Goal: Task Accomplishment & Management: Manage account settings

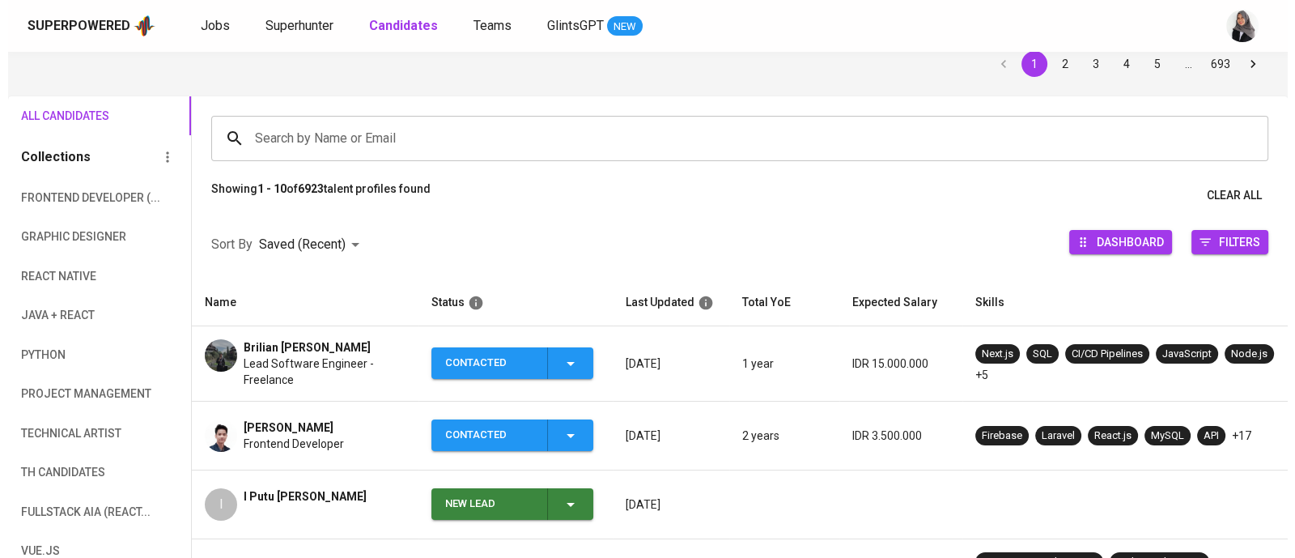
scroll to position [150, 0]
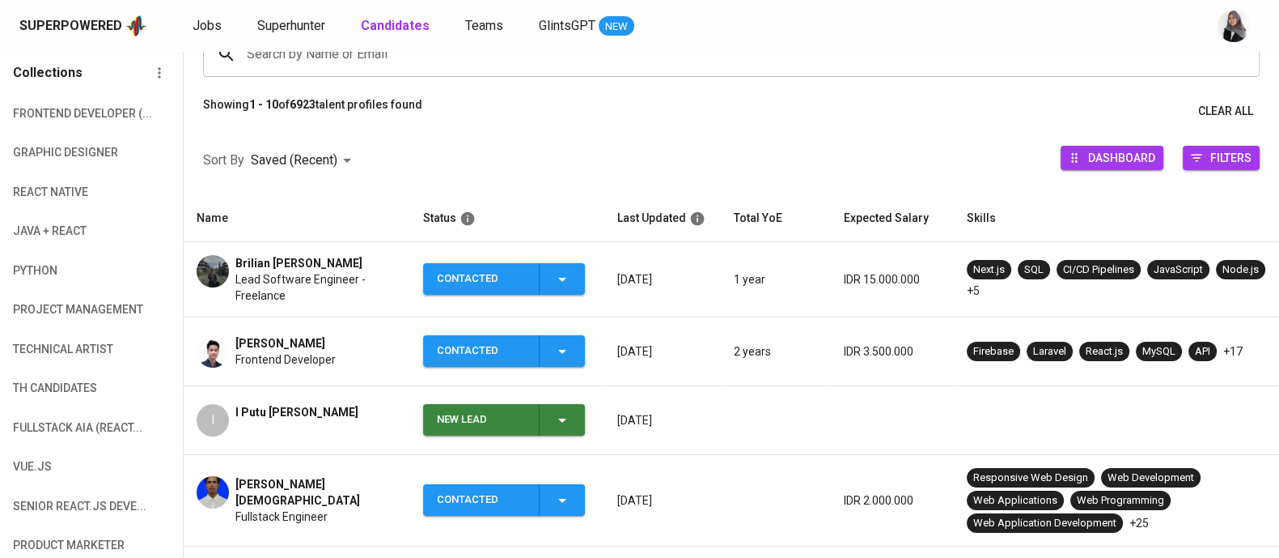
click at [269, 298] on span "Lead Software Engineer - Freelance" at bounding box center [317, 287] width 162 height 32
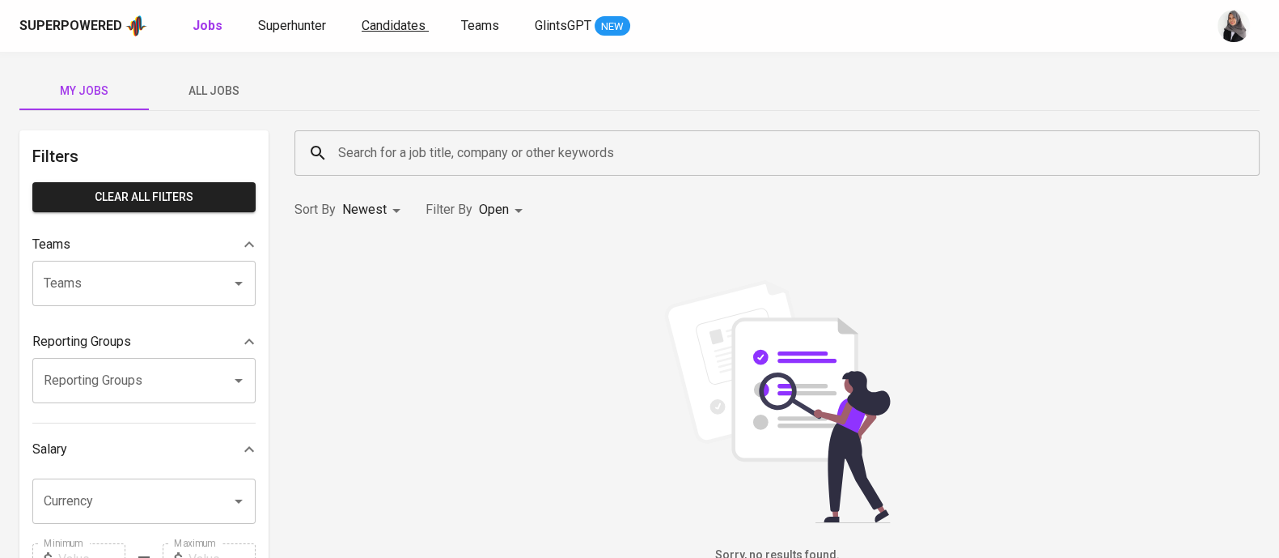
click at [400, 22] on span "Candidates" at bounding box center [394, 25] width 64 height 15
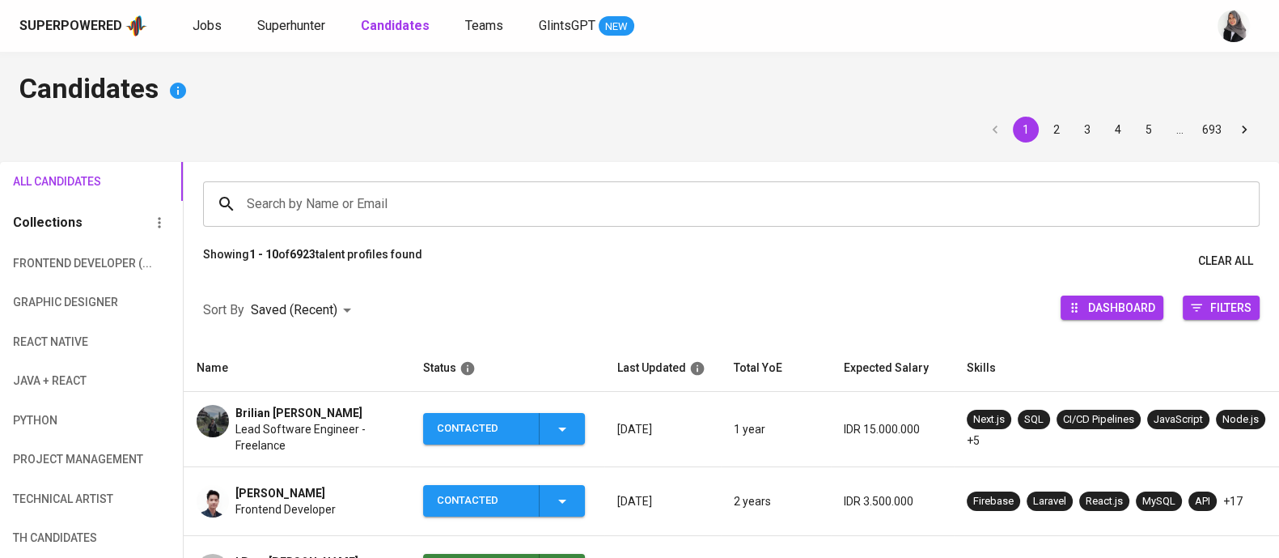
scroll to position [107, 0]
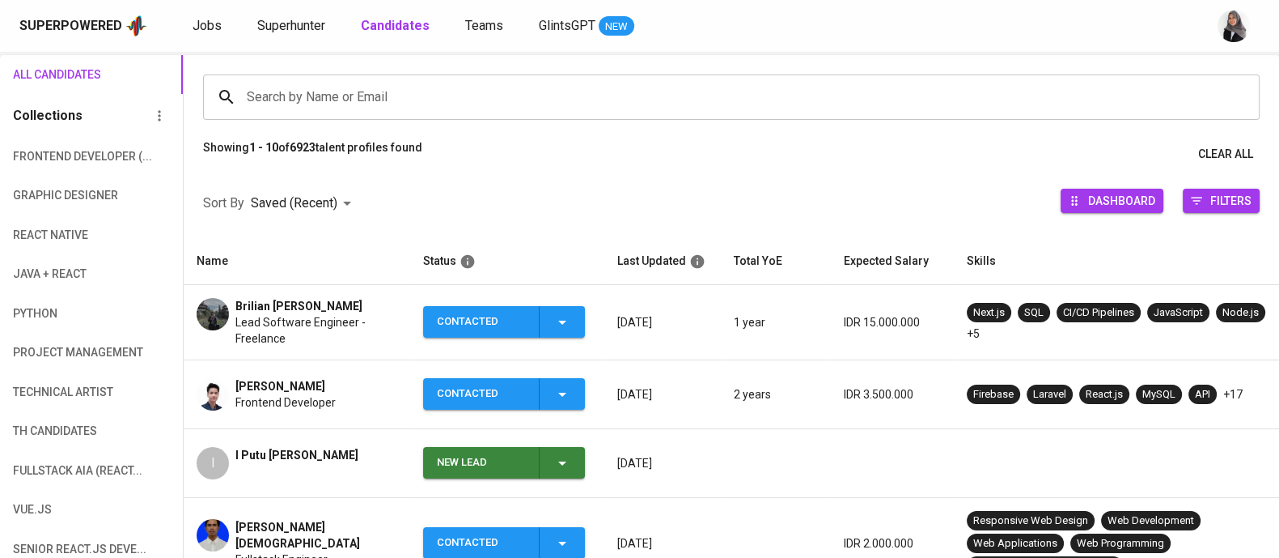
click at [279, 312] on span "Brilian [PERSON_NAME]" at bounding box center [299, 306] width 127 height 16
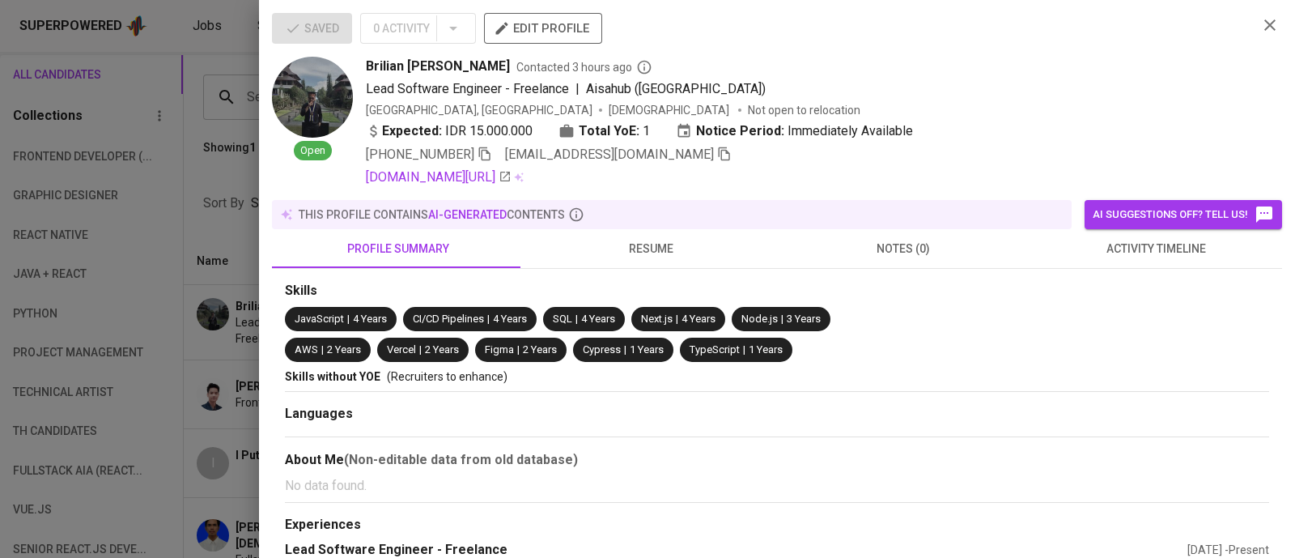
click at [719, 159] on icon "button" at bounding box center [724, 154] width 11 height 14
click at [205, 156] on div at bounding box center [647, 279] width 1295 height 558
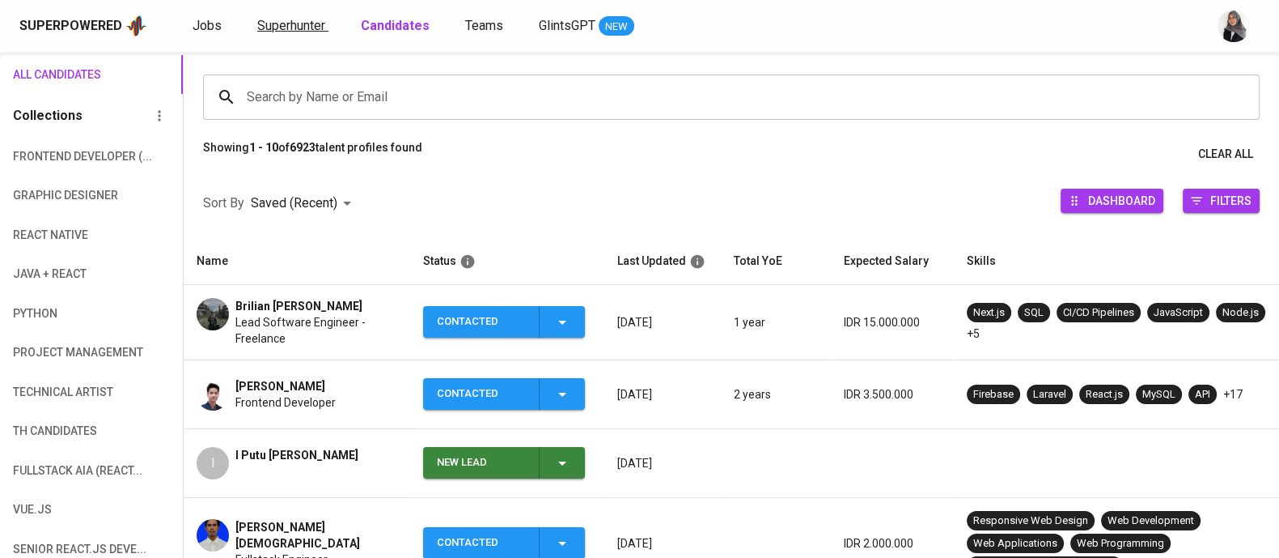
click at [263, 31] on span "Superhunter" at bounding box center [291, 25] width 68 height 15
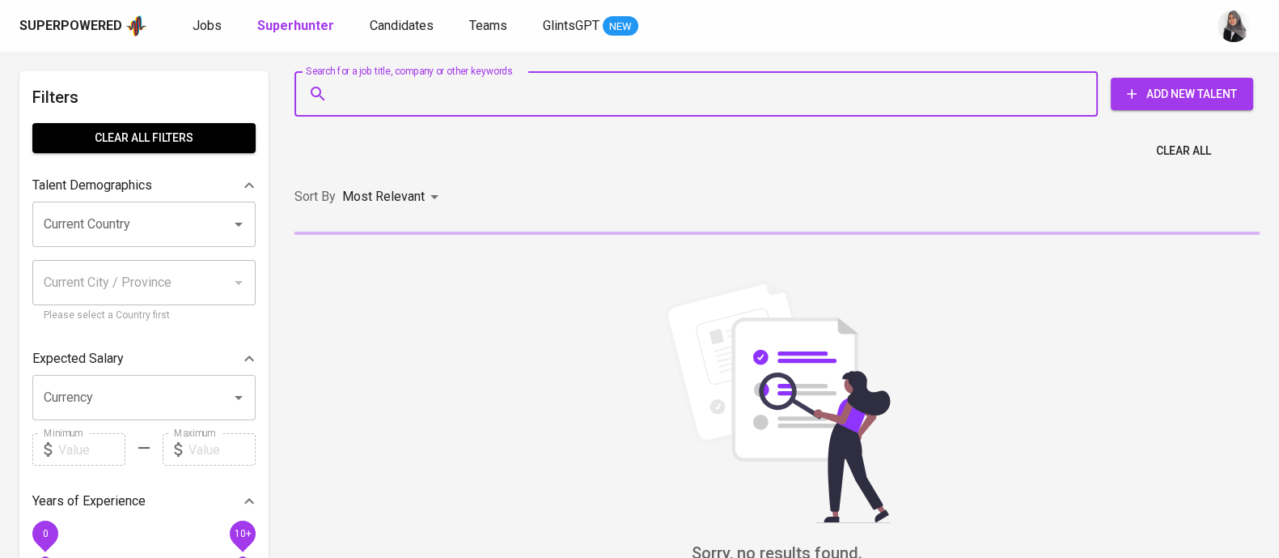
click at [426, 104] on input "Search for a job title, company or other keywords" at bounding box center [700, 94] width 732 height 31
paste input "[EMAIL_ADDRESS][DOMAIN_NAME]"
type input "[EMAIL_ADDRESS][DOMAIN_NAME]"
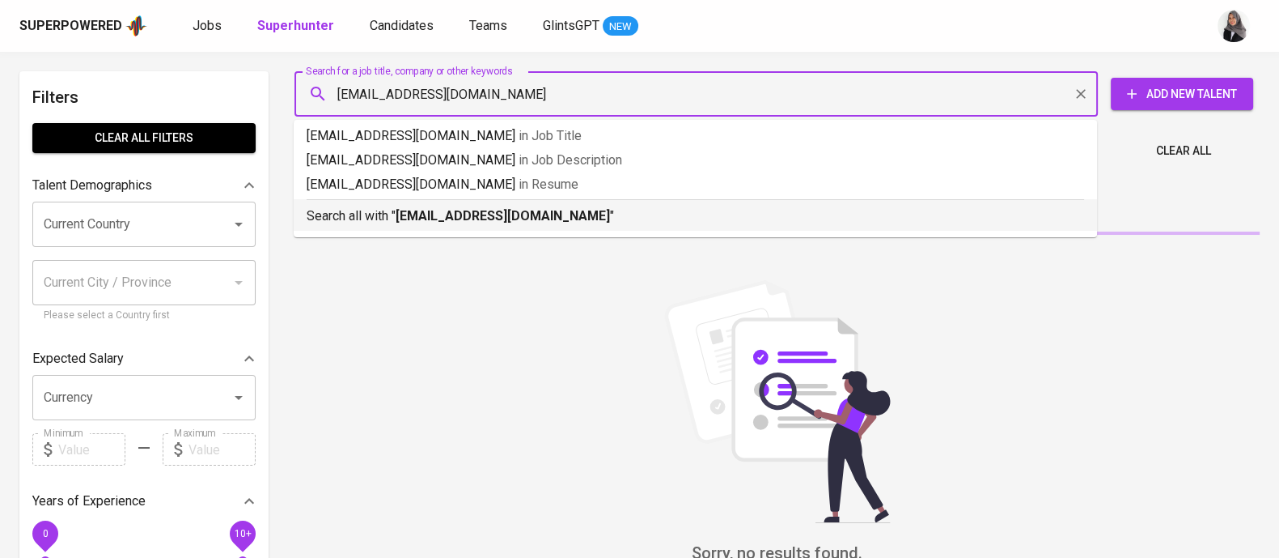
click at [533, 228] on li "Search all with " fttmbril22@gmail.com "" at bounding box center [696, 215] width 804 height 32
click at [533, 222] on div "Sort By Most Relevant MOST_RELEVANT" at bounding box center [777, 196] width 985 height 49
click at [610, 216] on div "Sort By Most Relevant MOST_RELEVANT" at bounding box center [777, 196] width 985 height 49
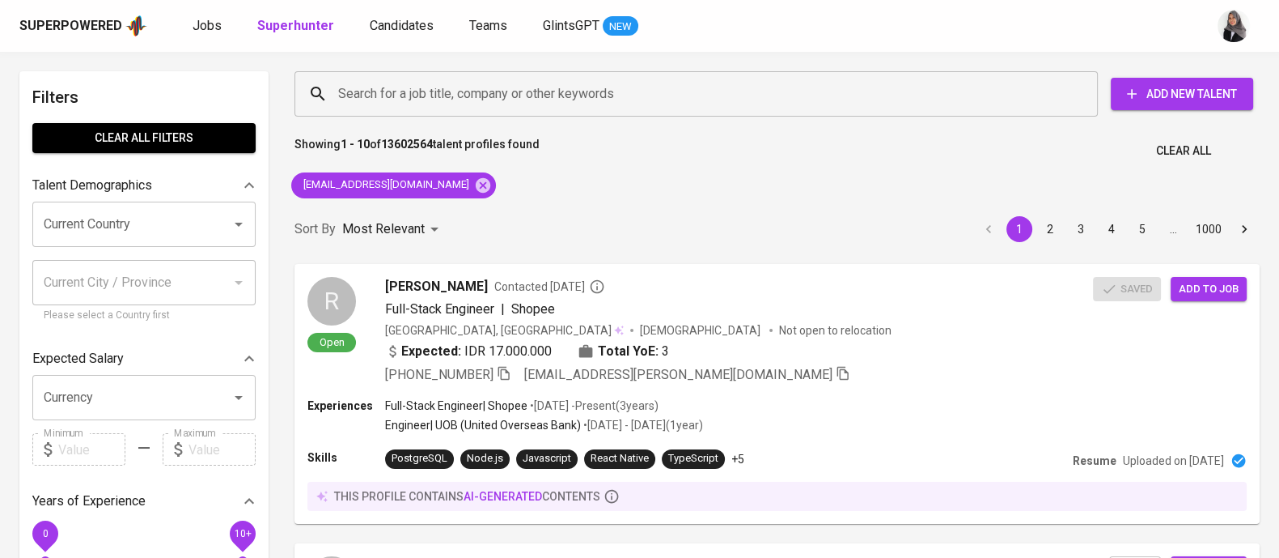
click at [965, 220] on div "Sort By Most Relevant MOST_RELEVANT 1 2 3 4 5 … 1000" at bounding box center [777, 229] width 985 height 49
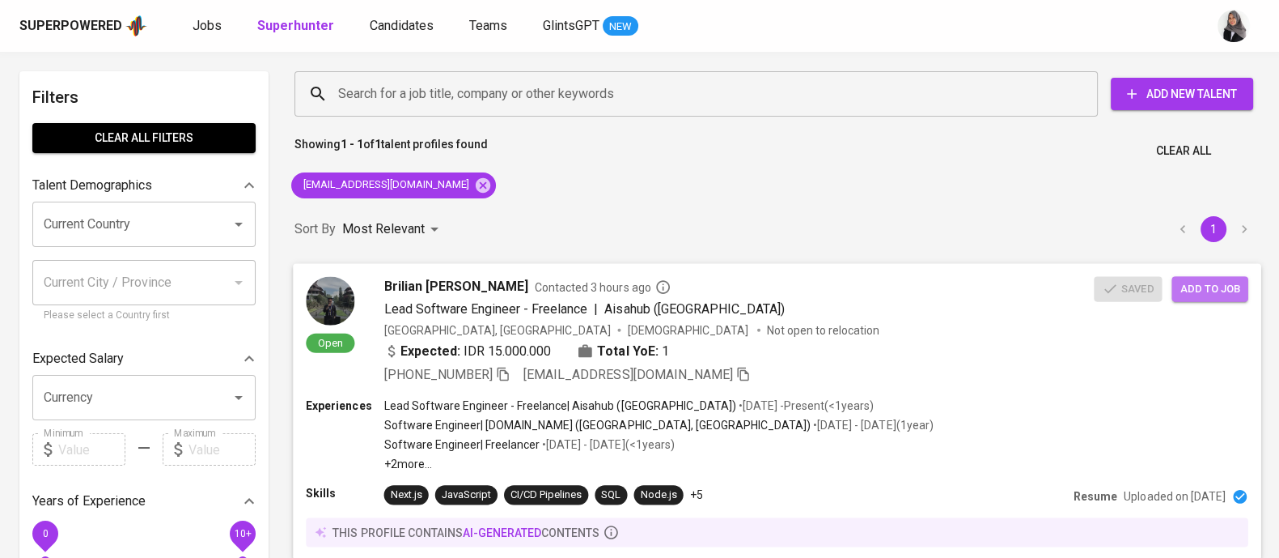
click at [1234, 286] on span "Add to job" at bounding box center [1210, 288] width 60 height 19
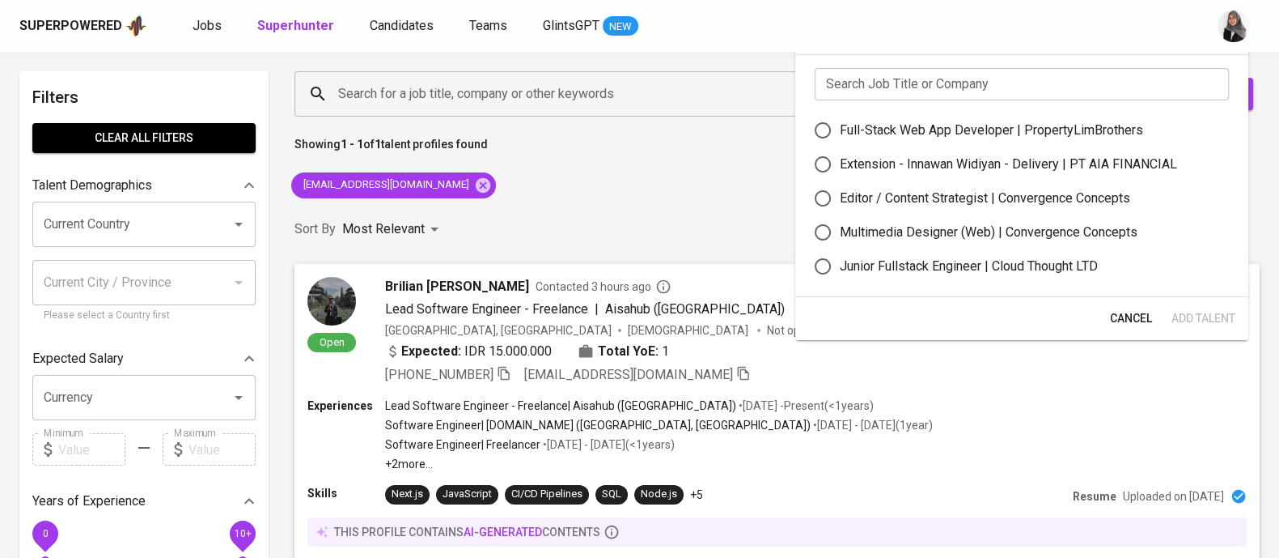
click at [915, 125] on div "Full-Stack Web App Developer | PropertyLimBrothers" at bounding box center [991, 130] width 303 height 19
click at [840, 125] on input "Full-Stack Web App Developer | PropertyLimBrothers" at bounding box center [823, 130] width 34 height 34
radio input "true"
click at [1207, 321] on span "Add Talent" at bounding box center [1204, 318] width 64 height 20
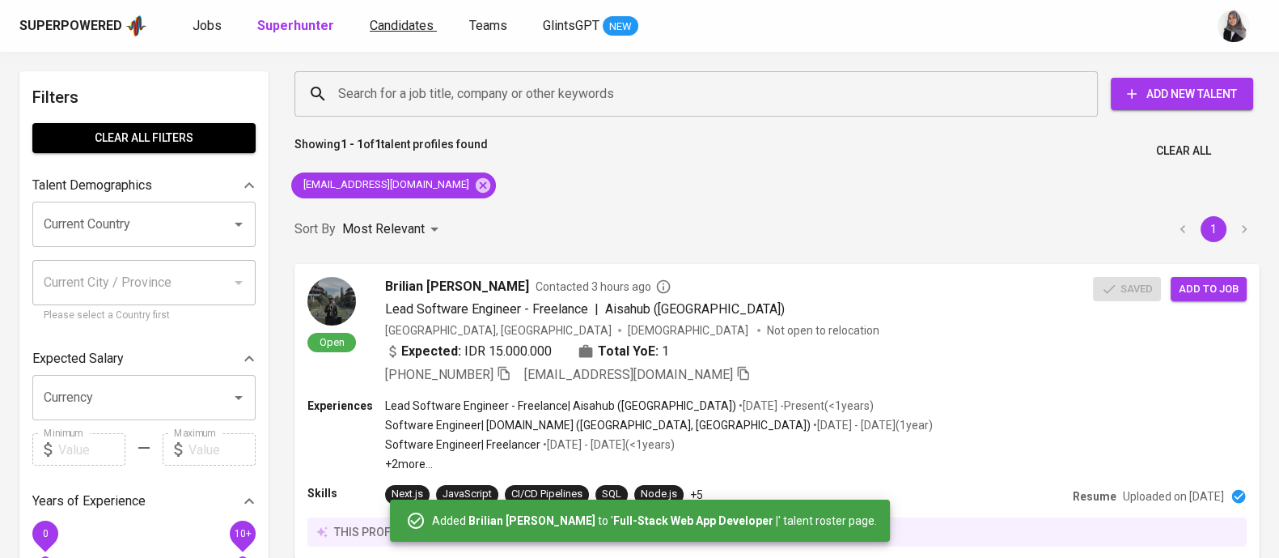
click at [372, 26] on span "Candidates" at bounding box center [402, 25] width 64 height 15
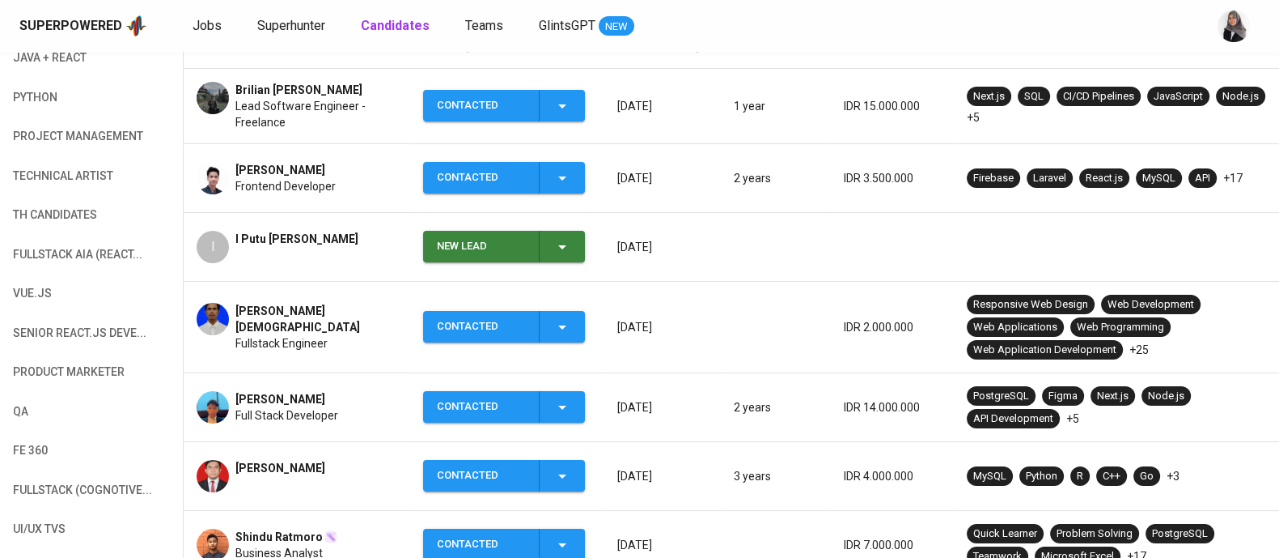
scroll to position [339, 0]
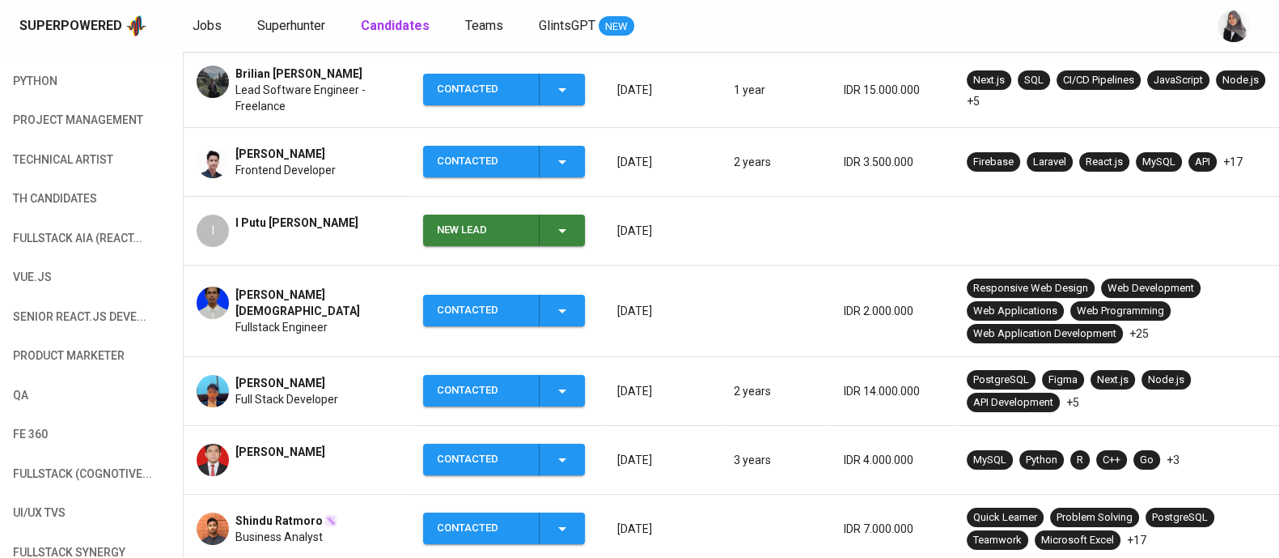
click at [299, 404] on span "Full Stack Developer" at bounding box center [287, 399] width 103 height 16
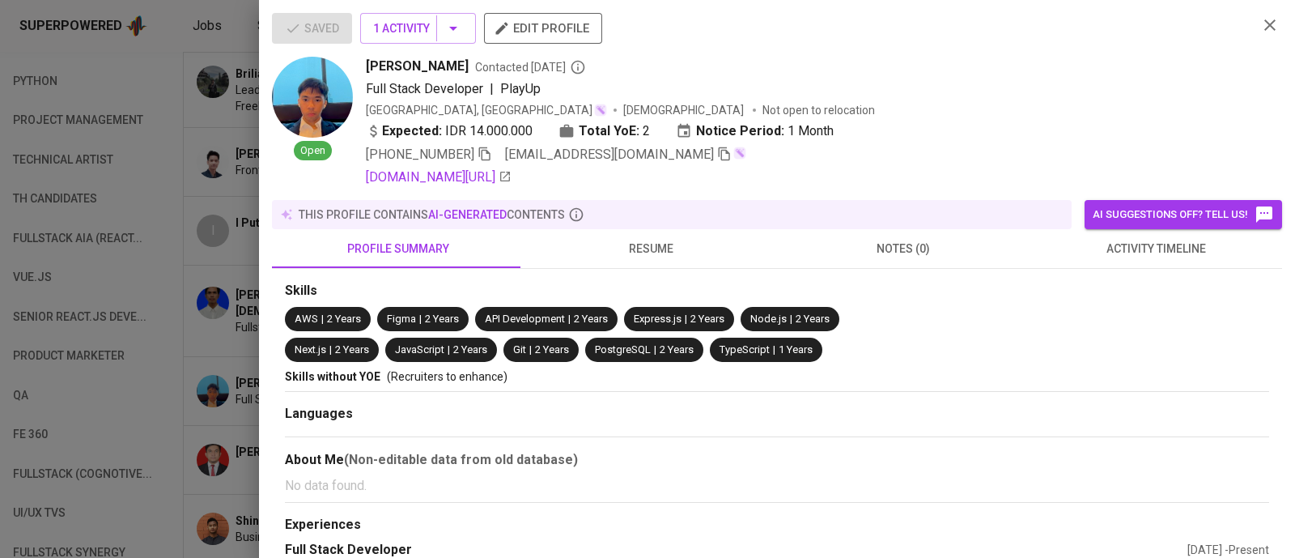
click at [719, 151] on icon "button" at bounding box center [724, 154] width 11 height 14
click at [1007, 91] on div "Full Stack Developer | PlayUp" at bounding box center [805, 88] width 879 height 19
click at [719, 154] on icon "button" at bounding box center [724, 154] width 11 height 14
click at [987, 69] on div "Felix Ardy Mulya Contacted 1 day ago" at bounding box center [805, 66] width 879 height 19
click at [717, 147] on icon "button" at bounding box center [724, 153] width 15 height 15
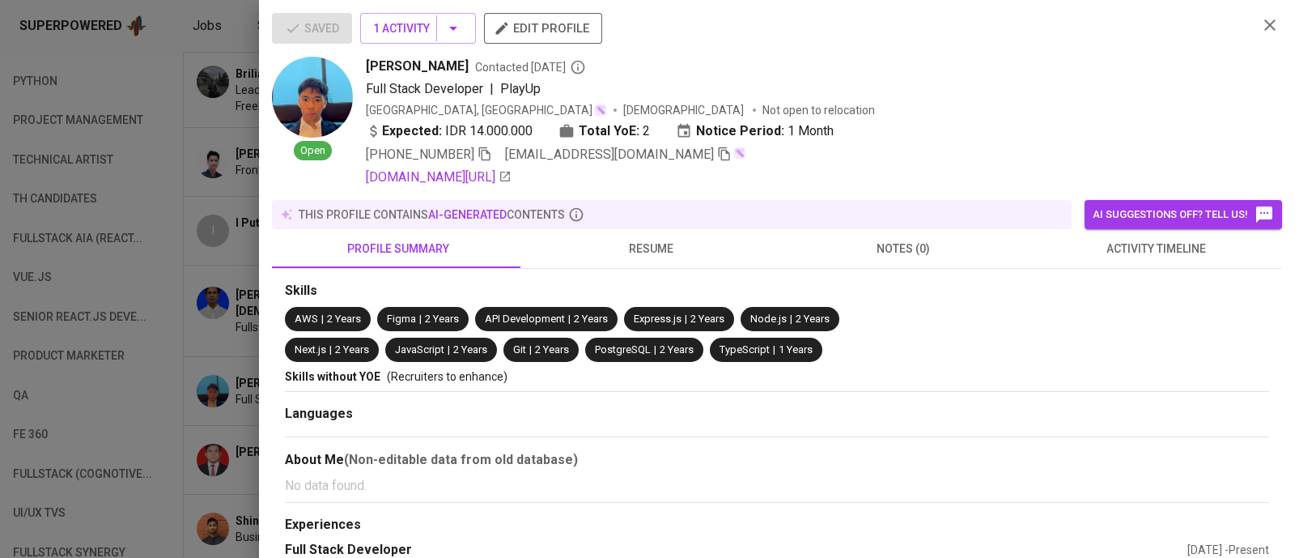
click at [137, 122] on div at bounding box center [647, 279] width 1295 height 558
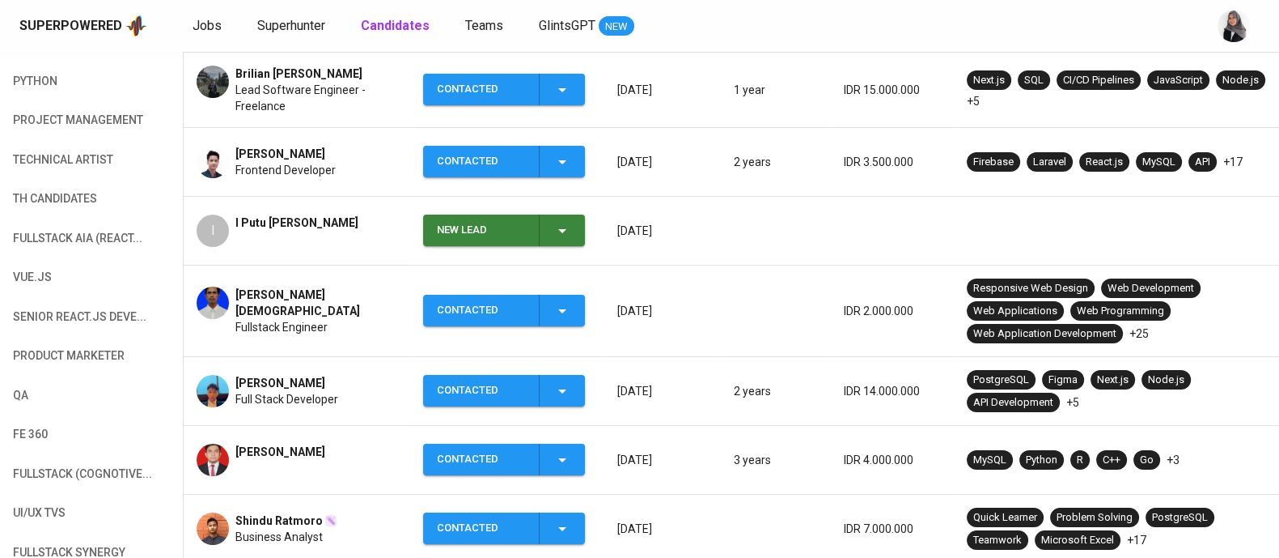
click at [227, 125] on td "Brilian Natanael Zega Lead Software Engineer - Freelance" at bounding box center [297, 90] width 227 height 75
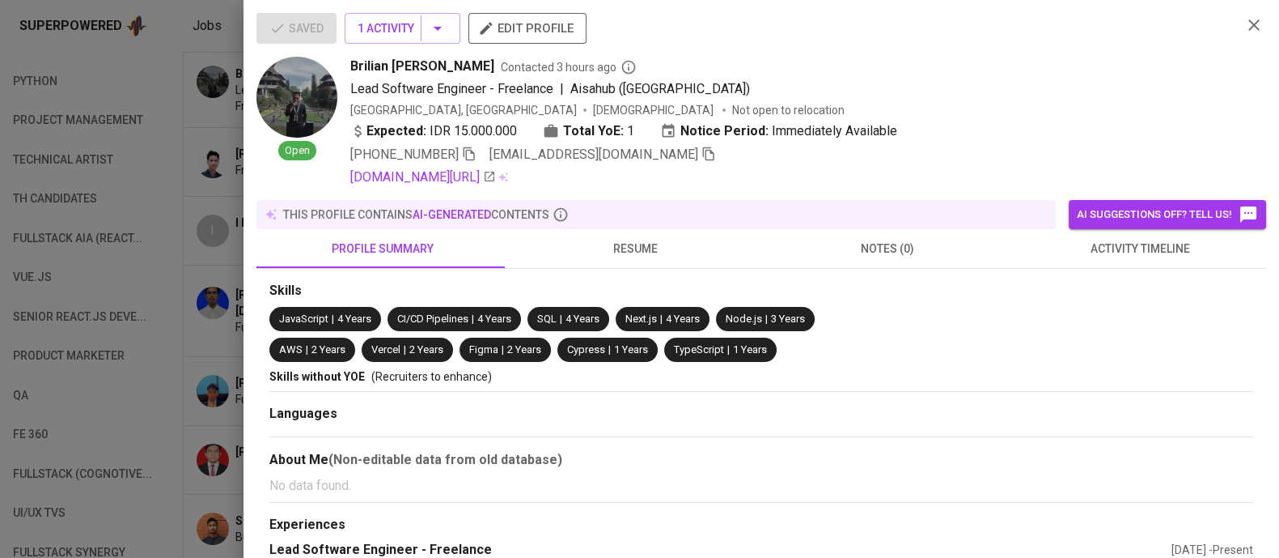
click at [243, 281] on div at bounding box center [639, 279] width 1279 height 558
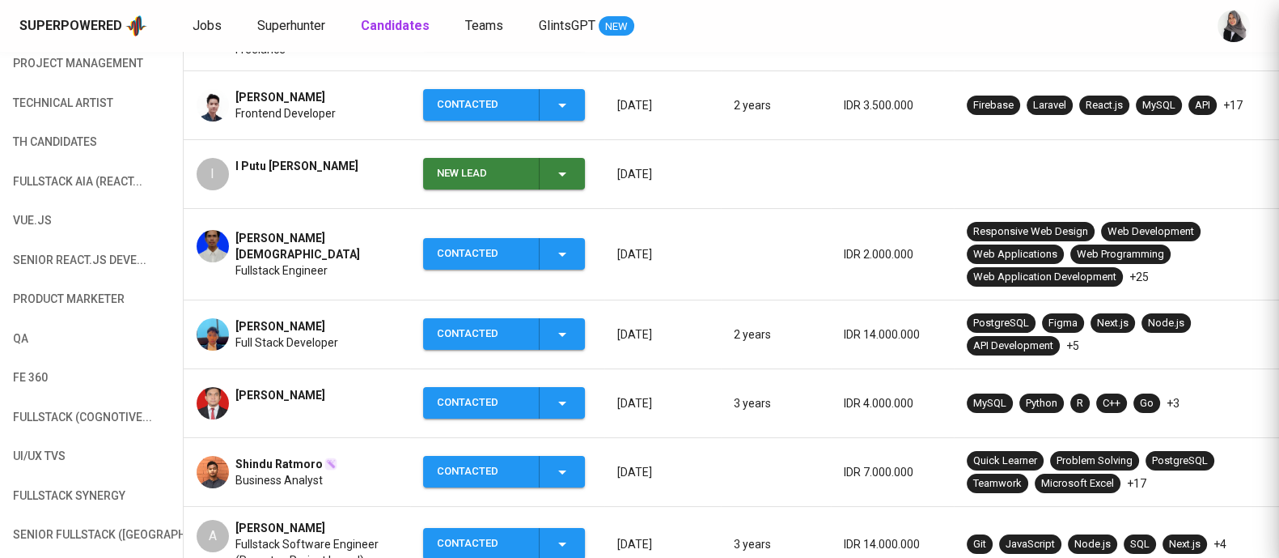
scroll to position [0, 0]
click at [218, 330] on img at bounding box center [213, 334] width 32 height 32
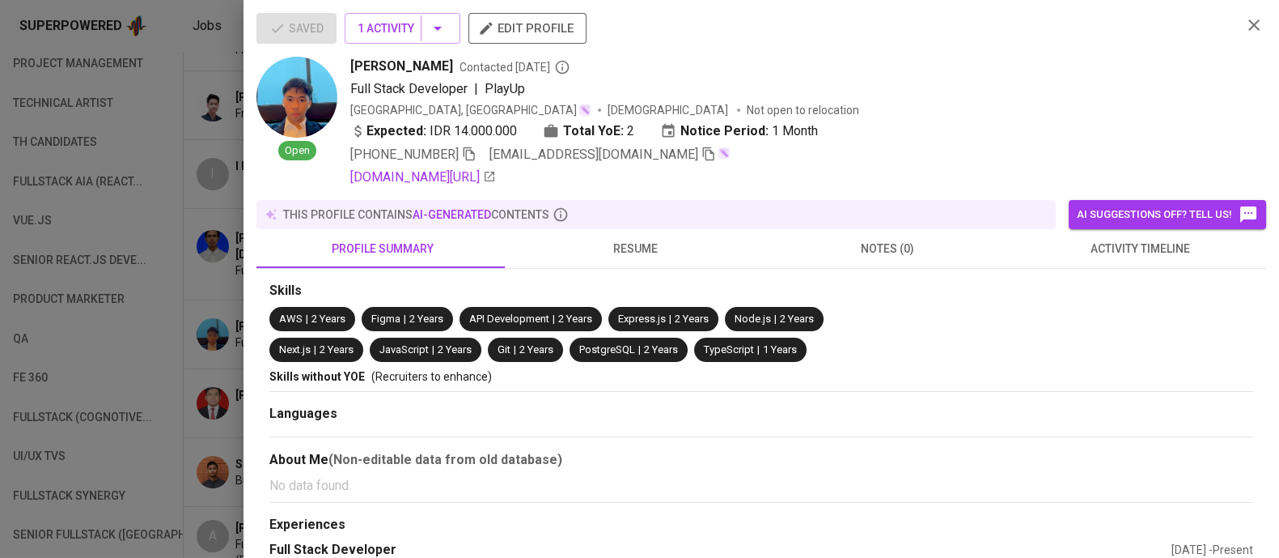
scroll to position [567, 0]
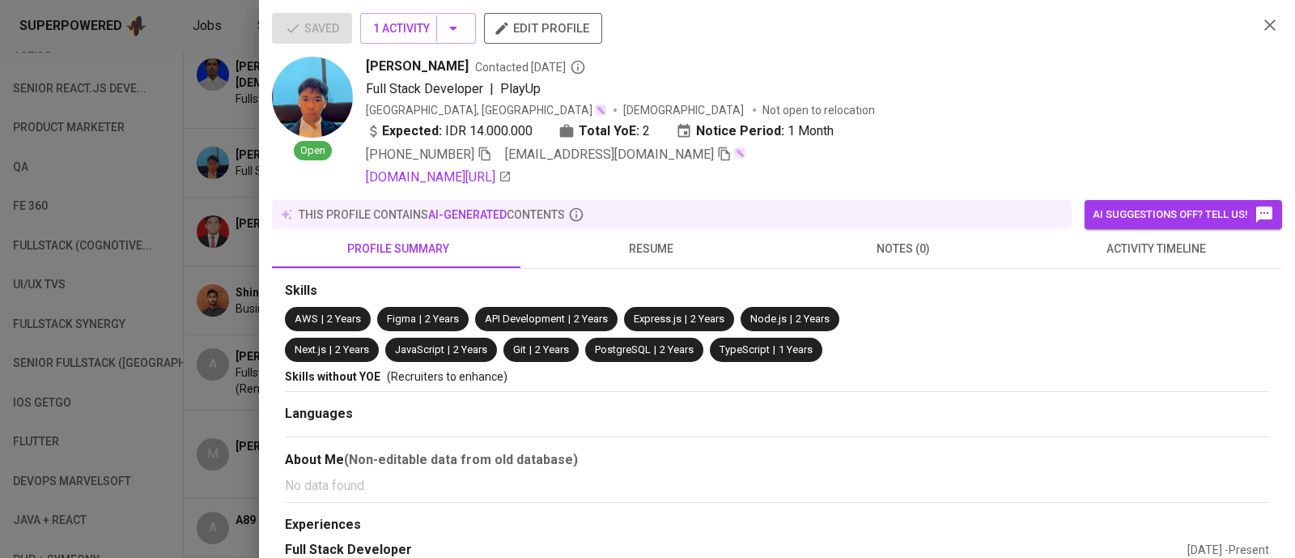
click at [210, 247] on div at bounding box center [647, 279] width 1295 height 558
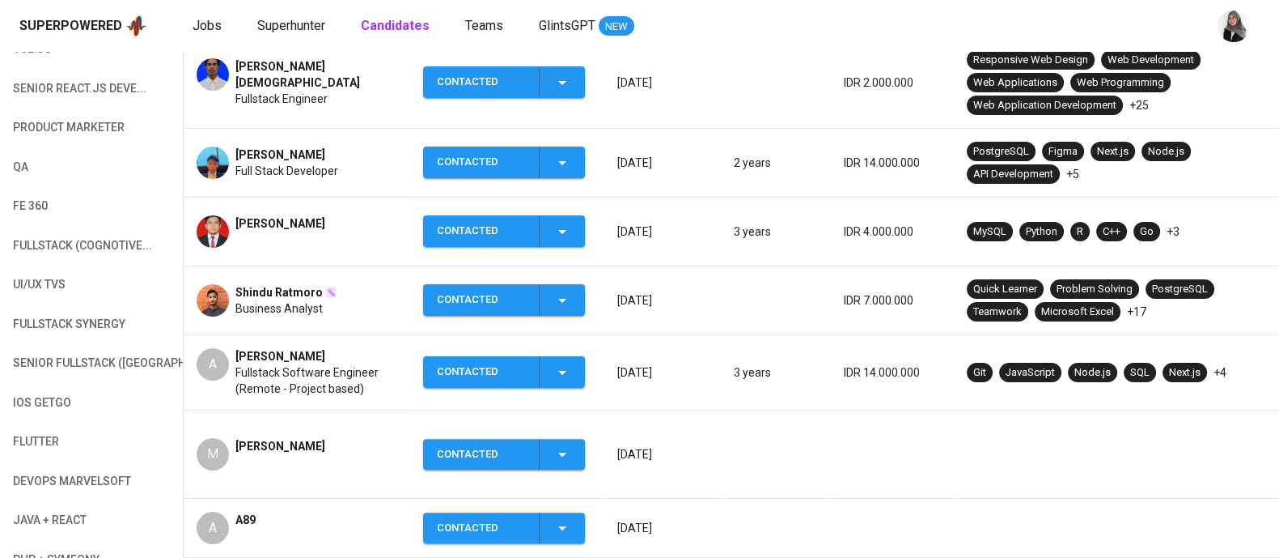
scroll to position [598, 0]
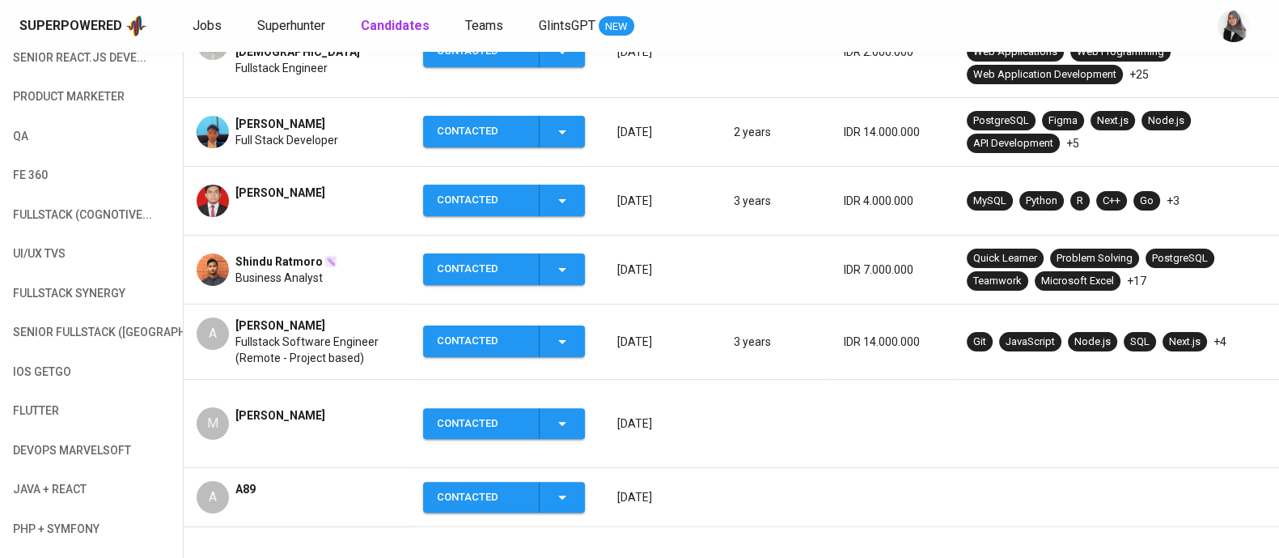
click at [336, 326] on div "[PERSON_NAME]" at bounding box center [317, 325] width 162 height 16
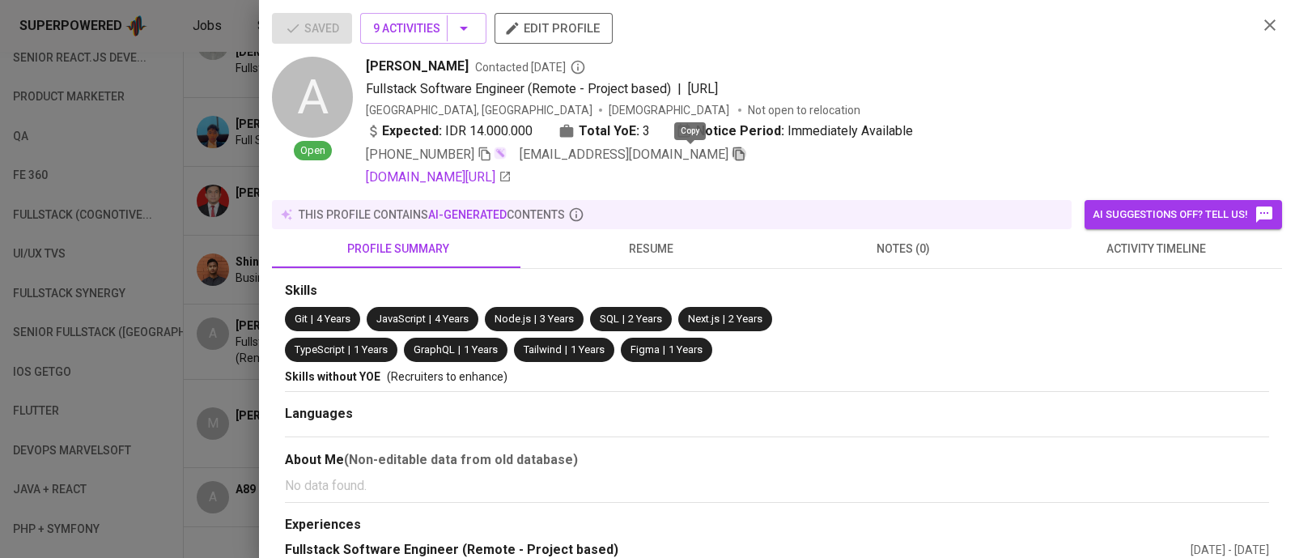
click at [732, 153] on icon "button" at bounding box center [739, 153] width 15 height 15
click at [1260, 30] on icon "button" at bounding box center [1269, 24] width 19 height 19
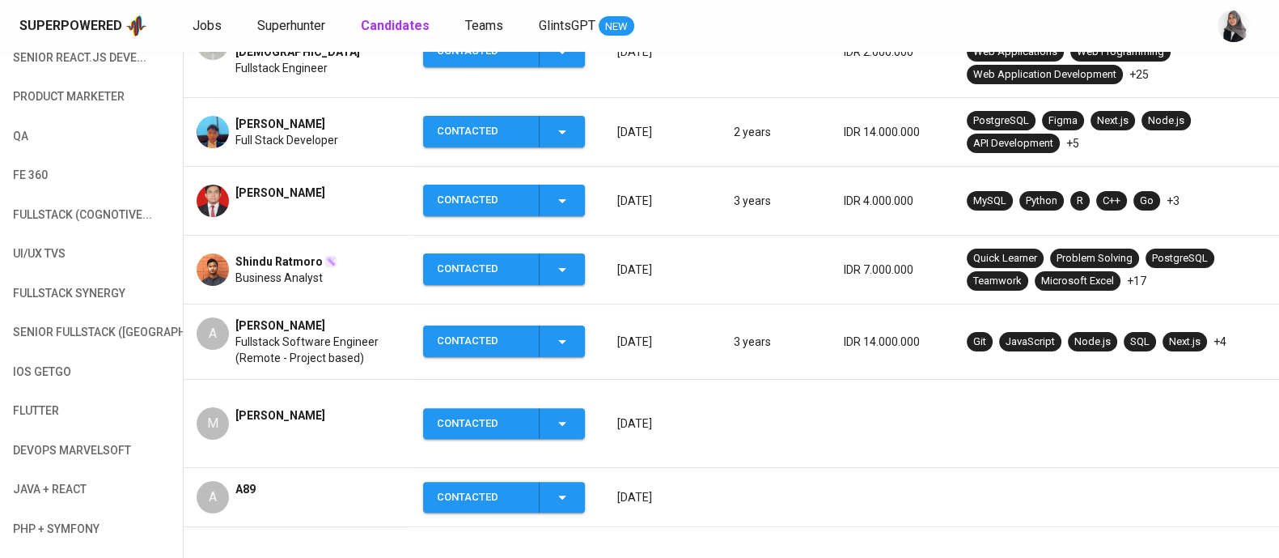
scroll to position [0, 0]
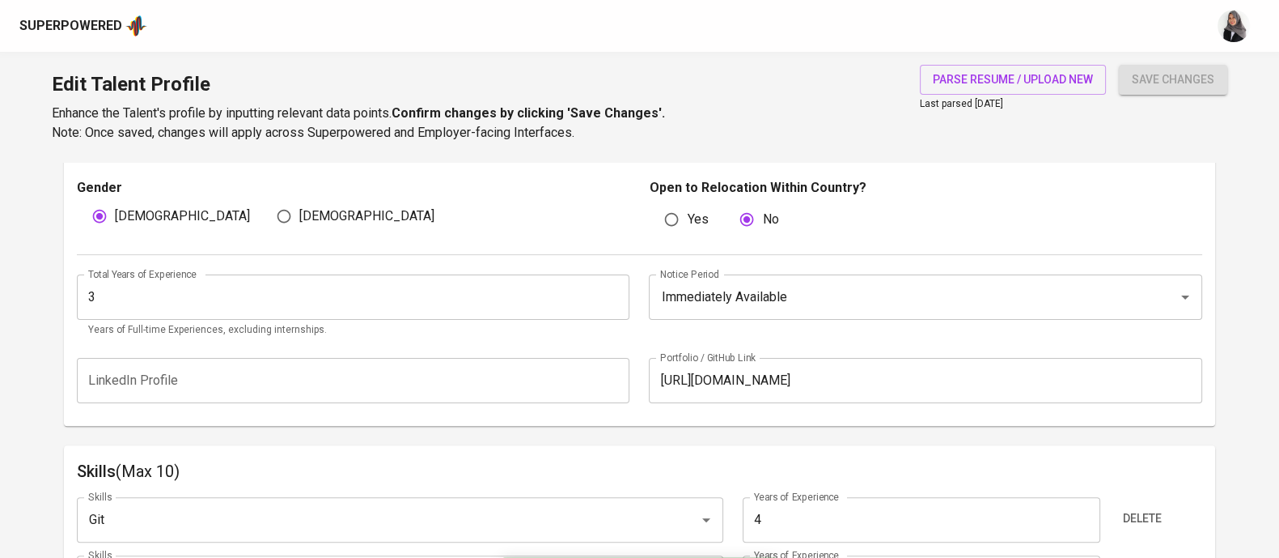
scroll to position [433, 0]
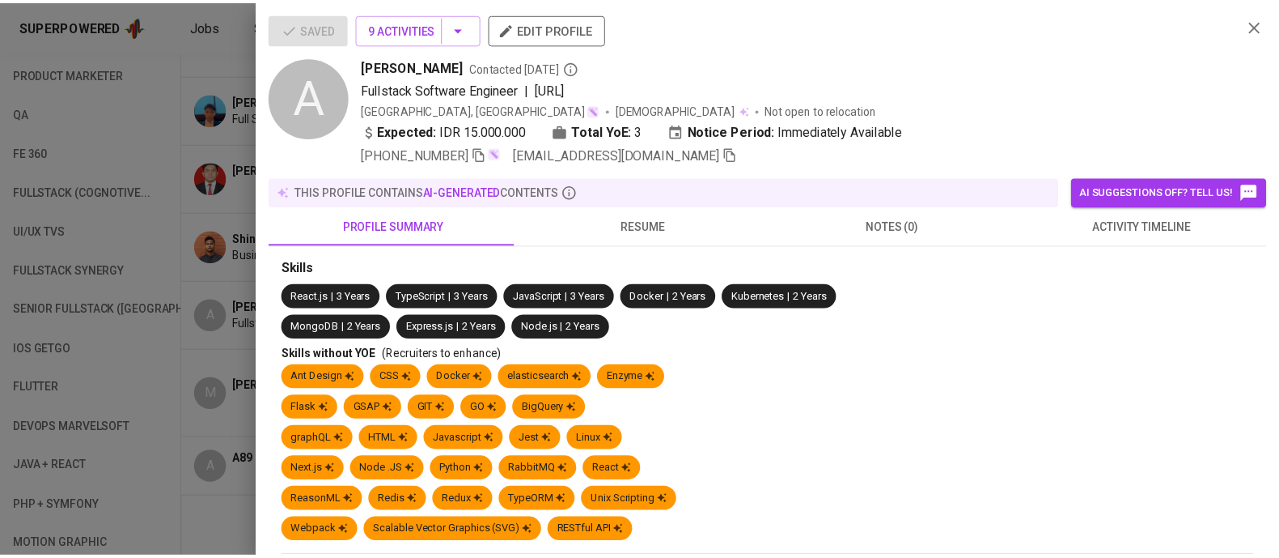
scroll to position [621, 0]
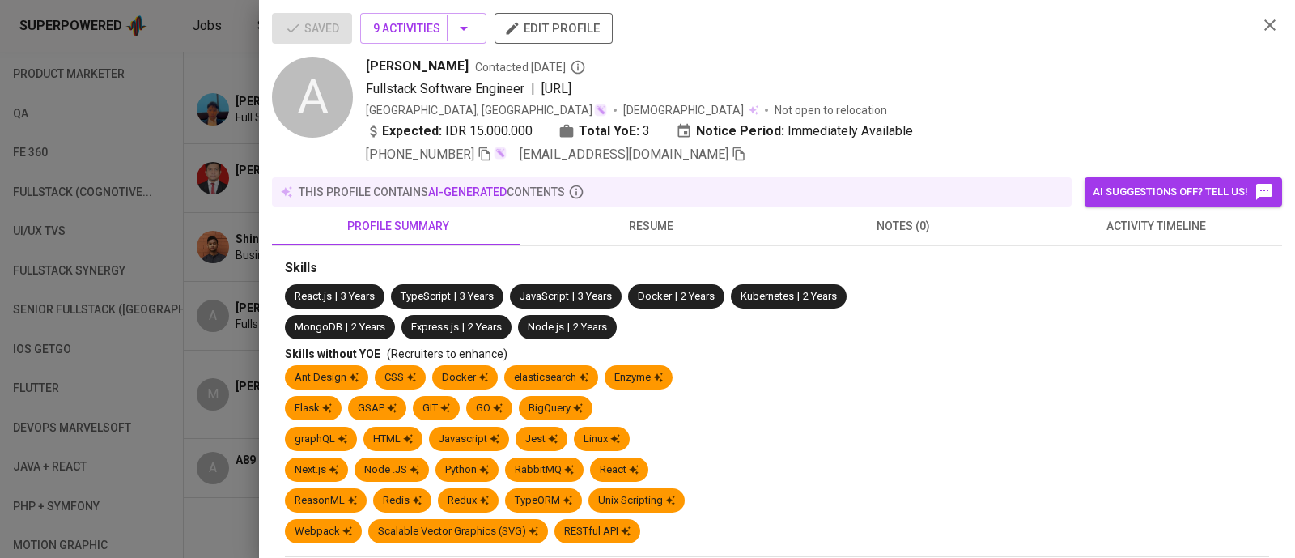
click at [137, 194] on div at bounding box center [647, 279] width 1295 height 558
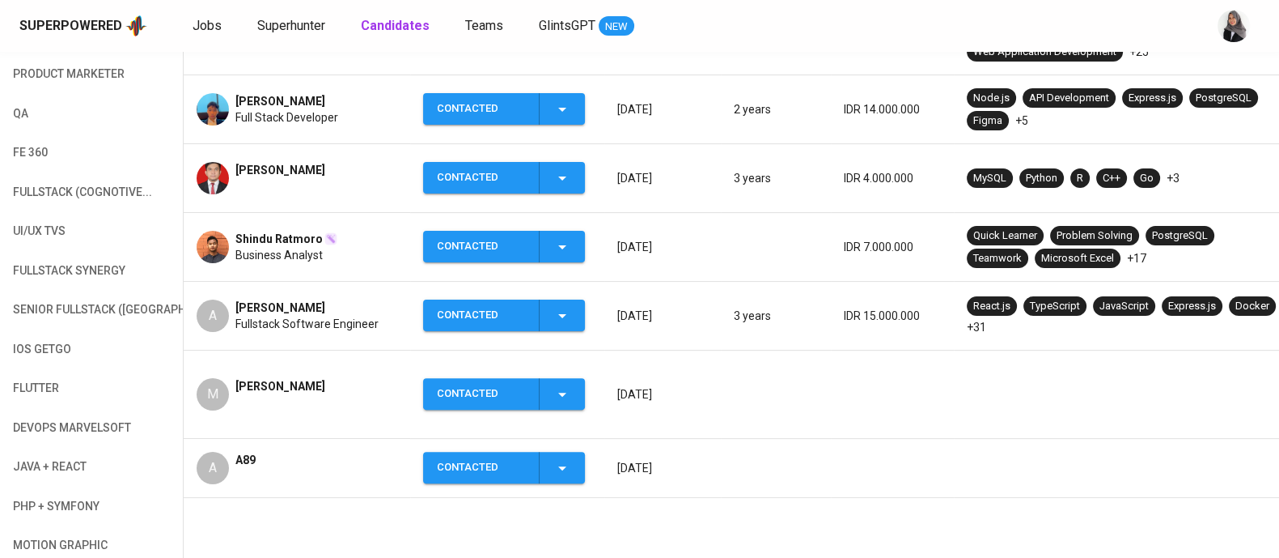
scroll to position [0, 0]
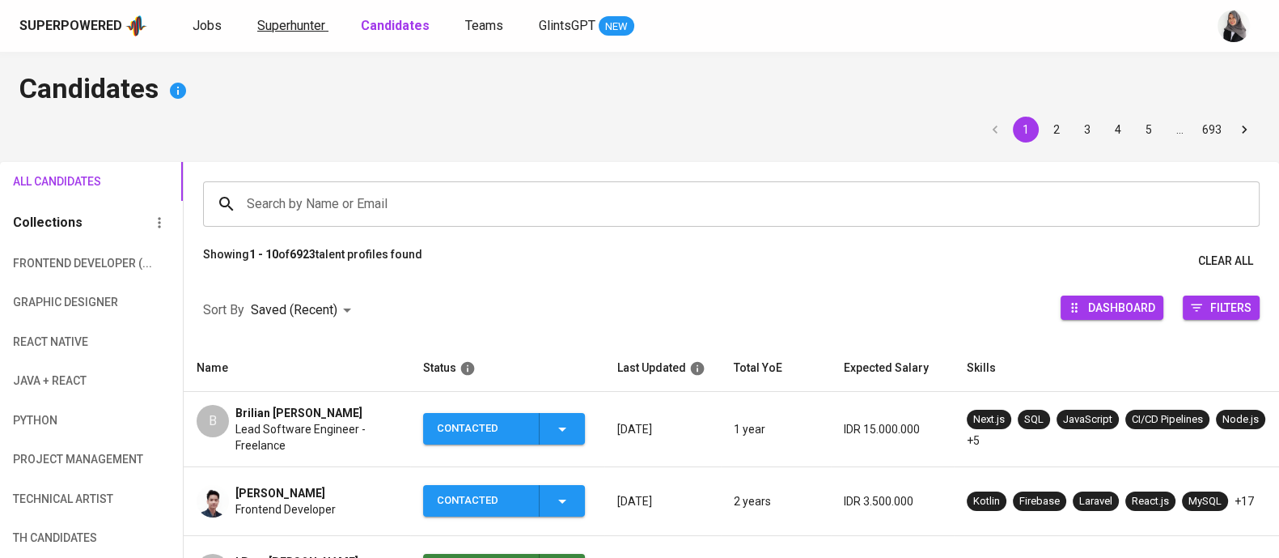
click at [281, 23] on span "Superhunter" at bounding box center [291, 25] width 68 height 15
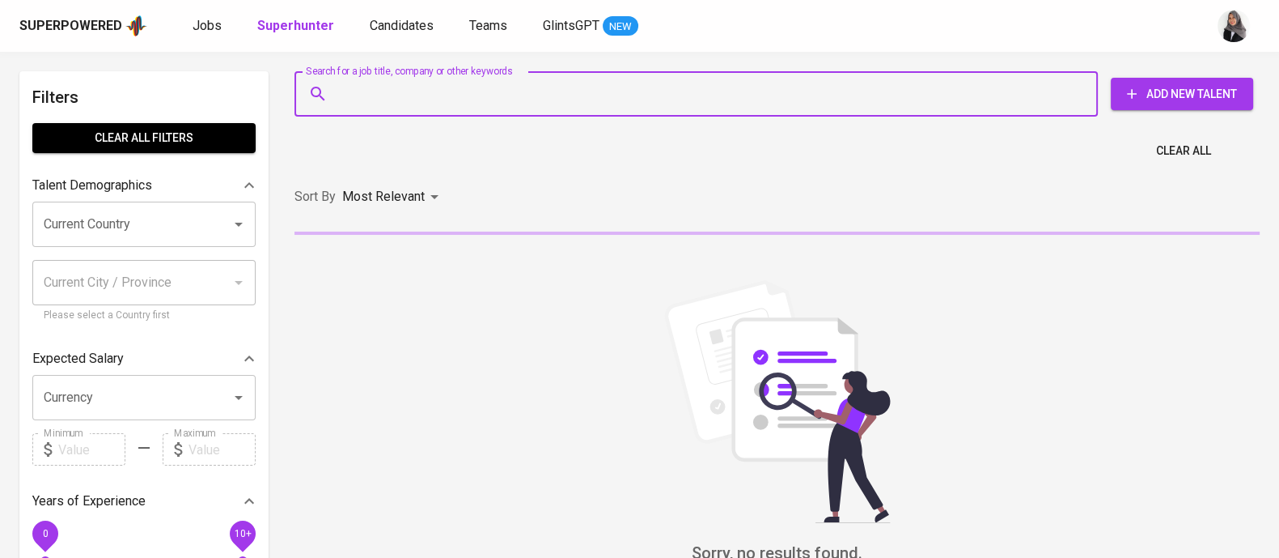
click at [490, 96] on input "Search for a job title, company or other keywords" at bounding box center [700, 94] width 732 height 31
paste input "[EMAIL_ADDRESS][DOMAIN_NAME]"
type input "[EMAIL_ADDRESS][DOMAIN_NAME]"
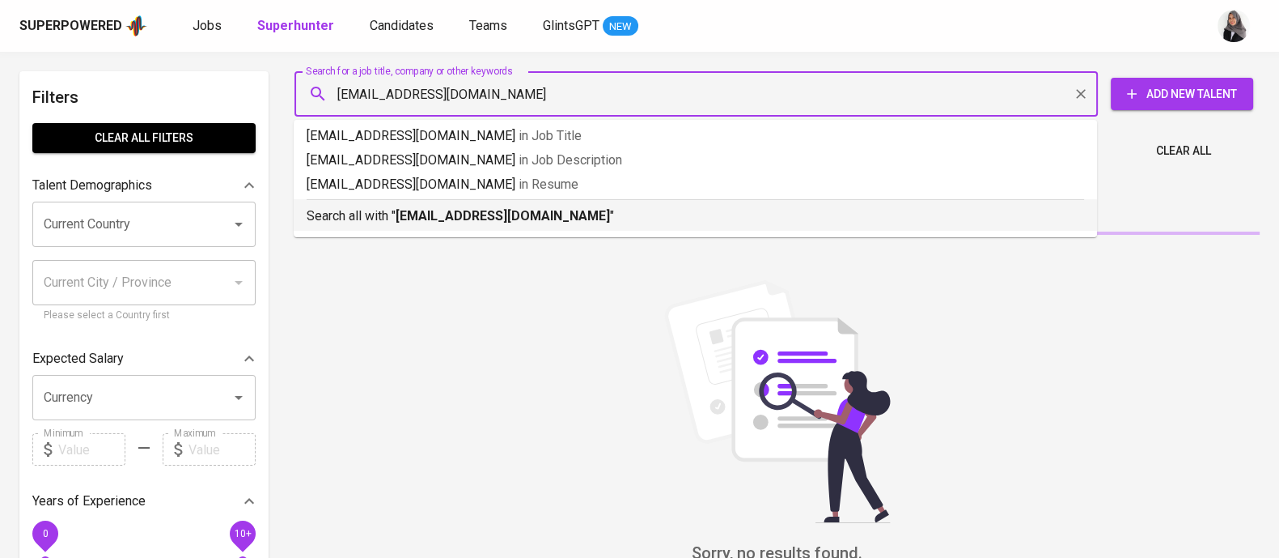
click at [551, 203] on div "Search all with " [EMAIL_ADDRESS][DOMAIN_NAME] "" at bounding box center [696, 212] width 778 height 27
click at [551, 203] on div "Search for a job title, company or other keywords [EMAIL_ADDRESS][DOMAIN_NAME] …" at bounding box center [777, 370] width 985 height 617
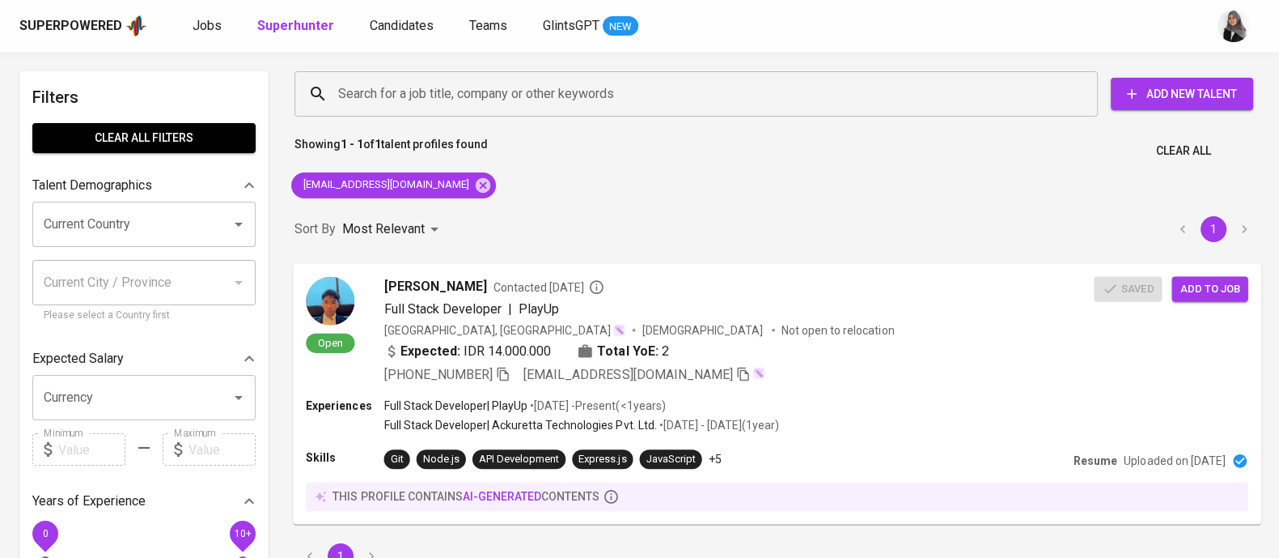
click at [1210, 291] on span "Add to job" at bounding box center [1210, 288] width 60 height 19
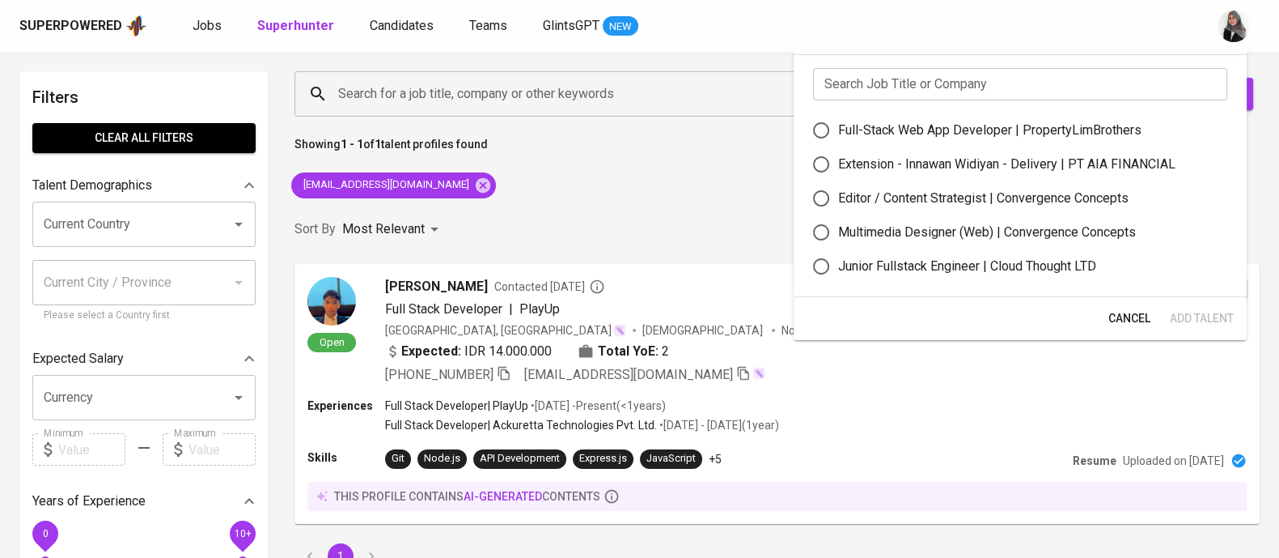
click at [890, 118] on label "Full-Stack Web App Developer | PropertyLimBrothers" at bounding box center [1009, 130] width 410 height 34
click at [838, 118] on input "Full-Stack Web App Developer | PropertyLimBrothers" at bounding box center [821, 130] width 34 height 34
radio input "true"
click at [1212, 313] on span "Add Talent" at bounding box center [1202, 318] width 64 height 20
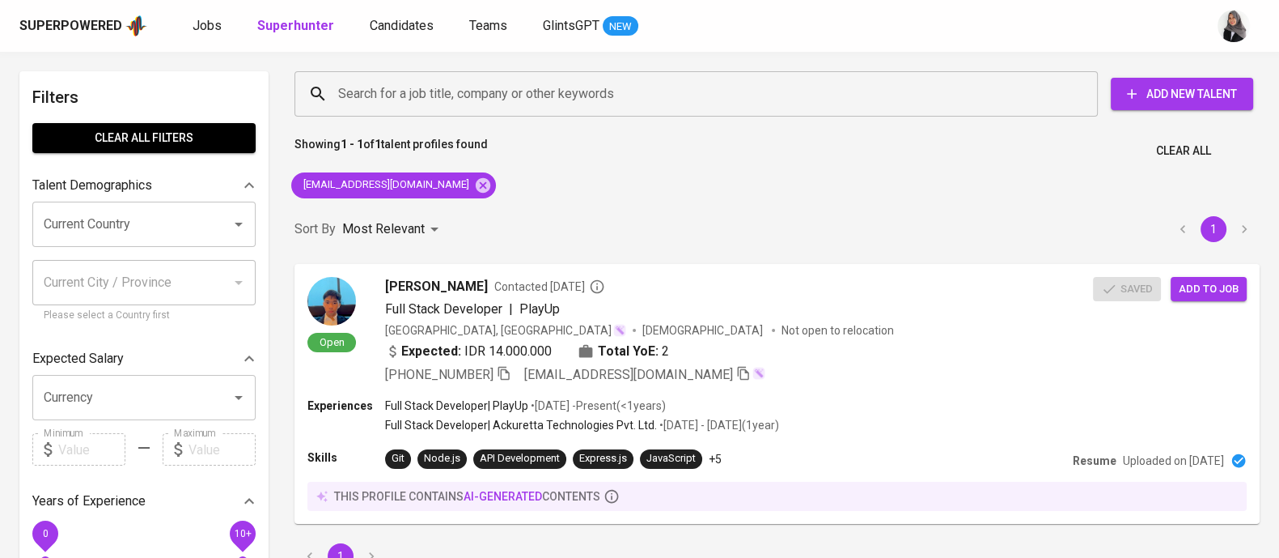
click at [1026, 23] on div "Superpowered Jobs Superhunter Candidates Teams GlintsGPT NEW" at bounding box center [613, 26] width 1189 height 24
click at [1198, 293] on span "Add to job" at bounding box center [1210, 288] width 60 height 19
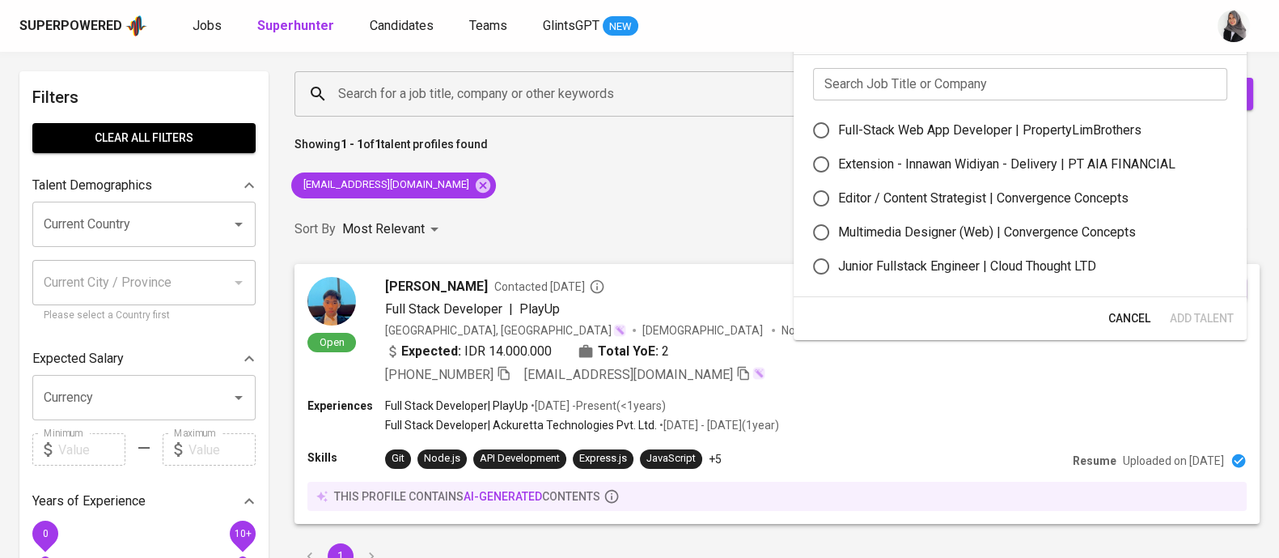
click at [955, 119] on label "Full-Stack Web App Developer | PropertyLimBrothers" at bounding box center [1009, 130] width 410 height 34
click at [838, 119] on input "Full-Stack Web App Developer | PropertyLimBrothers" at bounding box center [821, 130] width 34 height 34
radio input "true"
click at [1189, 316] on span "Add Talent" at bounding box center [1202, 318] width 64 height 20
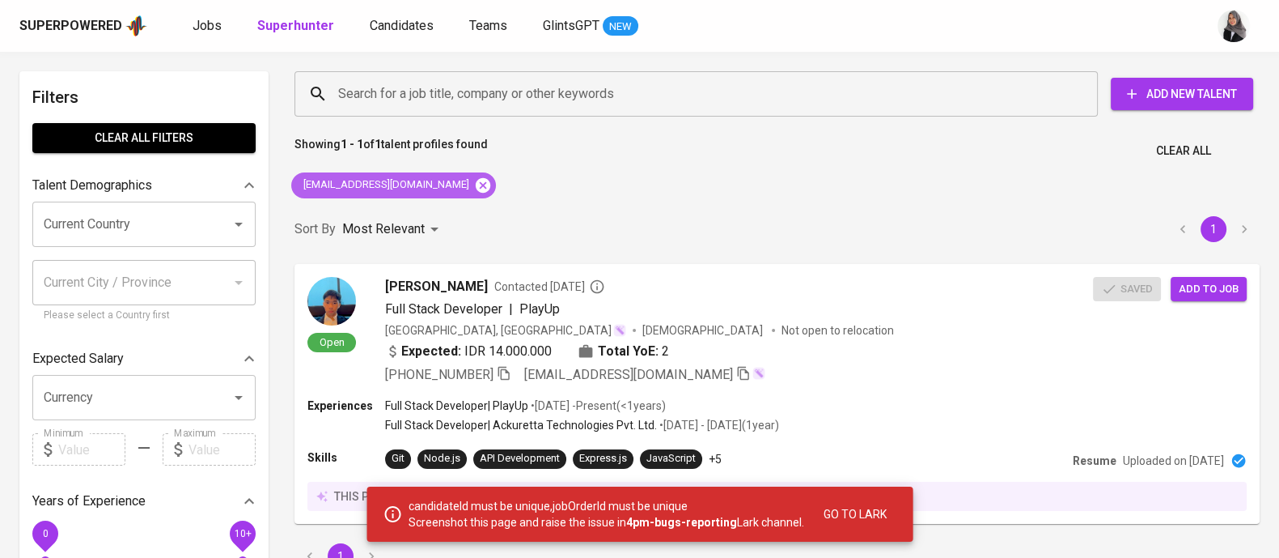
click at [476, 180] on icon at bounding box center [483, 184] width 15 height 15
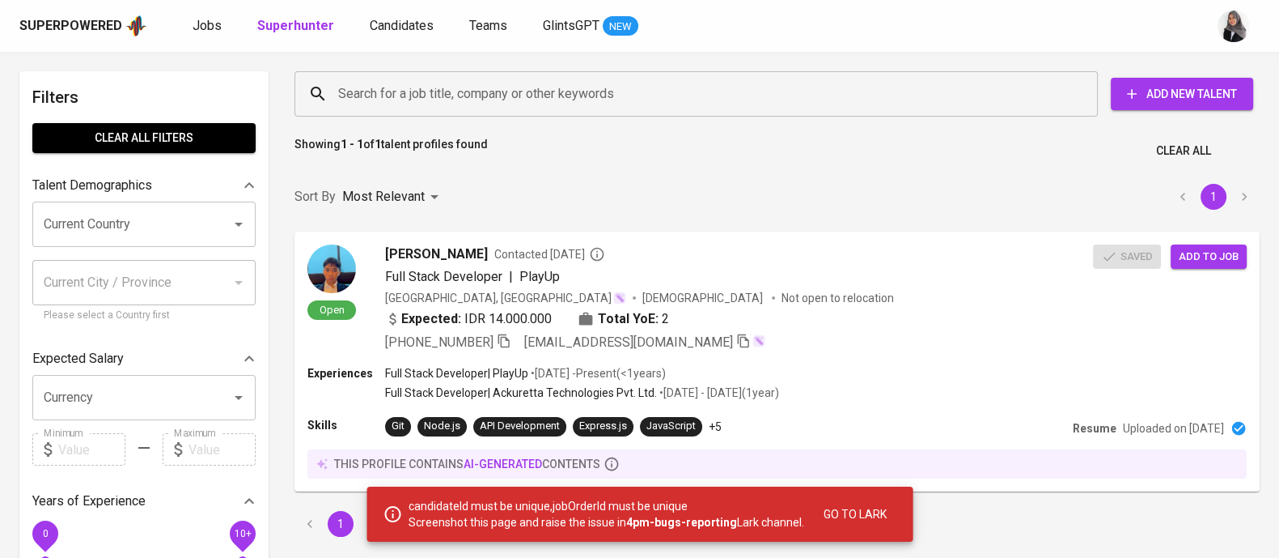
click at [492, 111] on div "Search for a job title, company or other keywords" at bounding box center [697, 93] width 804 height 45
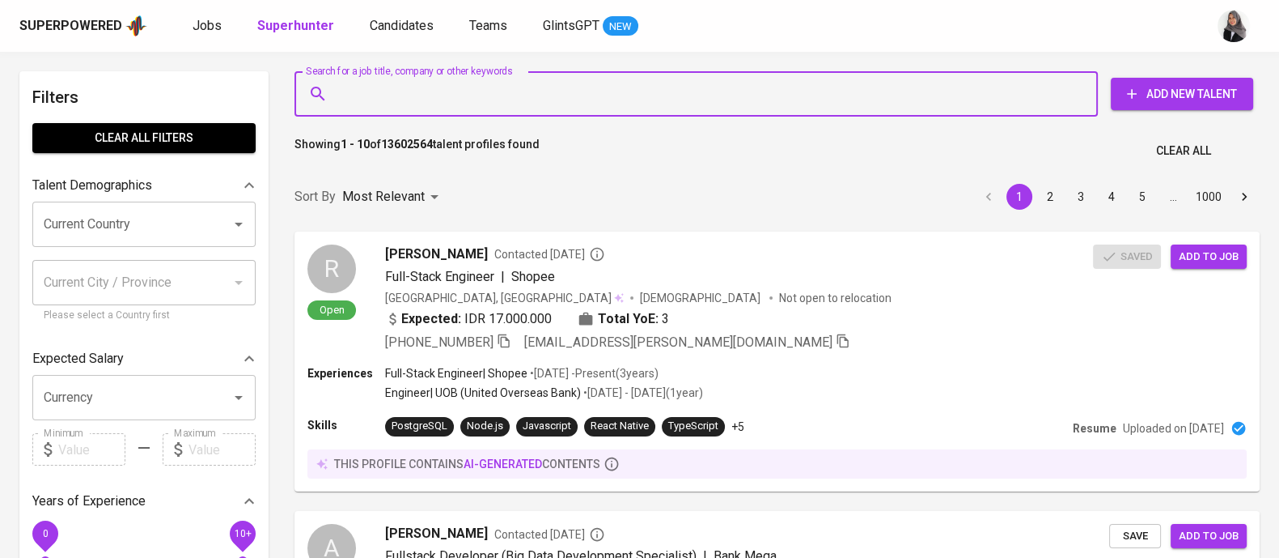
paste input "allantanaka11@yahoo.com"
type input "allantanaka11@yahoo.com"
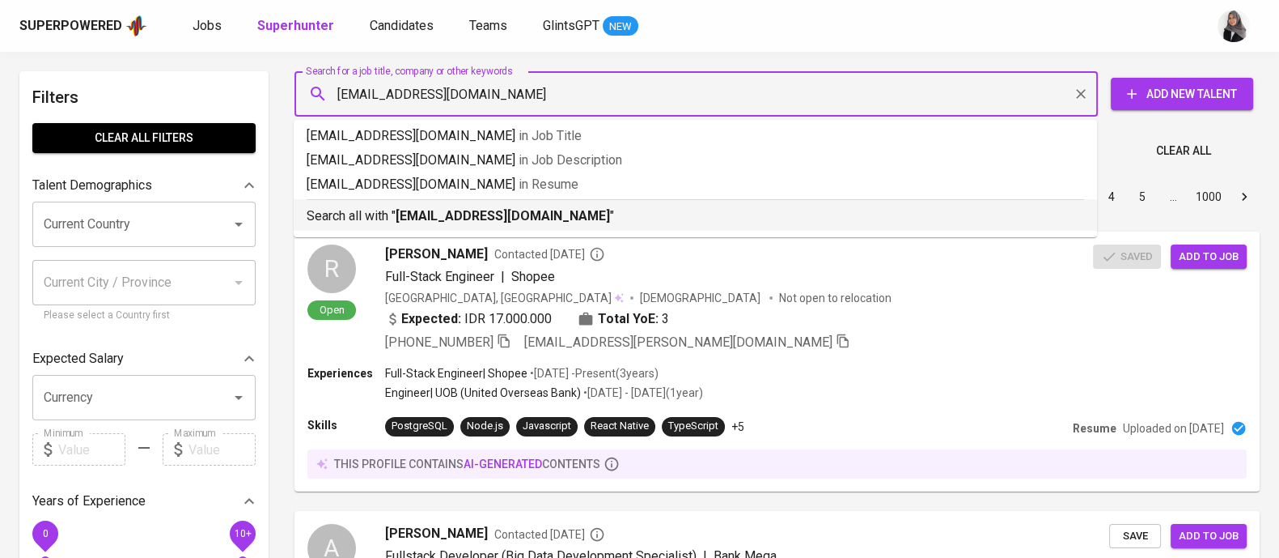
click at [535, 217] on b "allantanaka11@yahoo.com" at bounding box center [503, 215] width 214 height 15
click at [535, 217] on div "Sort By Most Relevant MOST_RELEVANT 1 2 3 4 5 … 1000" at bounding box center [777, 196] width 985 height 49
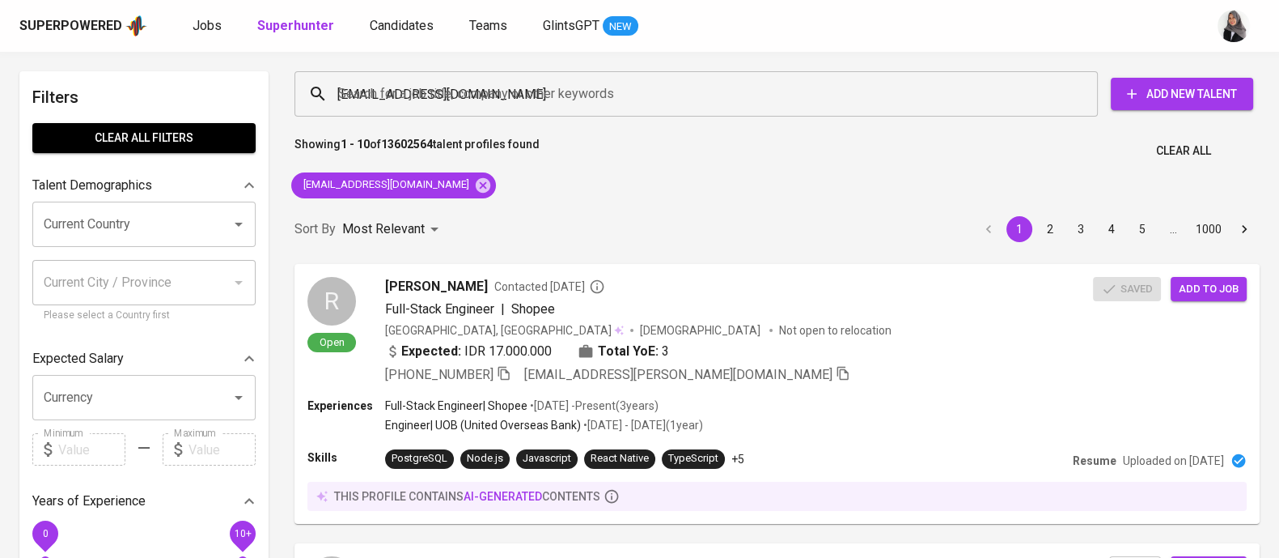
click at [583, 212] on div "Sort By Most Relevant MOST_RELEVANT 1 2 3 4 5 … 1000" at bounding box center [777, 229] width 985 height 49
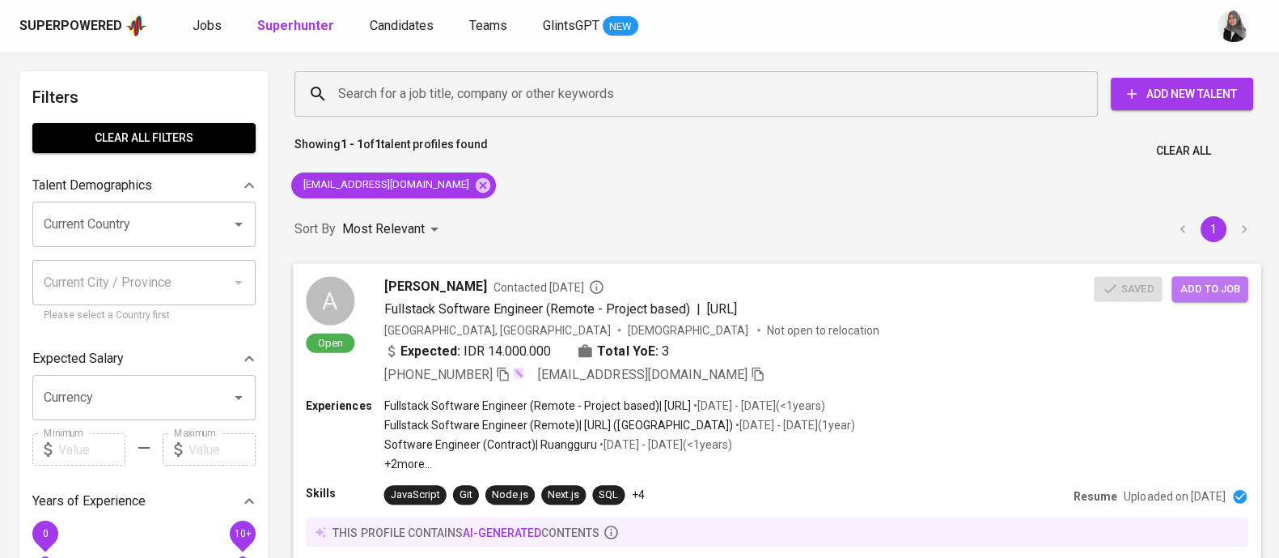
click at [1199, 288] on span "Add to job" at bounding box center [1210, 288] width 60 height 19
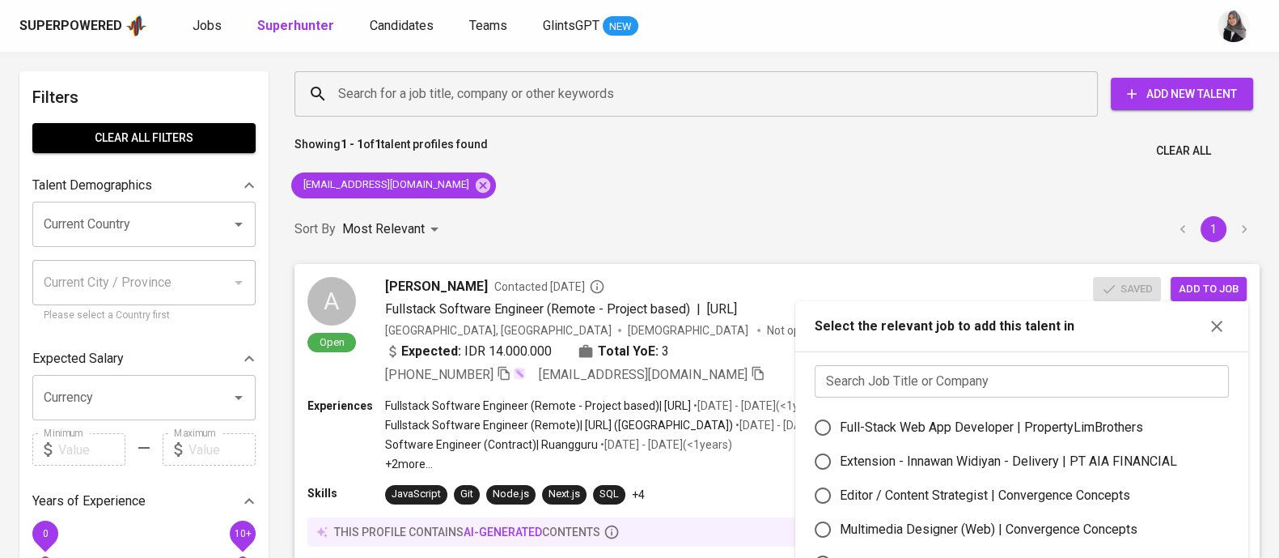
click at [891, 422] on div "Full-Stack Web App Developer | PropertyLimBrothers" at bounding box center [991, 427] width 303 height 19
click at [840, 422] on input "Full-Stack Web App Developer | PropertyLimBrothers" at bounding box center [823, 427] width 34 height 34
radio input "true"
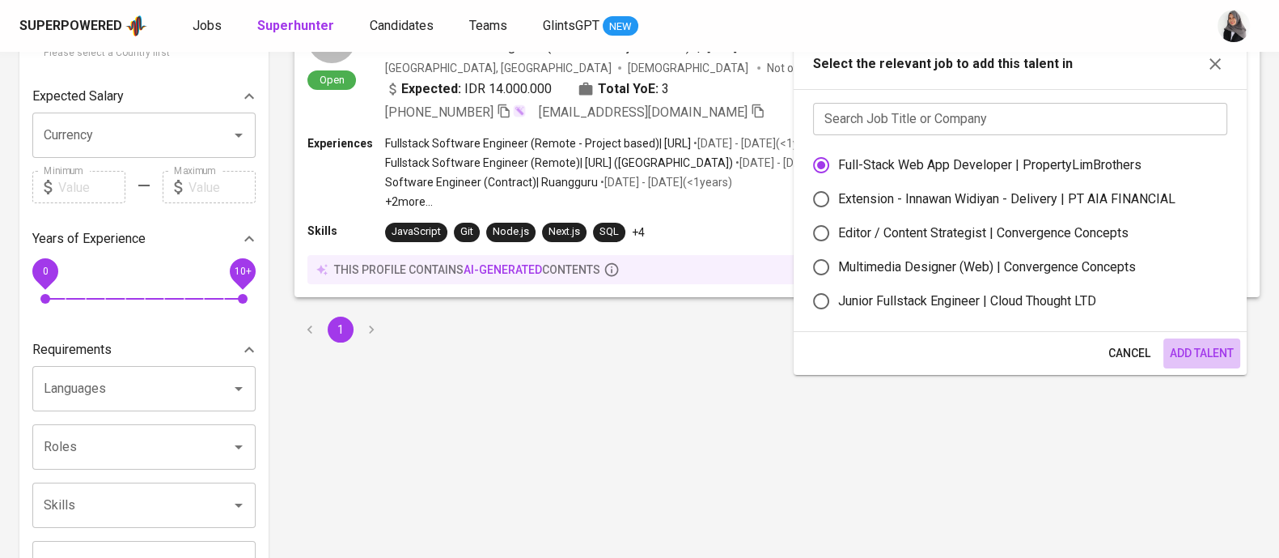
click at [1208, 354] on span "Add Talent" at bounding box center [1202, 353] width 64 height 20
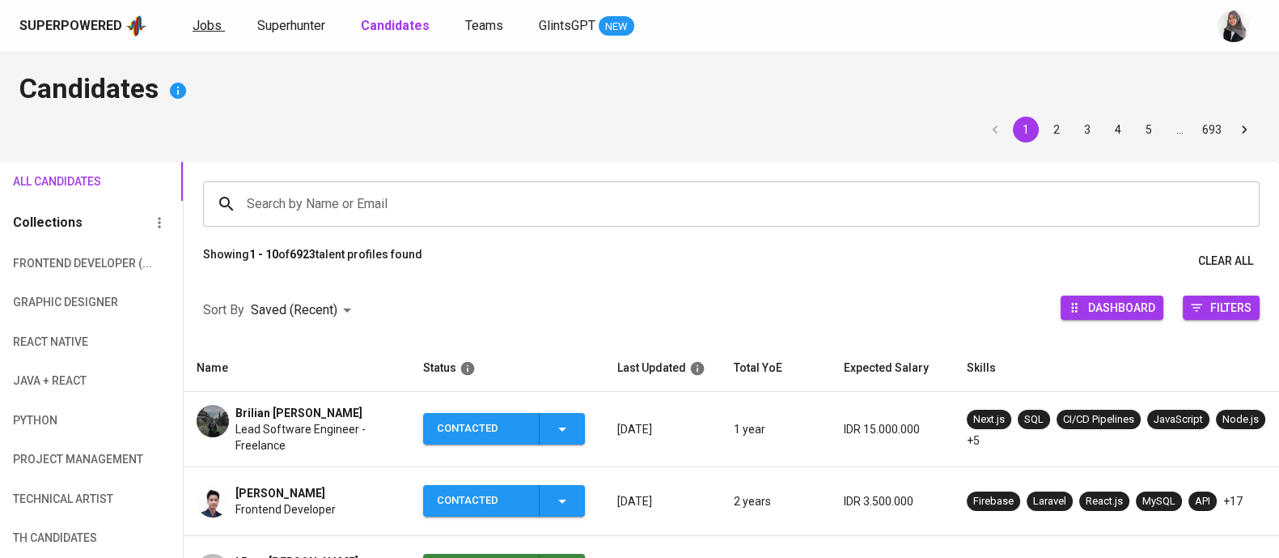
click at [209, 25] on span "Jobs" at bounding box center [207, 25] width 29 height 15
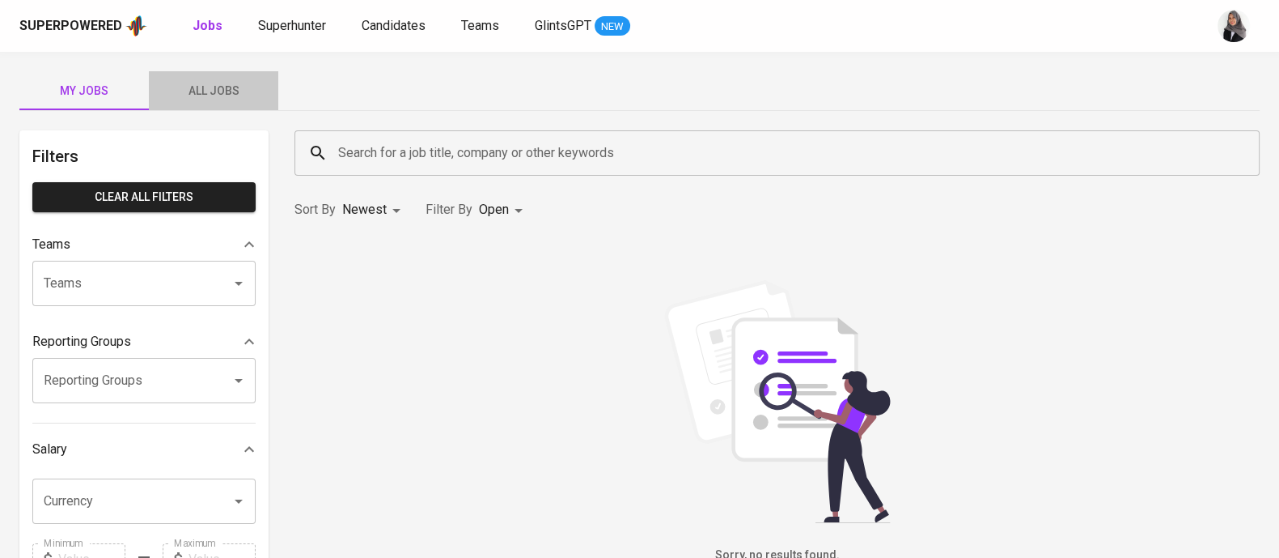
click at [213, 92] on span "All Jobs" at bounding box center [214, 91] width 110 height 20
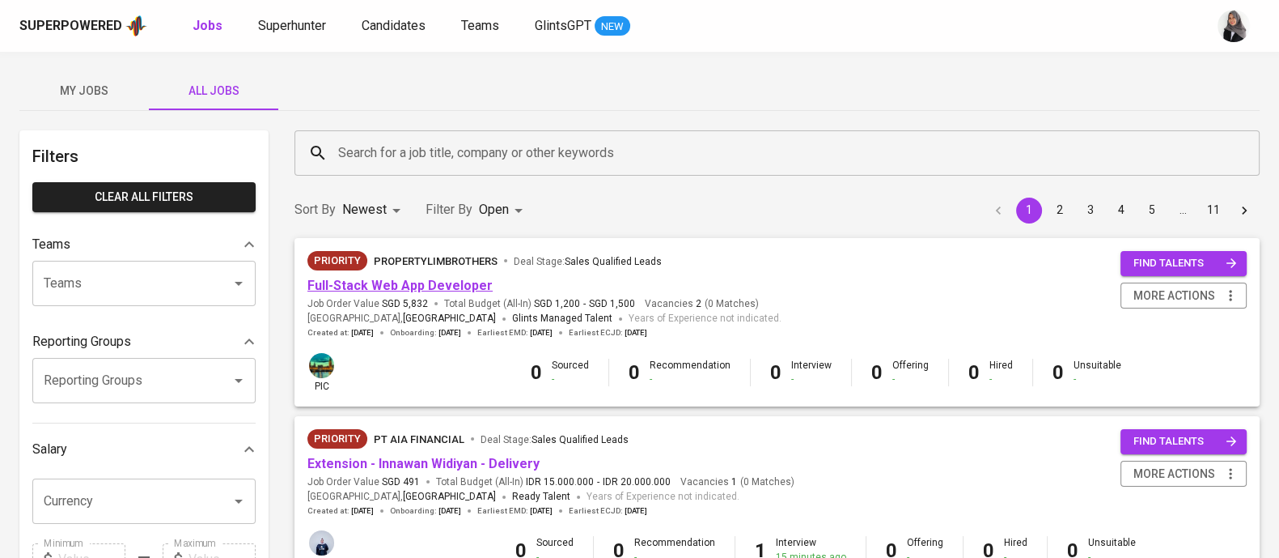
click at [435, 287] on link "Full-Stack Web App Developer" at bounding box center [400, 285] width 185 height 15
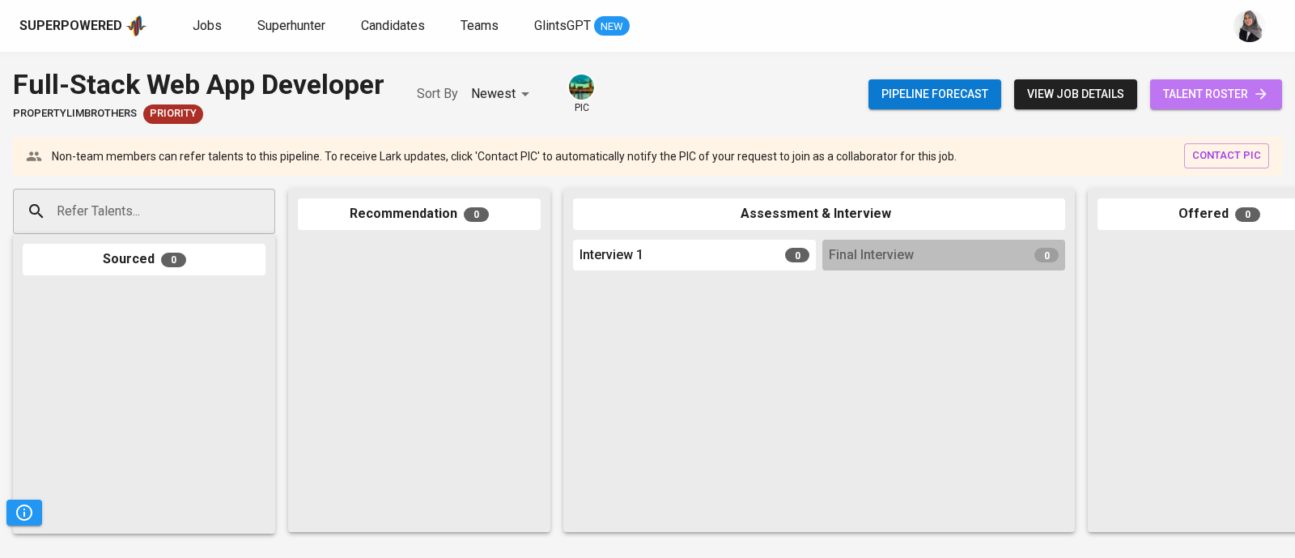
click at [1216, 87] on span "talent roster" at bounding box center [1216, 94] width 106 height 20
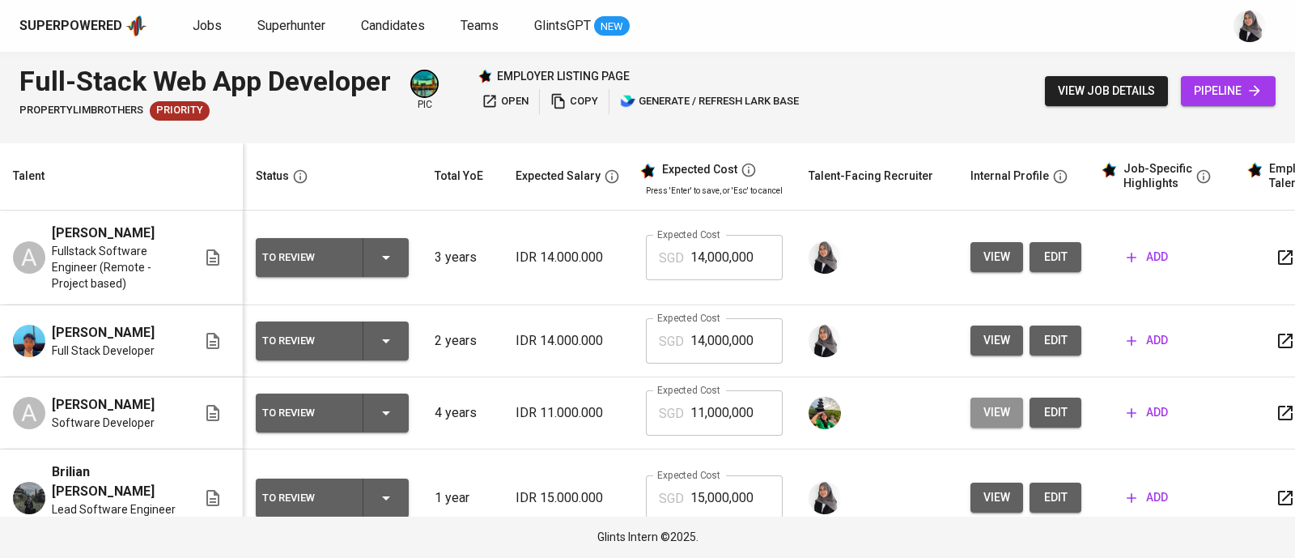
click at [998, 415] on span "view" at bounding box center [996, 412] width 27 height 20
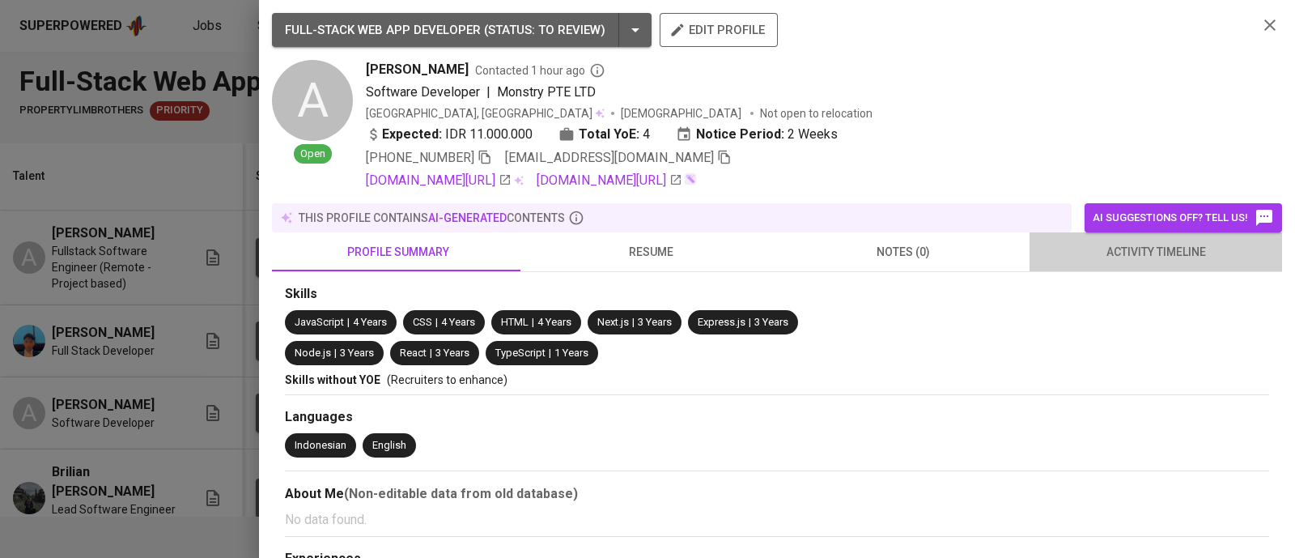
click at [1194, 257] on span "activity timeline" at bounding box center [1155, 252] width 233 height 20
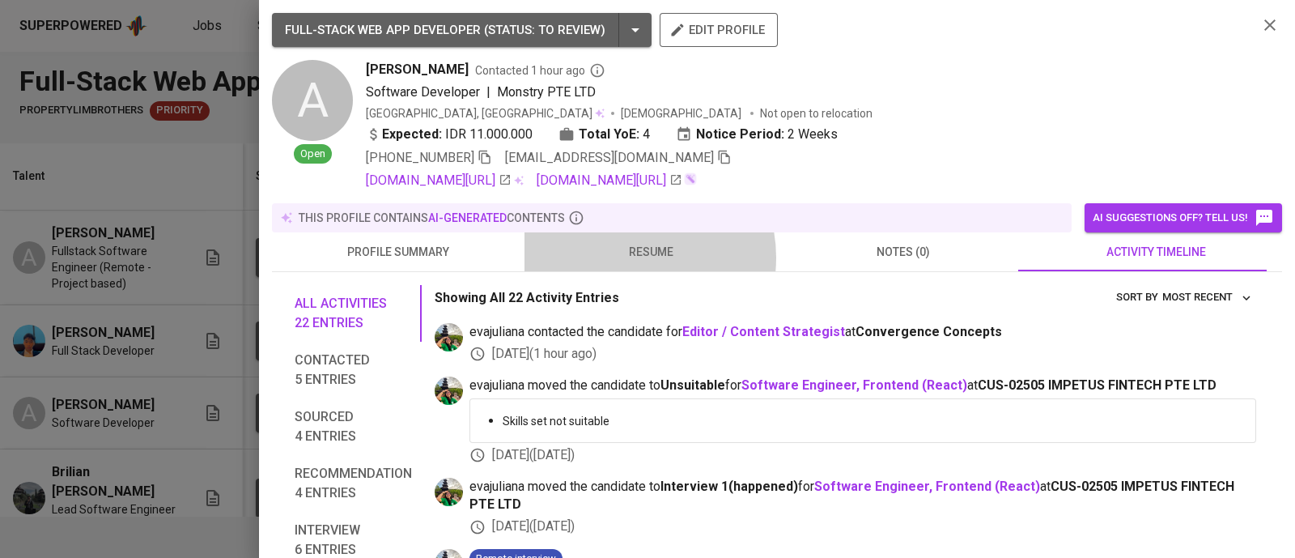
click at [624, 258] on span "resume" at bounding box center [650, 252] width 233 height 20
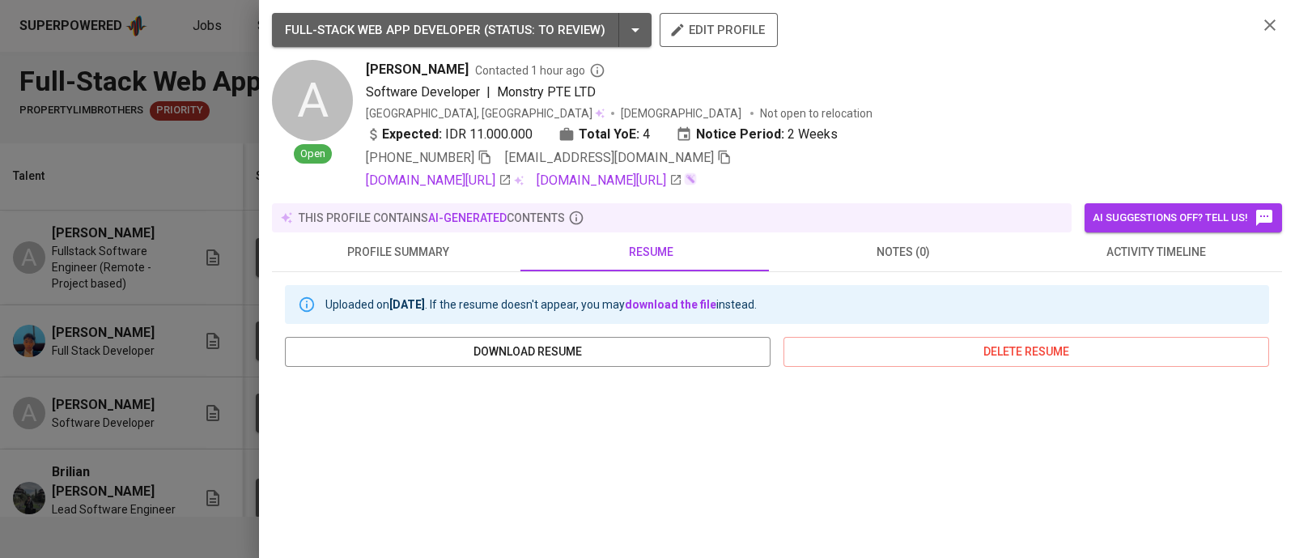
scroll to position [285, 0]
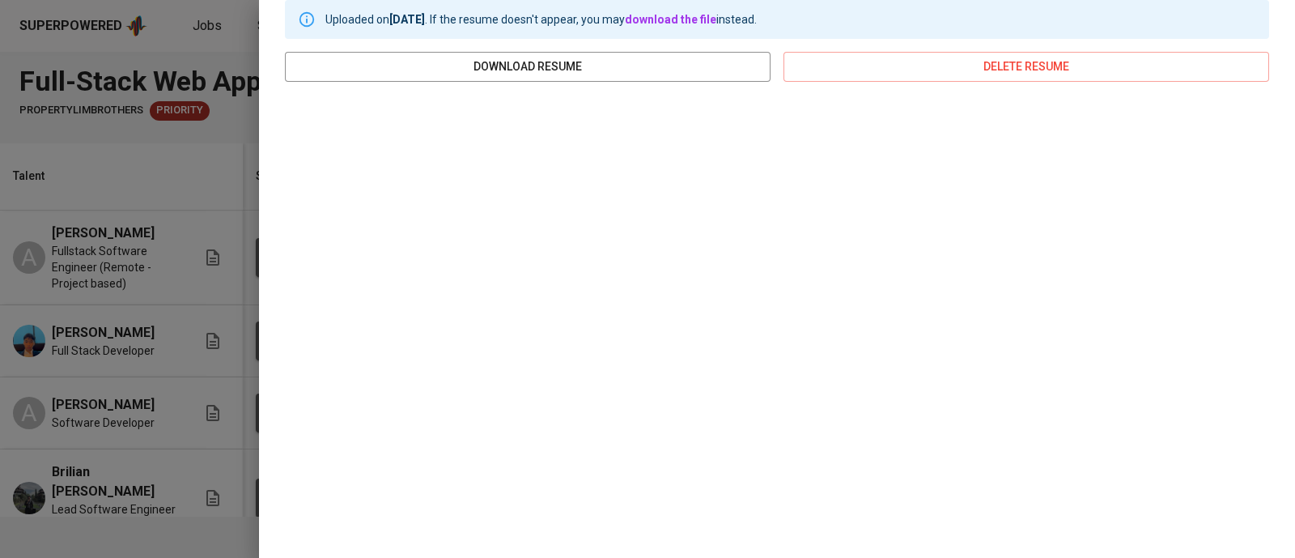
click at [158, 181] on div at bounding box center [647, 279] width 1295 height 558
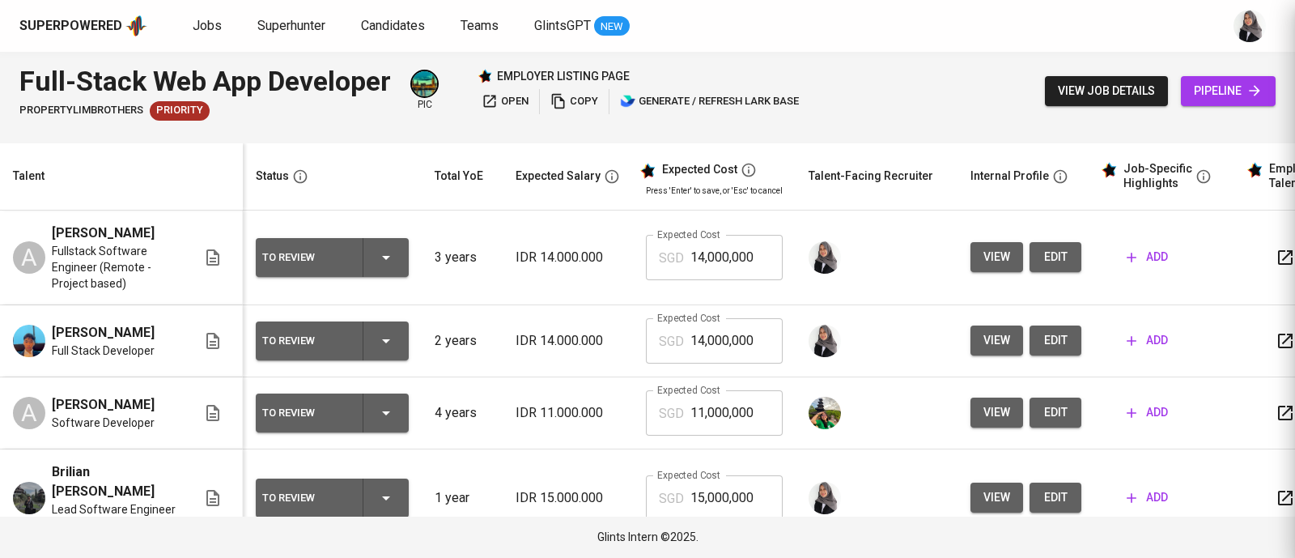
scroll to position [0, 0]
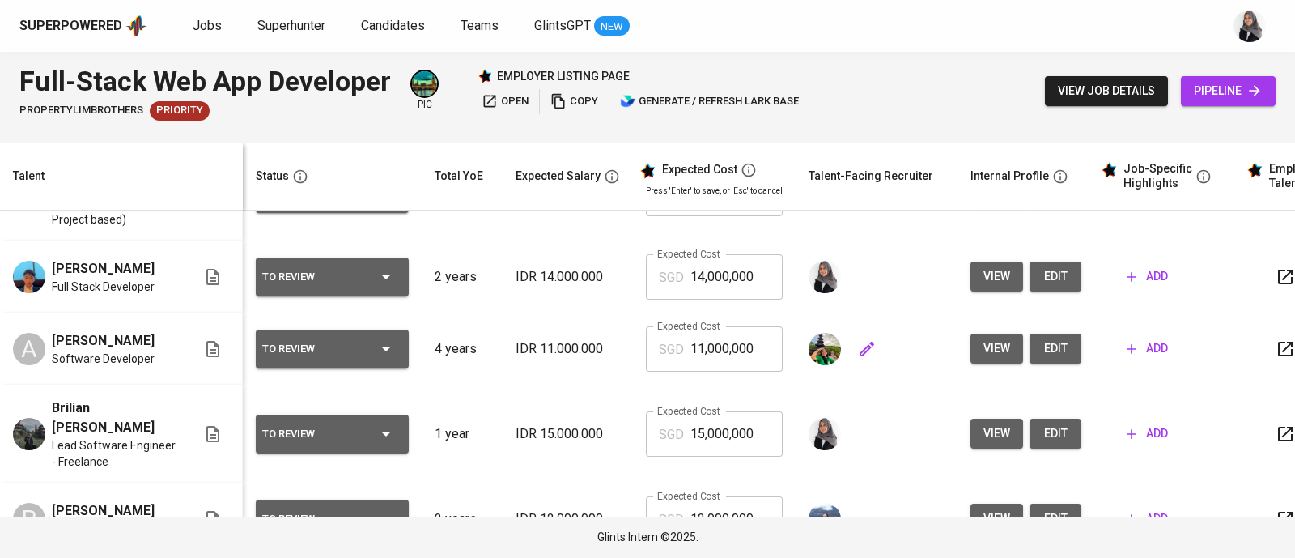
scroll to position [53, 0]
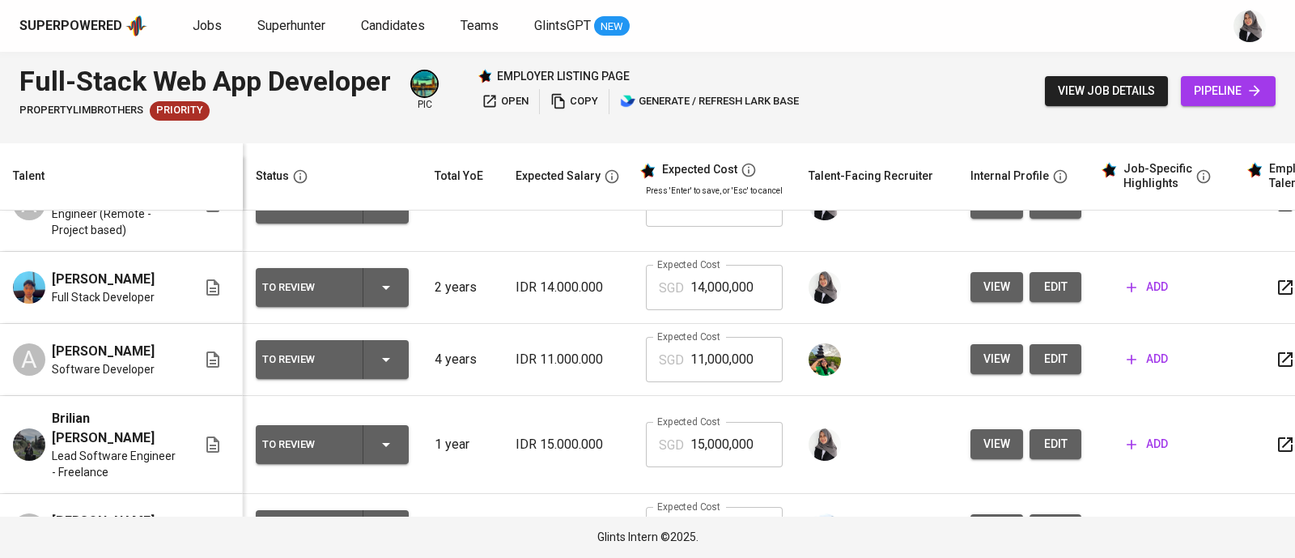
click at [927, 61] on div "Full-Stack Web App Developer PropertyLimBrothers Priority pic employer listing …" at bounding box center [647, 91] width 1295 height 79
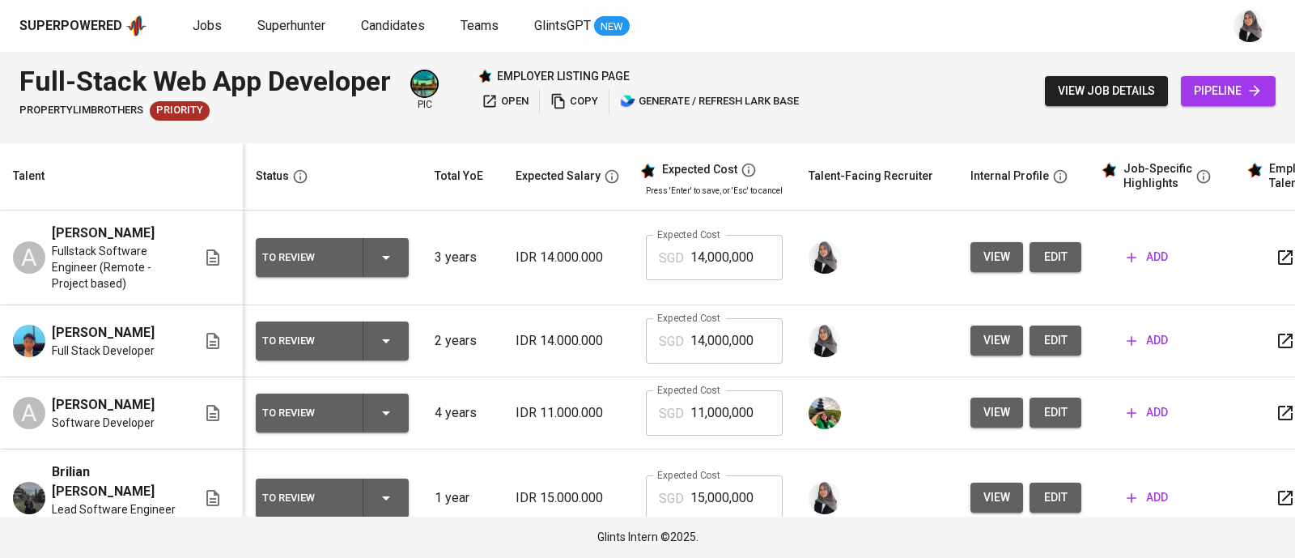
scroll to position [62, 0]
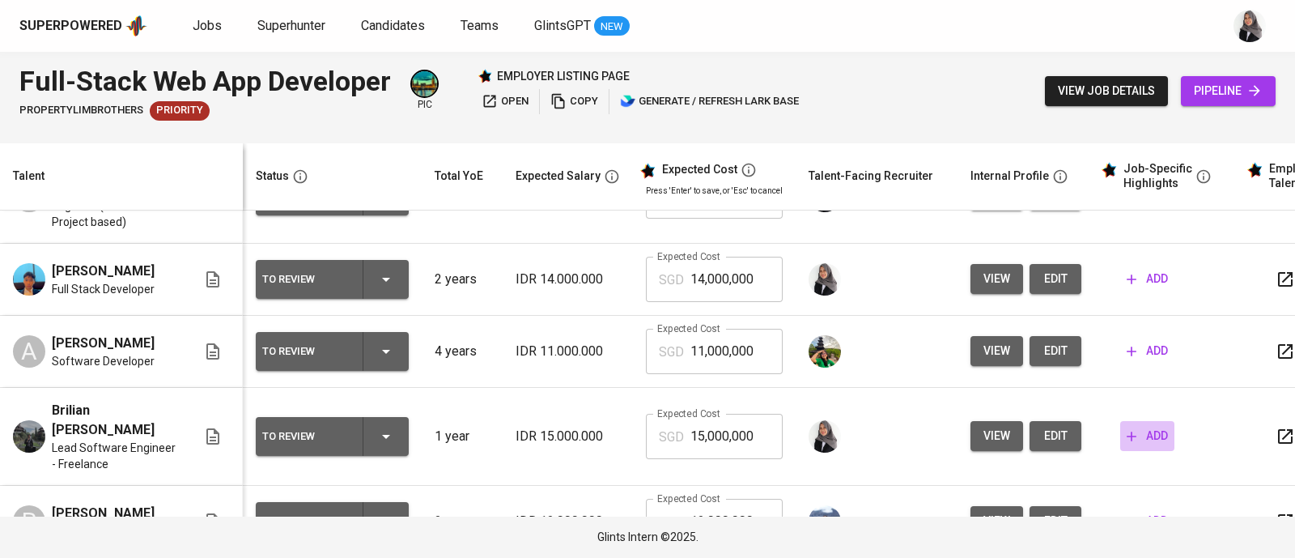
click at [1149, 431] on span "add" at bounding box center [1147, 436] width 41 height 20
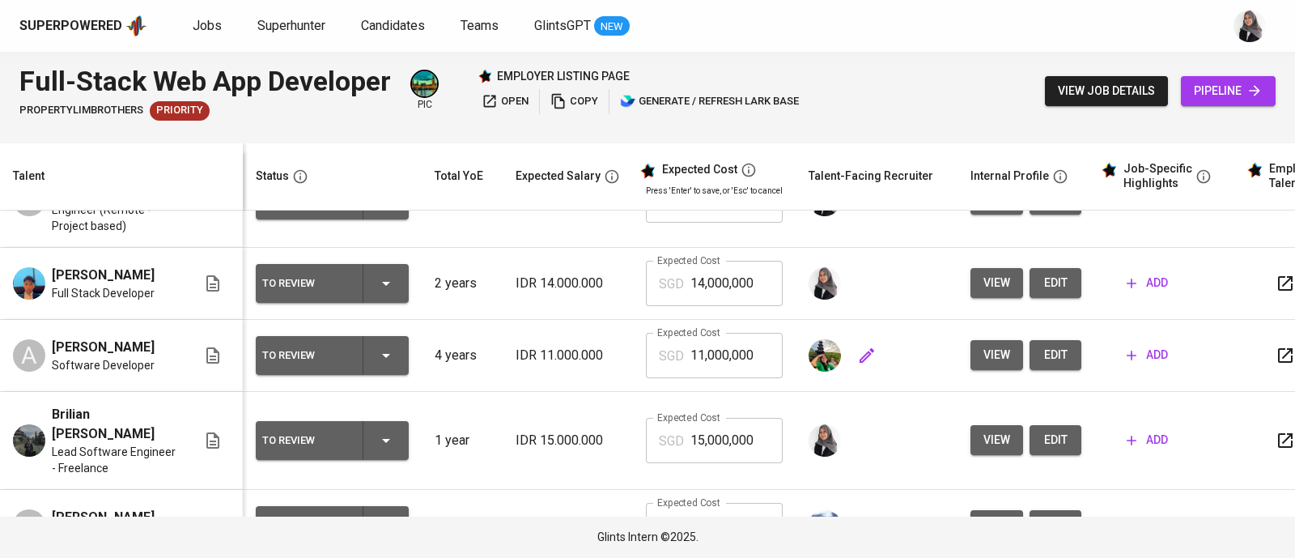
scroll to position [64, 0]
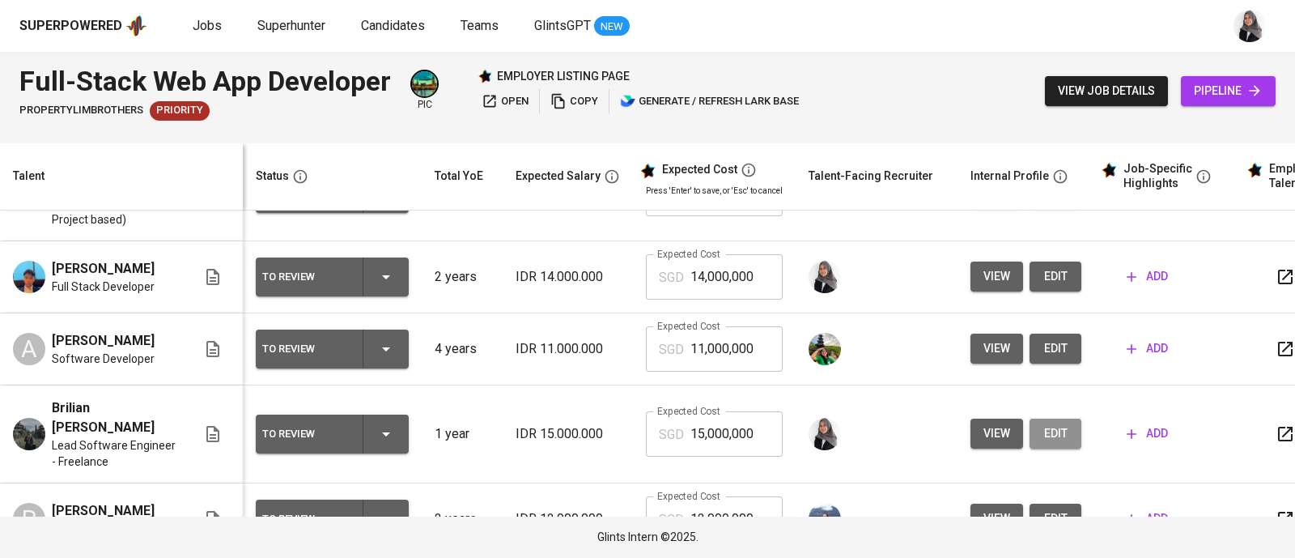
click at [1042, 424] on span "edit" at bounding box center [1055, 433] width 26 height 20
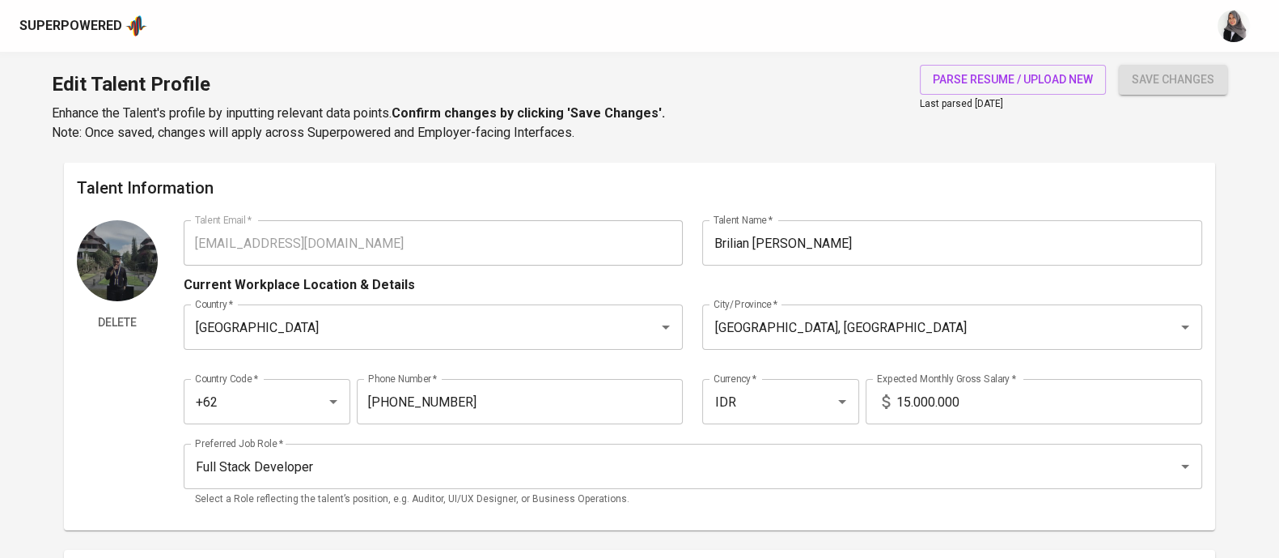
click at [935, 163] on div "Talent Information Delete Talent Email   * [EMAIL_ADDRESS][DOMAIN_NAME] Talent …" at bounding box center [640, 346] width 1152 height 368
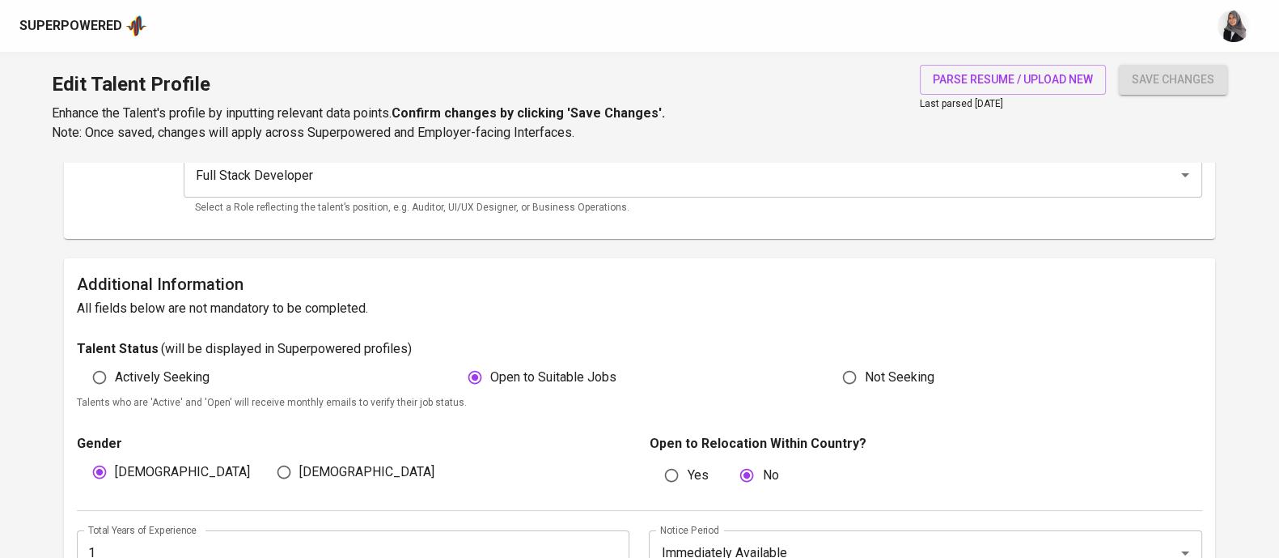
scroll to position [567, 0]
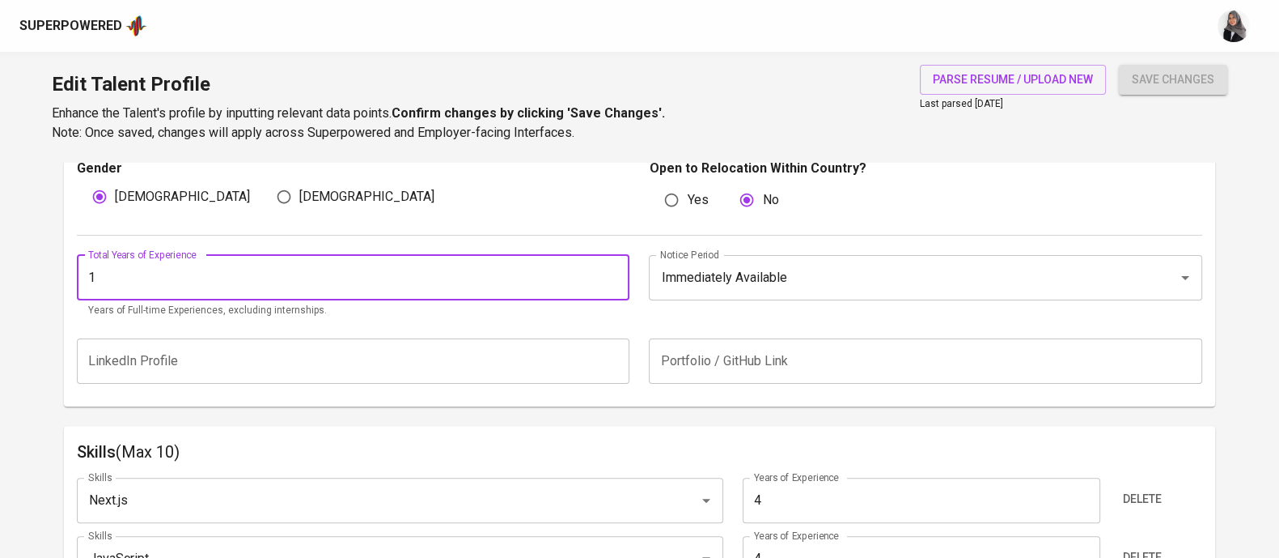
click at [178, 293] on input "1" at bounding box center [353, 277] width 553 height 45
type input "4"
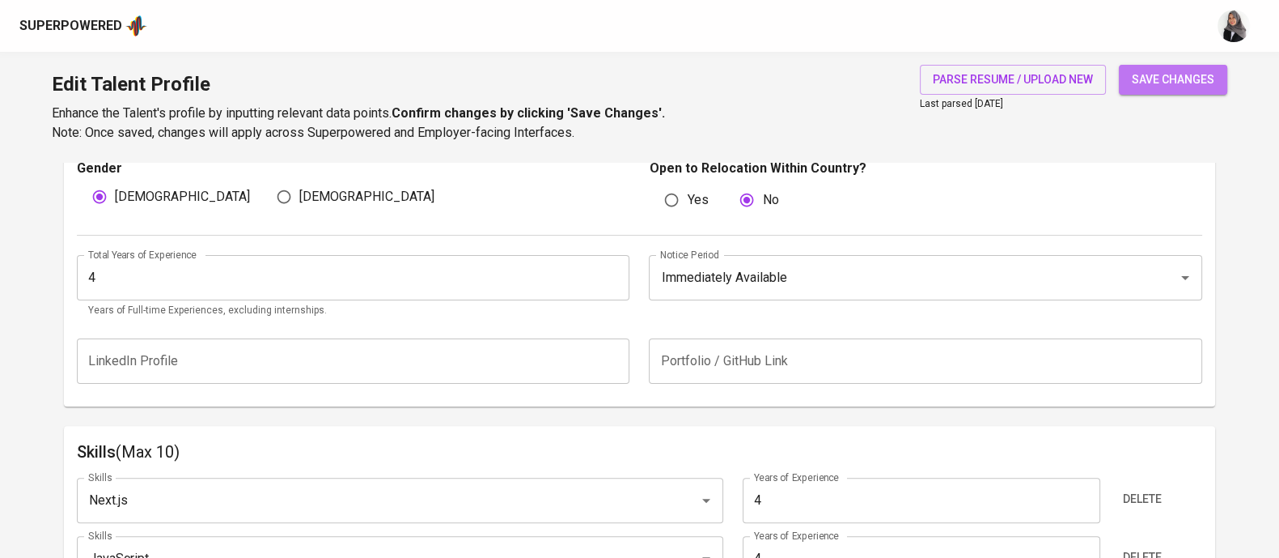
click at [1169, 73] on span "save changes" at bounding box center [1173, 80] width 83 height 20
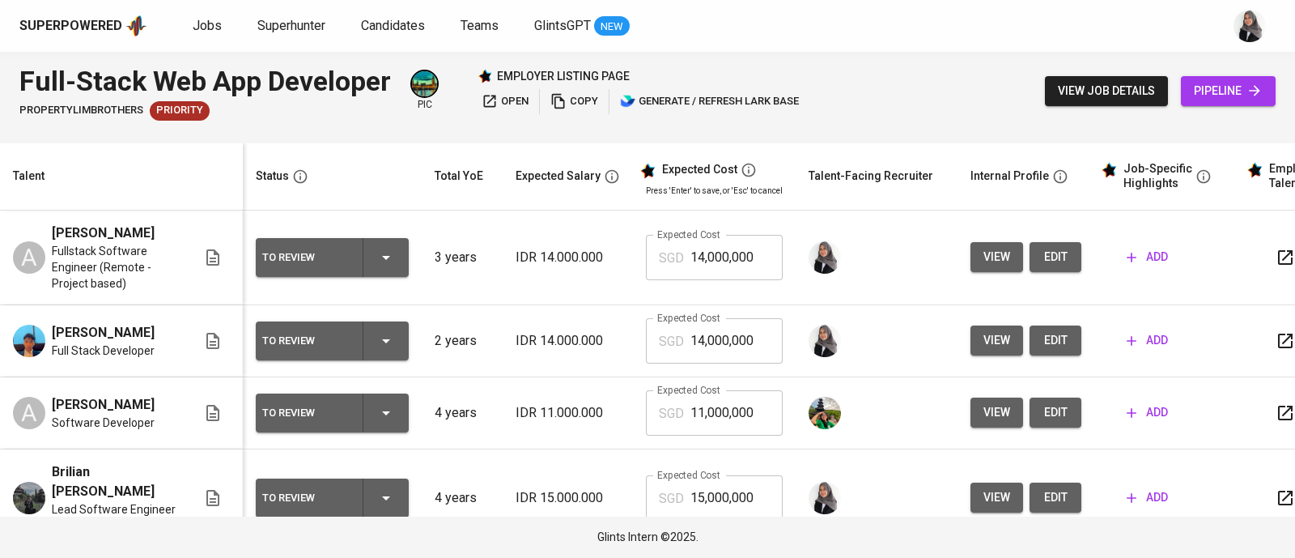
click at [902, 70] on div "Full-Stack Web App Developer PropertyLimBrothers Priority pic employer listing …" at bounding box center [647, 91] width 1295 height 79
click at [881, 83] on div "Full-Stack Web App Developer PropertyLimBrothers Priority pic employer listing …" at bounding box center [647, 91] width 1295 height 79
click at [1206, 42] on div "Superpowered Jobs Superhunter Candidates Teams GlintsGPT NEW" at bounding box center [647, 26] width 1295 height 52
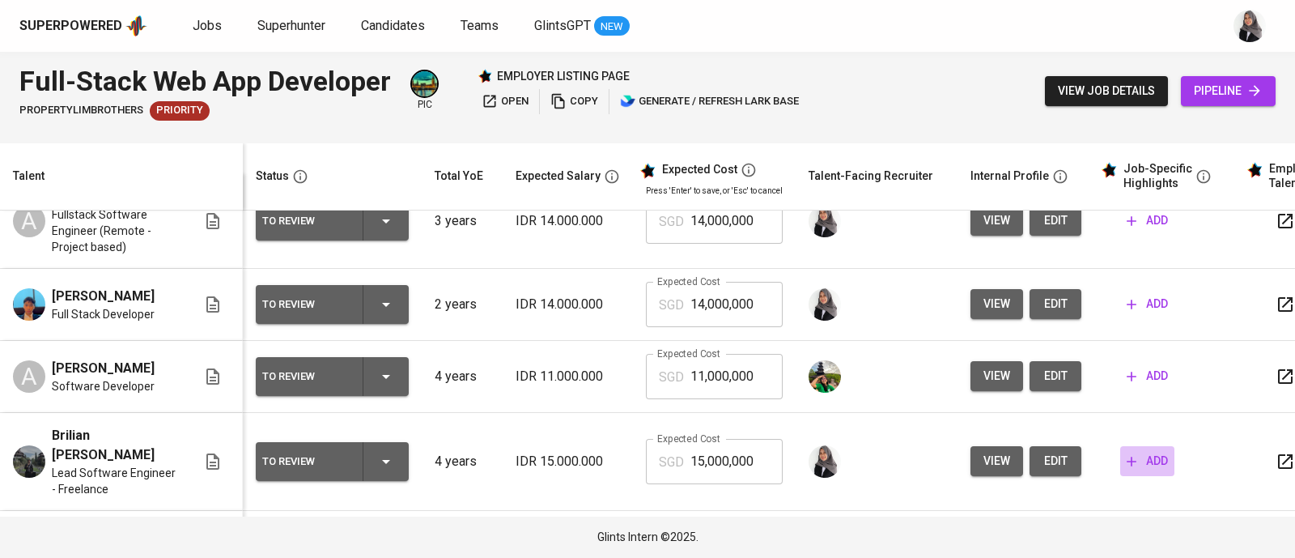
click at [1141, 451] on span "add" at bounding box center [1147, 461] width 41 height 20
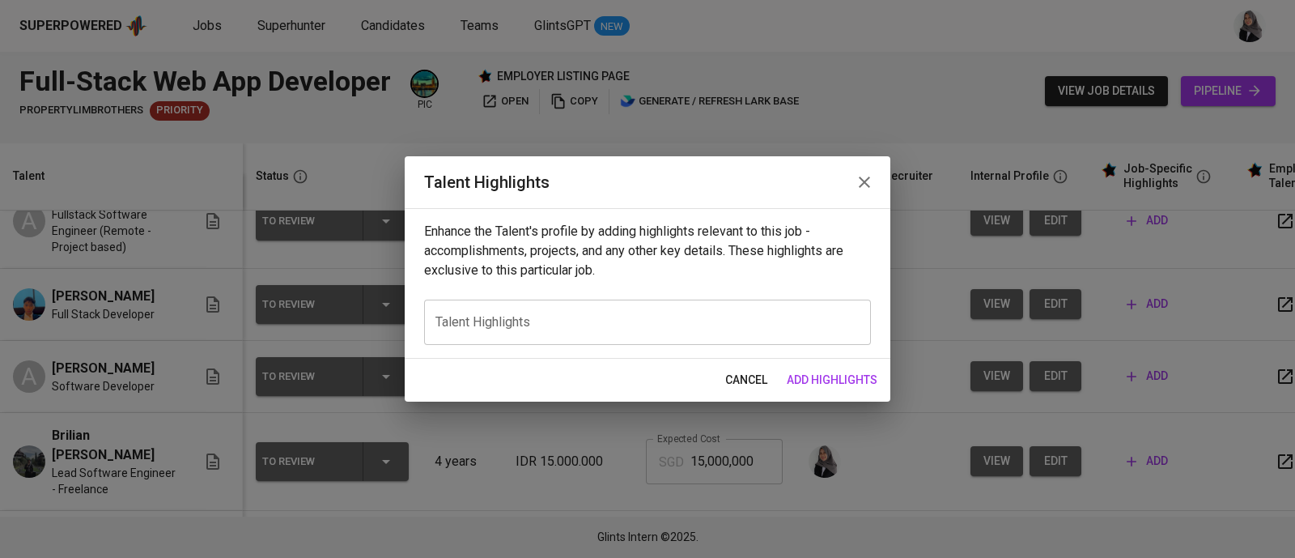
click at [630, 306] on div "x Talent Highlights" at bounding box center [647, 321] width 447 height 45
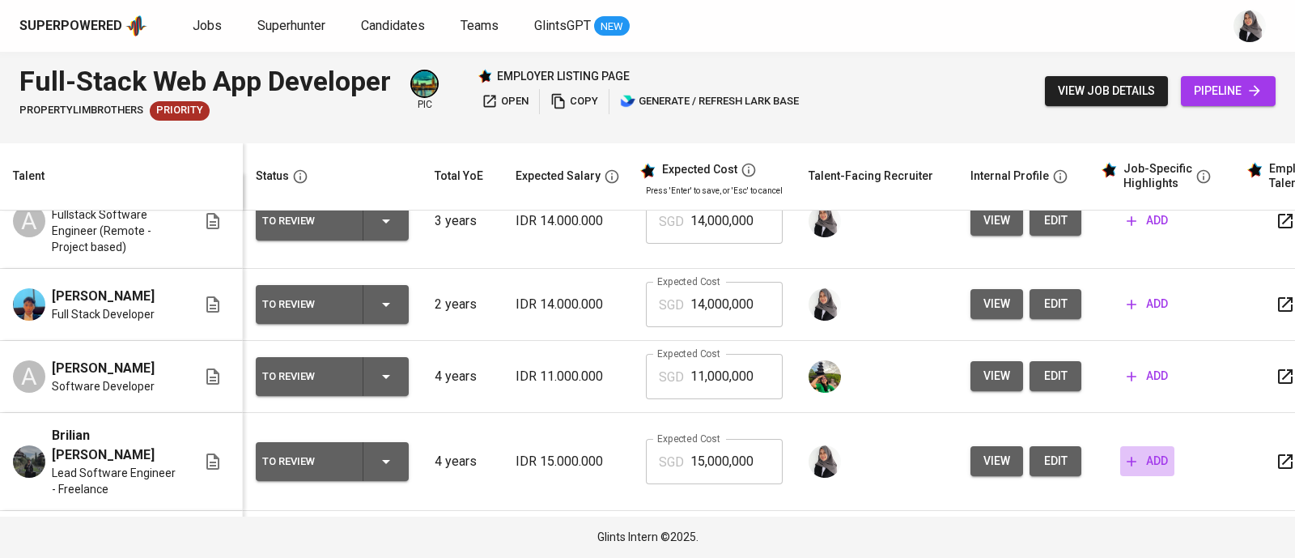
click at [1143, 451] on span "add" at bounding box center [1147, 461] width 41 height 20
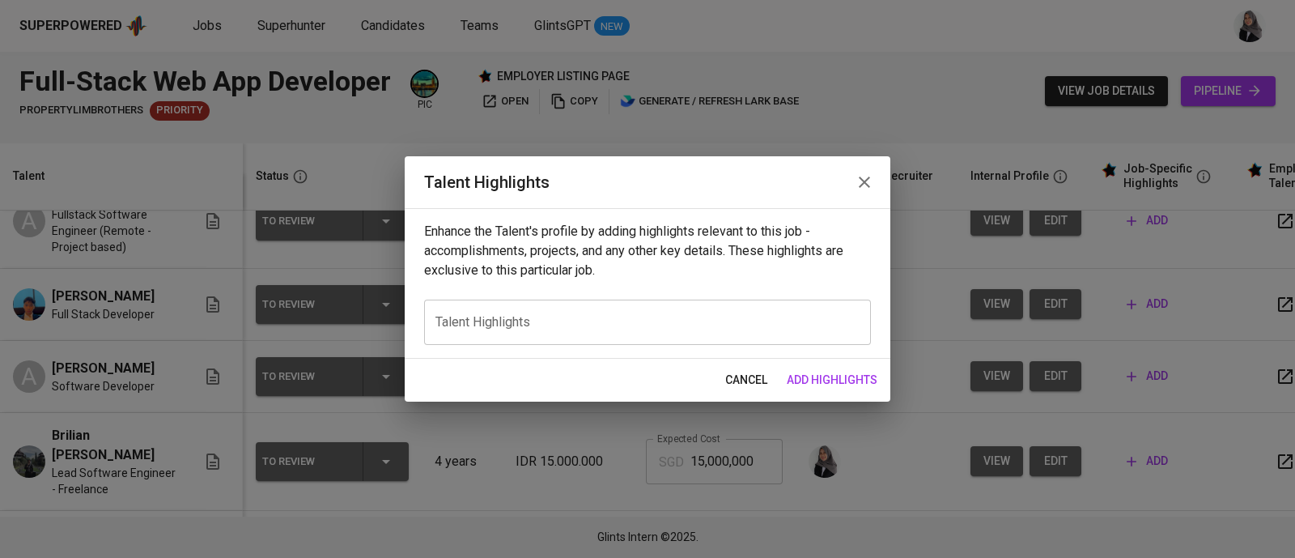
click at [611, 315] on textarea at bounding box center [647, 322] width 424 height 15
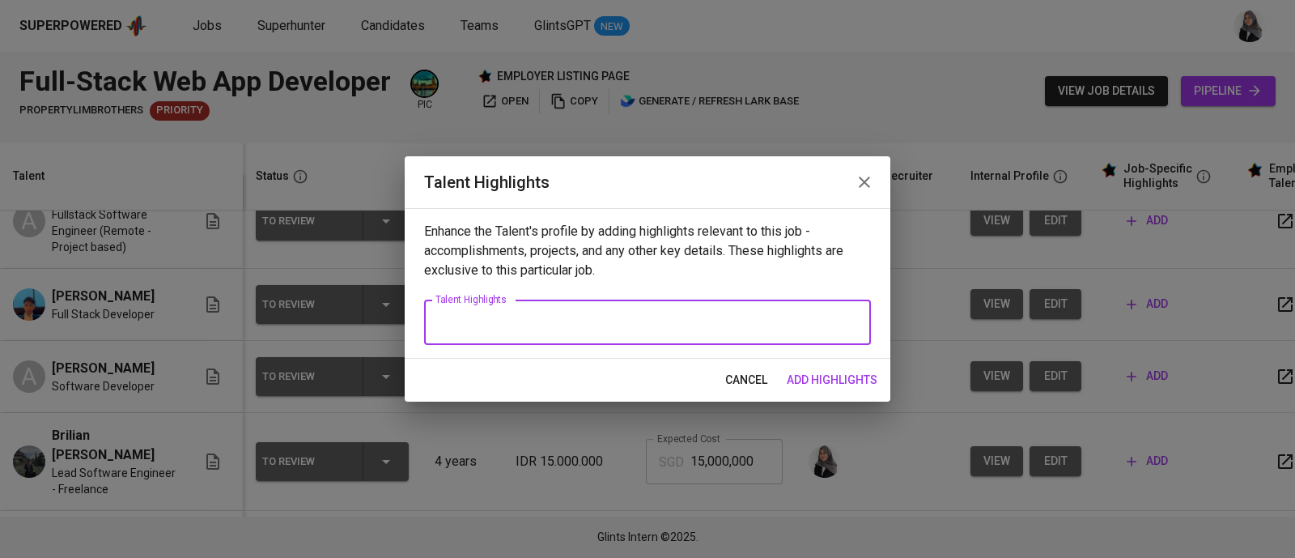
click at [611, 315] on textarea at bounding box center [647, 322] width 424 height 15
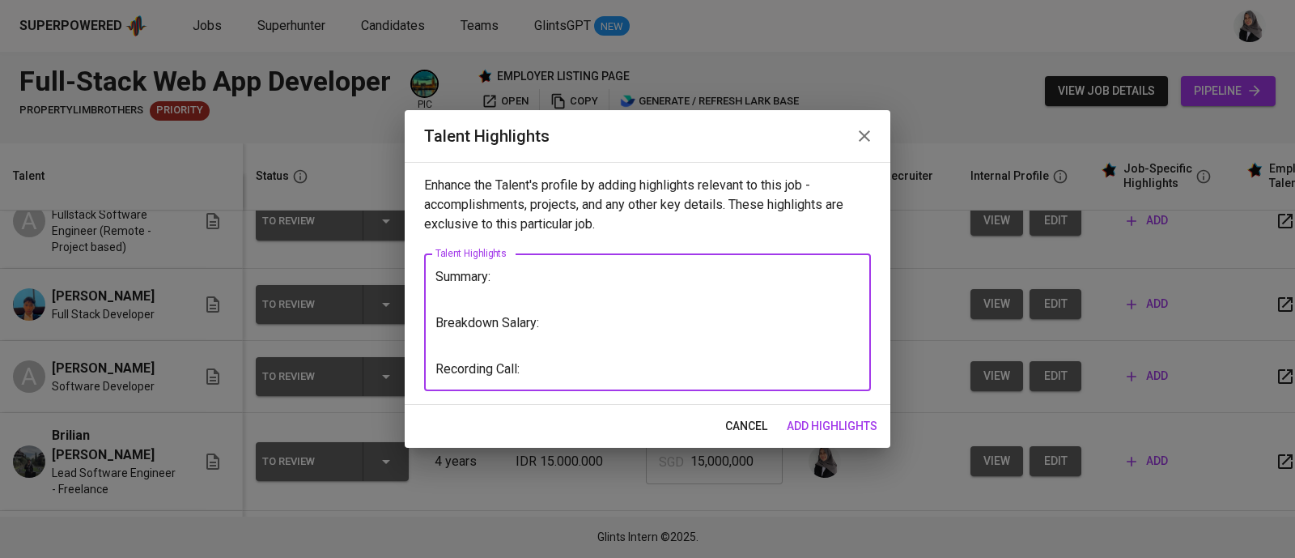
click at [857, 271] on textarea "Summary: Breakdown Salary: Recording Call:" at bounding box center [647, 323] width 424 height 108
click at [818, 309] on textarea "Summary: Breakdown Salary: Recording Call:" at bounding box center [647, 323] width 424 height 108
click at [546, 367] on textarea "Summary: Breakdown Salary: Recording Call:" at bounding box center [647, 323] width 424 height 108
drag, startPoint x: 546, startPoint y: 367, endPoint x: 414, endPoint y: 373, distance: 132.8
click at [414, 373] on div "Enhance the Talent's profile by adding highlights relevant to this job - accomp…" at bounding box center [648, 283] width 486 height 243
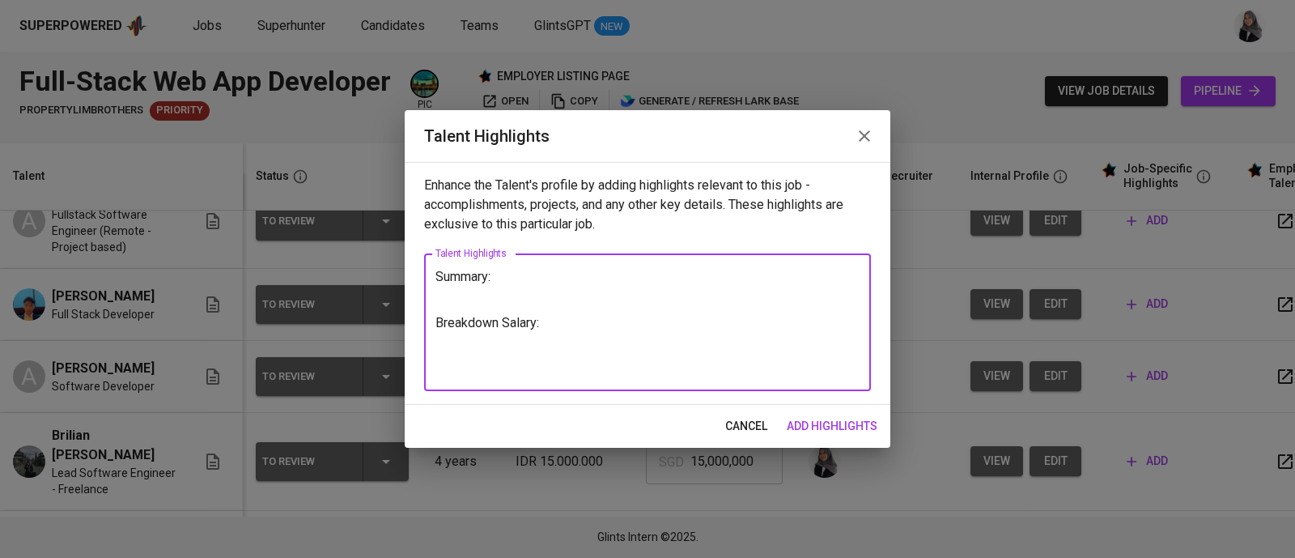
click at [548, 269] on textarea "Summary: Breakdown Salary:" at bounding box center [647, 323] width 424 height 108
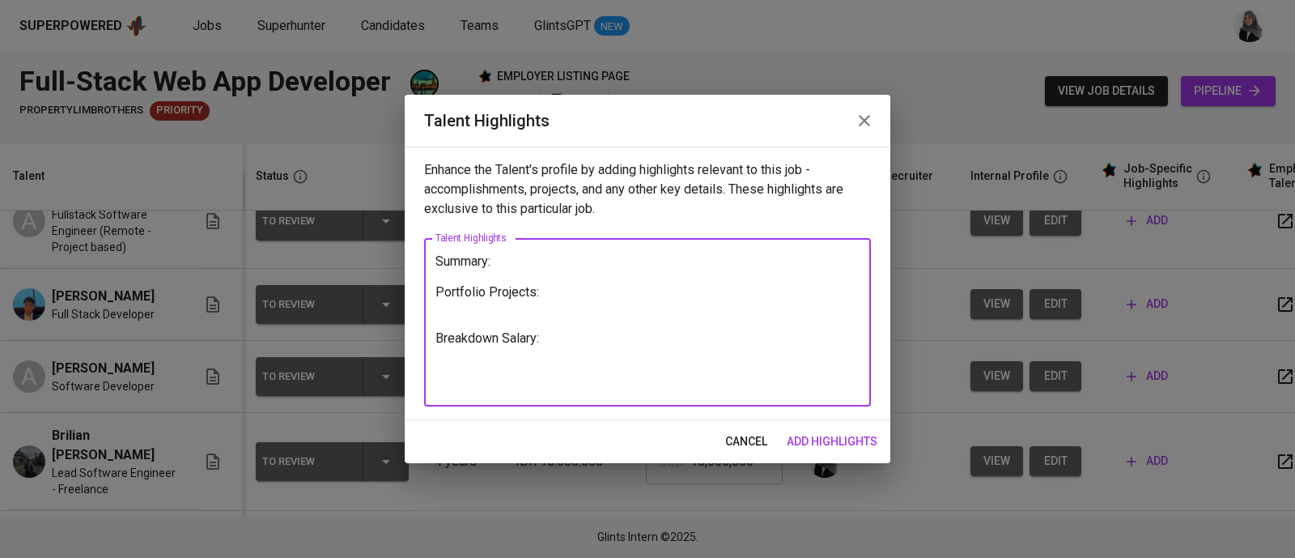
click at [507, 260] on textarea "Summary: Portfolio Projects: Breakdown Salary:" at bounding box center [647, 322] width 424 height 138
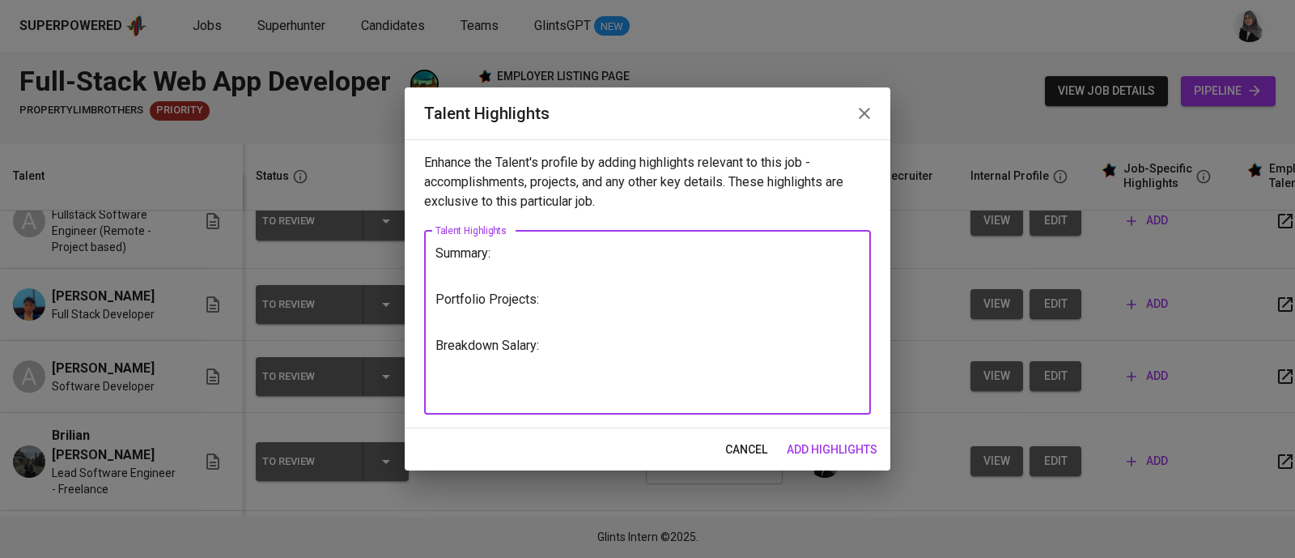
type textarea "Summary: Portfolio Projects: Breakdown Salary:"
click at [801, 269] on textarea "Summary: Portfolio Projects: Breakdown Salary:" at bounding box center [647, 322] width 424 height 154
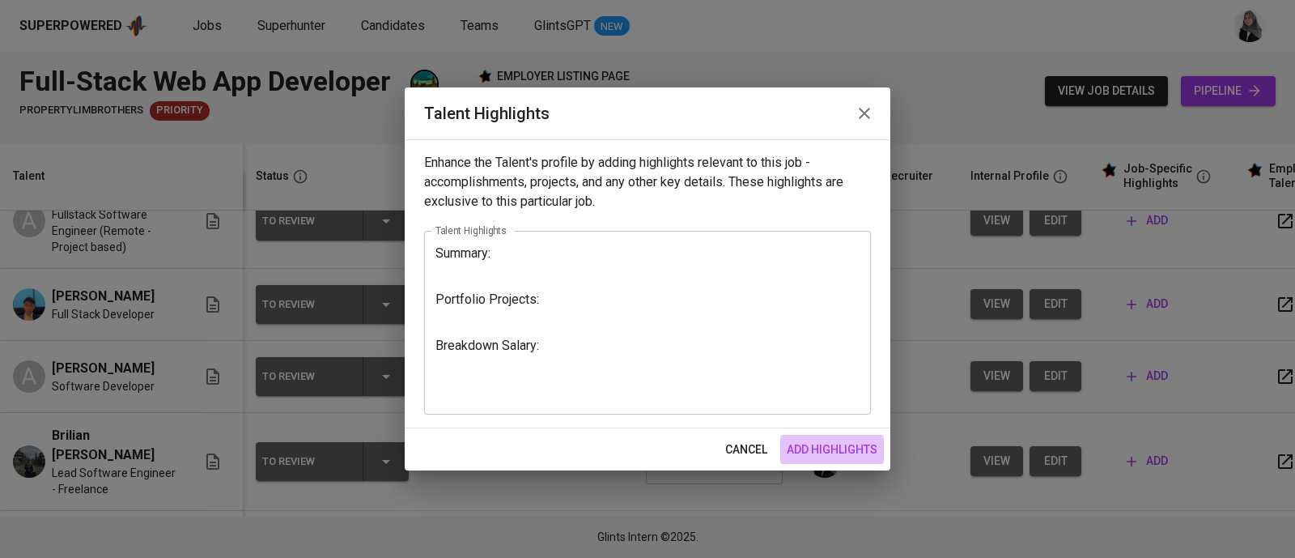
click at [838, 443] on span "add highlights" at bounding box center [832, 449] width 91 height 20
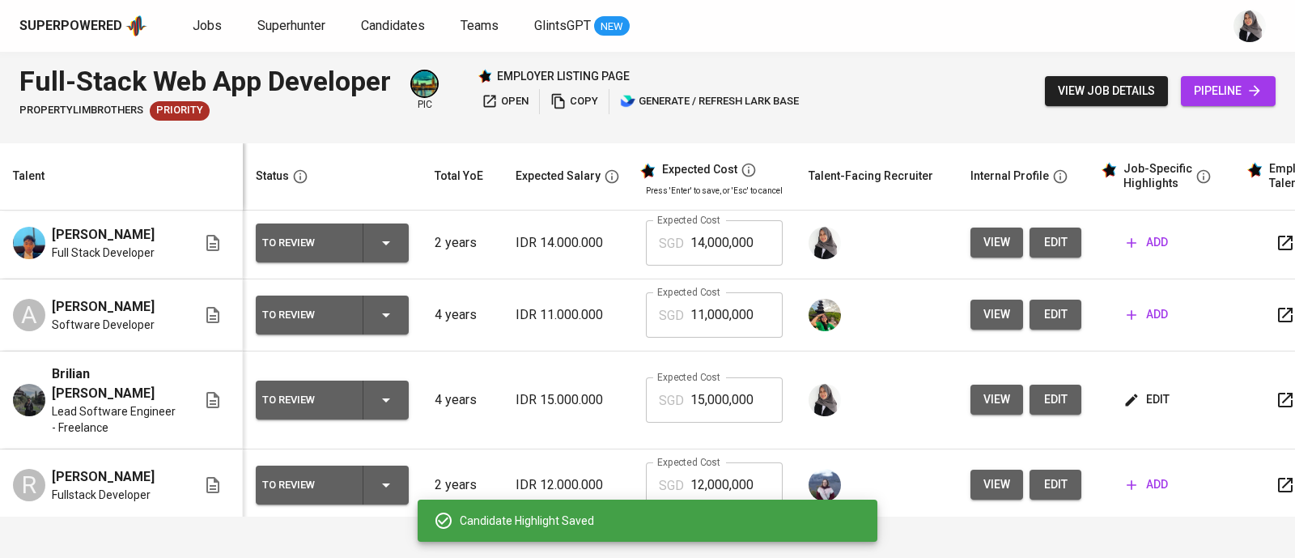
scroll to position [102, 0]
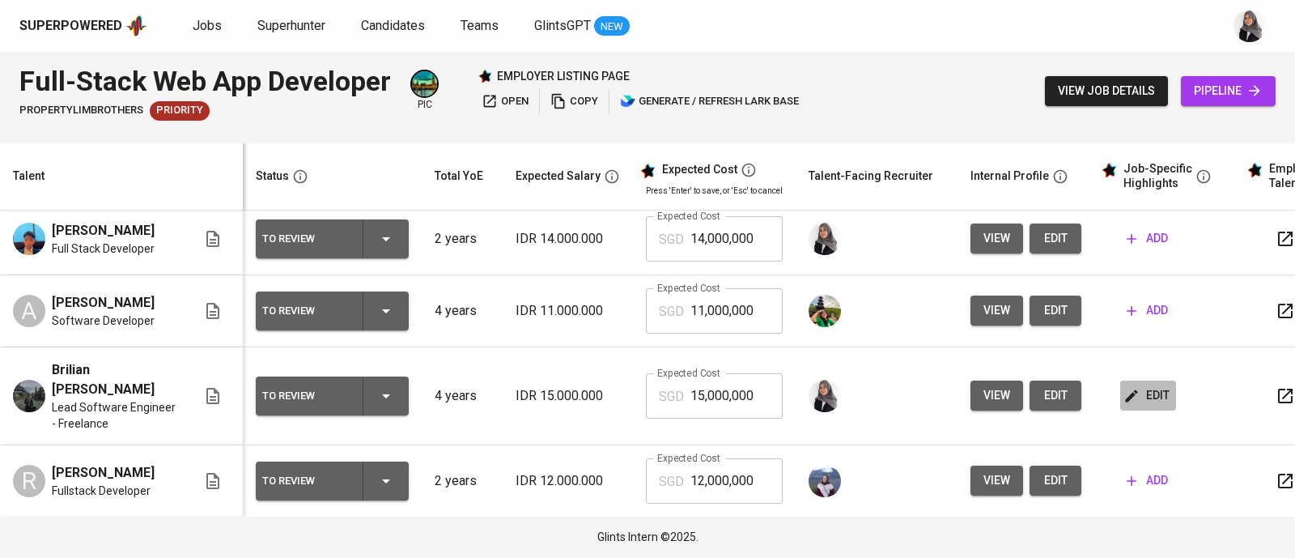
click at [1130, 380] on button "edit" at bounding box center [1148, 395] width 56 height 30
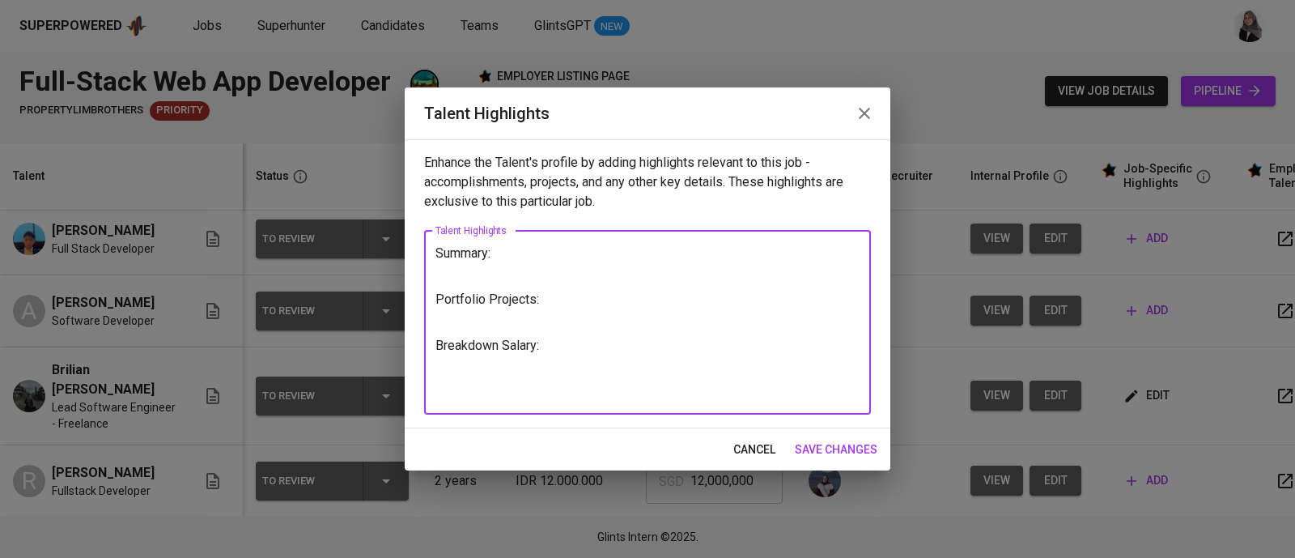
click at [819, 290] on textarea "Summary: Portfolio Projects: Breakdown Salary:" at bounding box center [647, 322] width 424 height 154
click at [533, 313] on textarea "Summary: Portfolio Projects: Breakdown Salary:" at bounding box center [647, 322] width 424 height 154
paste textarea "Geonet Properties: https://geonet.properties"
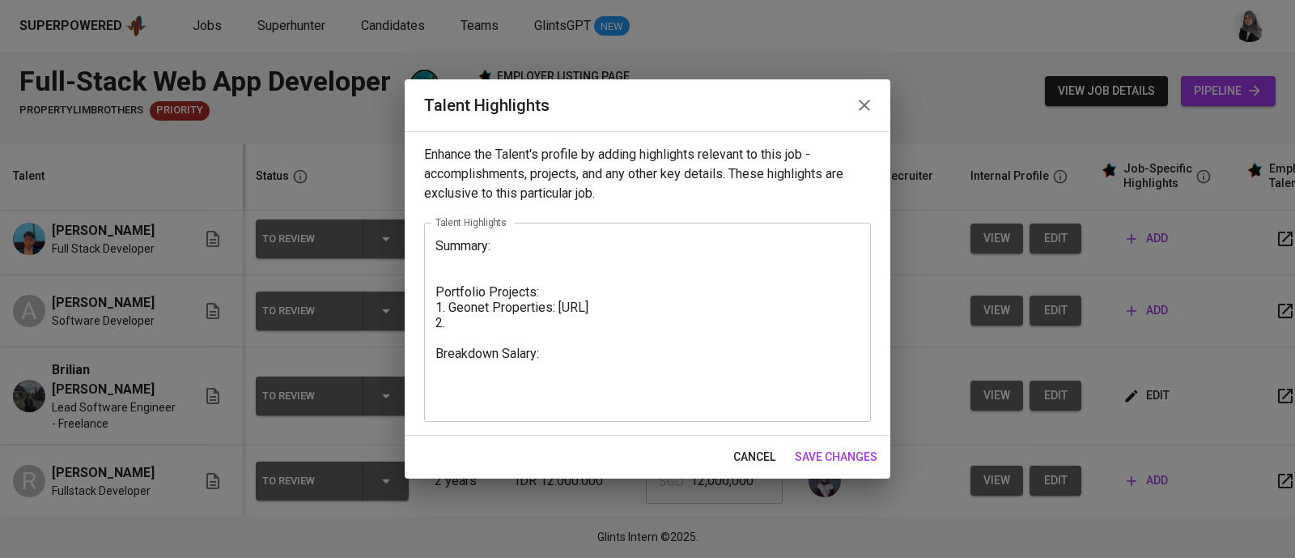
click at [838, 310] on textarea "Summary: Portfolio Projects: 1. Geonet Properties: https://geonet.properties 2.…" at bounding box center [647, 322] width 424 height 169
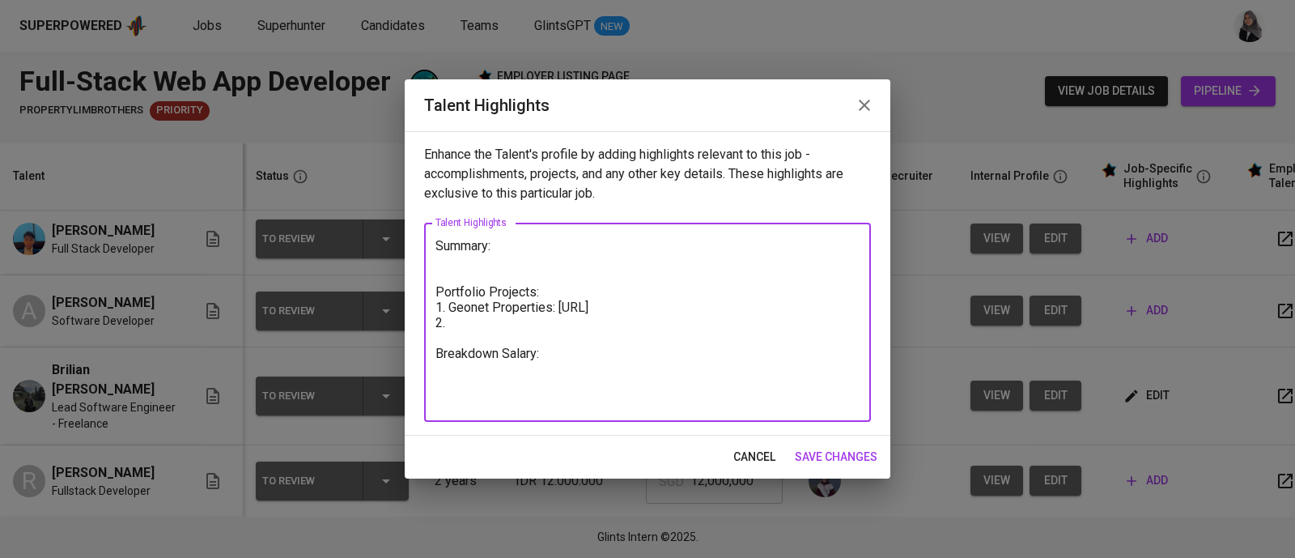
click at [534, 330] on textarea "Summary: Portfolio Projects: 1. Geonet Properties: https://geonet.properties 2.…" at bounding box center [647, 322] width 424 height 169
click at [509, 317] on textarea "Summary: Portfolio Projects: 1. Geonet Properties: https://geonet.properties 2.…" at bounding box center [647, 322] width 424 height 169
drag, startPoint x: 551, startPoint y: 288, endPoint x: 427, endPoint y: 295, distance: 124.0
click at [427, 295] on div "Summary: Portfolio Projects: 1. Geonet Properties: https://geonet.properties 2.…" at bounding box center [647, 322] width 447 height 199
click at [476, 324] on textarea "Summary: Portfolio Projects: 1. Geonet Properties: https://geonet.properties 2.…" at bounding box center [647, 322] width 424 height 169
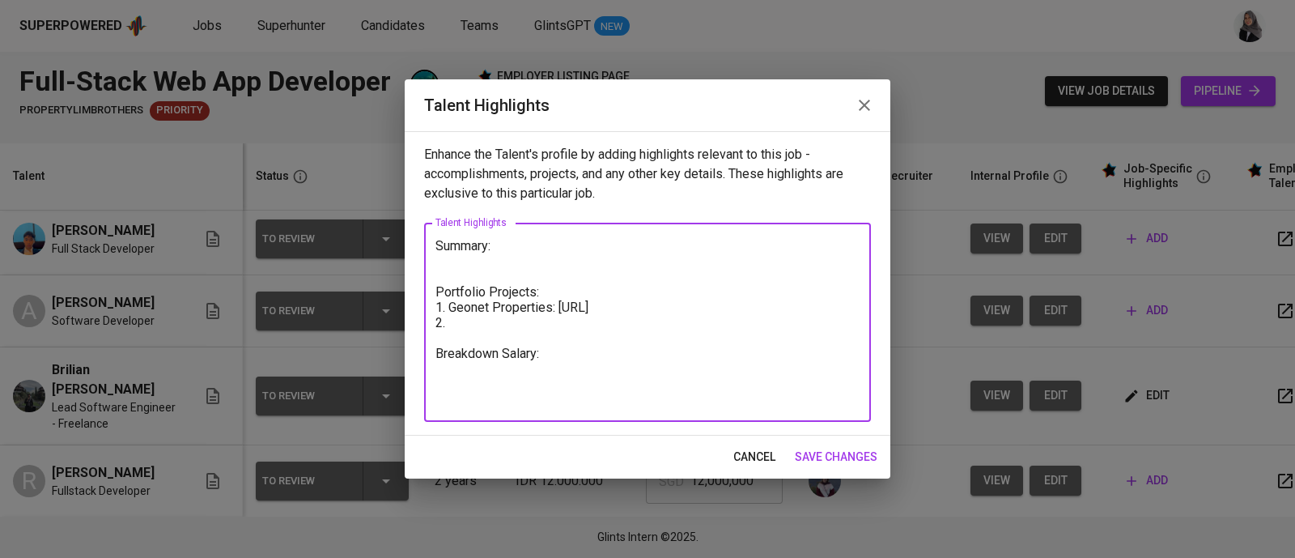
paste textarea "https://brilworks.space"
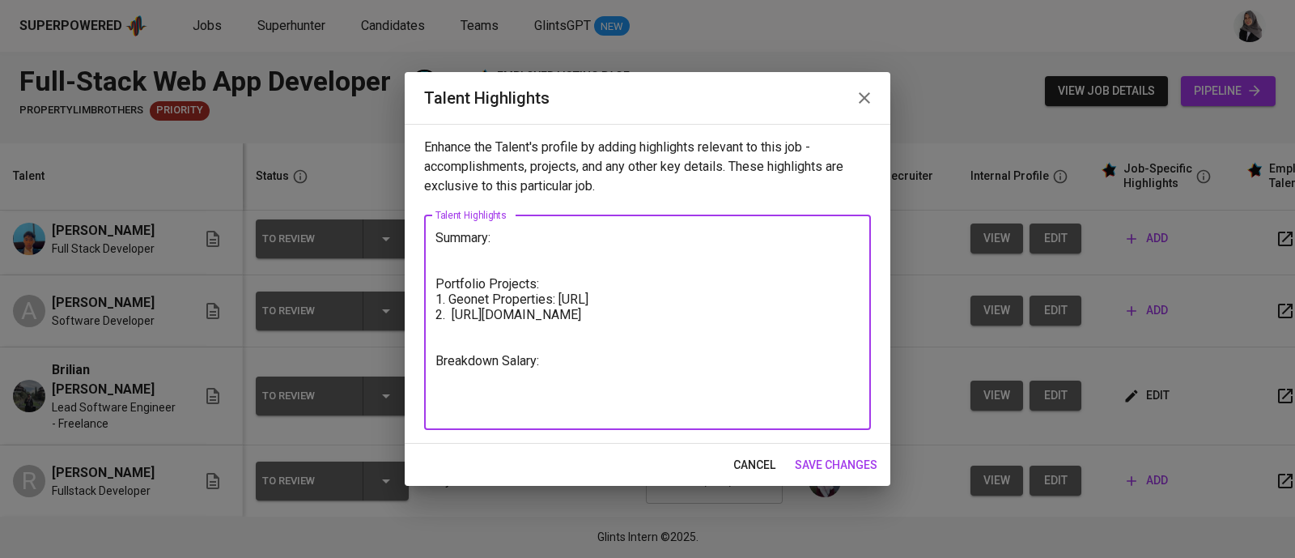
click at [444, 316] on textarea "Summary: Portfolio Projects: 1. Geonet Properties: https://geonet.properties 2.…" at bounding box center [647, 322] width 424 height 185
type textarea "Summary: Portfolio Projects: 1. Geonet Properties: https://geonet.properties 2.…"
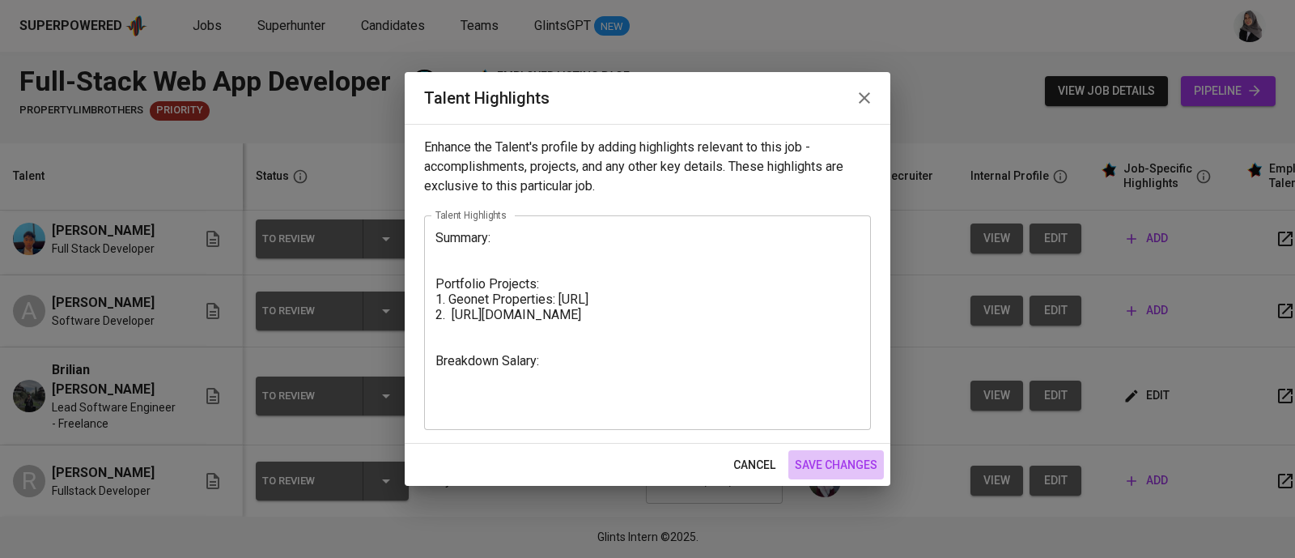
click at [854, 467] on span "save changes" at bounding box center [836, 465] width 83 height 20
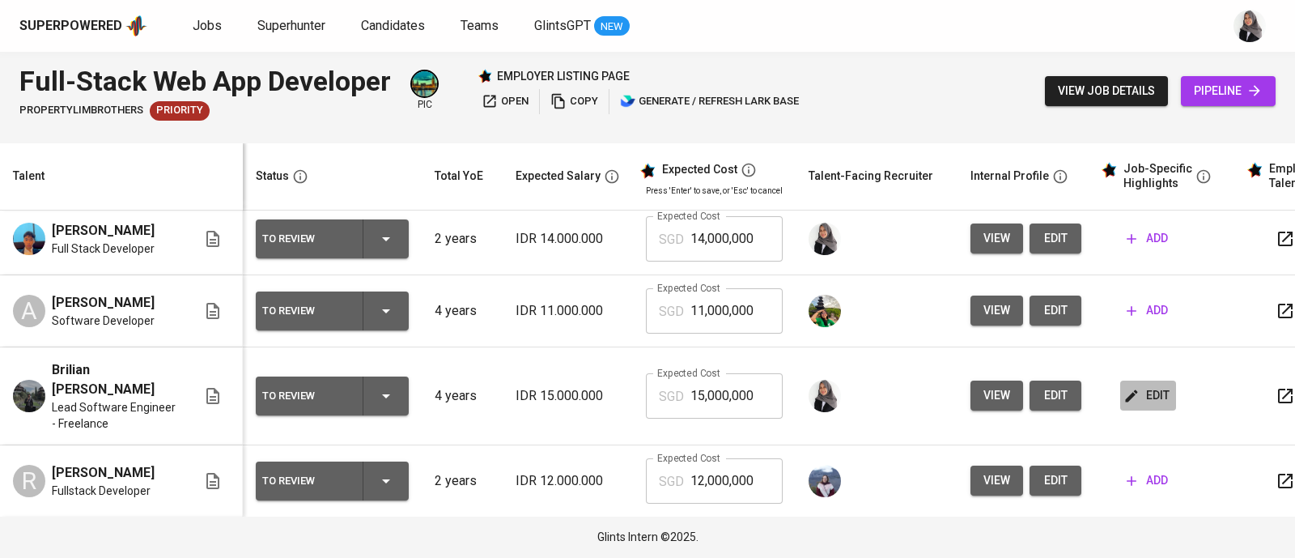
click at [1124, 391] on icon "button" at bounding box center [1131, 396] width 16 height 16
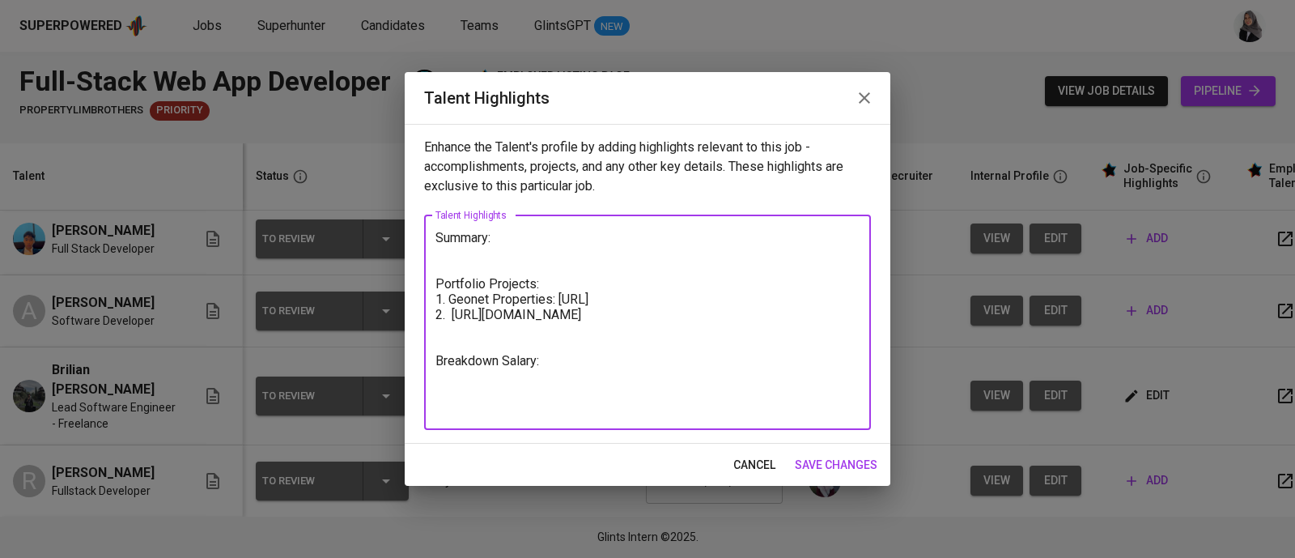
click at [507, 236] on textarea "Summary: Portfolio Projects: 1. Geonet Properties: https://geonet.properties 2.…" at bounding box center [647, 322] width 424 height 185
click at [452, 257] on textarea "Summary: Portfolio Projects: 1. Geonet Properties: https://geonet.properties 2.…" at bounding box center [647, 322] width 424 height 185
paste textarea "Brilian is a Web Developer with almost four years of professional experience. H…"
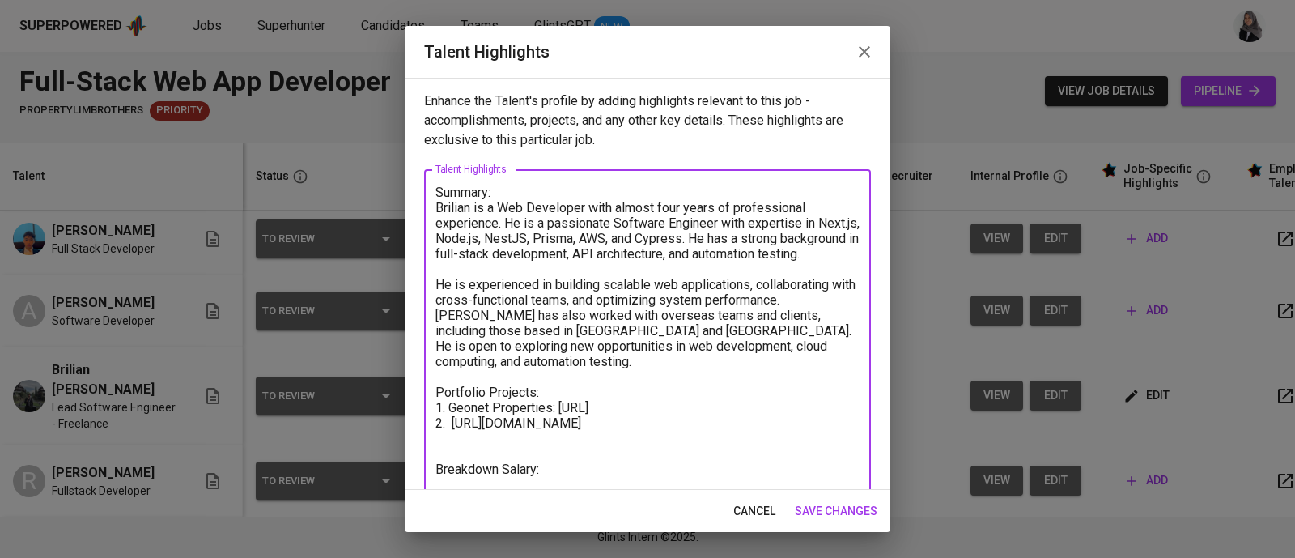
click at [535, 404] on textarea "Summary: Brilian is a Web Developer with almost four years of professional expe…" at bounding box center [647, 362] width 424 height 354
click at [454, 439] on textarea "Summary: Brilian is a Web Developer with almost four years of professional expe…" at bounding box center [647, 362] width 424 height 354
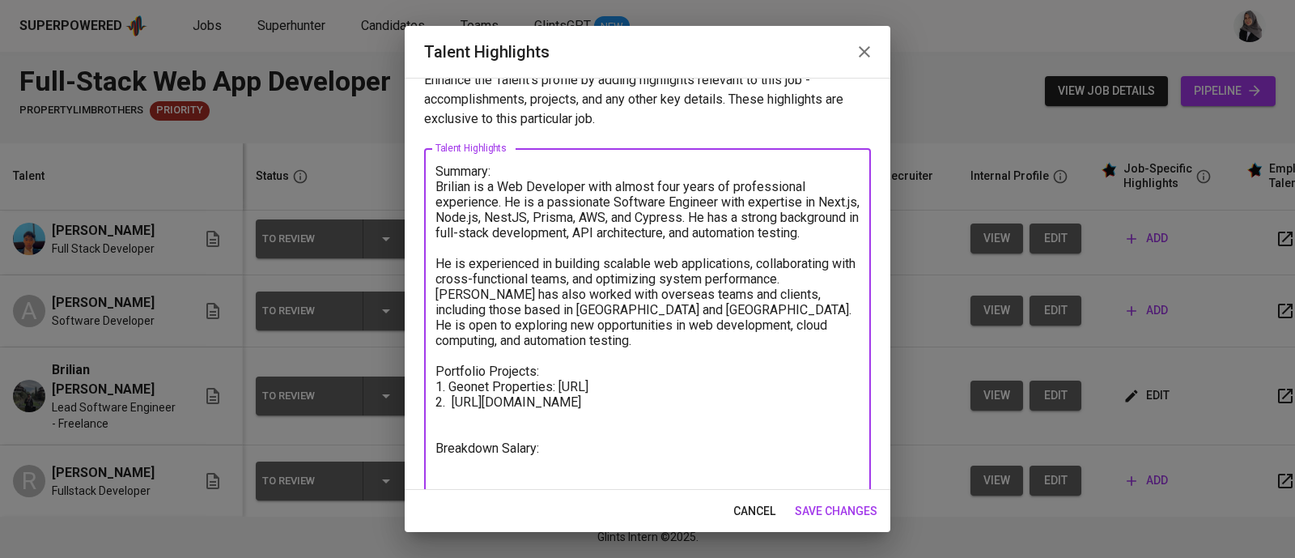
scroll to position [46, 0]
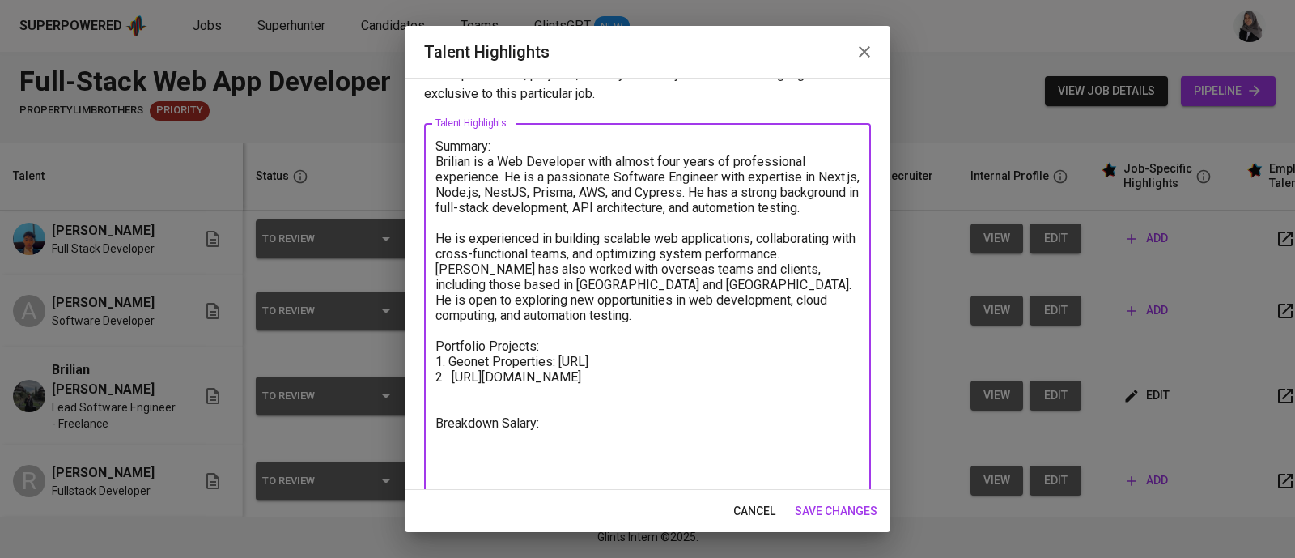
click at [448, 413] on textarea "Summary: Brilian is a Web Developer with almost four years of professional expe…" at bounding box center [647, 315] width 424 height 354
click at [583, 433] on textarea "Summary: Brilian is a Web Developer with almost four years of professional expe…" at bounding box center [647, 315] width 424 height 354
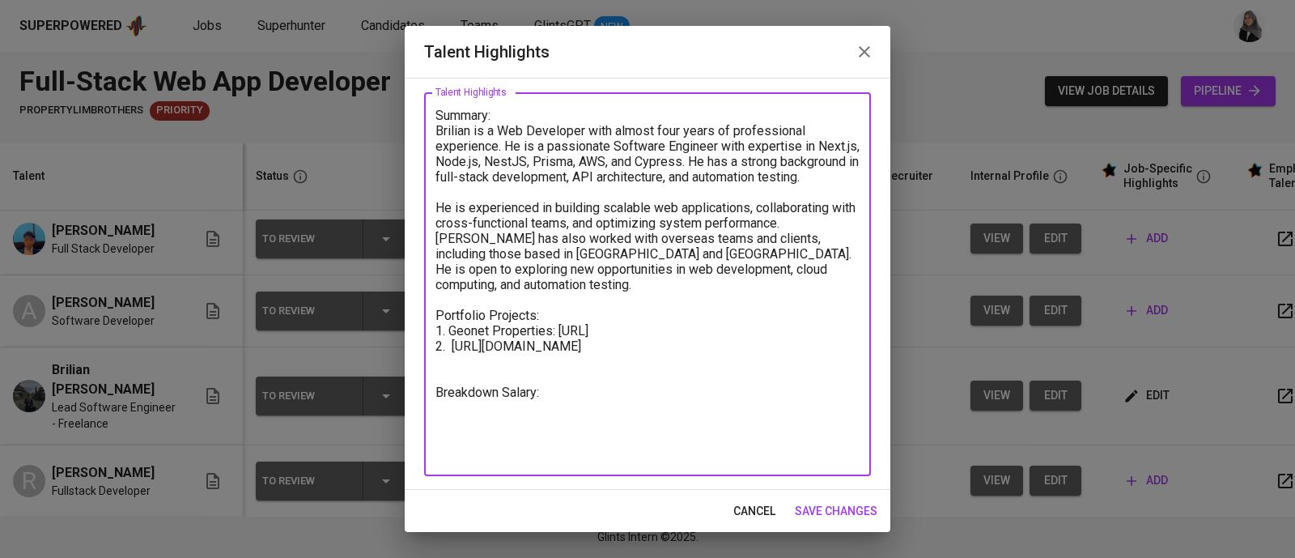
type textarea "Summary: Brilian is a Web Developer with almost four years of professional expe…"
click at [820, 499] on button "save changes" at bounding box center [835, 511] width 95 height 30
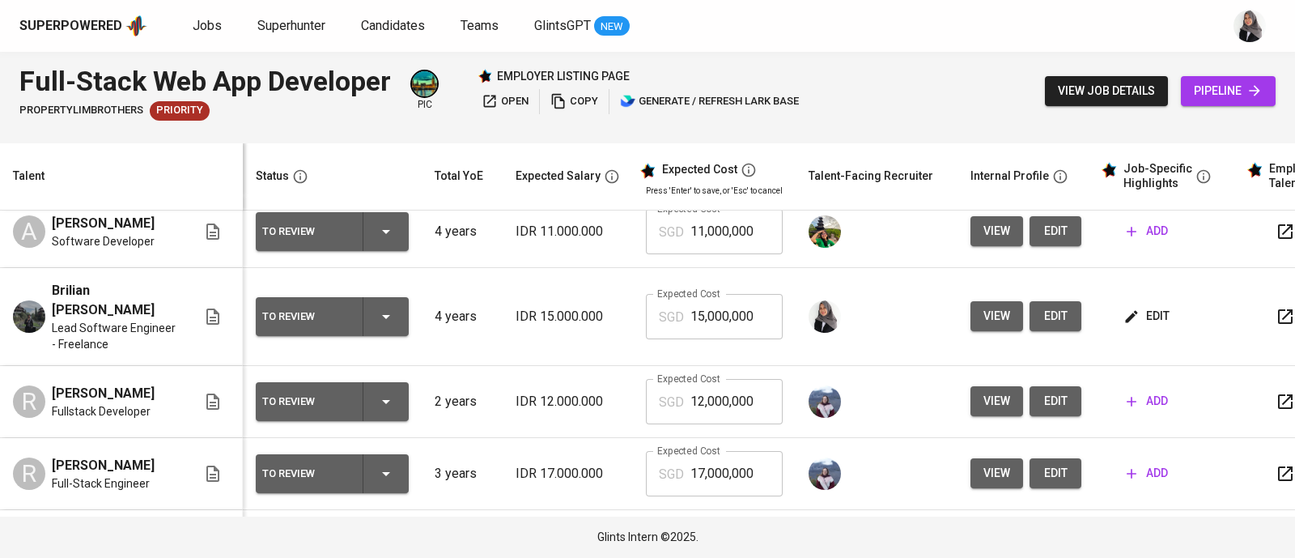
scroll to position [184, 0]
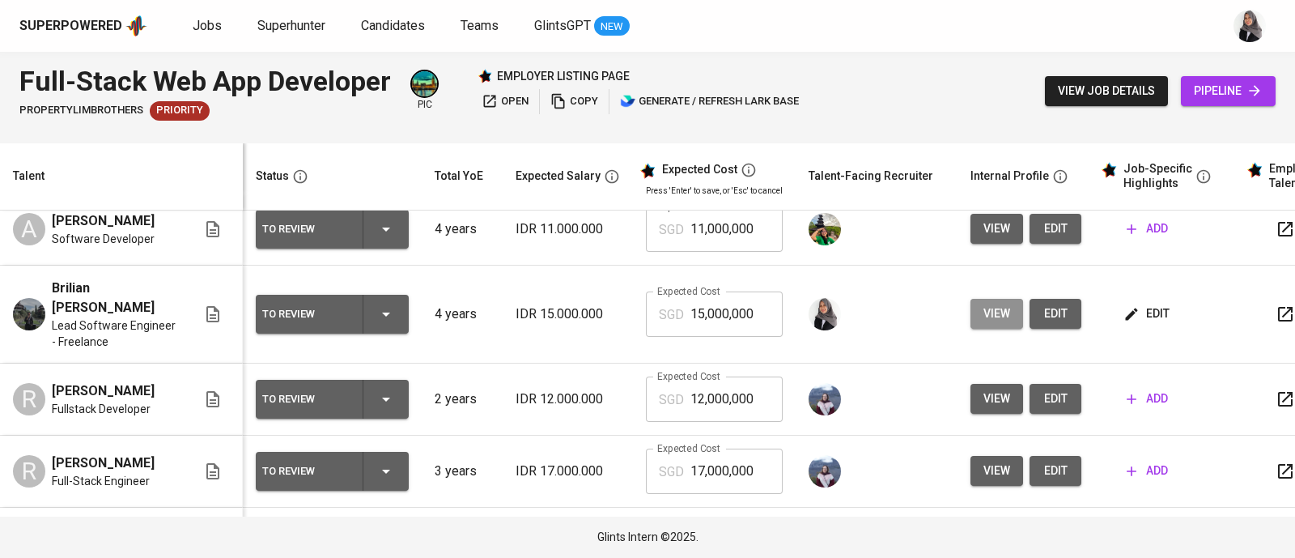
click at [983, 303] on span "view" at bounding box center [996, 313] width 27 height 20
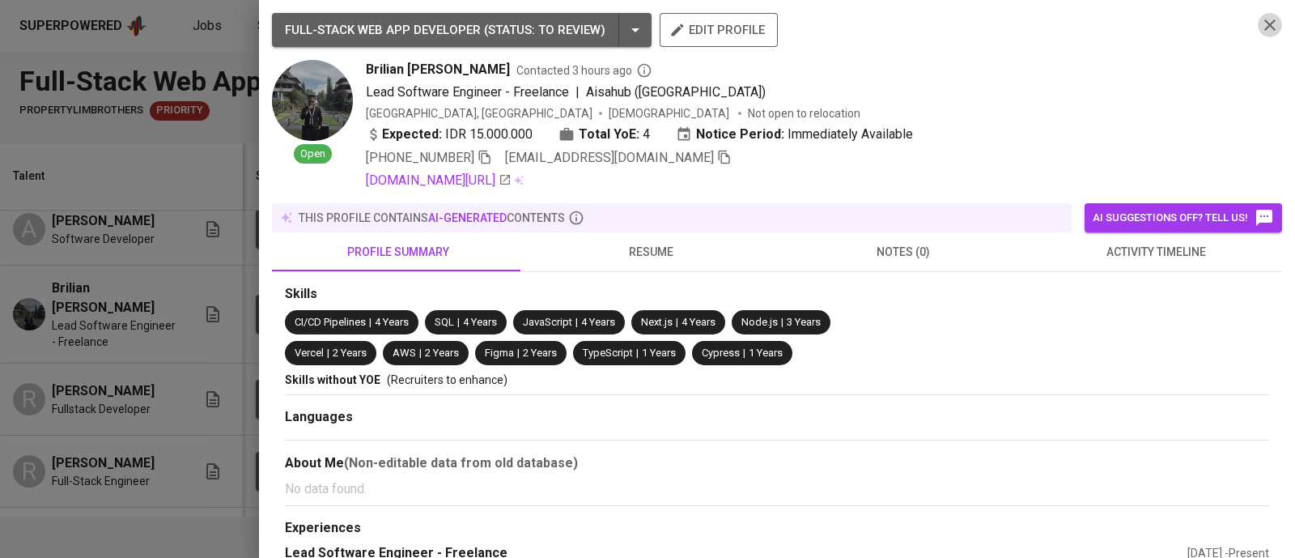
click at [1260, 15] on icon "button" at bounding box center [1269, 24] width 19 height 19
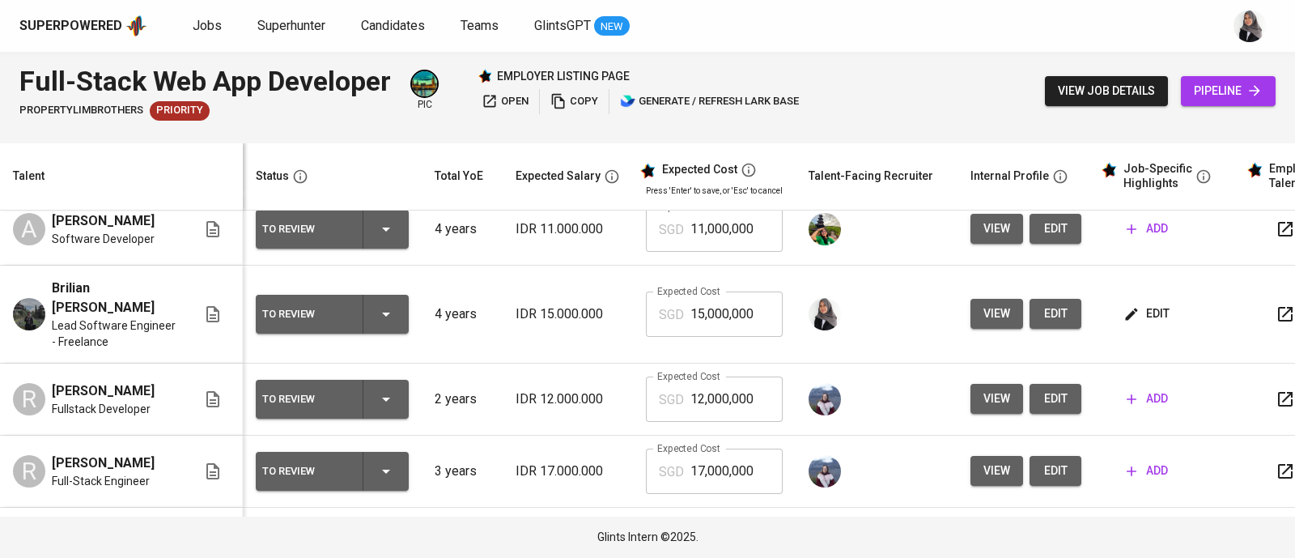
click at [1146, 305] on span "edit" at bounding box center [1148, 313] width 43 height 20
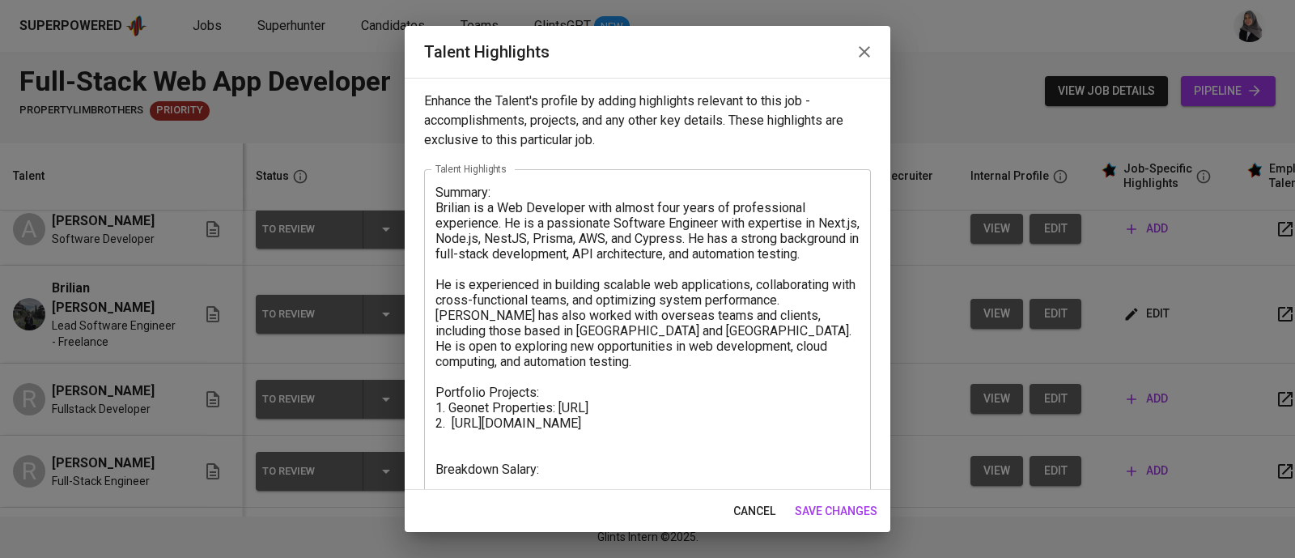
scroll to position [77, 0]
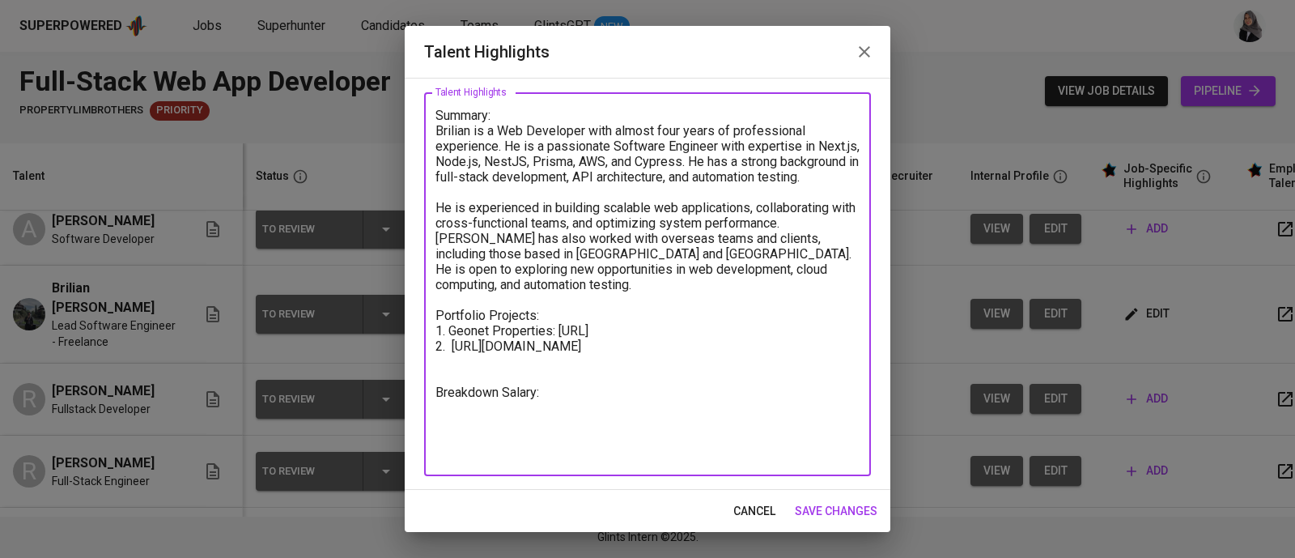
click at [556, 411] on textarea "Summary: Brilian is a Web Developer with almost four years of professional expe…" at bounding box center [647, 285] width 424 height 354
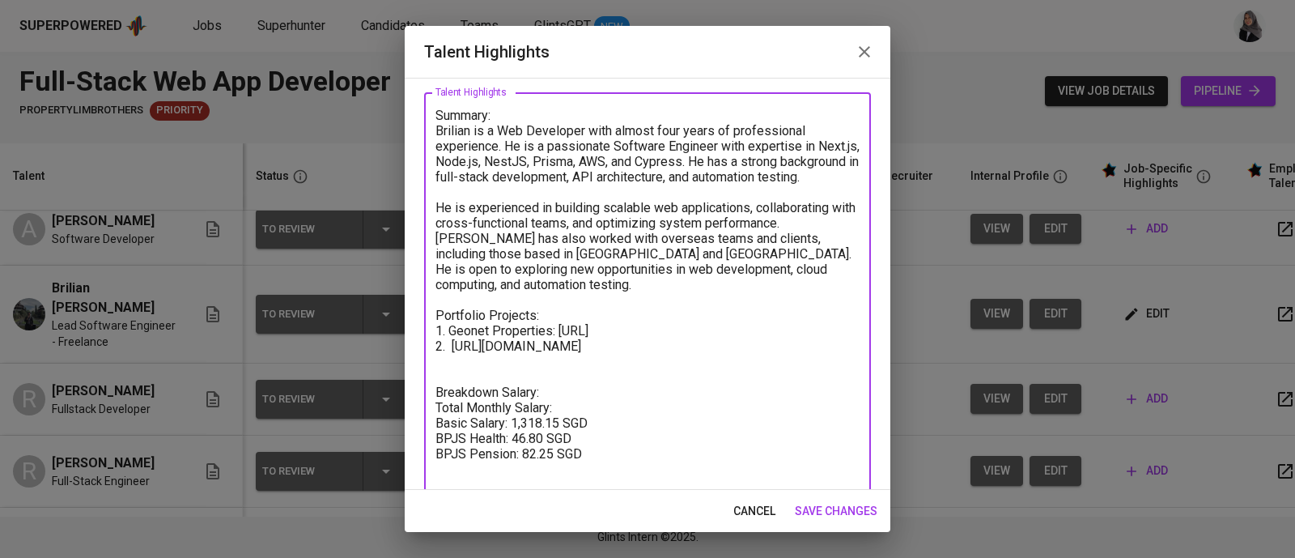
scroll to position [79, 0]
click at [437, 479] on textarea "Summary: Brilian is a Web Developer with almost four years of professional expe…" at bounding box center [647, 313] width 424 height 415
click at [537, 482] on textarea "Summary: Brilian is a Web Developer with almost four years of professional expe…" at bounding box center [647, 313] width 424 height 415
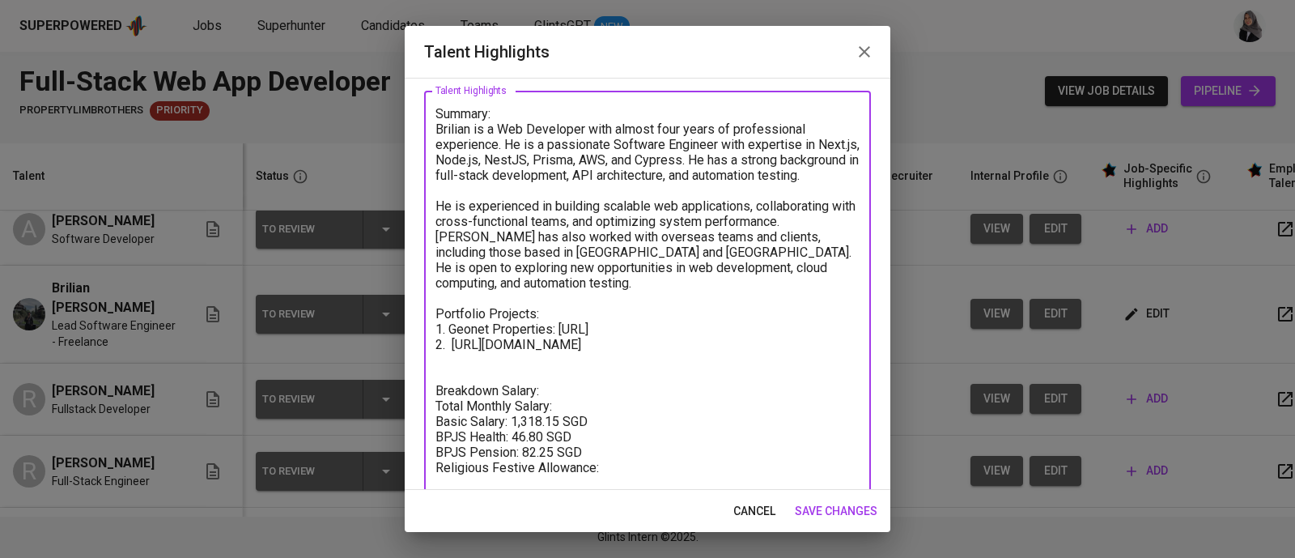
scroll to position [138, 0]
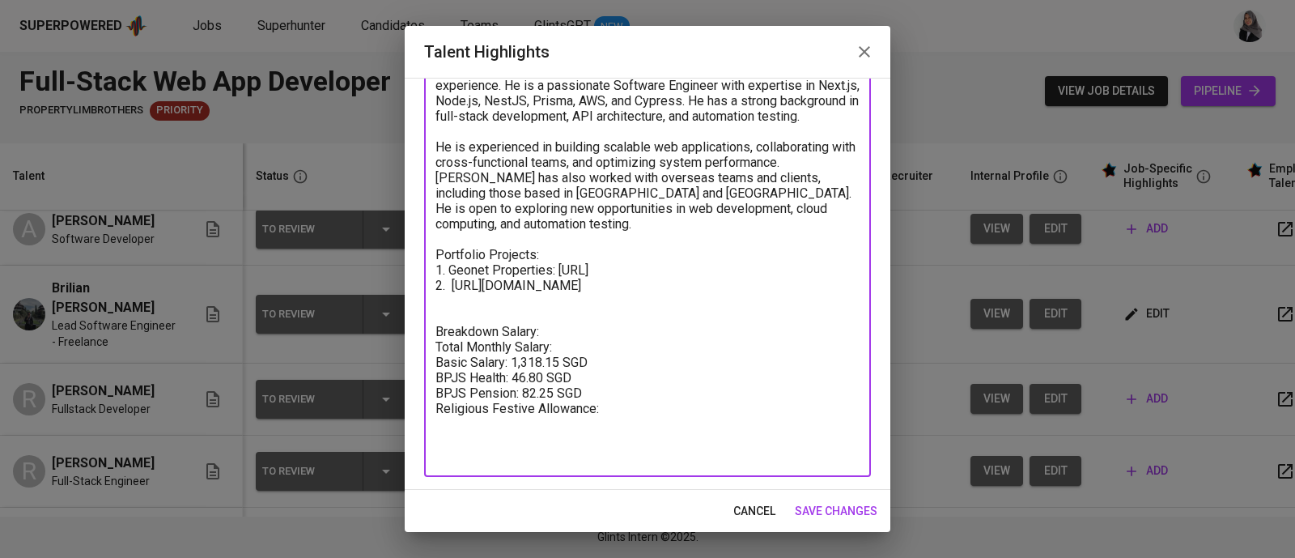
click at [609, 421] on textarea "Summary: Brilian is a Web Developer with almost four years of professional expe…" at bounding box center [647, 254] width 424 height 415
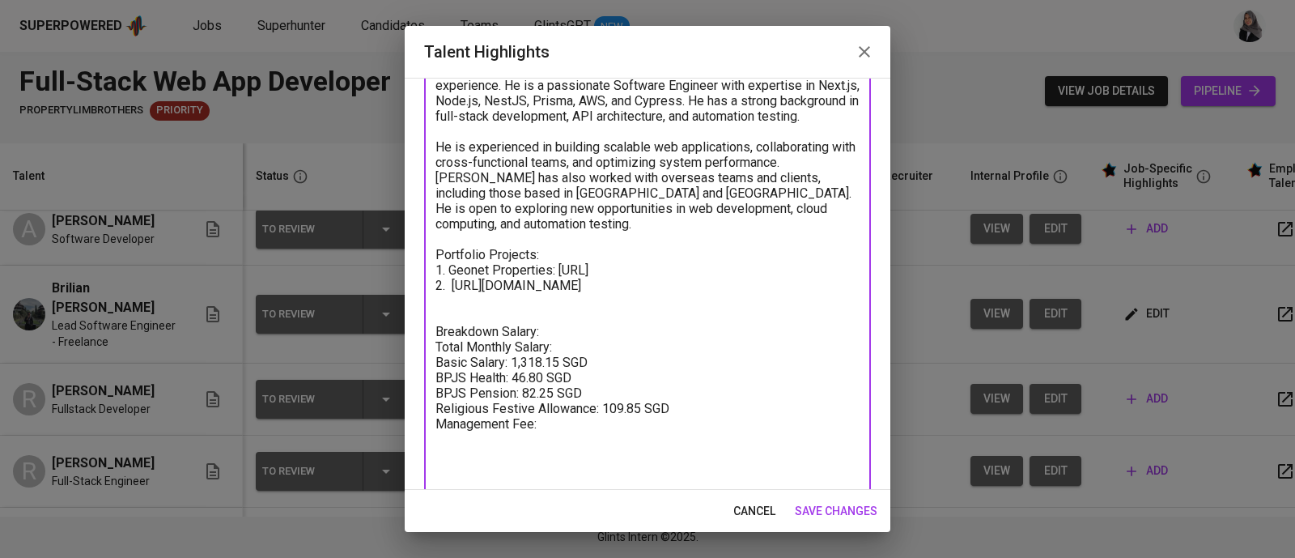
type textarea "Summary: Brilian is a Web Developer with almost four years of professional expe…"
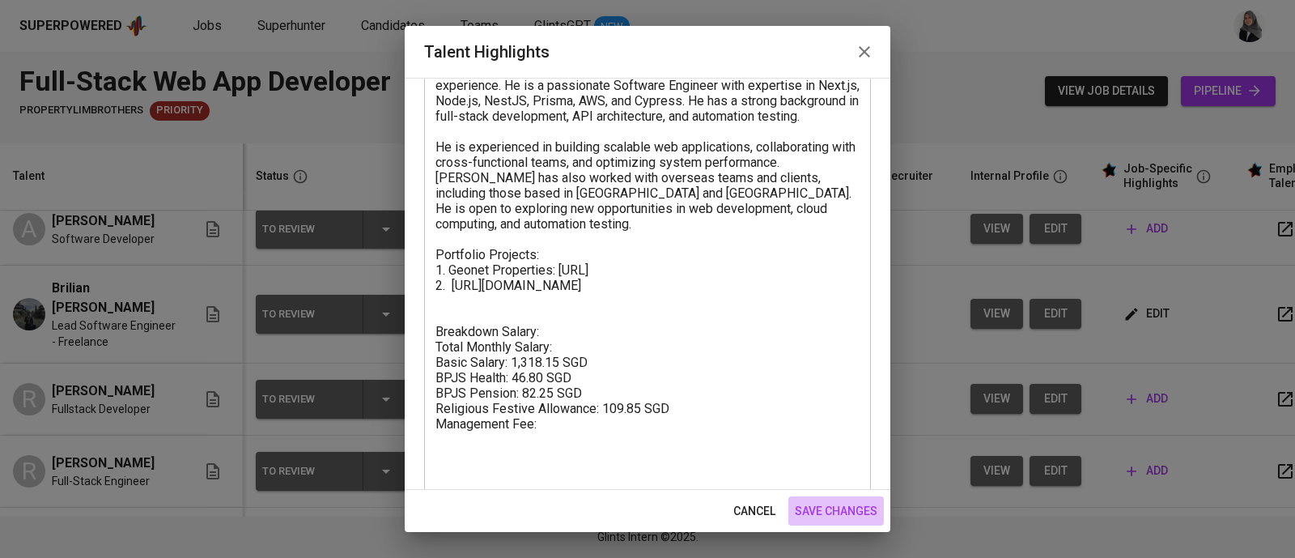
click at [846, 504] on span "save changes" at bounding box center [836, 511] width 83 height 20
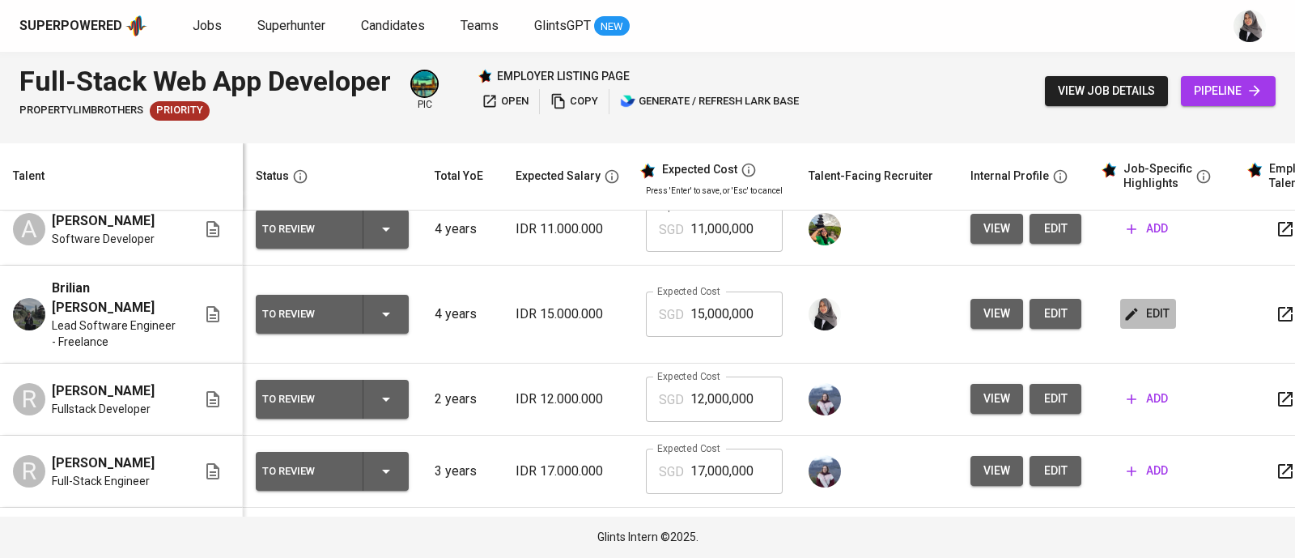
click at [1141, 309] on span "edit" at bounding box center [1148, 313] width 43 height 20
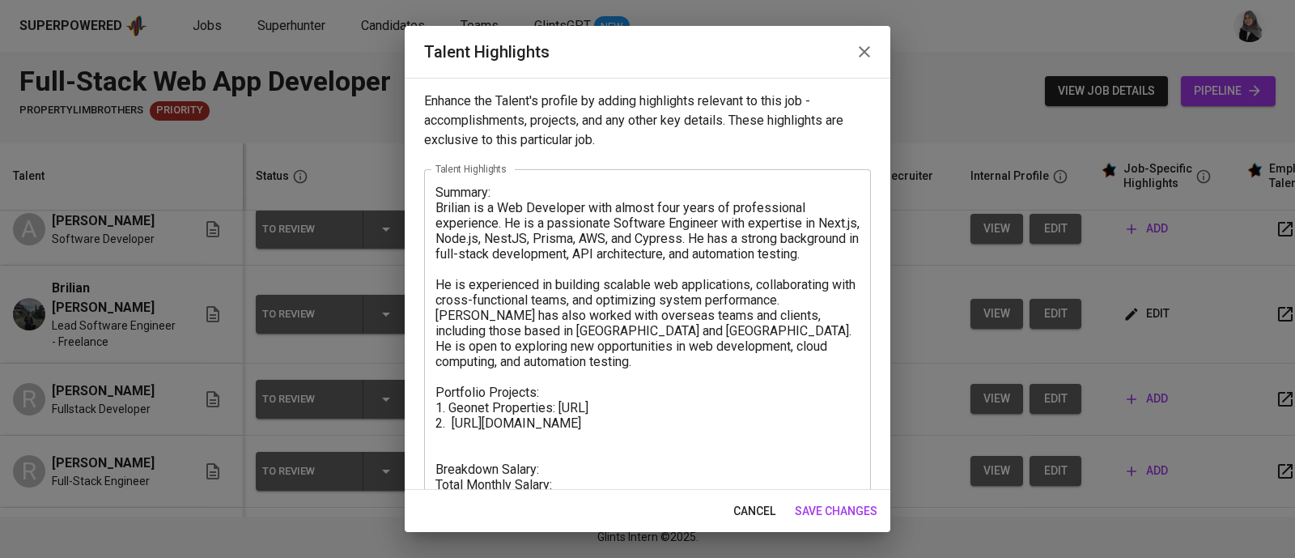
scroll to position [154, 0]
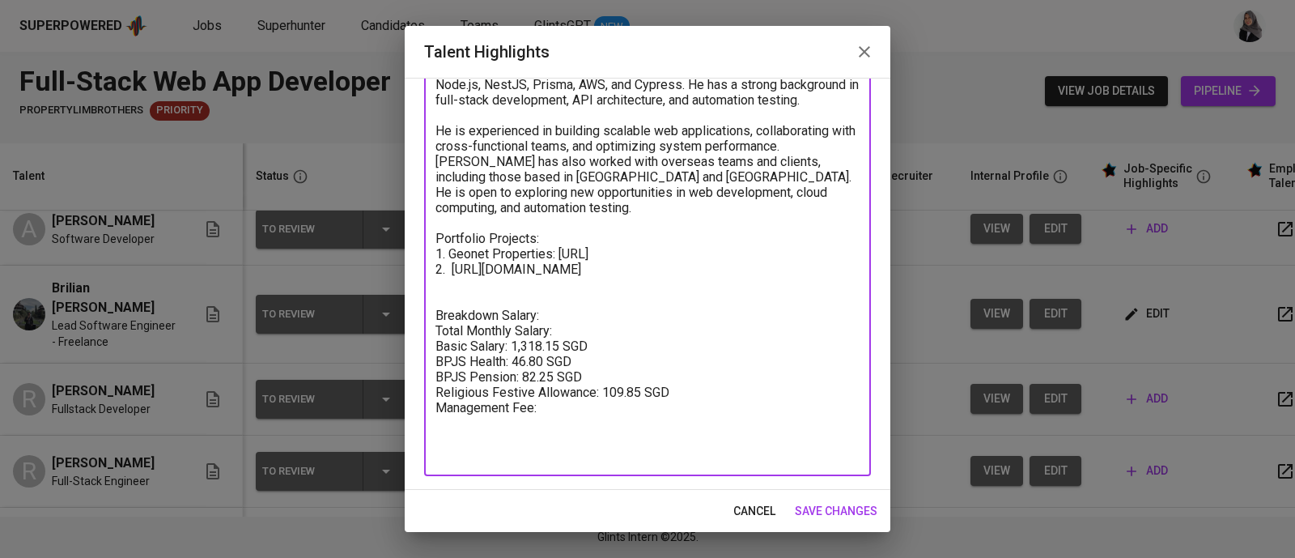
click at [550, 423] on textarea "Summary: Brilian is a Web Developer with almost four years of professional expe…" at bounding box center [647, 246] width 424 height 431
click at [572, 342] on textarea "Summary: Brilian is a Web Developer with almost four years of professional expe…" at bounding box center [647, 246] width 424 height 431
type textarea "Summary: Brilian is a Web Developer with almost four years of professional expe…"
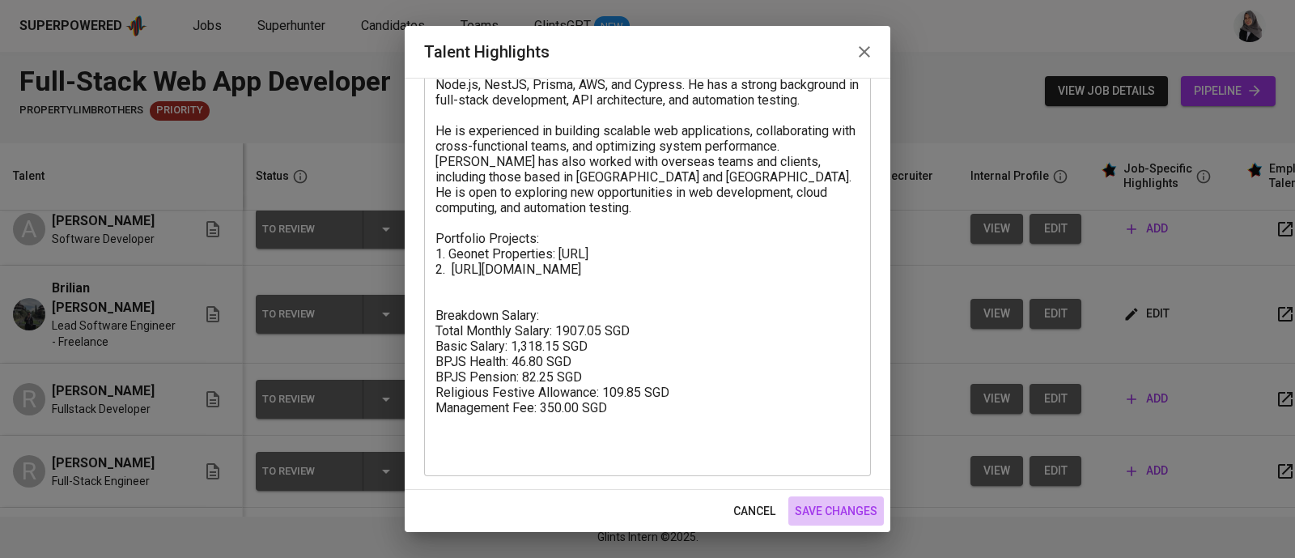
click at [838, 515] on span "save changes" at bounding box center [836, 511] width 83 height 20
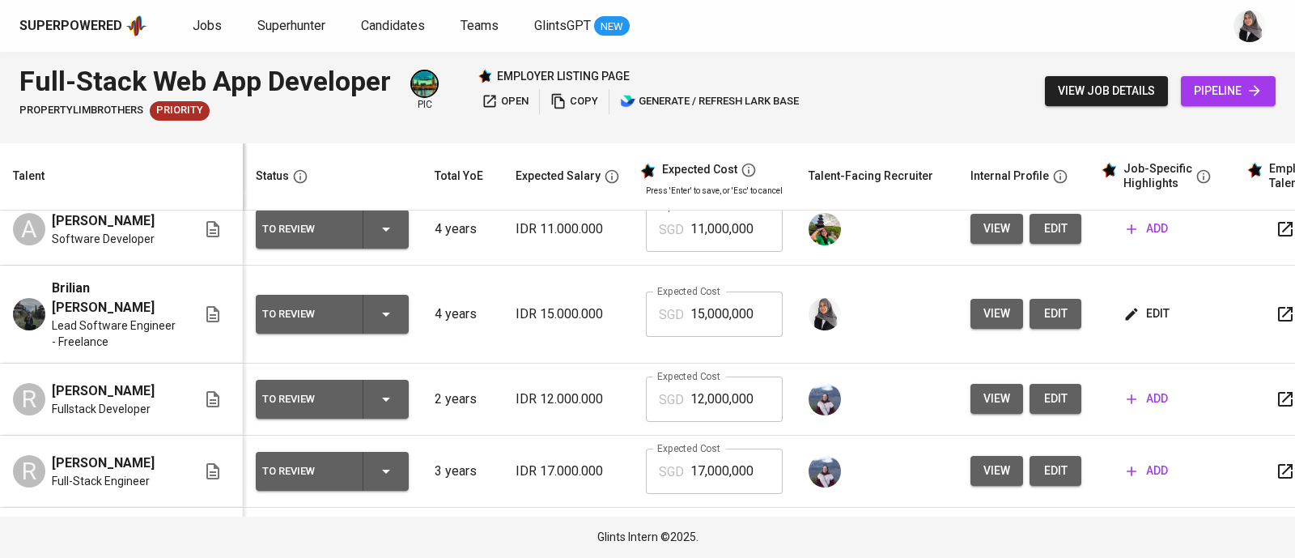
click at [1206, 46] on div "Superpowered Jobs Superhunter Candidates Teams GlintsGPT NEW" at bounding box center [647, 26] width 1295 height 52
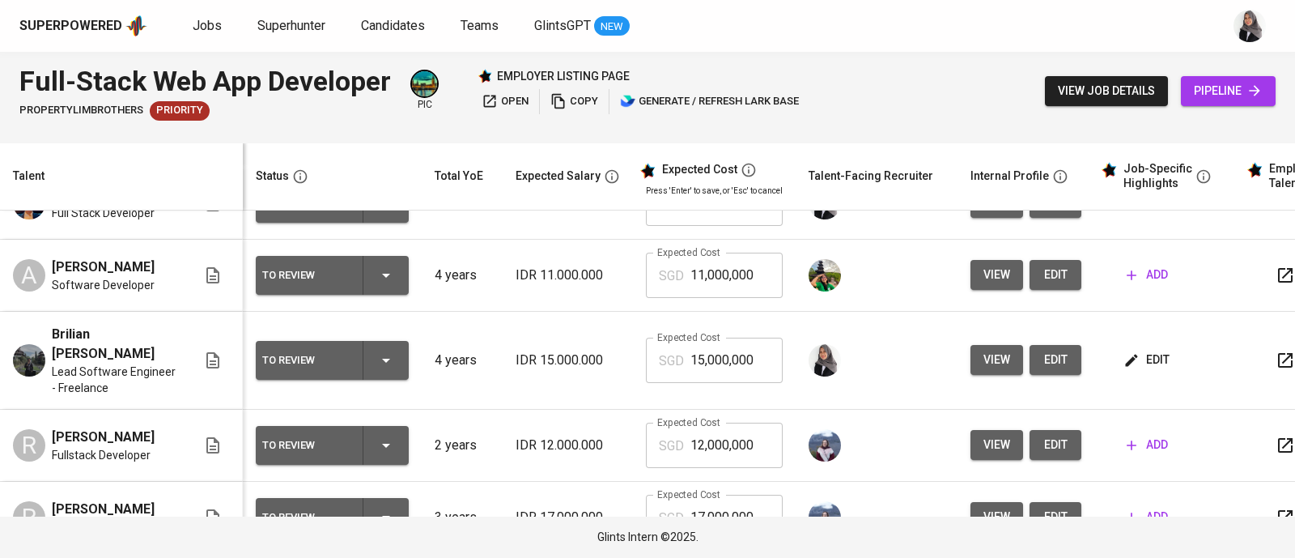
scroll to position [126, 0]
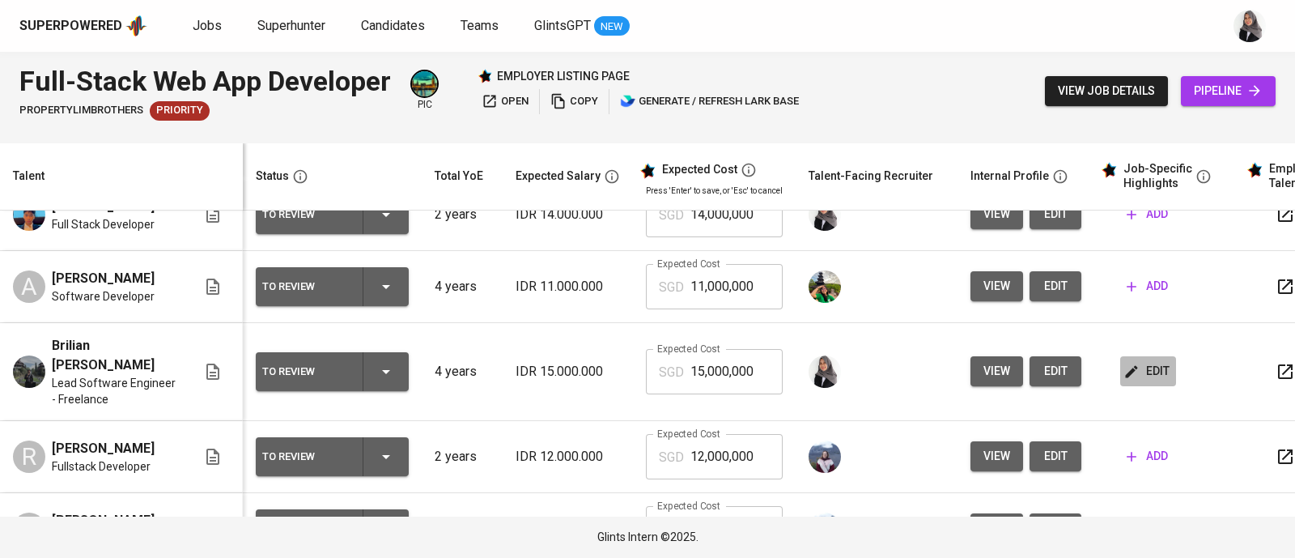
click at [1145, 367] on span "edit" at bounding box center [1148, 371] width 43 height 20
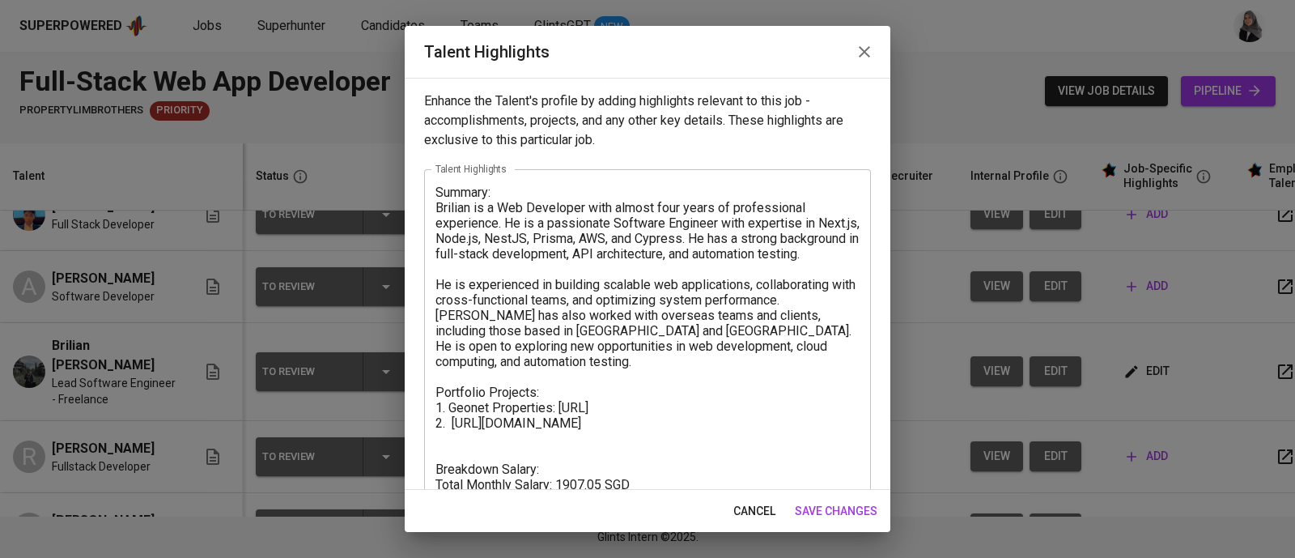
scroll to position [154, 0]
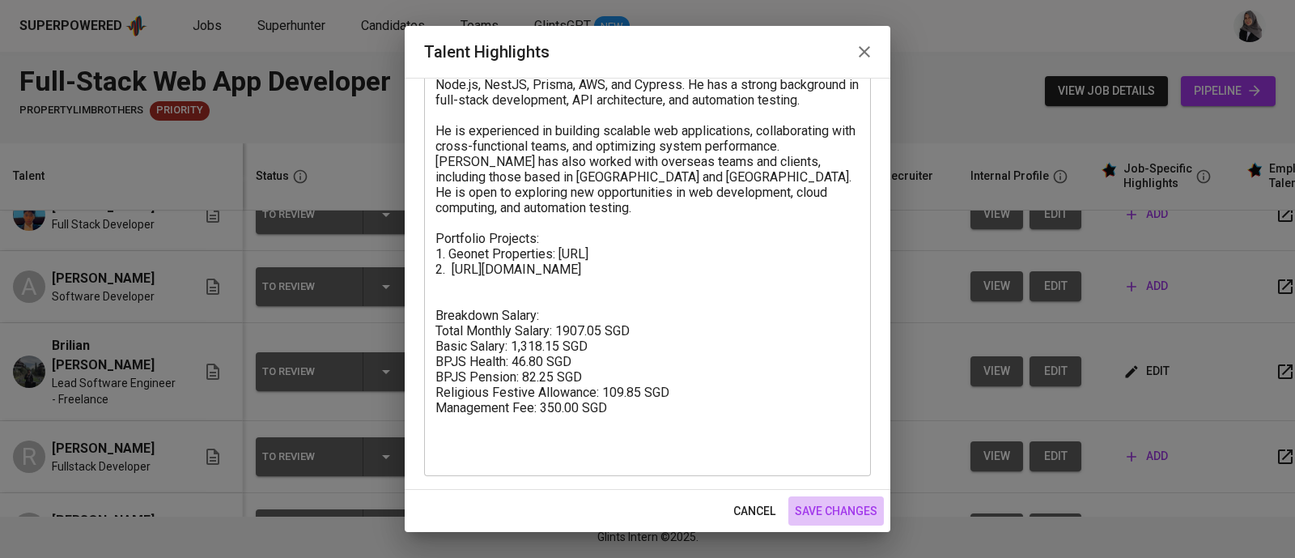
click at [838, 507] on span "save changes" at bounding box center [836, 511] width 83 height 20
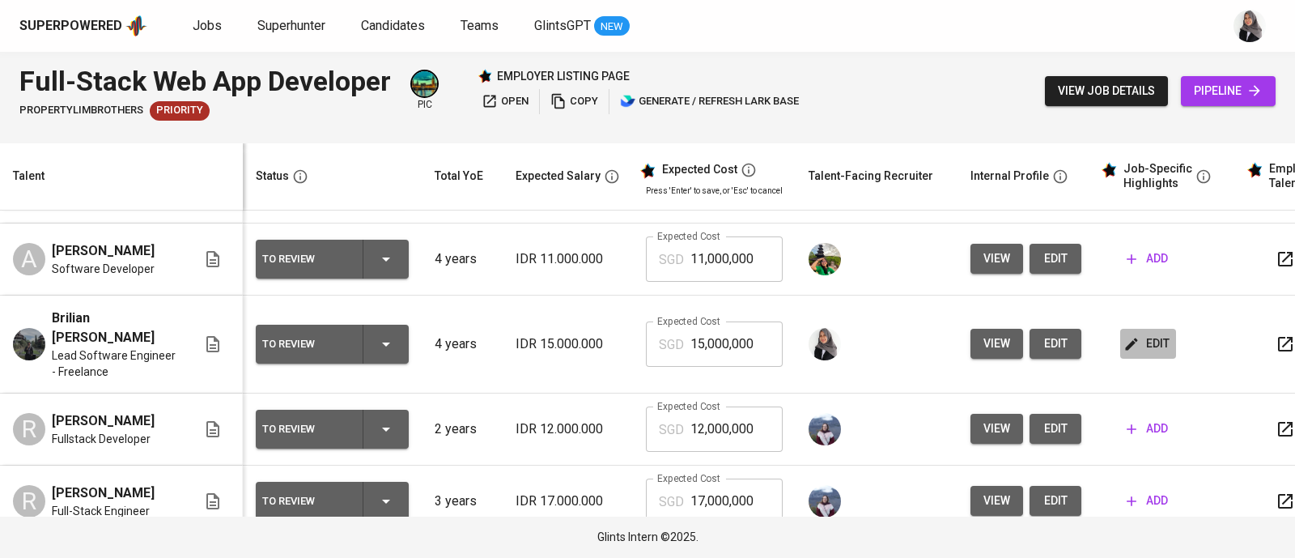
click at [1144, 333] on span "edit" at bounding box center [1148, 343] width 43 height 20
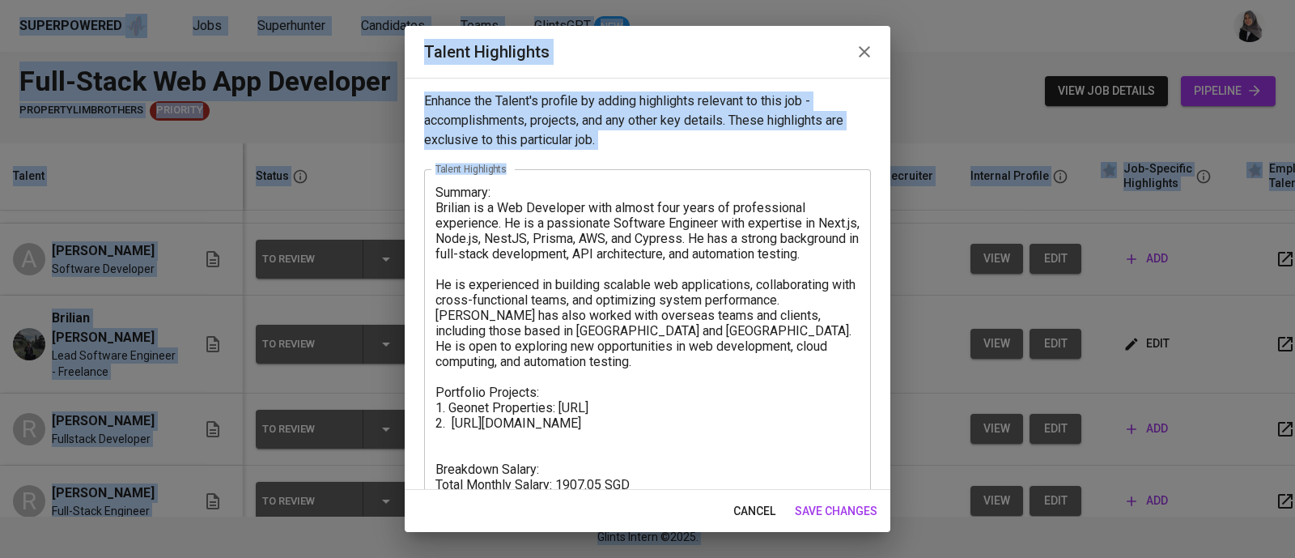
copy body "Superpowered Jobs Superhunter Candidates Teams GlintsGPT NEW Full-Stack Web App…"
click at [750, 461] on textarea "Summary: Brilian is a Web Developer with almost four years of professional expe…" at bounding box center [647, 400] width 424 height 431
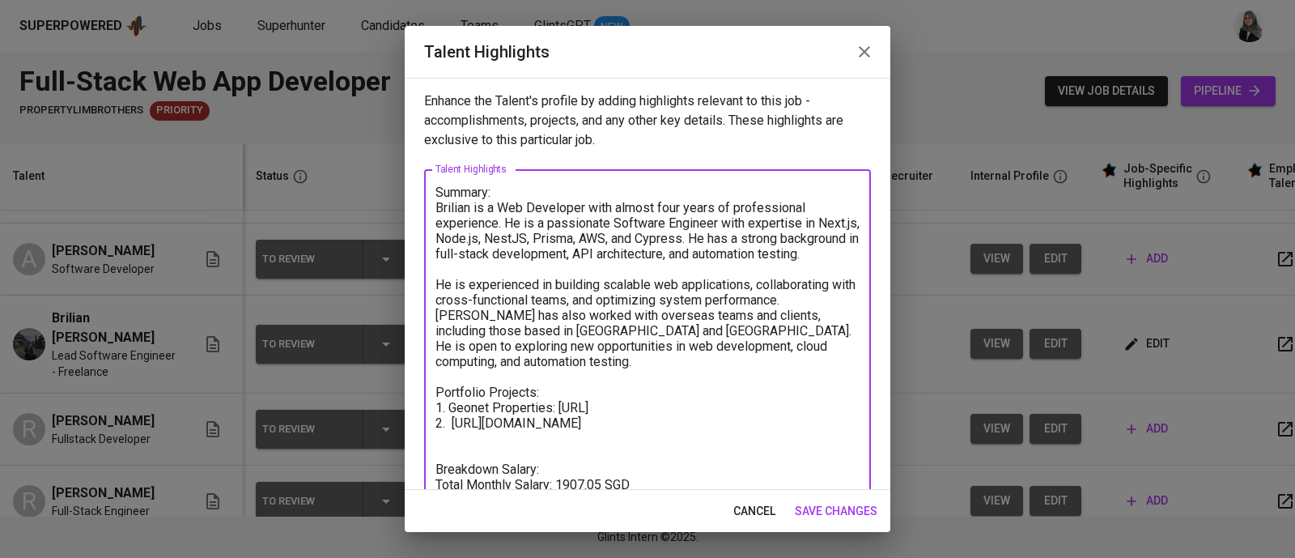
click at [696, 443] on textarea "Summary: Brilian is a Web Developer with almost four years of professional expe…" at bounding box center [647, 400] width 424 height 431
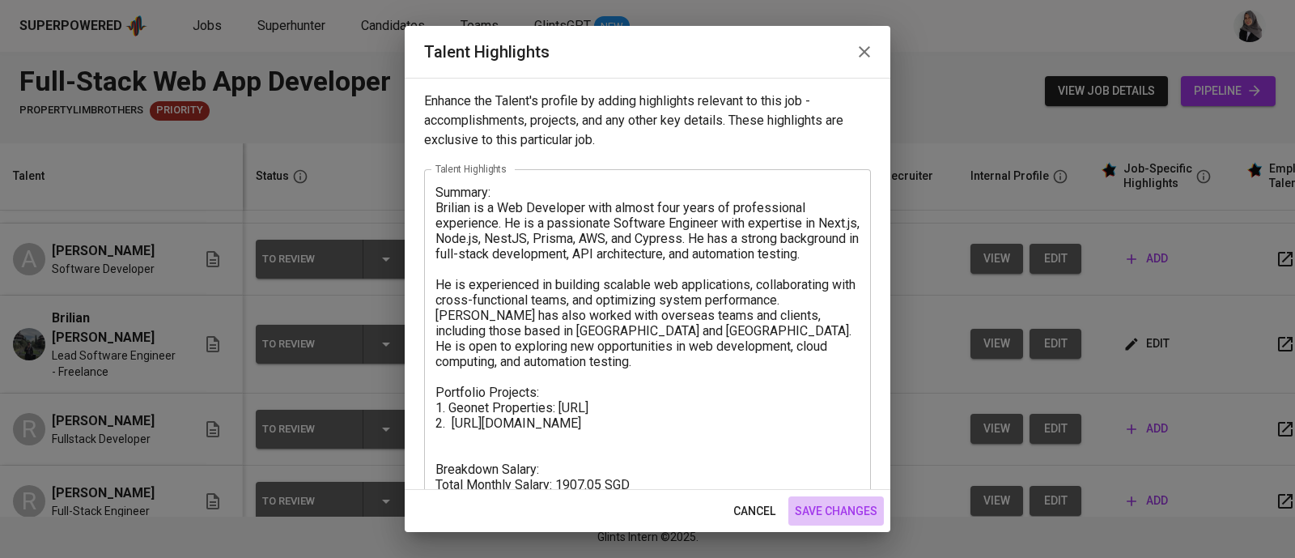
click at [825, 507] on span "save changes" at bounding box center [836, 511] width 83 height 20
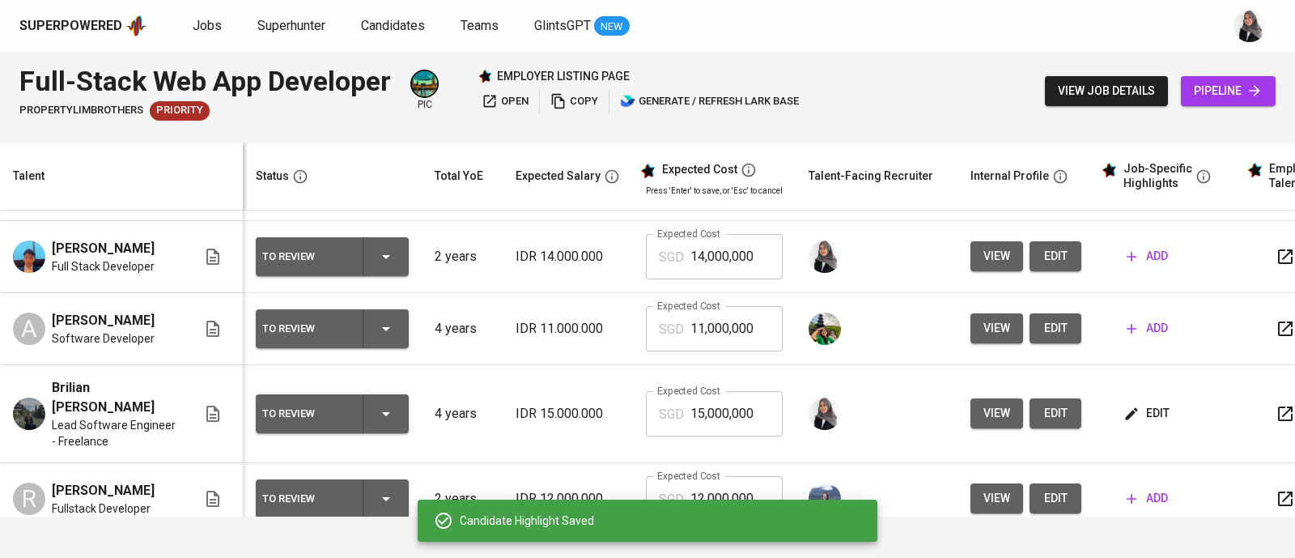
scroll to position [77, 0]
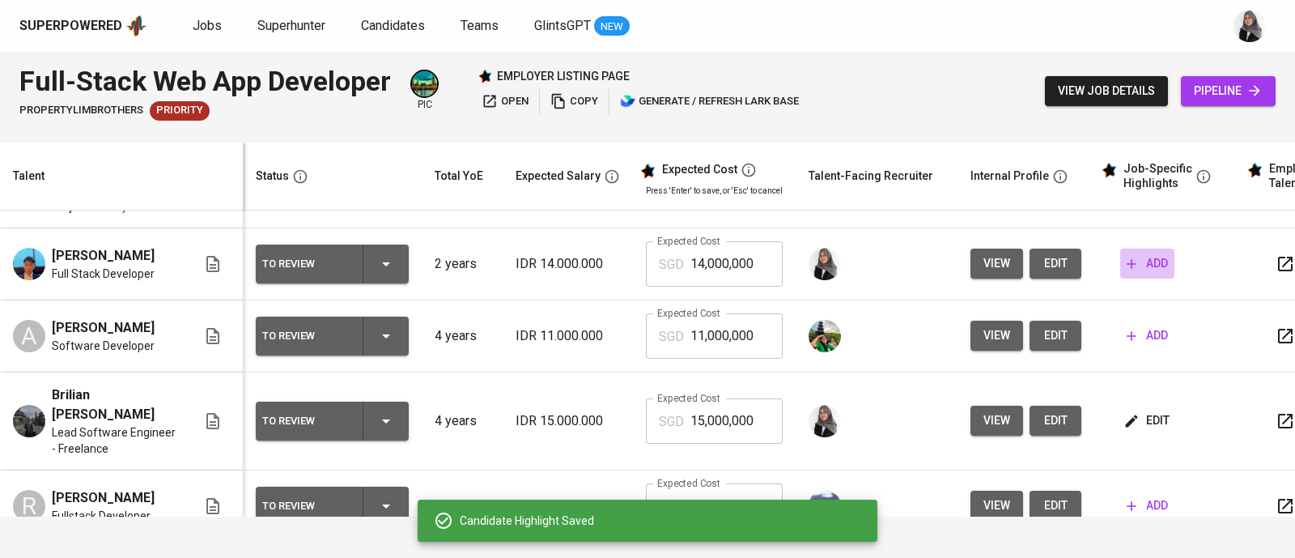
click at [1134, 264] on icon "button" at bounding box center [1131, 264] width 16 height 16
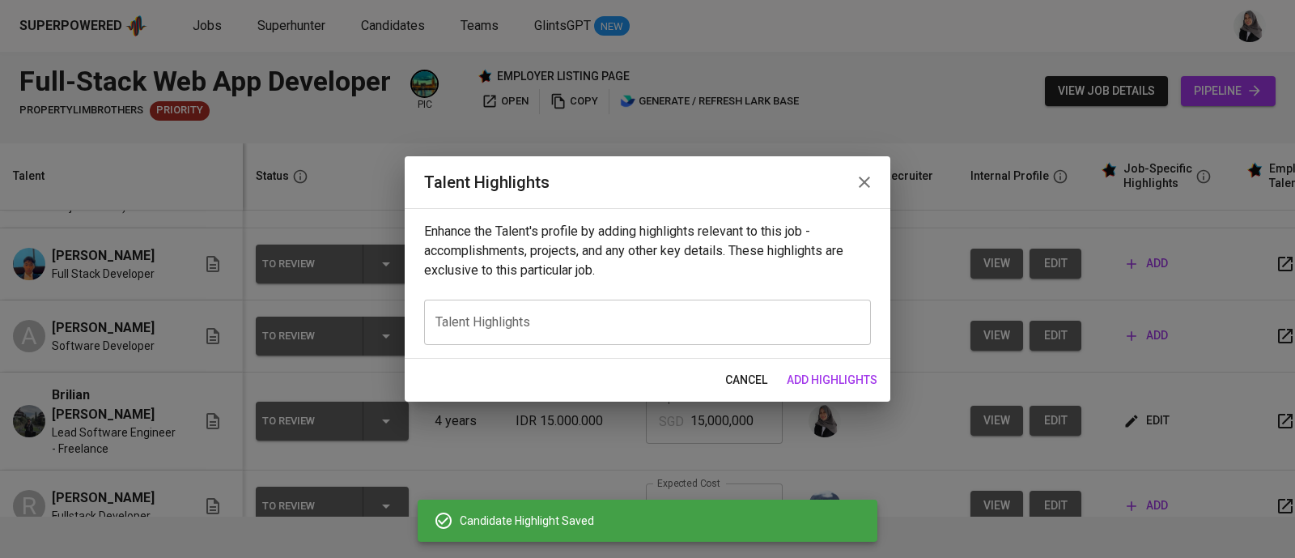
paste textarea "Summary: Brilian is a Web Developer with almost four years of professional expe…"
click at [596, 327] on textarea at bounding box center [647, 322] width 424 height 15
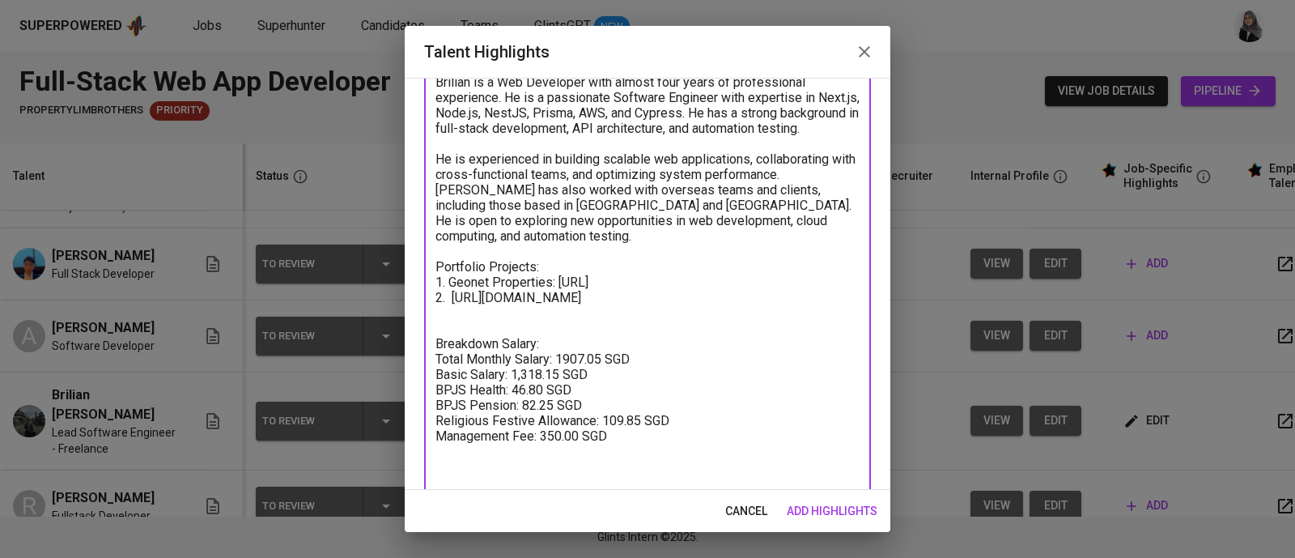
scroll to position [0, 0]
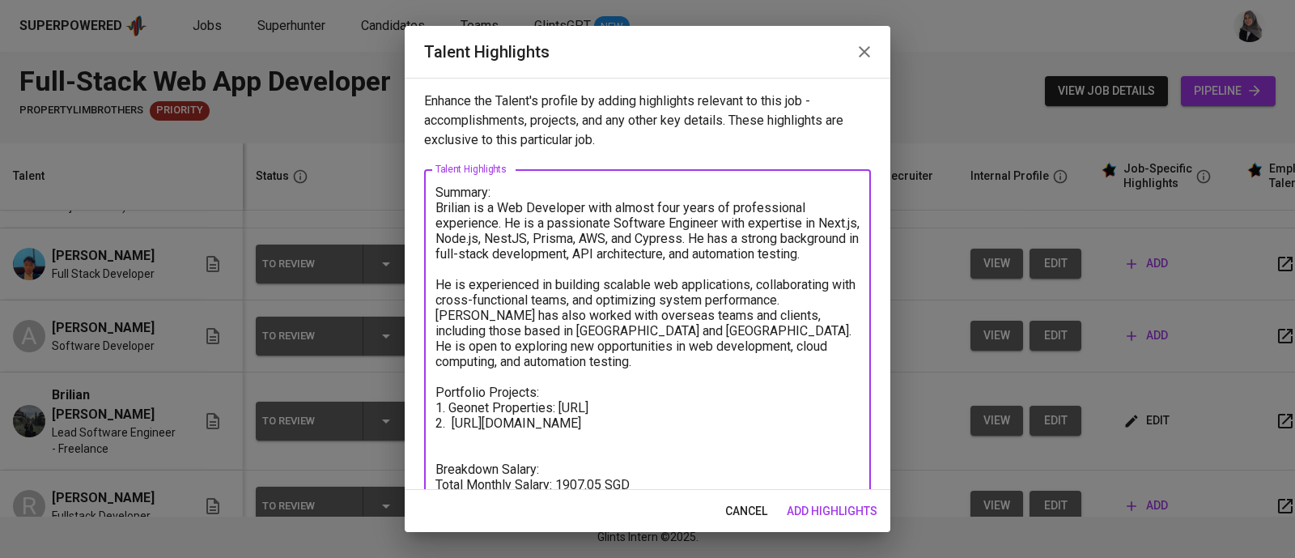
type textarea "Summary: Brilian is a Web Developer with almost four years of professional expe…"
click at [704, 366] on textarea "Summary: Brilian is a Web Developer with almost four years of professional expe…" at bounding box center [647, 400] width 424 height 431
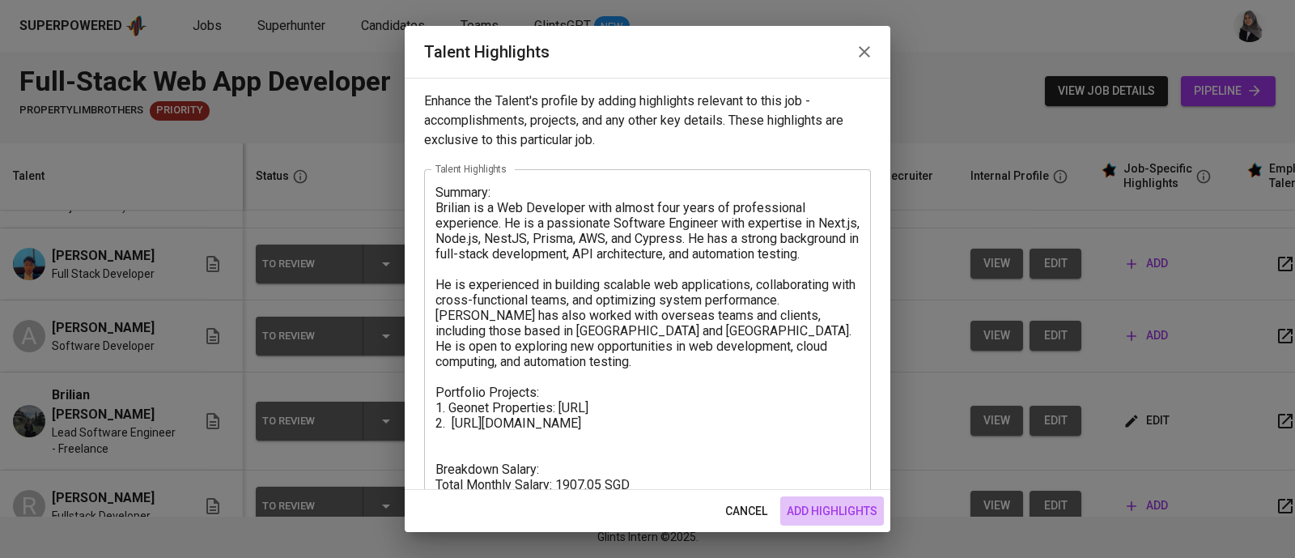
click at [851, 522] on button "add highlights" at bounding box center [832, 511] width 104 height 30
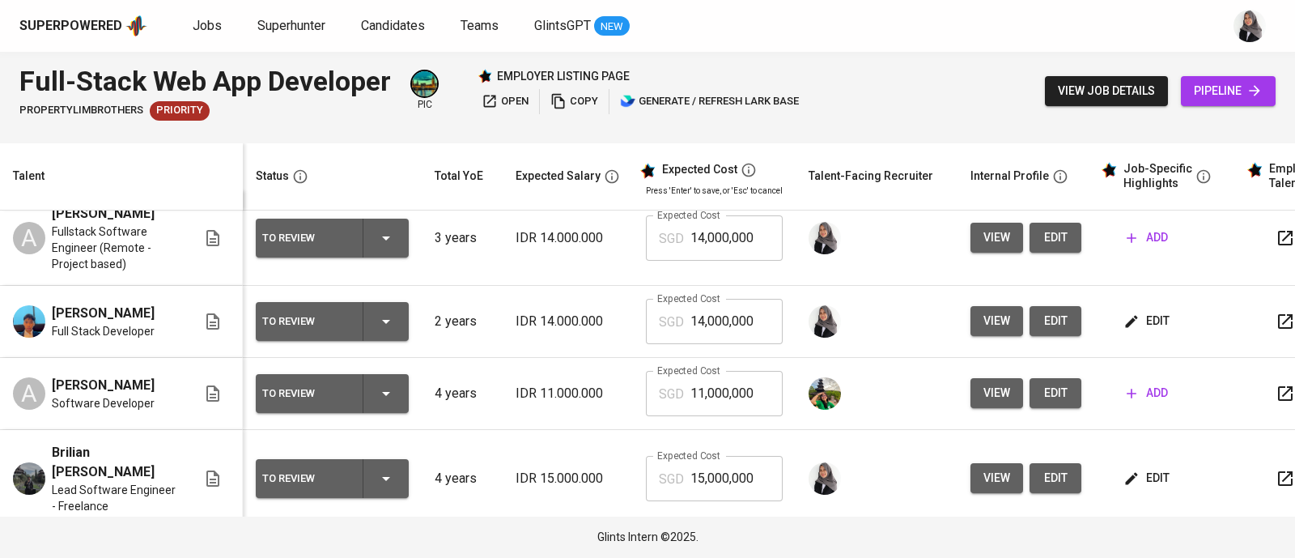
scroll to position [18, 0]
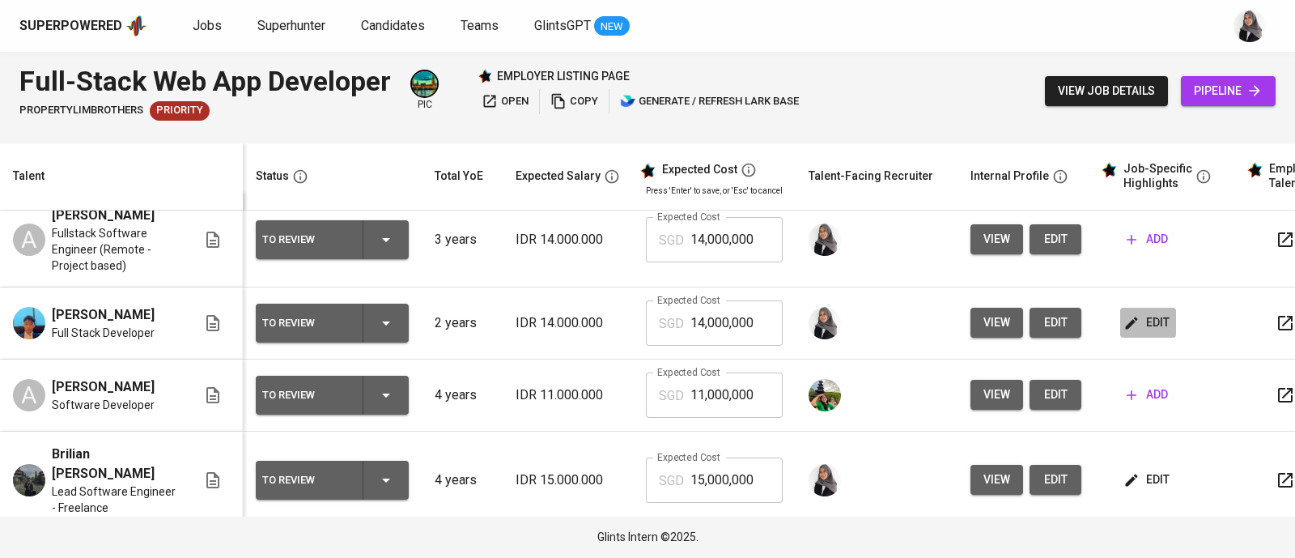
click at [1148, 321] on span "edit" at bounding box center [1148, 322] width 43 height 20
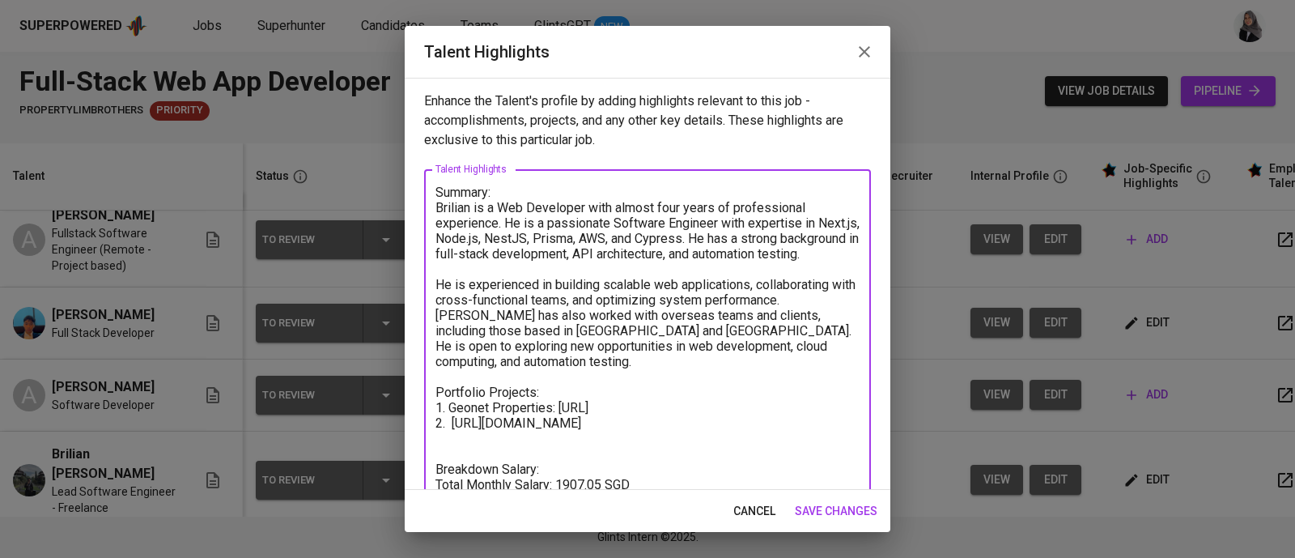
drag, startPoint x: 437, startPoint y: 212, endPoint x: 554, endPoint y: 381, distance: 205.9
click at [554, 381] on textarea "Summary: Brilian is a Web Developer with almost four years of professional expe…" at bounding box center [647, 400] width 424 height 431
paste textarea "Felix is a web developer who has developed and maintained applications using Ja…"
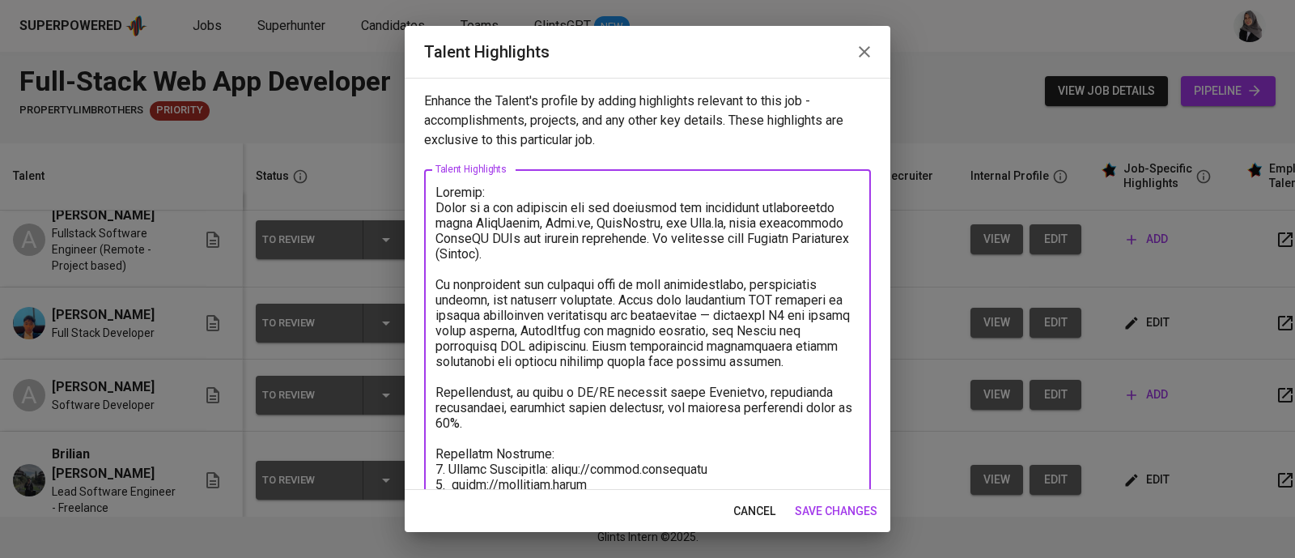
click at [800, 340] on textarea at bounding box center [647, 423] width 424 height 477
click at [600, 204] on textarea at bounding box center [647, 423] width 424 height 477
click at [619, 204] on textarea at bounding box center [647, 423] width 424 height 477
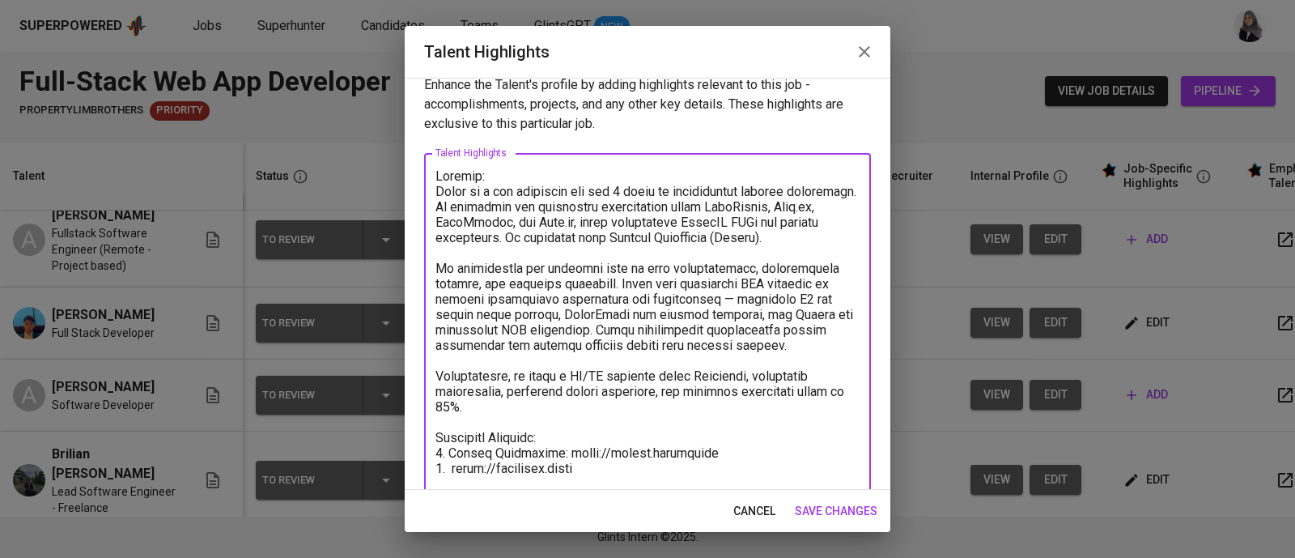
scroll to position [19, 0]
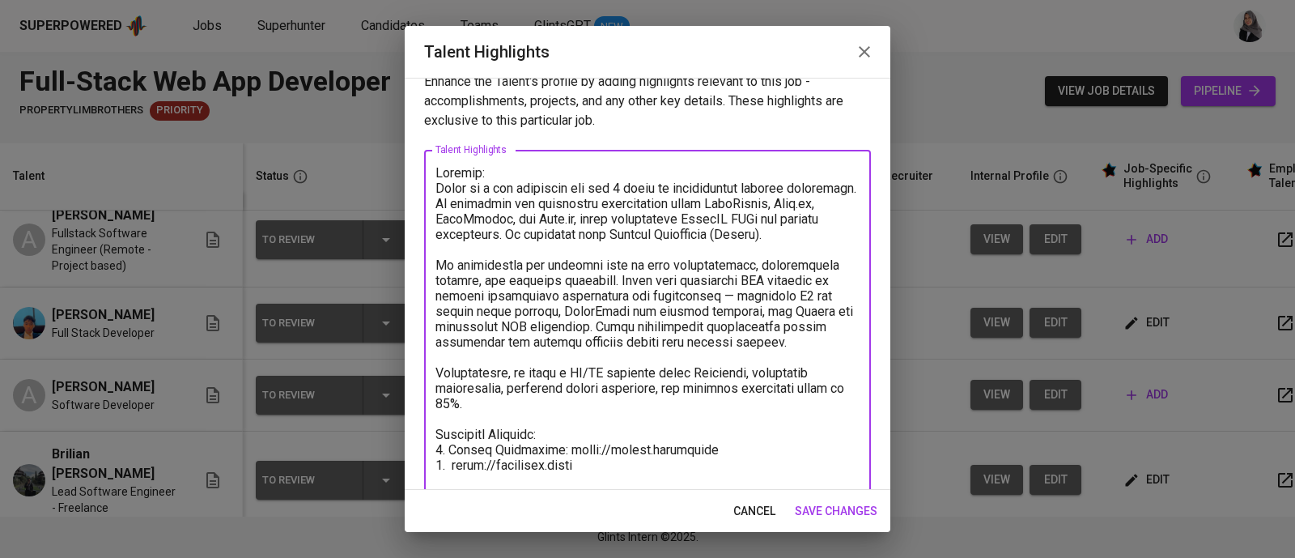
drag, startPoint x: 437, startPoint y: 276, endPoint x: 682, endPoint y: 289, distance: 245.6
click at [682, 289] on textarea at bounding box center [647, 411] width 424 height 492
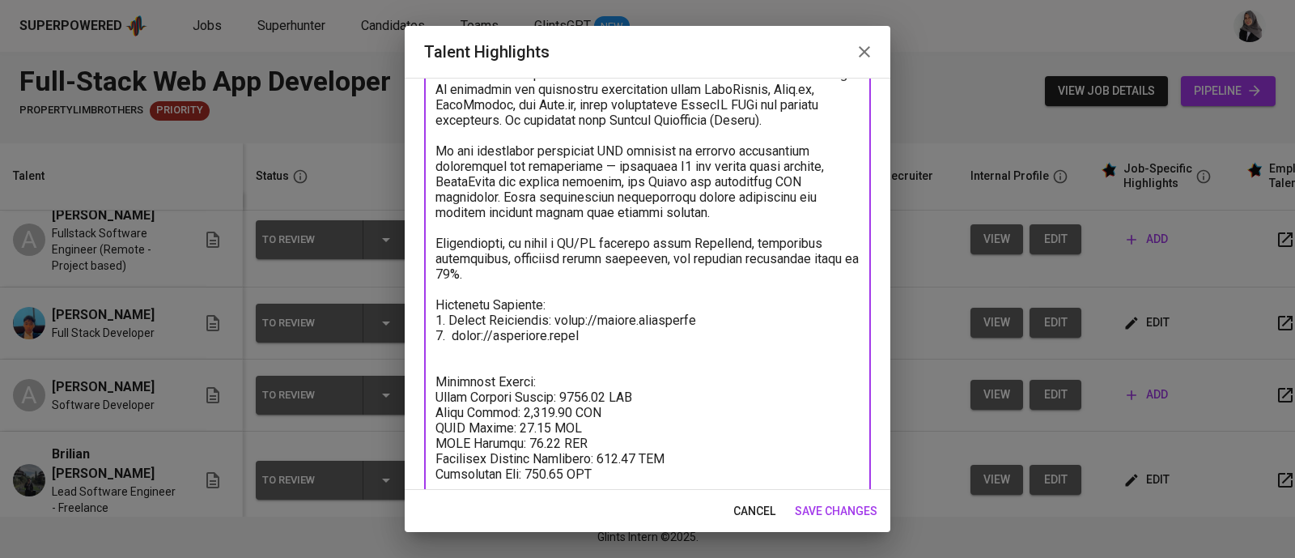
scroll to position [134, 0]
click at [821, 204] on textarea at bounding box center [647, 288] width 424 height 477
drag, startPoint x: 445, startPoint y: 333, endPoint x: 605, endPoint y: 347, distance: 160.8
click at [605, 347] on textarea at bounding box center [647, 288] width 424 height 477
paste textarea "https://github.com/felixxmulya and portofolio: https://www.felixmulya.com/"
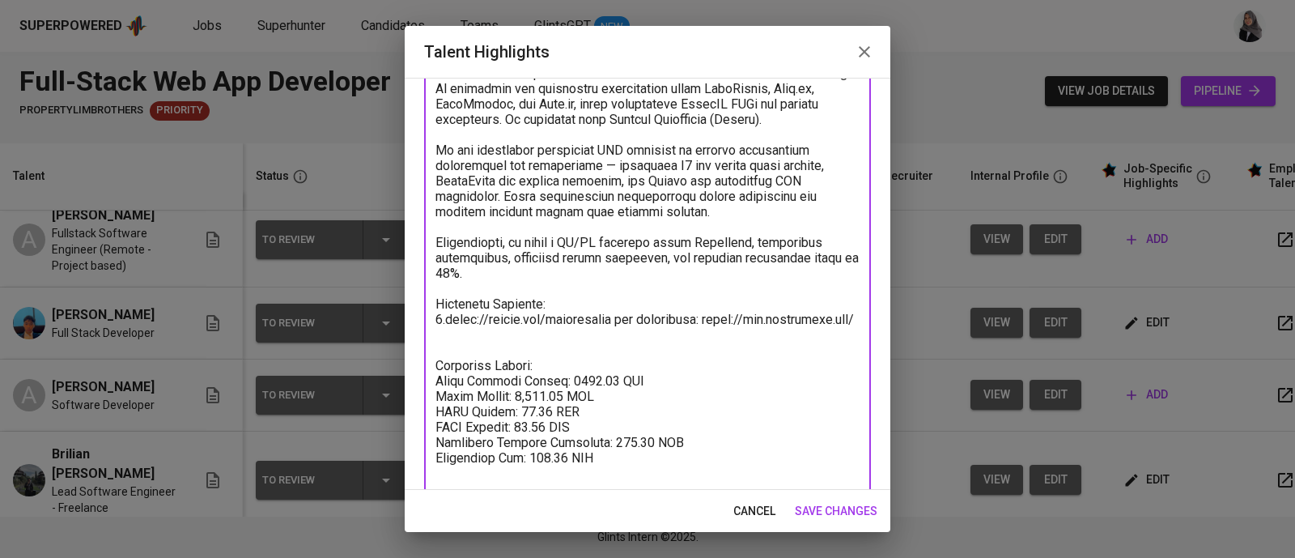
drag, startPoint x: 630, startPoint y: 333, endPoint x: 725, endPoint y: 333, distance: 94.7
click at [725, 333] on textarea at bounding box center [647, 288] width 424 height 477
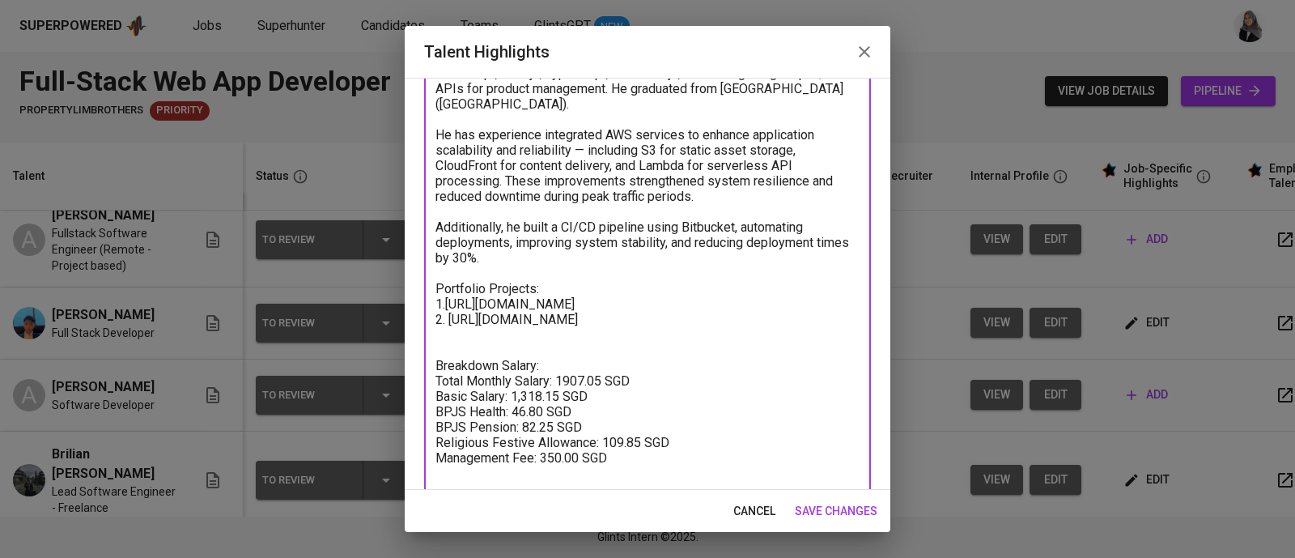
scroll to position [167, 0]
click at [446, 339] on textarea at bounding box center [647, 256] width 424 height 477
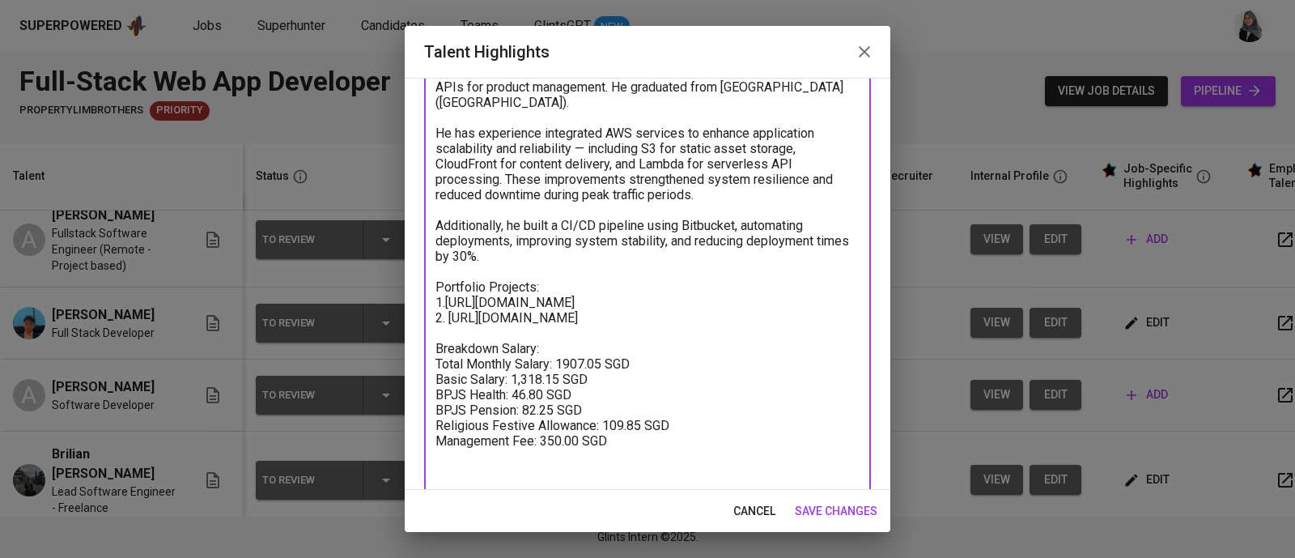
type textarea "Summary: Felix is a web developer who has 2 years of professional working exper…"
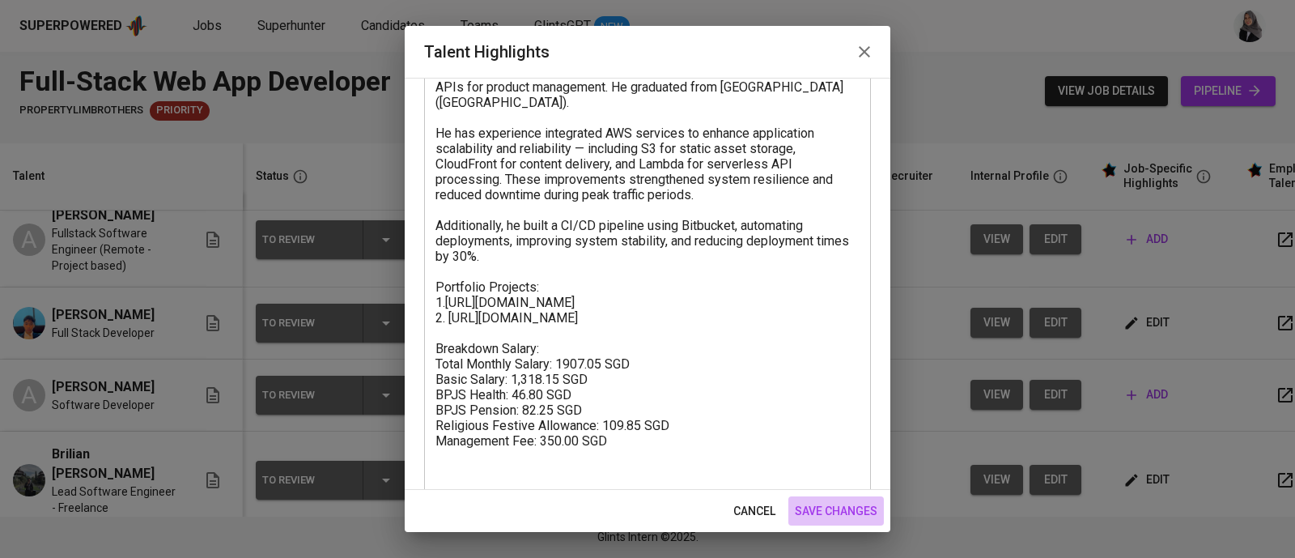
click at [855, 508] on span "save changes" at bounding box center [836, 511] width 83 height 20
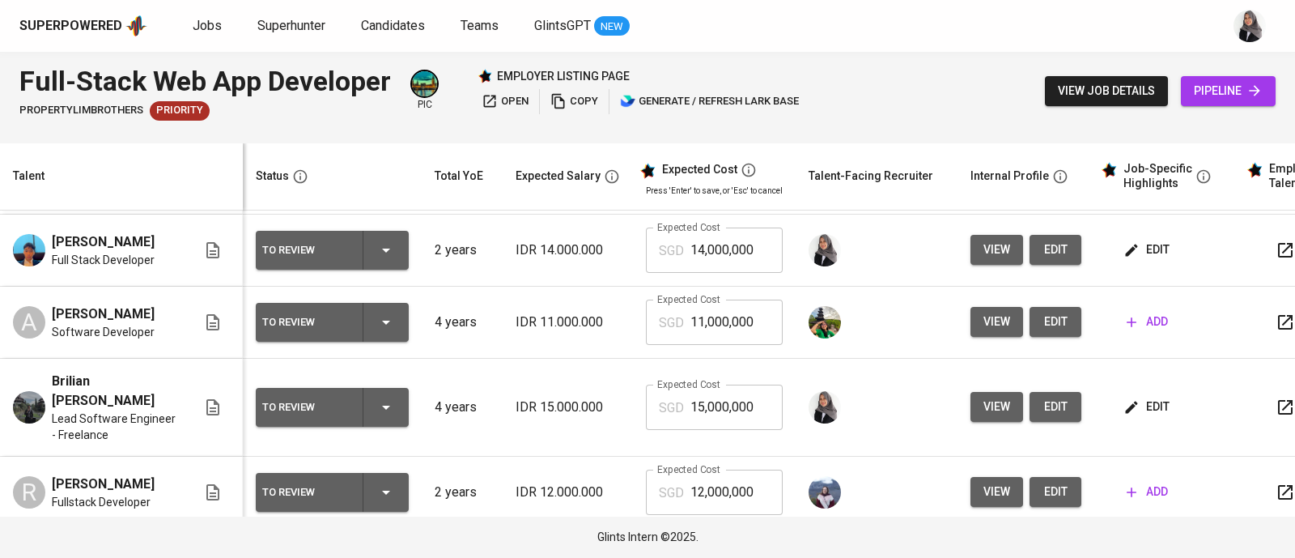
scroll to position [84, 0]
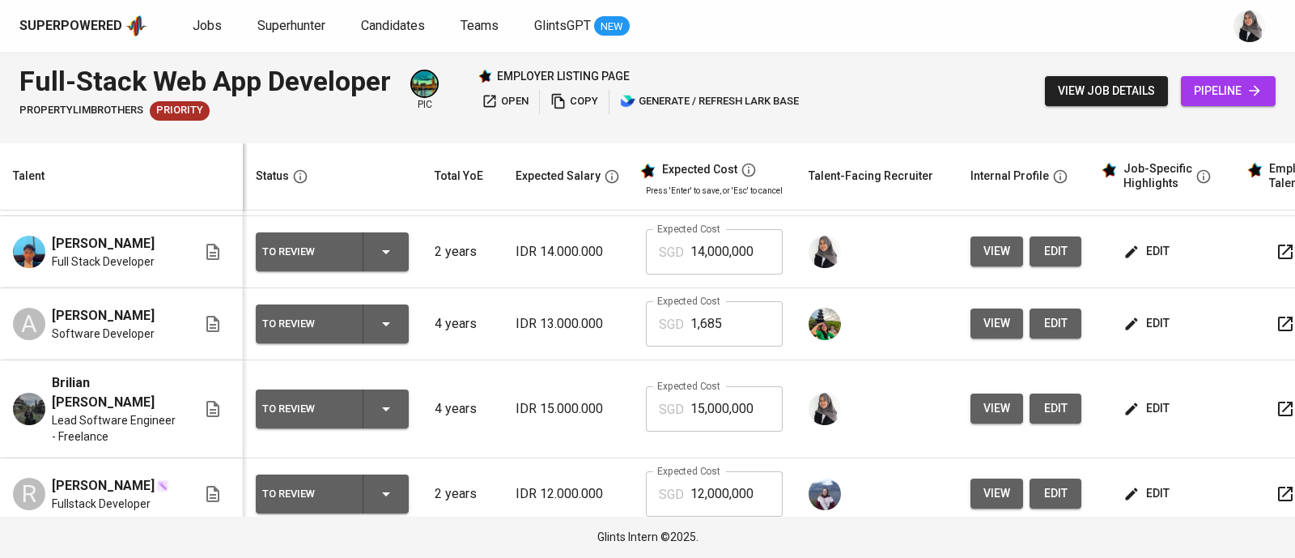
scroll to position [169, 0]
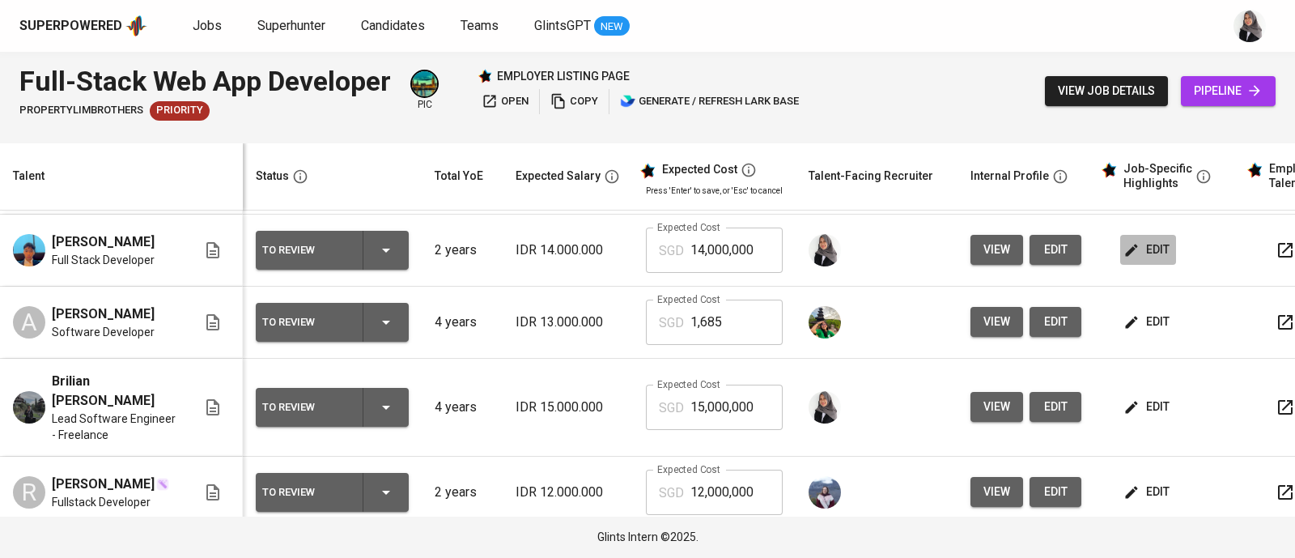
click at [1168, 265] on button "edit" at bounding box center [1148, 250] width 56 height 30
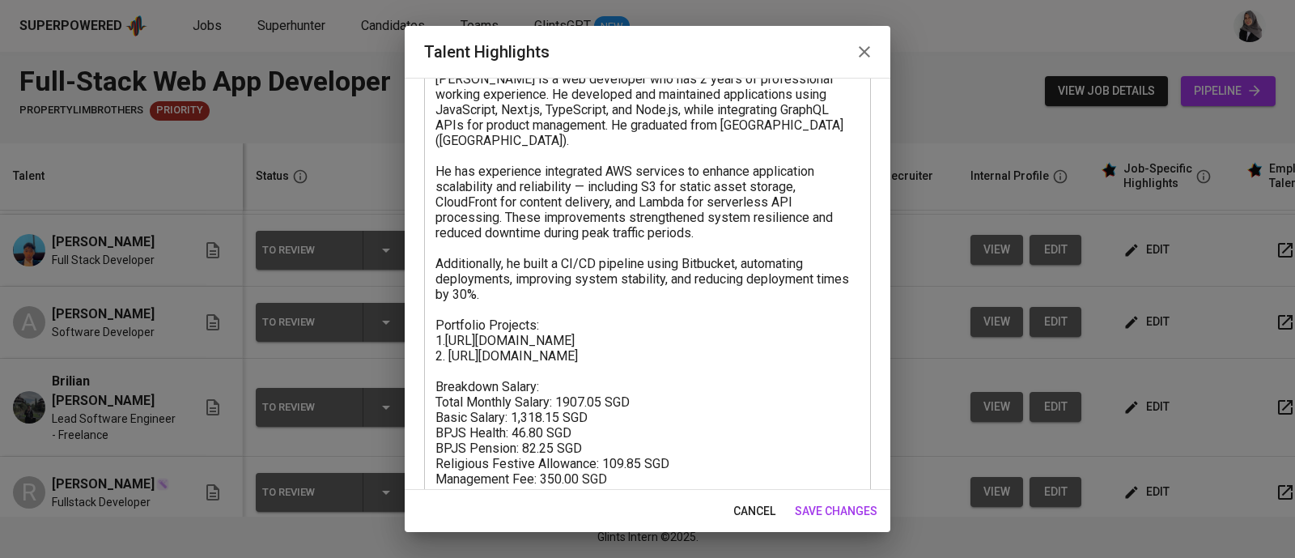
scroll to position [129, 0]
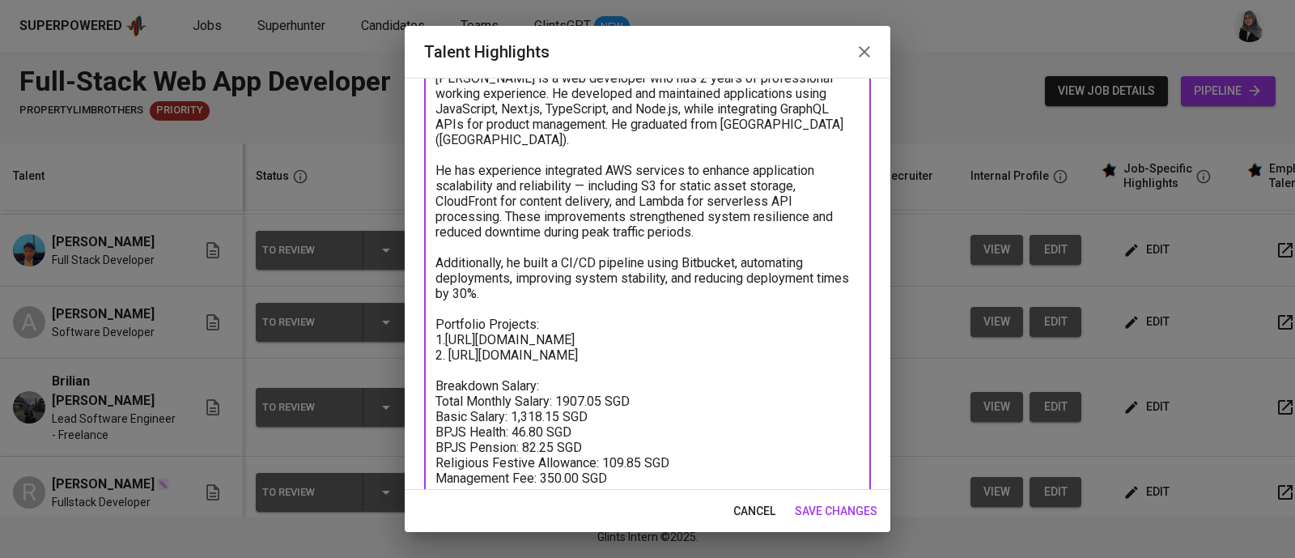
click at [562, 413] on textarea at bounding box center [647, 285] width 424 height 461
click at [601, 405] on textarea at bounding box center [647, 285] width 424 height 461
click at [604, 403] on textarea at bounding box center [647, 285] width 424 height 461
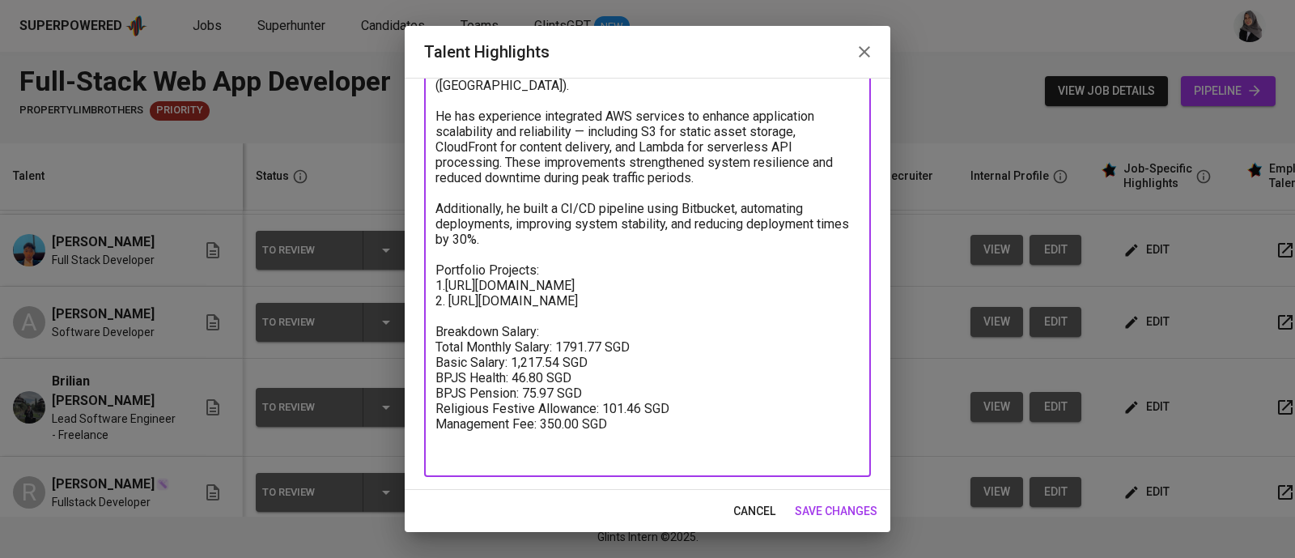
type textarea "Summary: Felix is a web developer who has 2 years of professional working exper…"
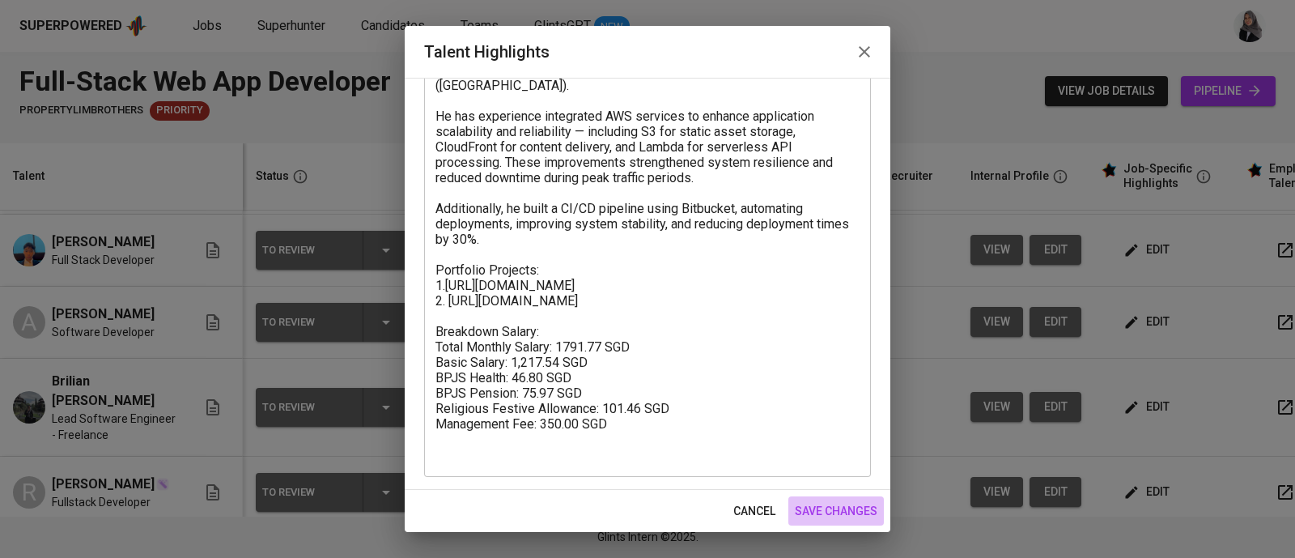
click at [848, 514] on span "save changes" at bounding box center [836, 511] width 83 height 20
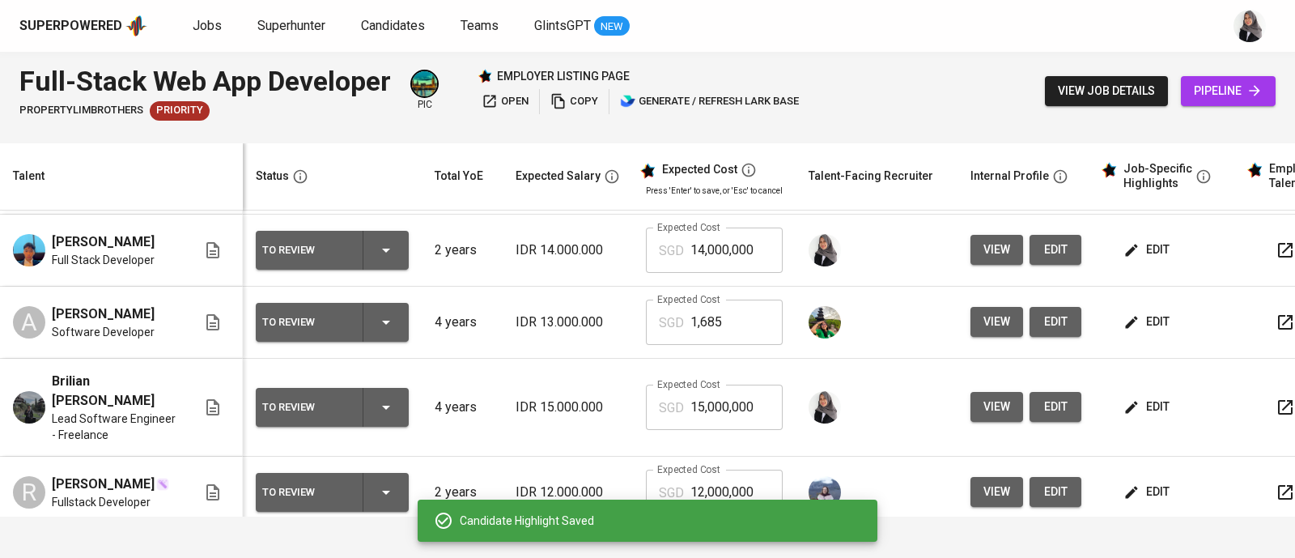
scroll to position [60, 0]
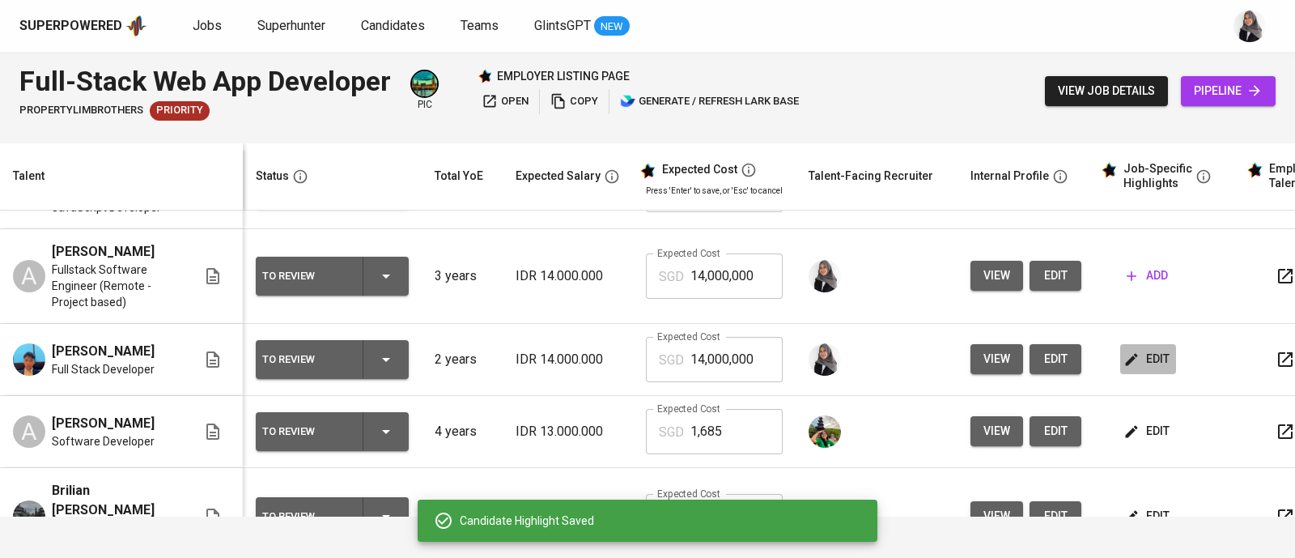
click at [1141, 369] on span "edit" at bounding box center [1148, 359] width 43 height 20
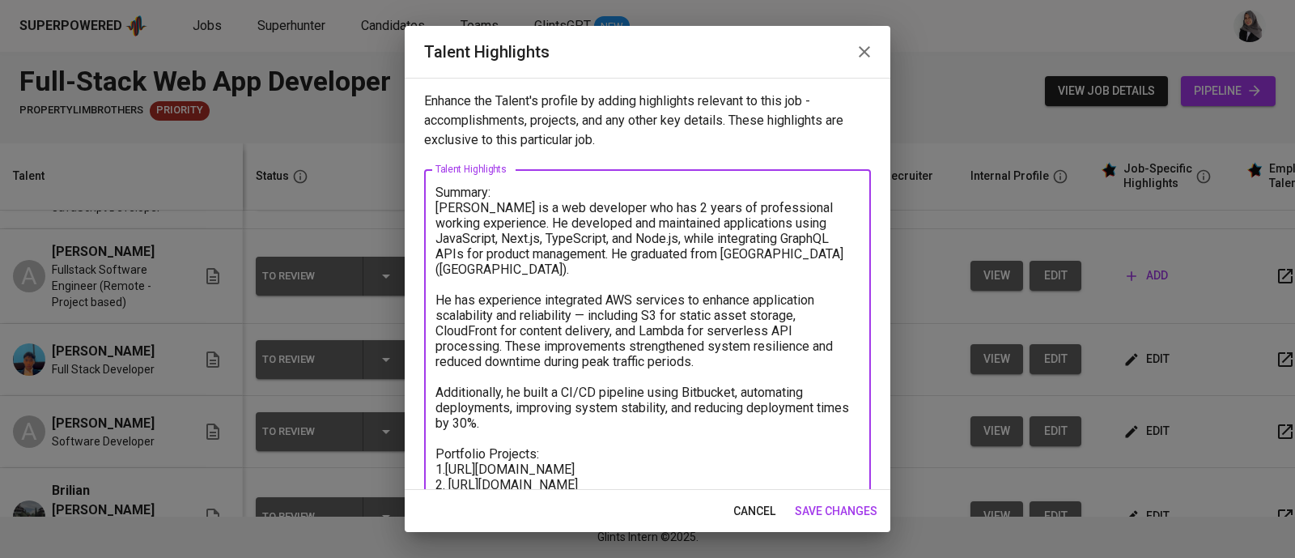
click at [546, 381] on textarea at bounding box center [647, 415] width 424 height 461
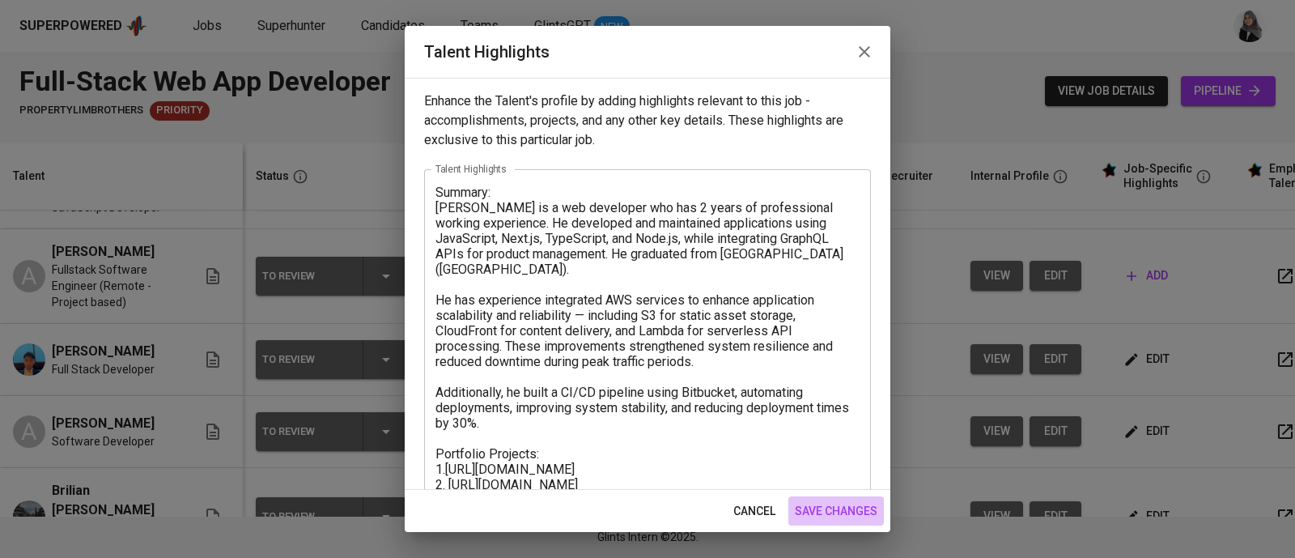
click at [817, 519] on span "save changes" at bounding box center [836, 511] width 83 height 20
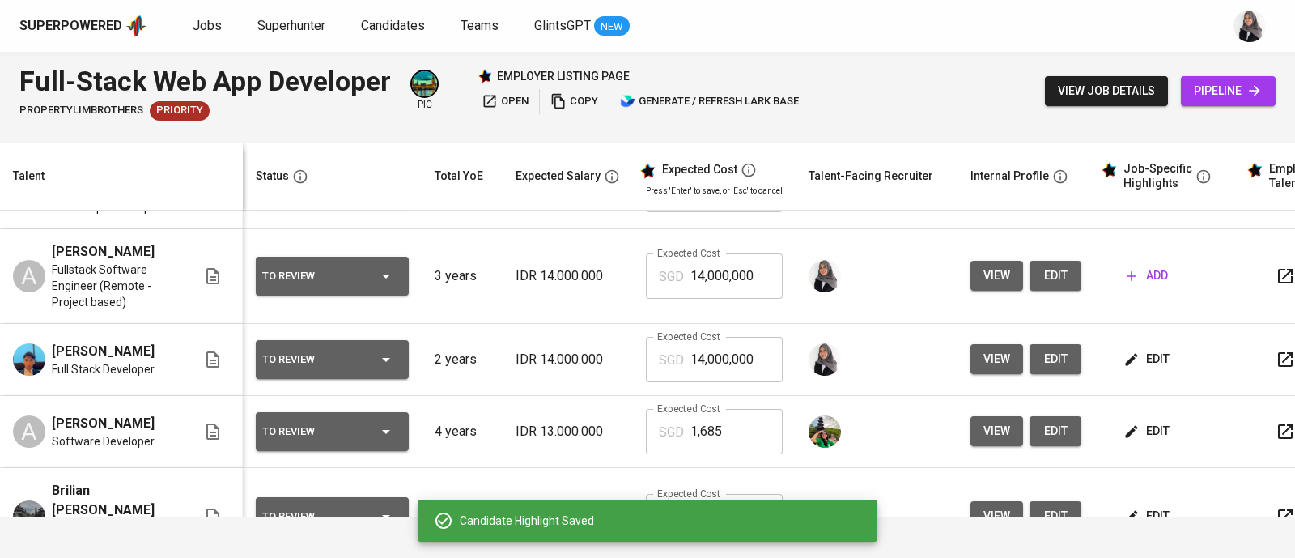
scroll to position [422, 0]
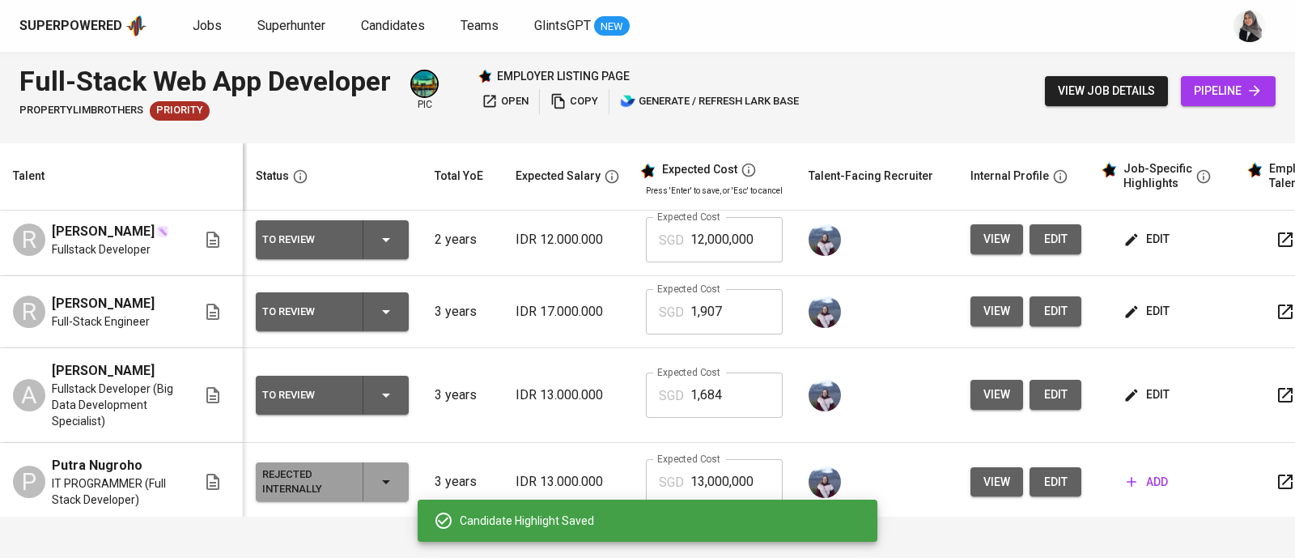
click at [1148, 321] on span "edit" at bounding box center [1148, 311] width 43 height 20
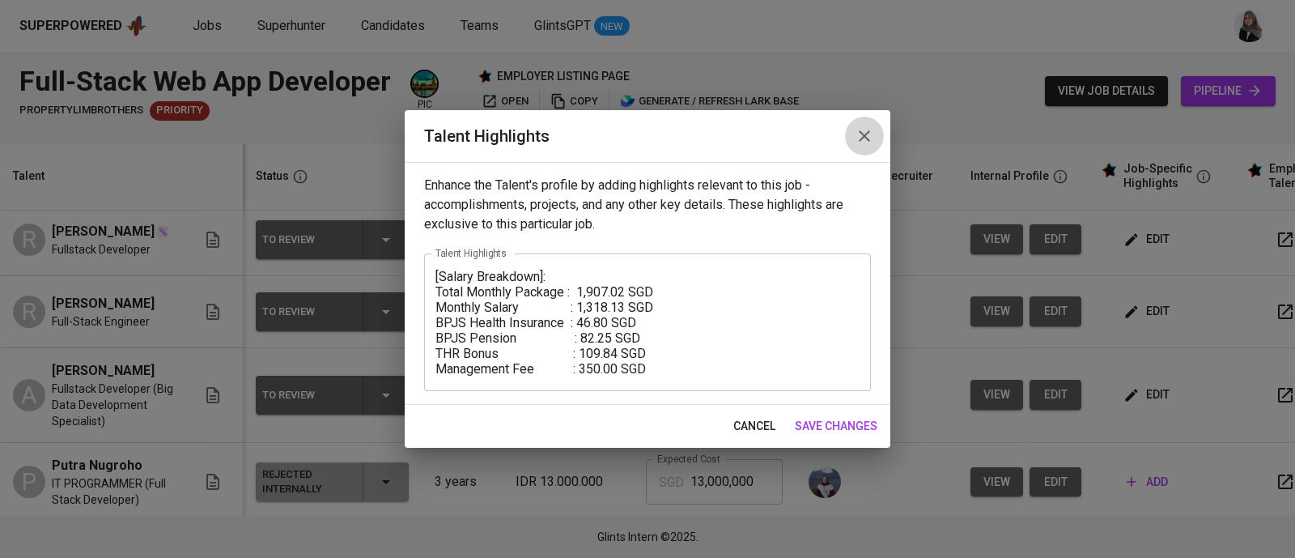
click at [866, 129] on icon "button" at bounding box center [864, 135] width 19 height 19
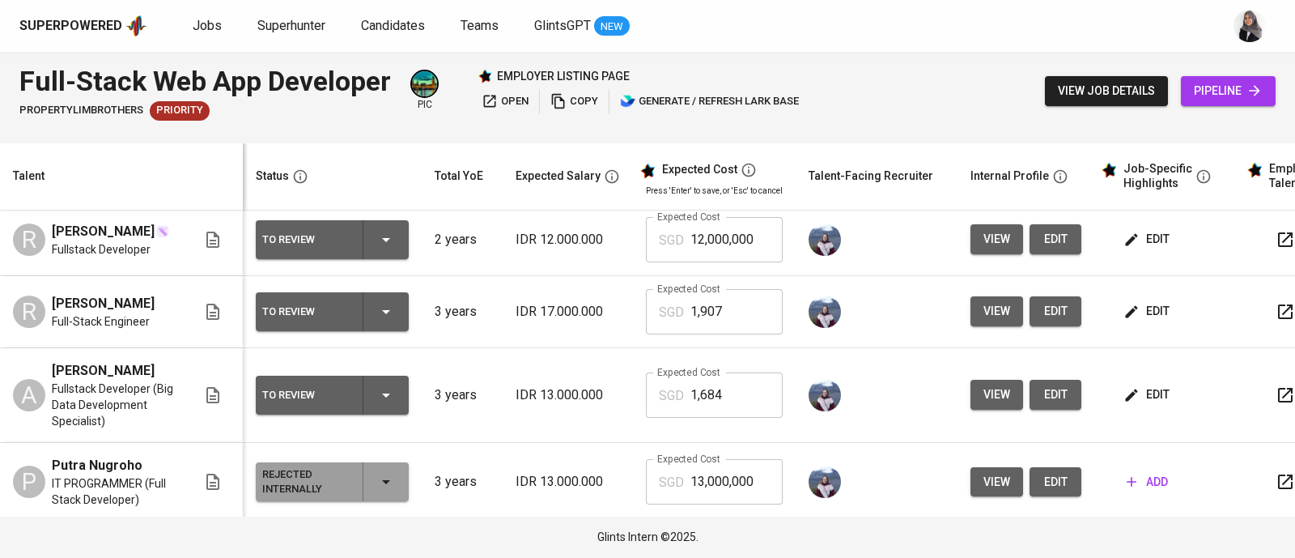
scroll to position [473, 0]
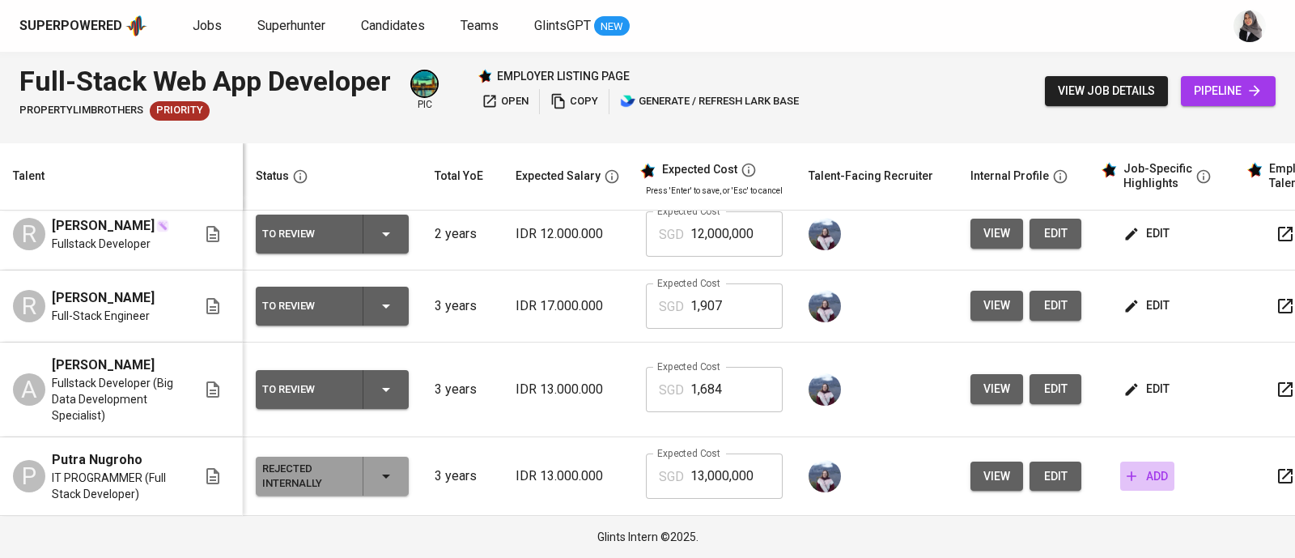
click at [1139, 482] on span "add" at bounding box center [1147, 476] width 41 height 20
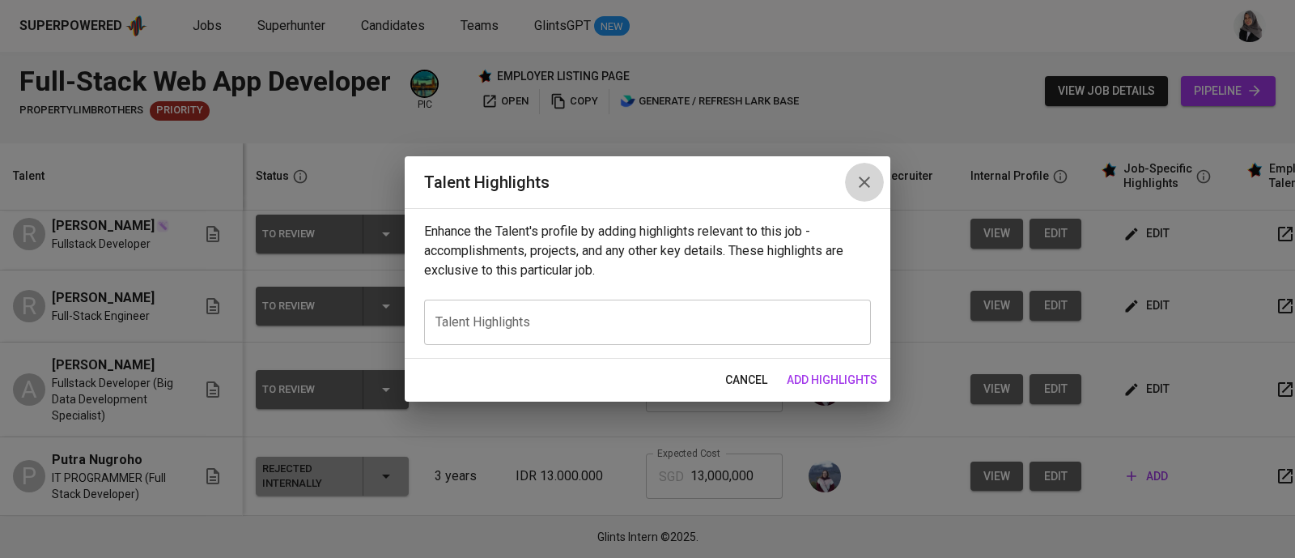
click at [870, 174] on icon "button" at bounding box center [864, 181] width 19 height 19
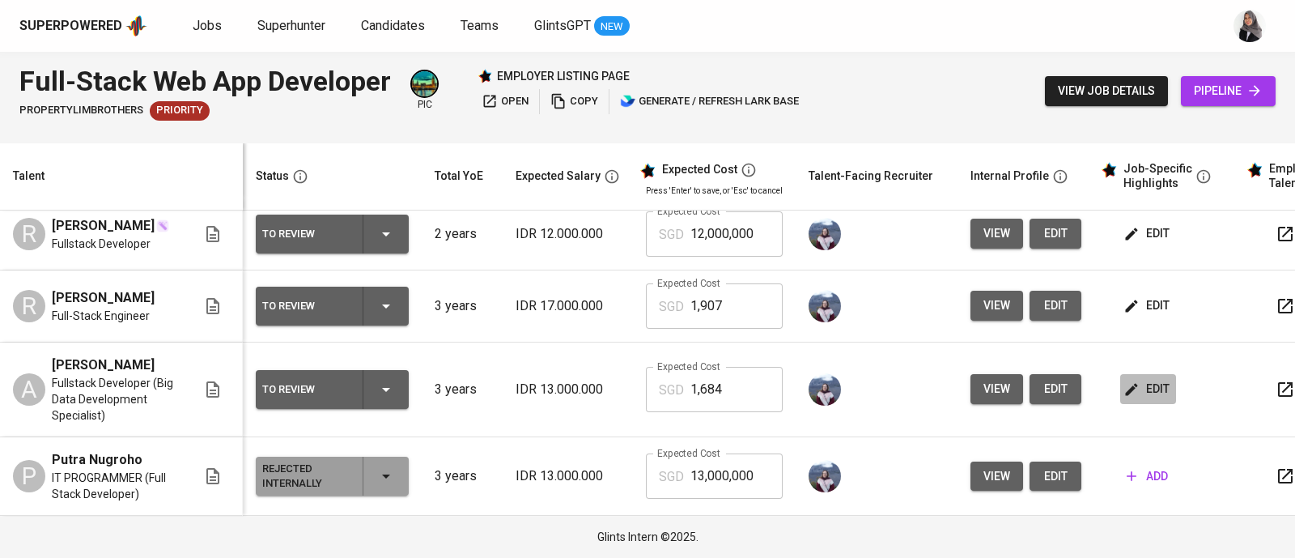
click at [1135, 379] on span "edit" at bounding box center [1148, 389] width 43 height 20
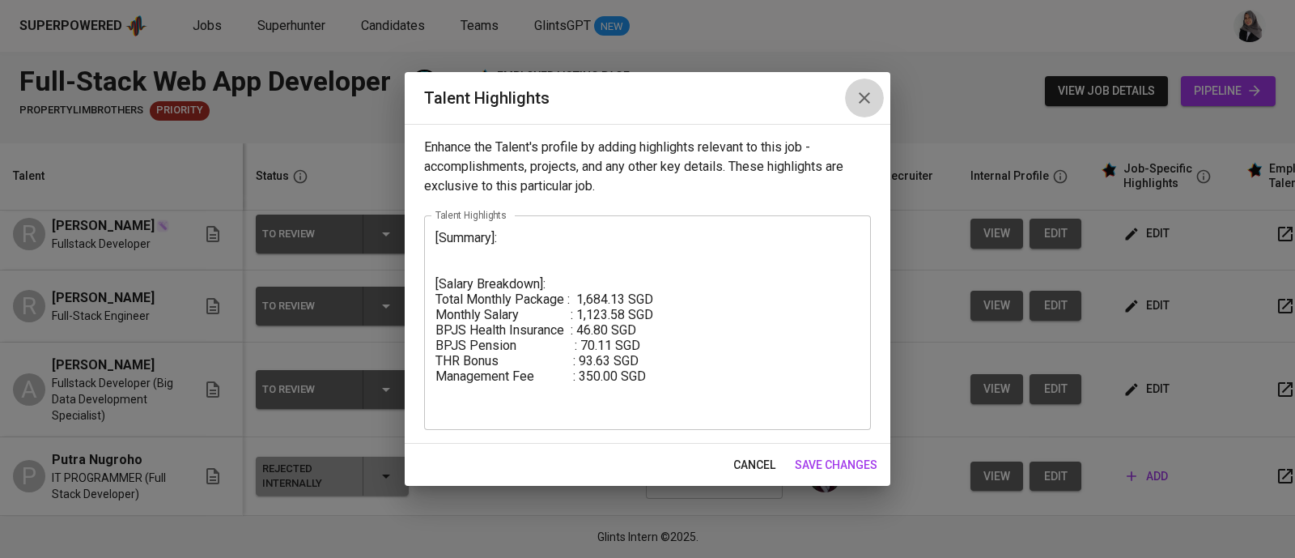
click at [870, 84] on button "button" at bounding box center [864, 98] width 39 height 39
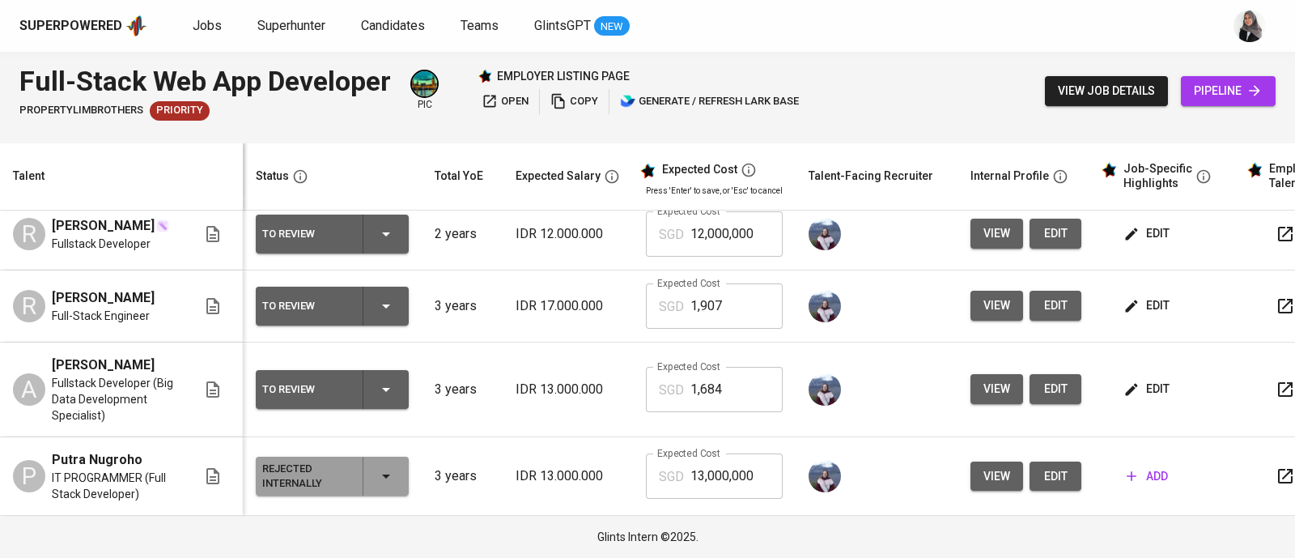
scroll to position [0, 0]
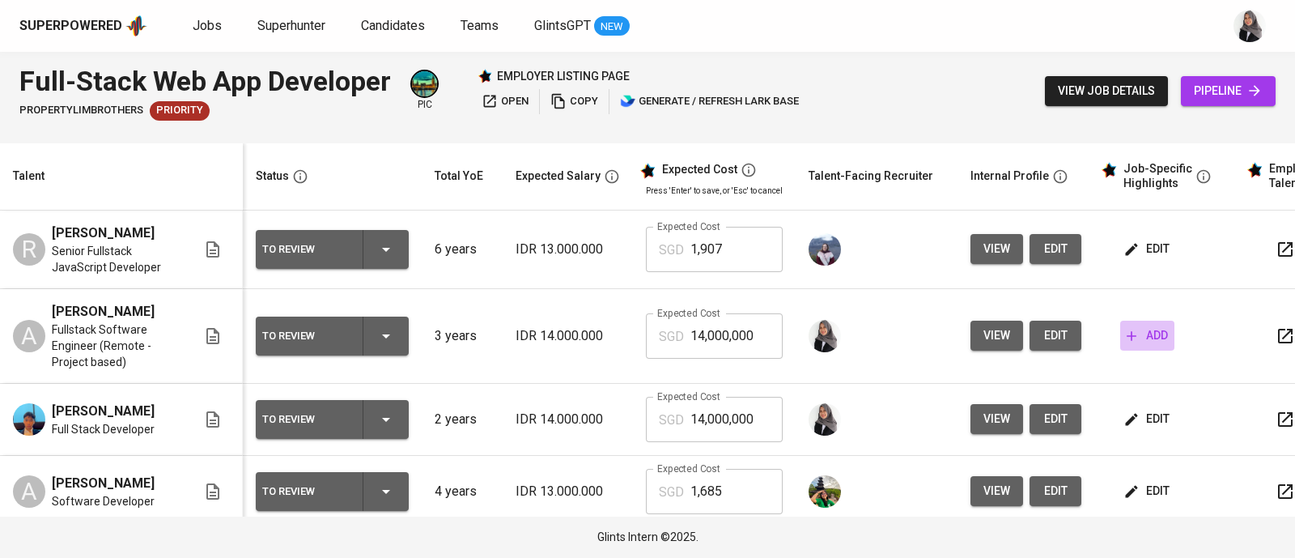
click at [1153, 346] on span "add" at bounding box center [1147, 335] width 41 height 20
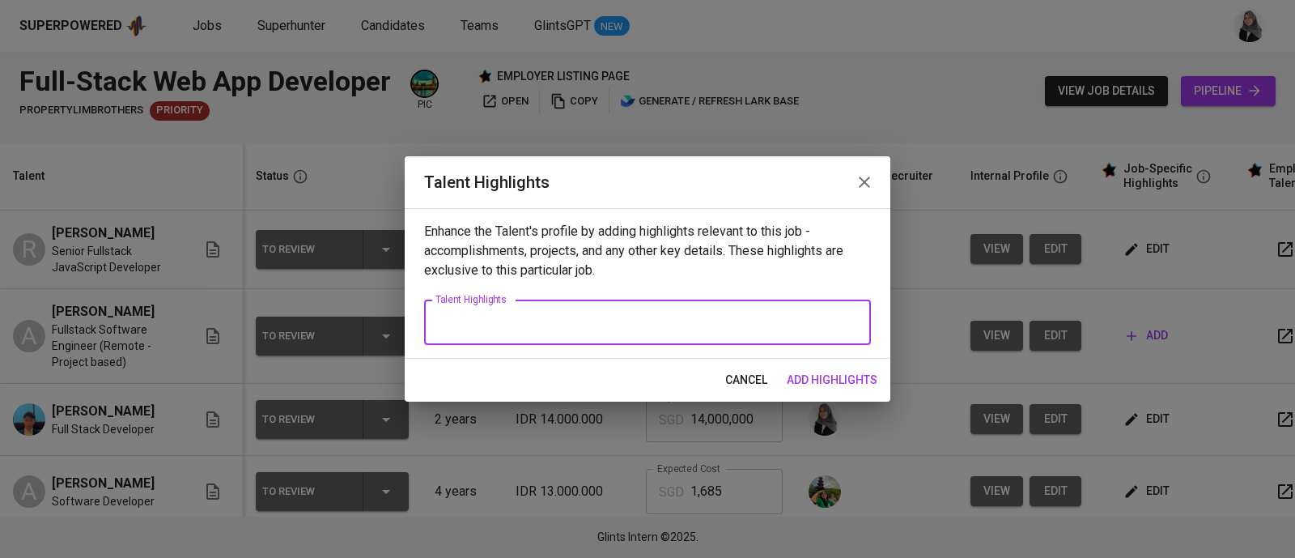
click at [534, 315] on textarea at bounding box center [647, 322] width 424 height 15
paste textarea "Loremip: Dolor si a con adipiscin eli sed 9 doeiu te incididuntut laboree dolor…"
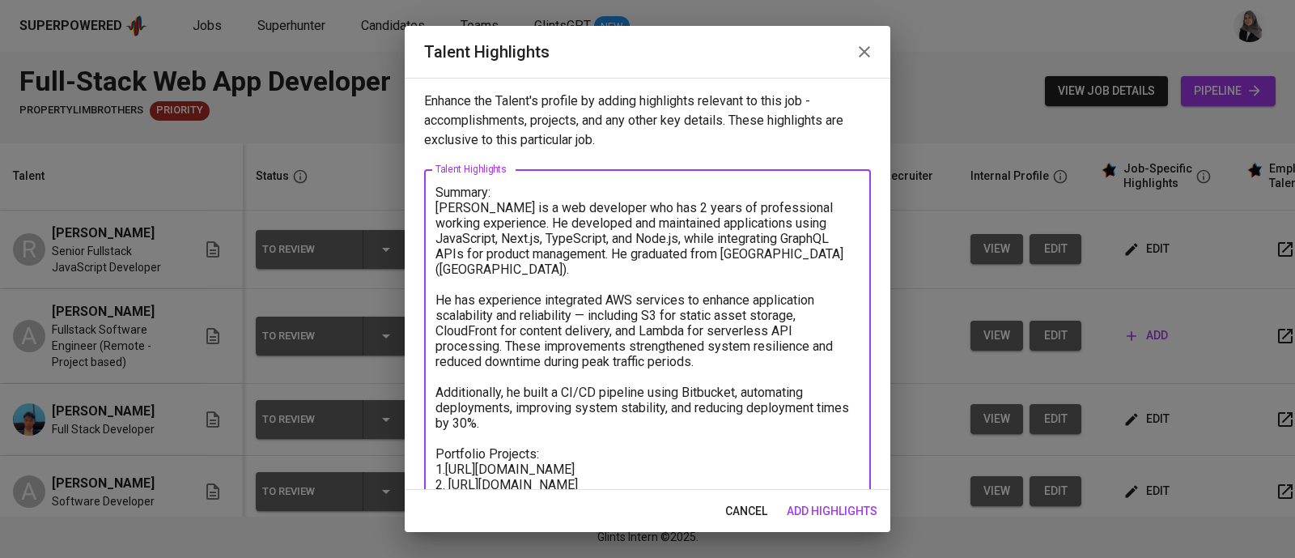
click at [838, 252] on textarea at bounding box center [647, 415] width 424 height 461
drag, startPoint x: 440, startPoint y: 208, endPoint x: 601, endPoint y: 426, distance: 270.8
click at [601, 426] on textarea at bounding box center [647, 415] width 424 height 461
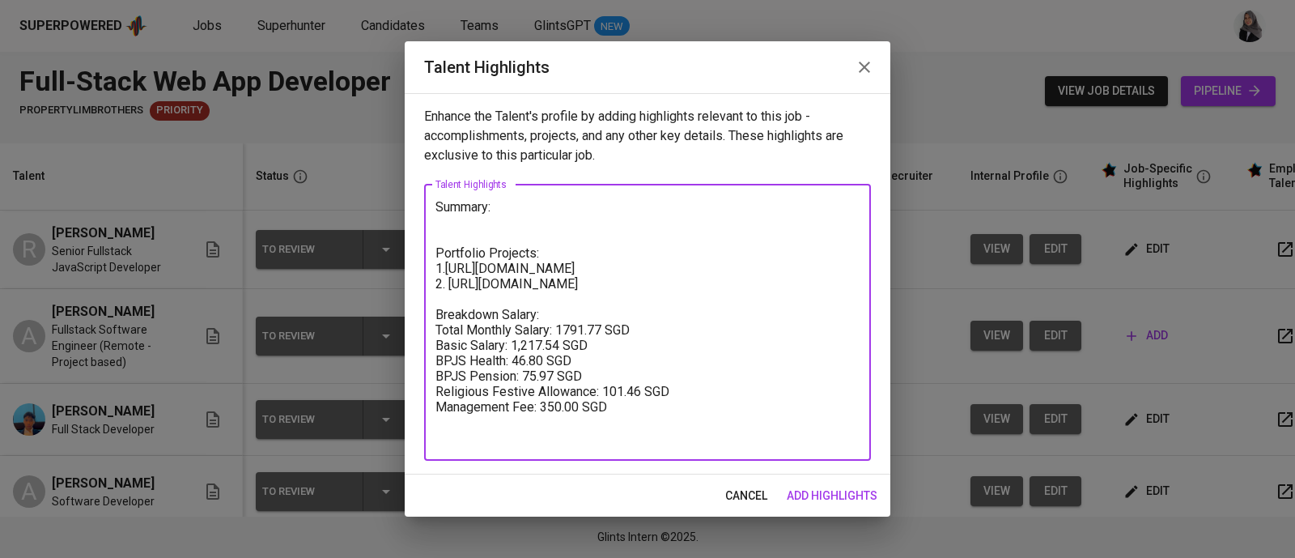
paste textarea "Allan is a web developer who graduated from the Australian National University,…"
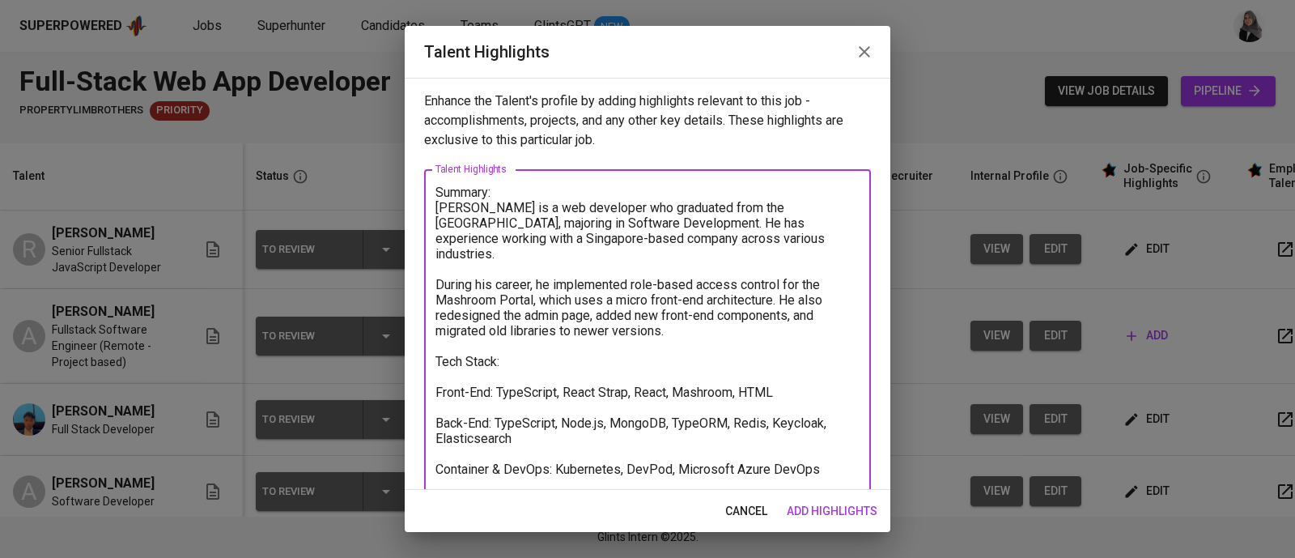
click at [452, 359] on textarea "Summary: Allan is a web developer who graduated from the Australian National Un…" at bounding box center [647, 431] width 424 height 492
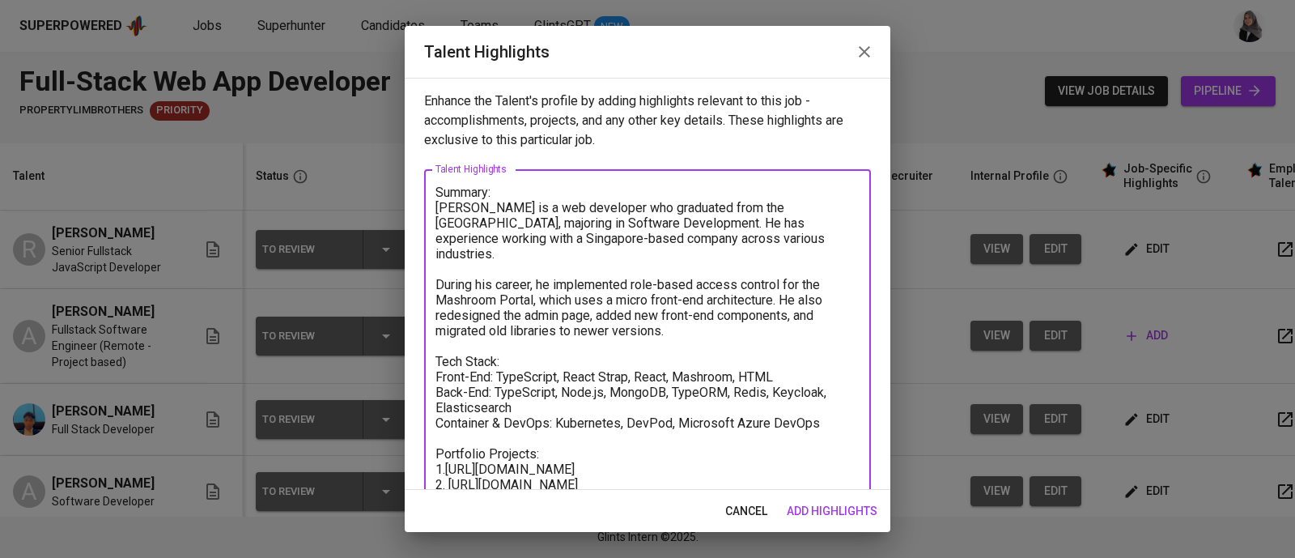
click at [599, 358] on textarea "Summary: Allan is a web developer who graduated from the Australian National Un…" at bounding box center [647, 408] width 424 height 446
click at [499, 356] on textarea "Summary: Allan is a web developer who graduated from the Australian National Un…" at bounding box center [647, 408] width 424 height 446
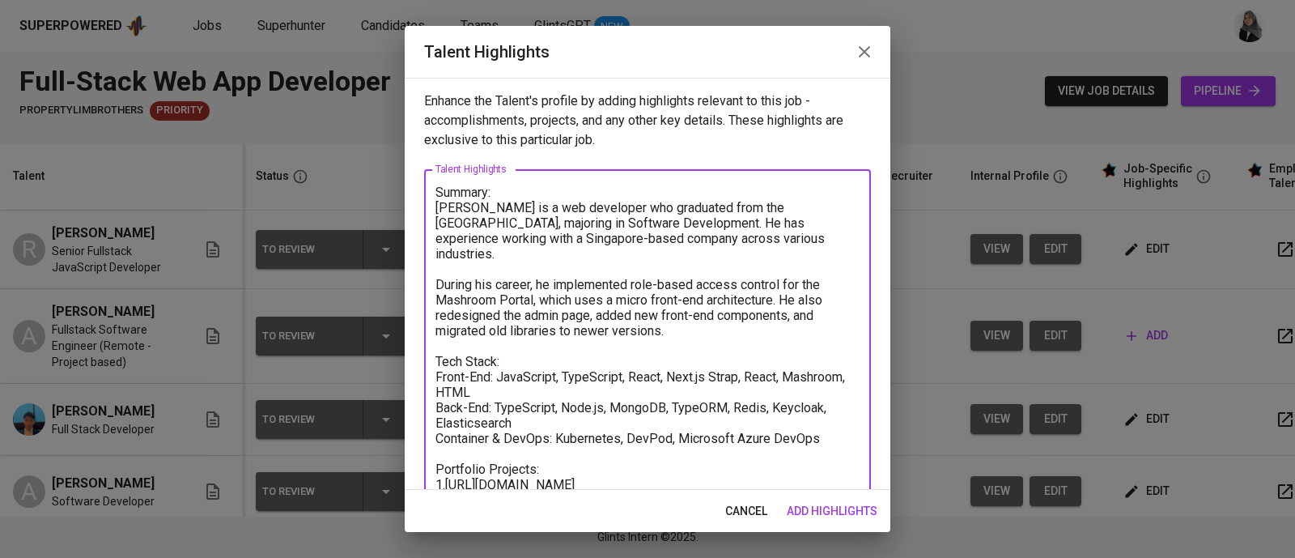
click at [498, 392] on textarea "Summary: Allan is a web developer who graduated from the Australian National Un…" at bounding box center [647, 415] width 424 height 461
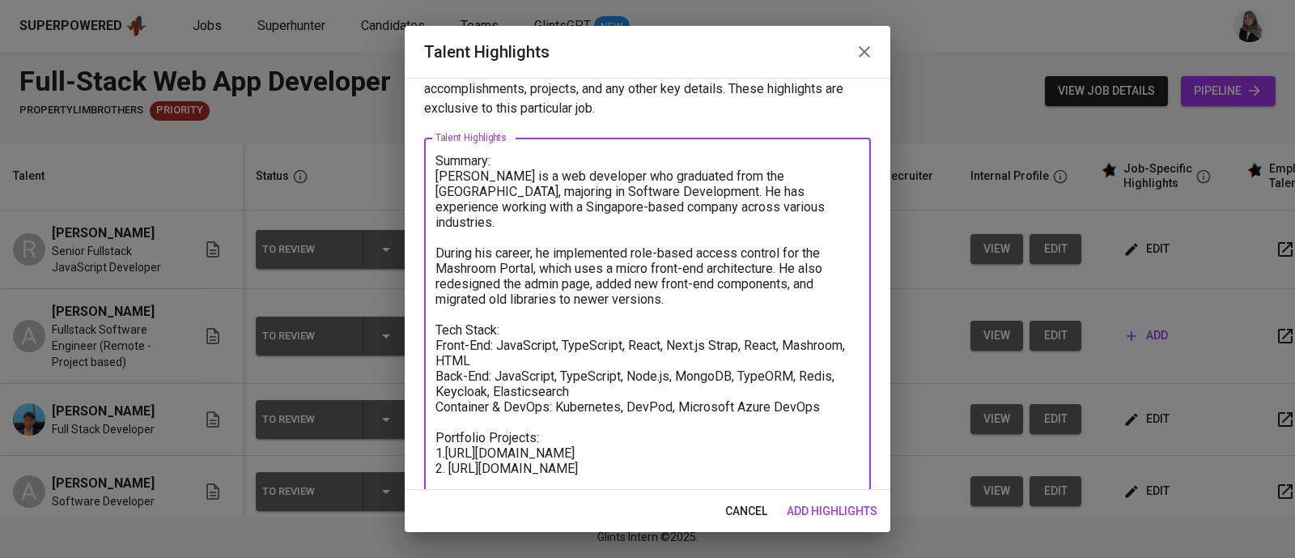
scroll to position [32, 0]
click at [781, 325] on textarea "Summary: Allan is a web developer who graduated from the Australian National Un…" at bounding box center [647, 382] width 424 height 461
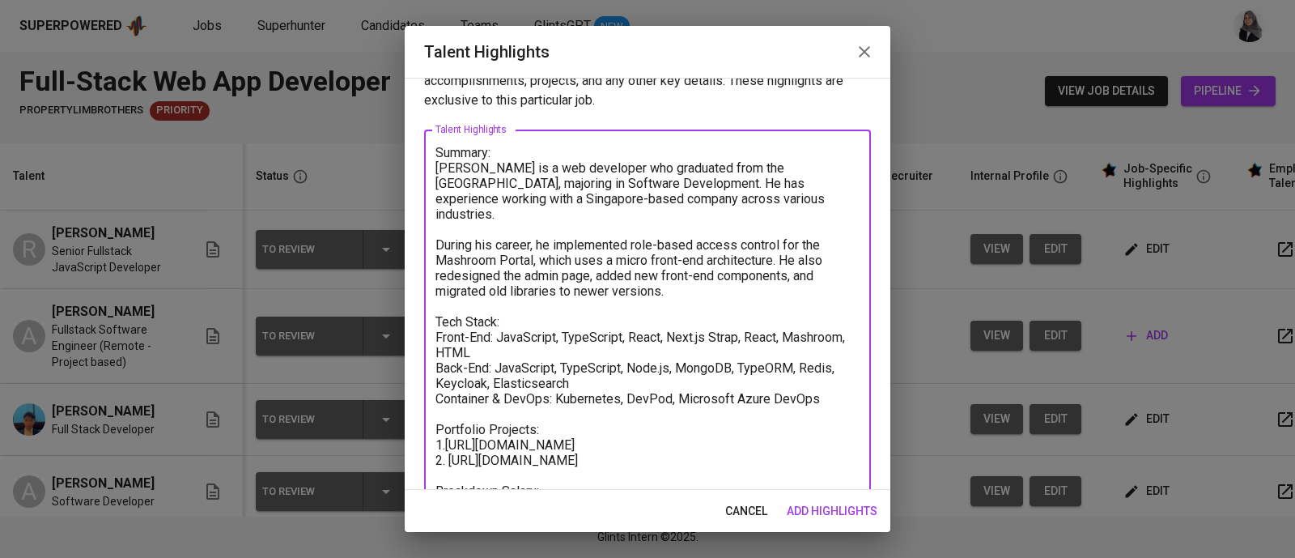
scroll to position [44, 0]
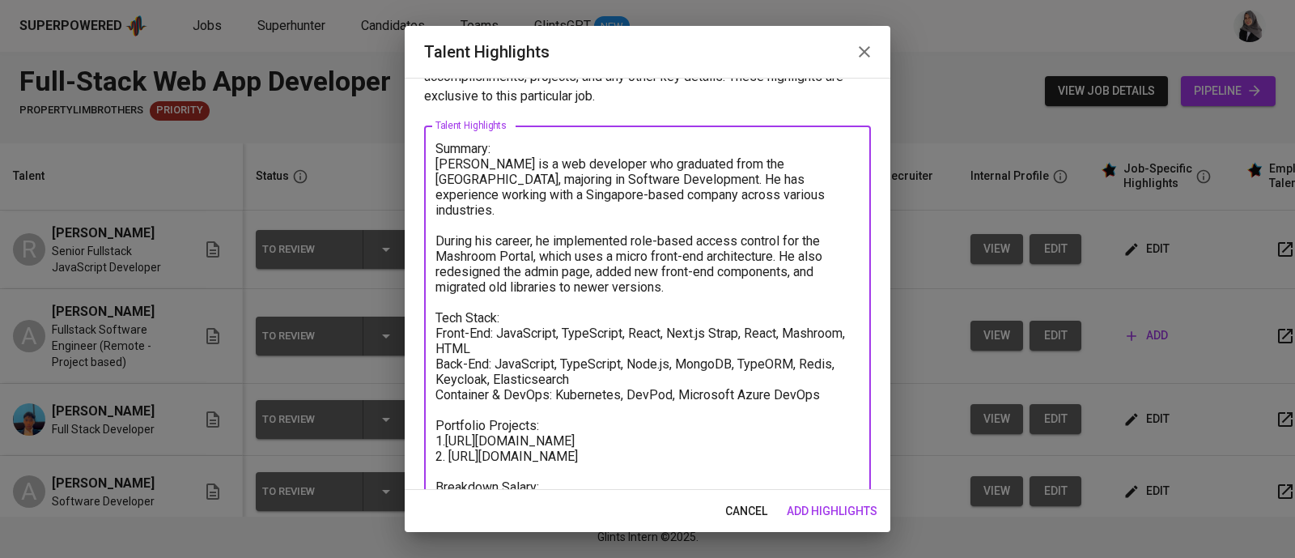
click at [825, 382] on textarea "Summary: Allan is a web developer who graduated from the Australian National Un…" at bounding box center [647, 371] width 424 height 461
paste textarea "Robotic Software: Seirios-ROS in Ubuntu"
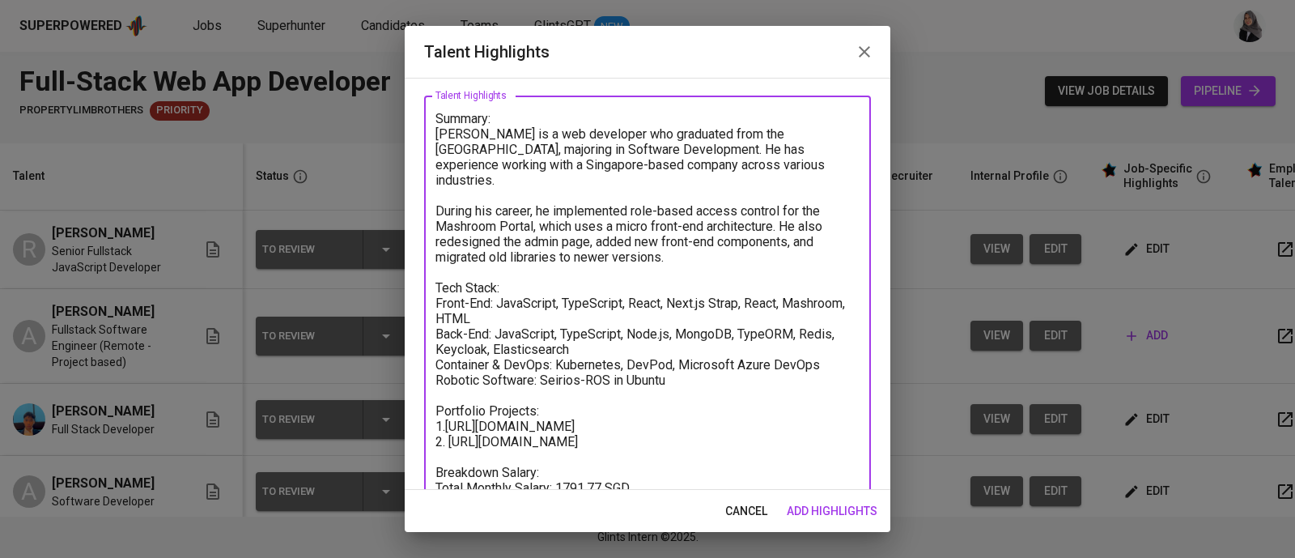
scroll to position [74, 0]
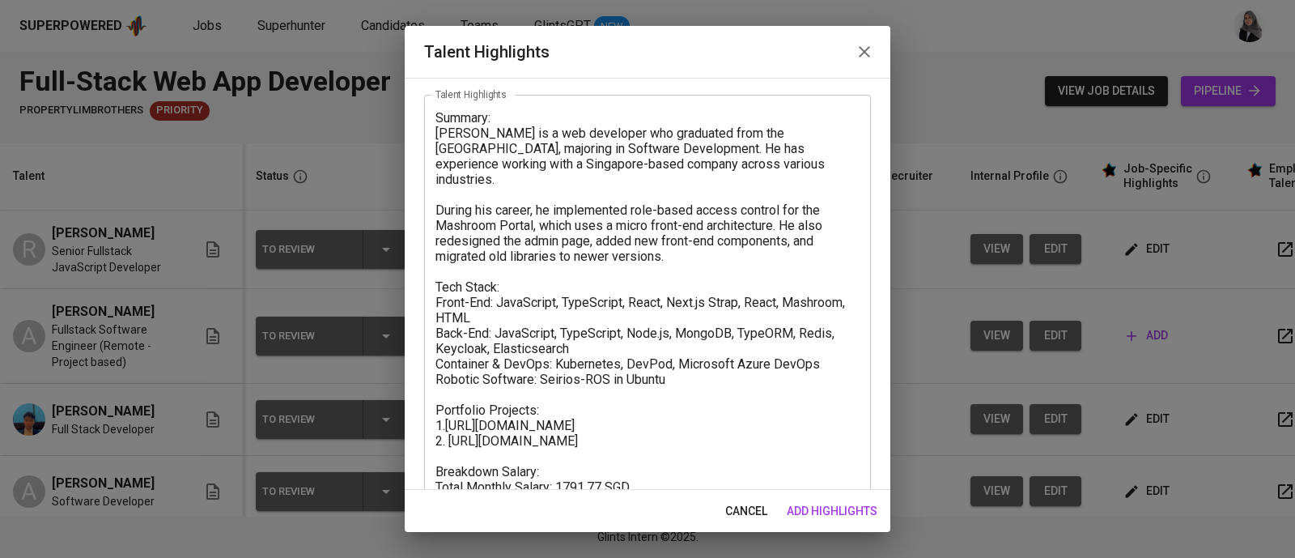
click at [862, 354] on div "Enhance the Talent's profile by adding highlights relevant to this job - accomp…" at bounding box center [648, 284] width 486 height 412
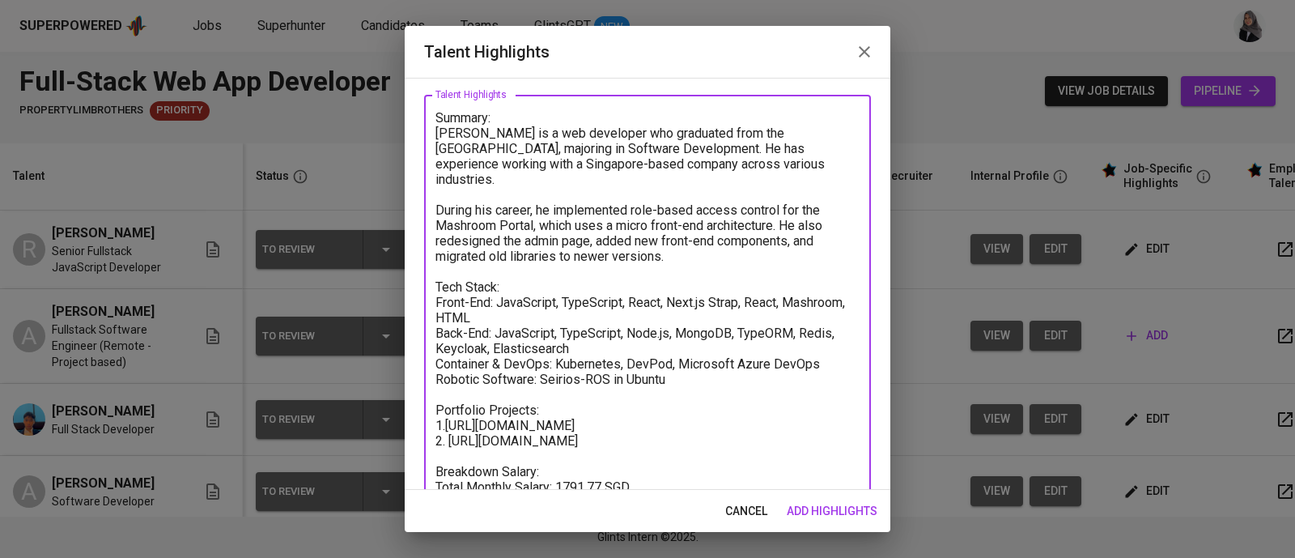
drag, startPoint x: 449, startPoint y: 408, endPoint x: 623, endPoint y: 422, distance: 174.6
click at [623, 422] on textarea "Summary: Allan is a web developer who graduated from the Australian National Un…" at bounding box center [647, 348] width 424 height 477
paste textarea "drive.google.com/file/d/1Fp9nTjTArnq9-iPp5oYbQL7vpddIYJo1/view 3. Can you share…"
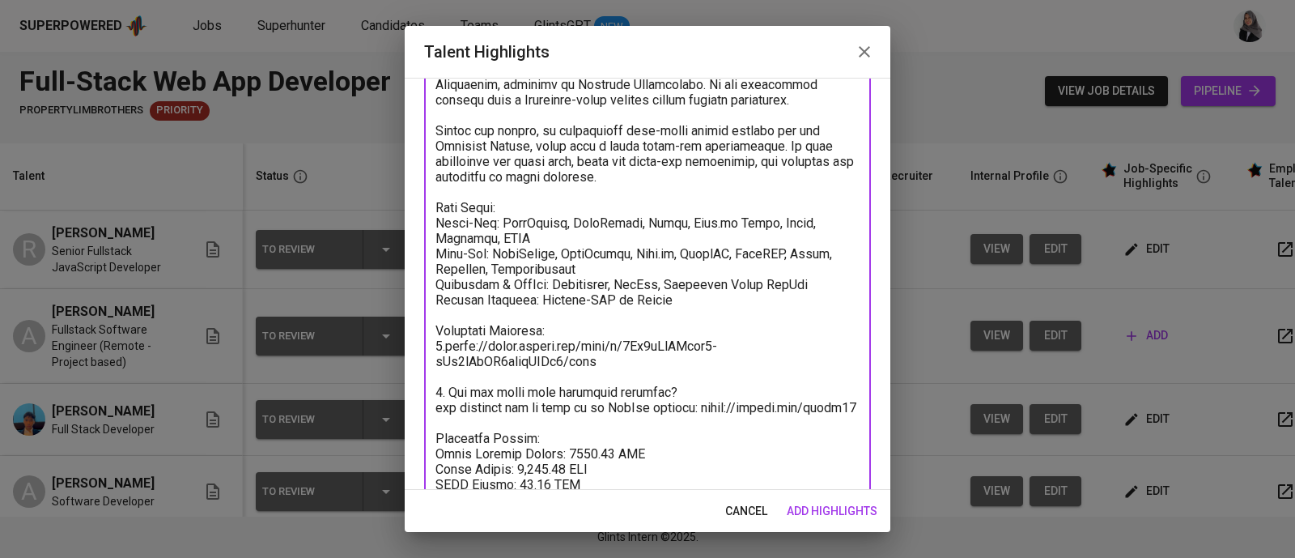
scroll to position [139, 0]
drag, startPoint x: 437, startPoint y: 388, endPoint x: 706, endPoint y: 405, distance: 269.2
click at [706, 405] on textarea at bounding box center [647, 314] width 424 height 538
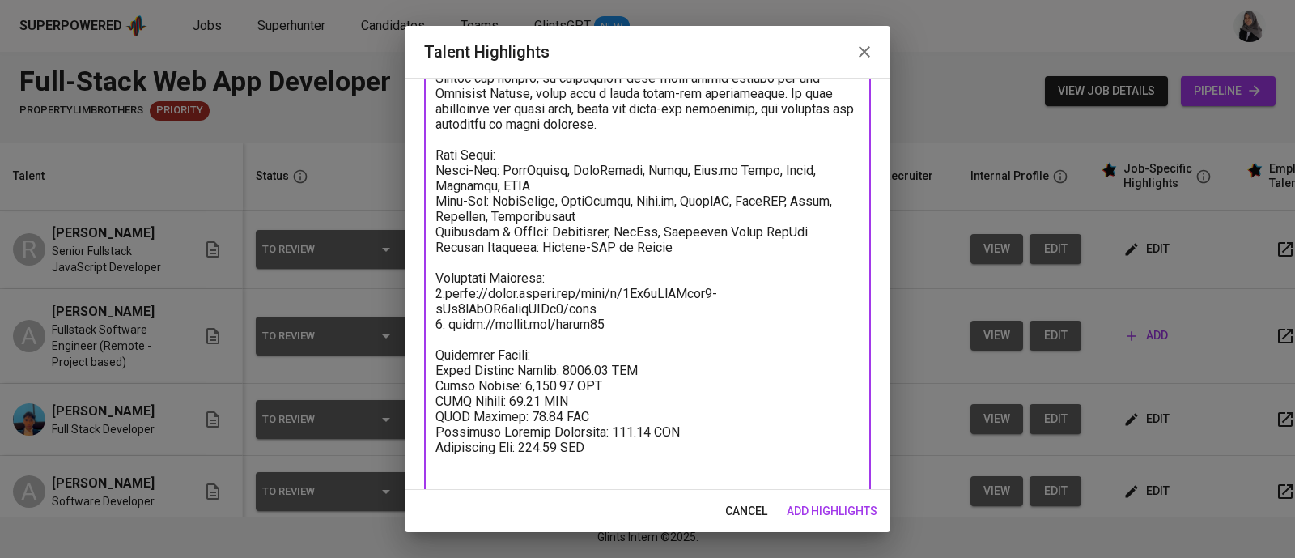
scroll to position [214, 0]
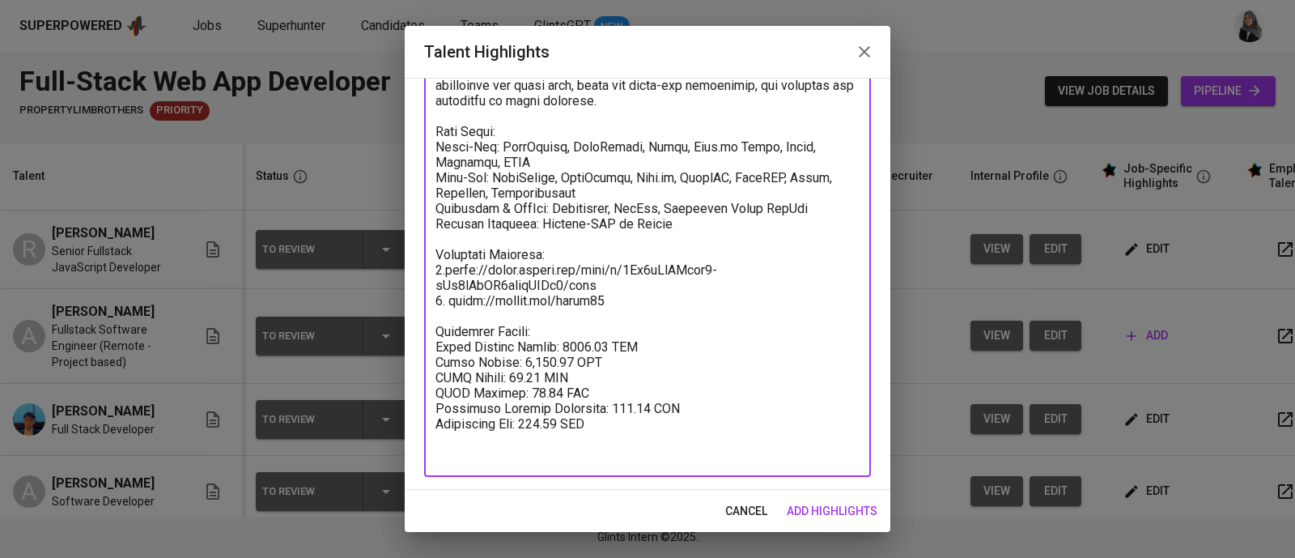
type textarea "Summary: [PERSON_NAME] is a web developer who graduated from the [GEOGRAPHIC_DA…"
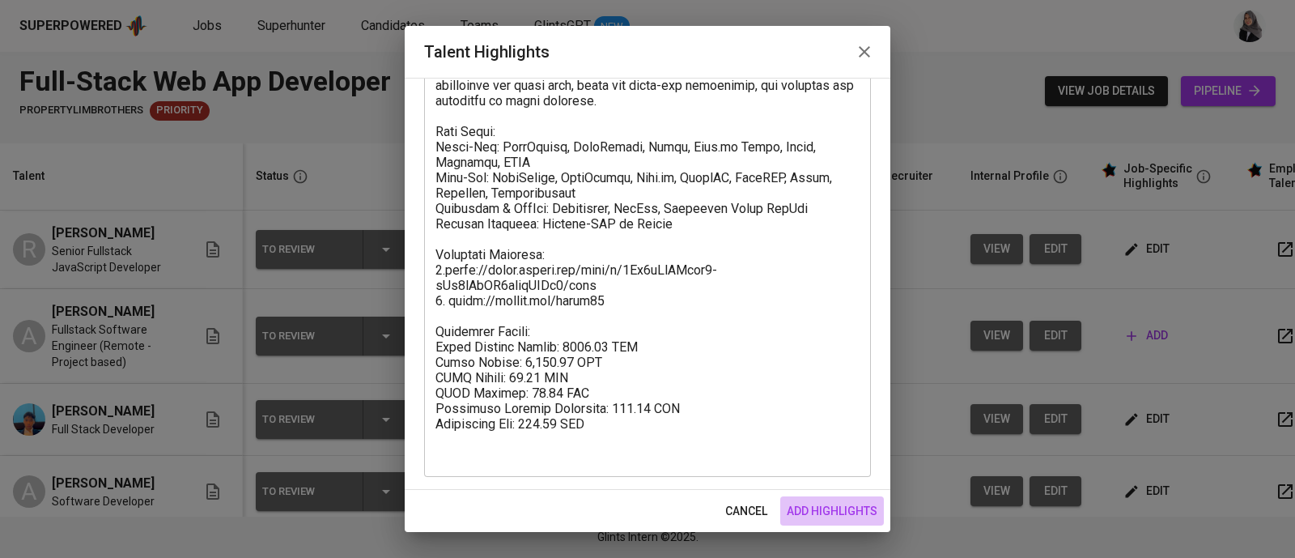
click at [868, 506] on span "add highlights" at bounding box center [832, 511] width 91 height 20
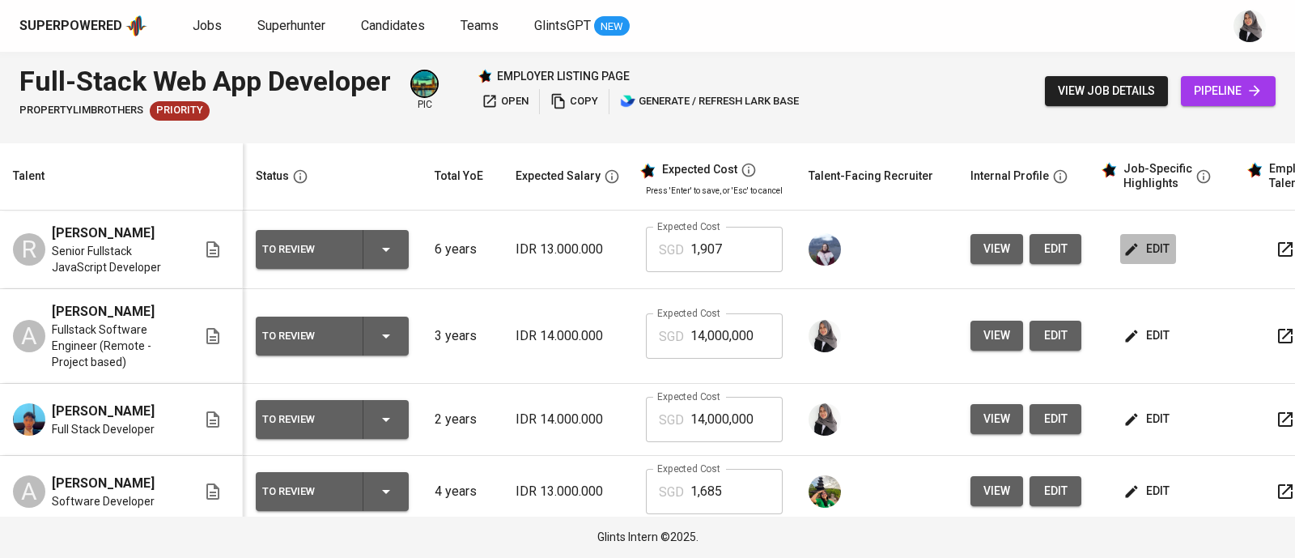
click at [1147, 248] on span "edit" at bounding box center [1148, 249] width 43 height 20
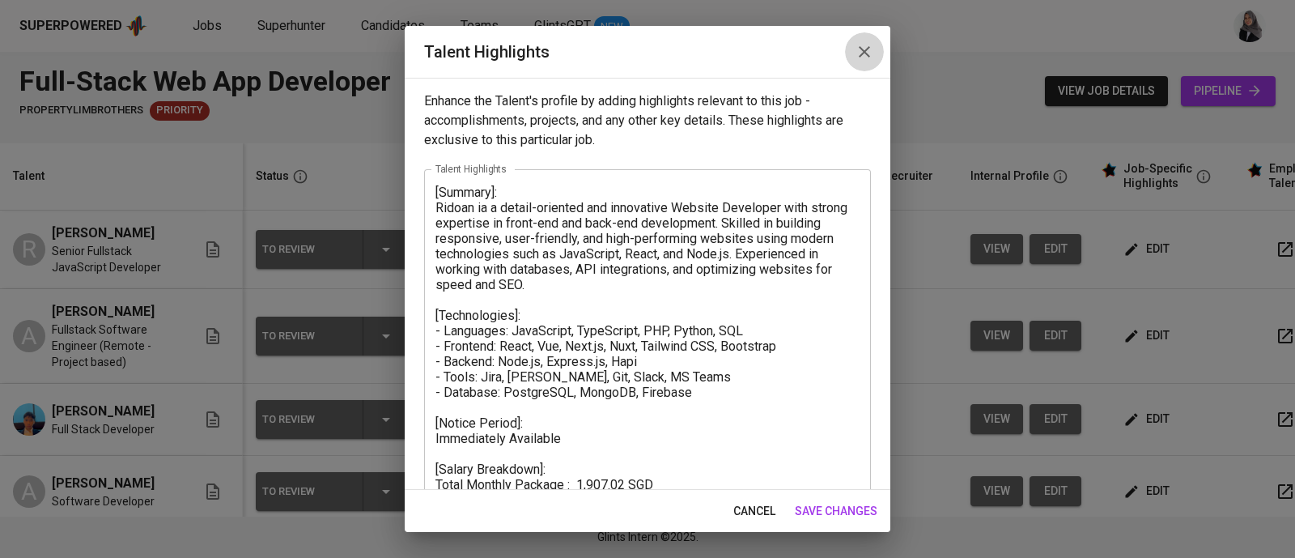
click at [863, 49] on icon "button" at bounding box center [864, 51] width 11 height 11
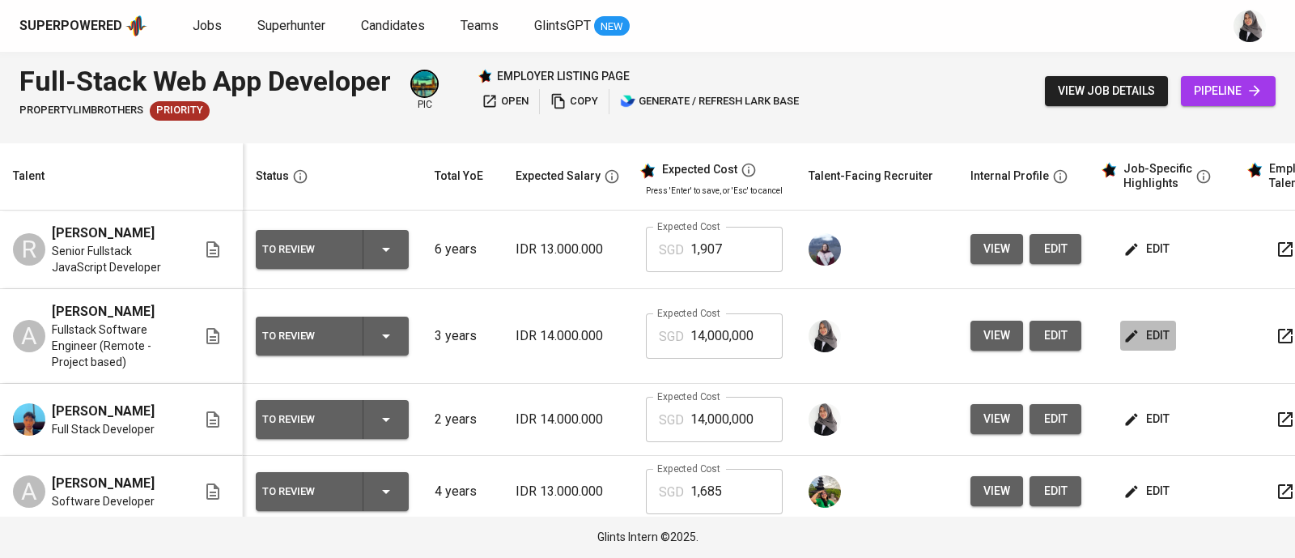
click at [1147, 346] on span "edit" at bounding box center [1148, 335] width 43 height 20
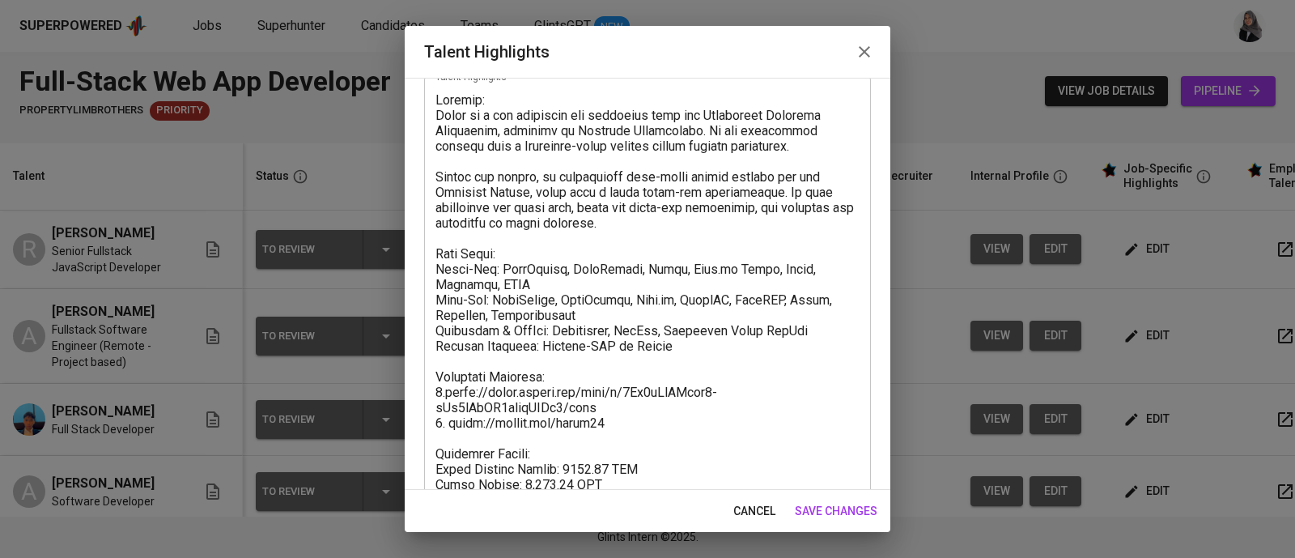
scroll to position [214, 0]
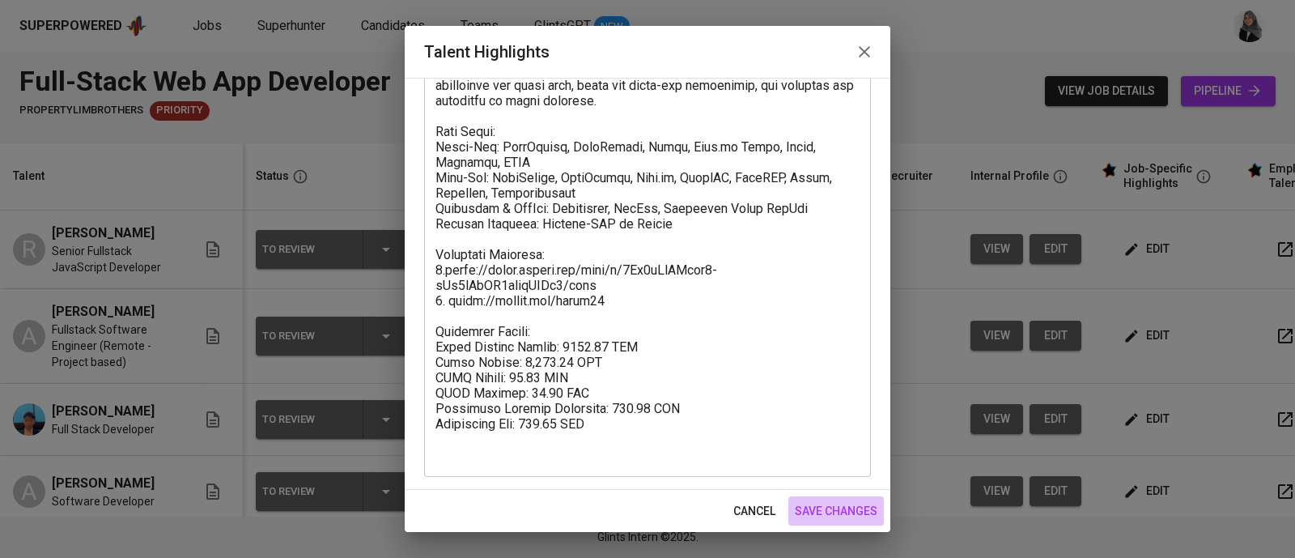
click at [845, 511] on span "save changes" at bounding box center [836, 511] width 83 height 20
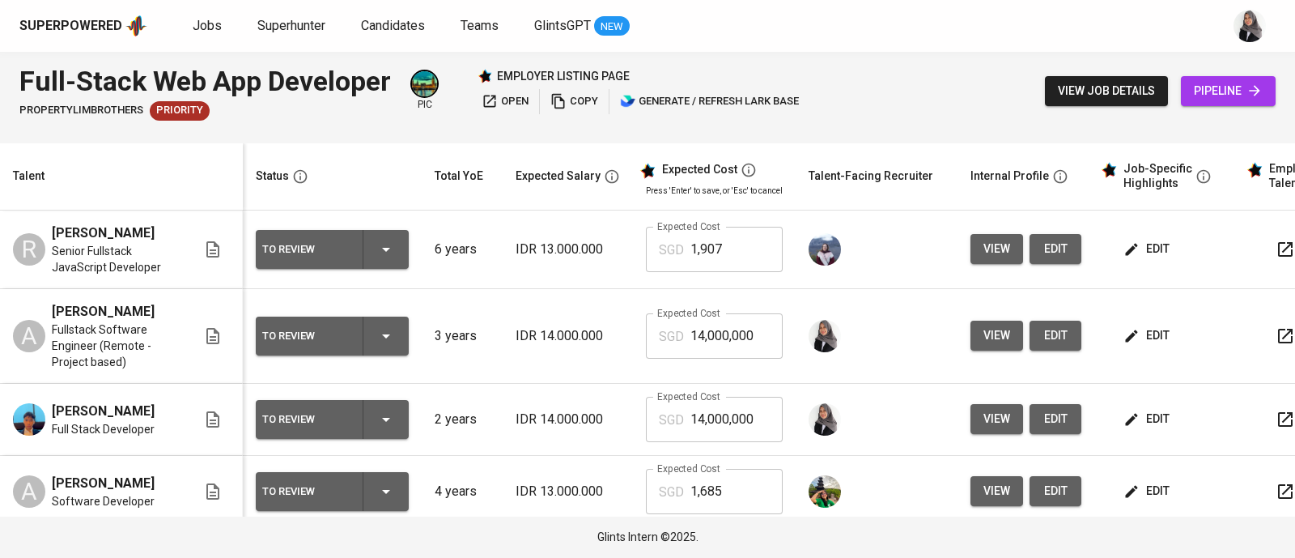
click at [1210, 19] on div "Superpowered Jobs Superhunter Candidates Teams GlintsGPT NEW" at bounding box center [621, 26] width 1204 height 24
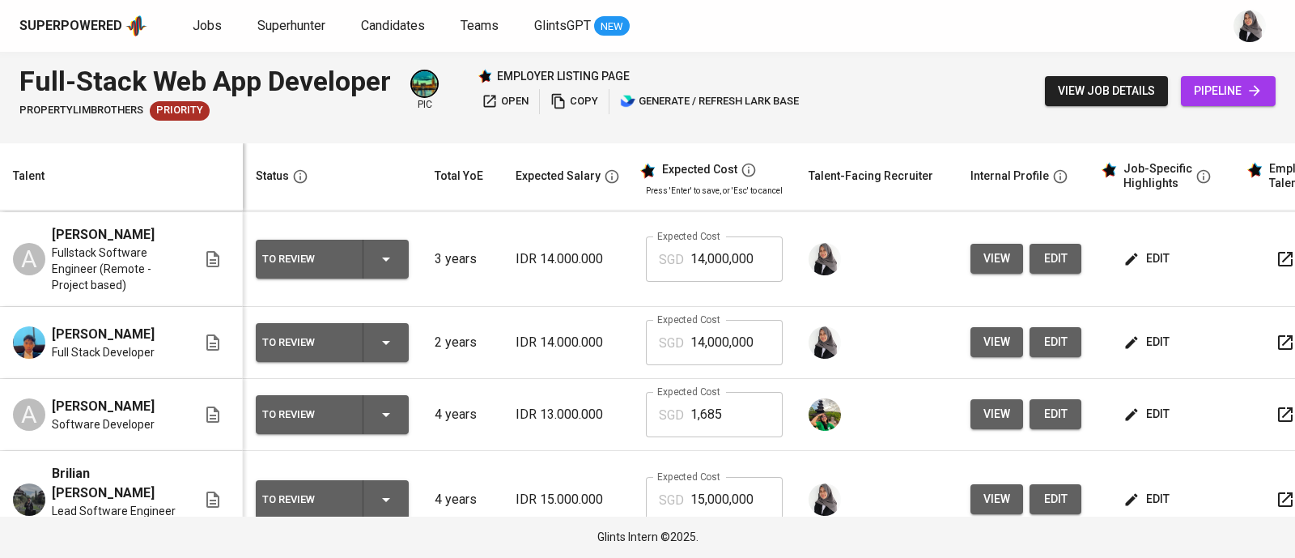
drag, startPoint x: 1133, startPoint y: 295, endPoint x: 1140, endPoint y: 286, distance: 11.5
click at [1140, 286] on td "edit" at bounding box center [1167, 259] width 146 height 95
click at [1140, 269] on span "edit" at bounding box center [1148, 258] width 43 height 20
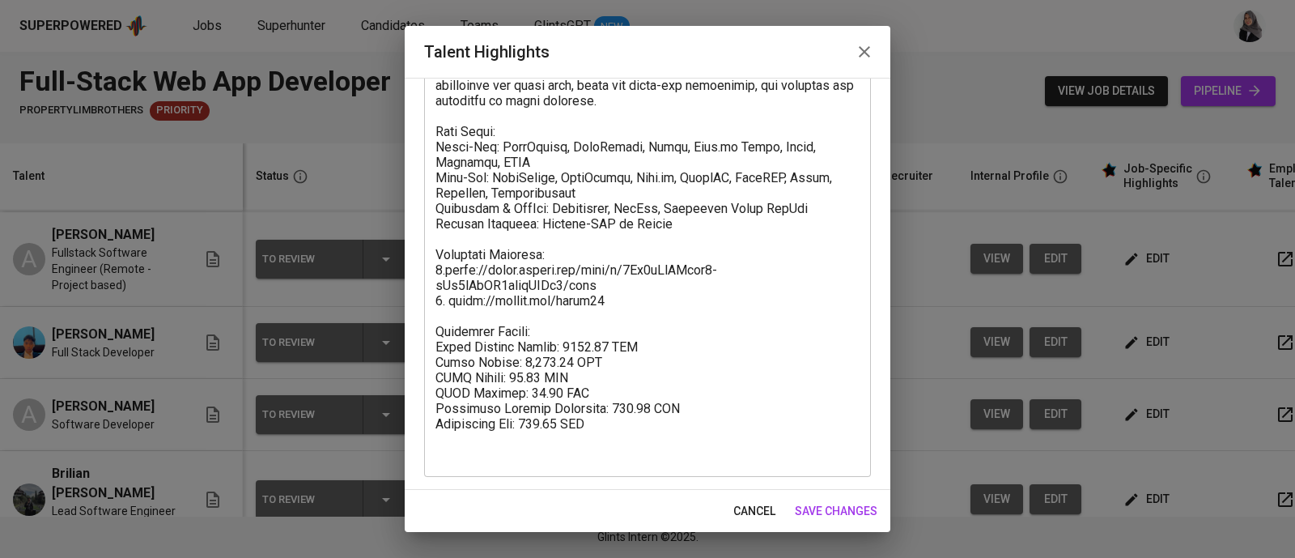
scroll to position [206, 0]
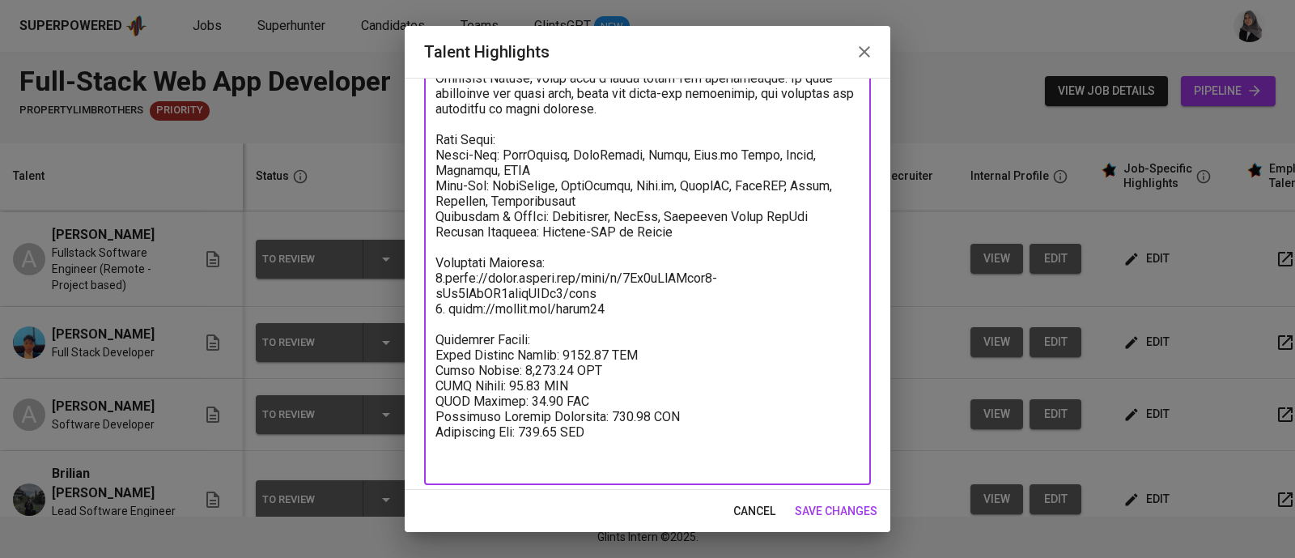
click at [674, 228] on textarea at bounding box center [647, 224] width 424 height 492
click at [631, 313] on textarea at bounding box center [647, 224] width 424 height 492
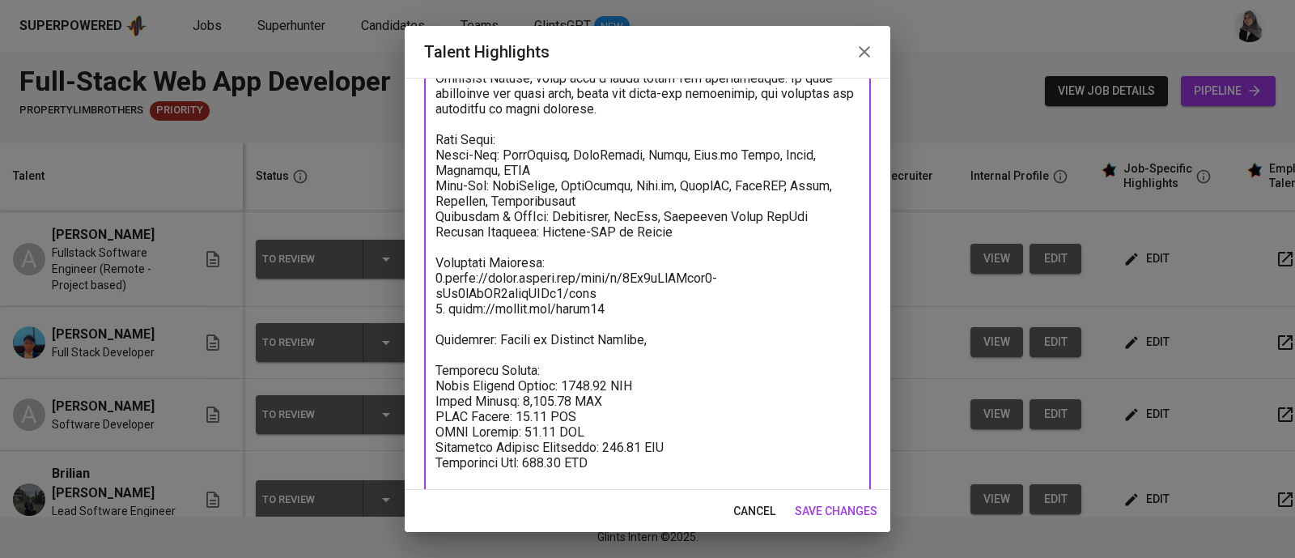
click at [736, 281] on textarea at bounding box center [647, 239] width 424 height 523
click at [684, 342] on textarea at bounding box center [647, 239] width 424 height 523
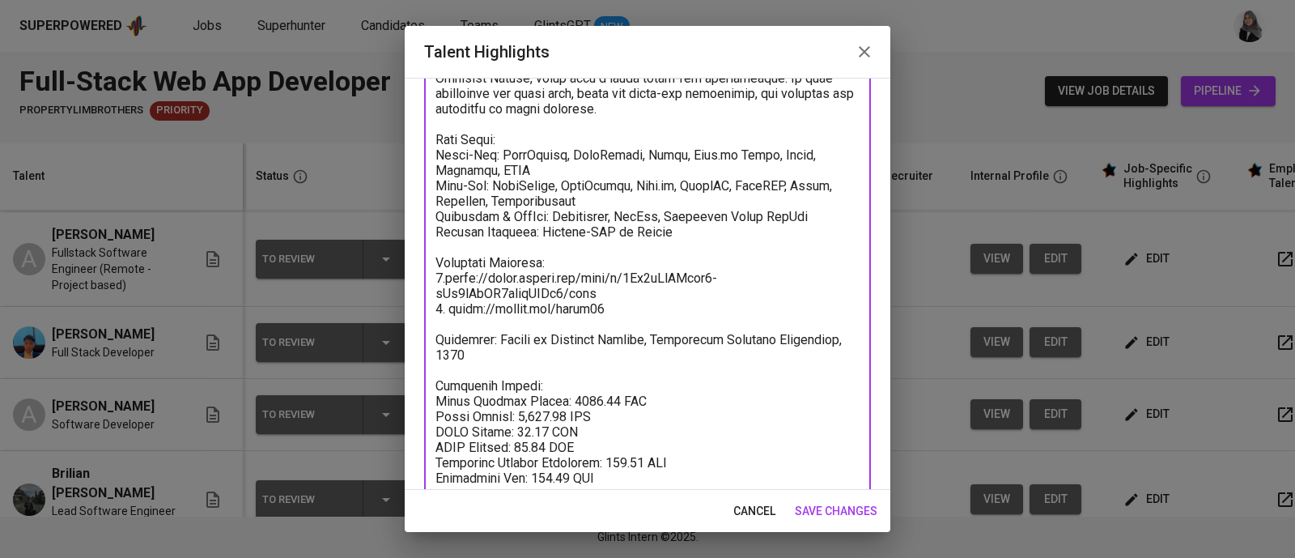
type textarea "Summary: [PERSON_NAME] is a web developer who graduated from the [GEOGRAPHIC_DA…"
click at [839, 289] on textarea at bounding box center [647, 247] width 424 height 538
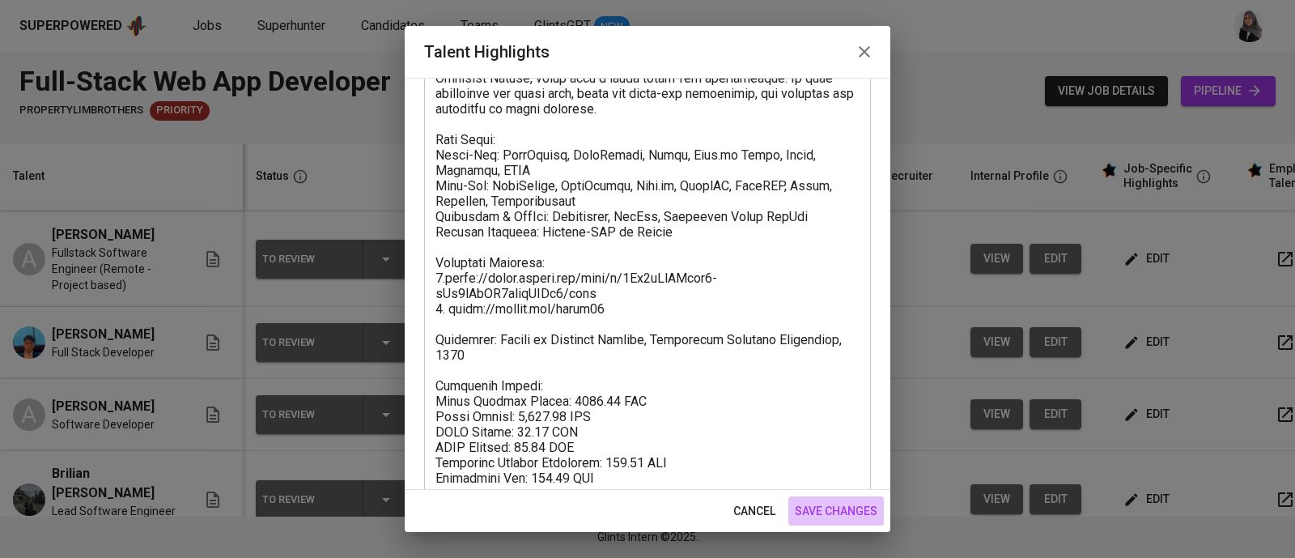
click at [846, 503] on span "save changes" at bounding box center [836, 511] width 83 height 20
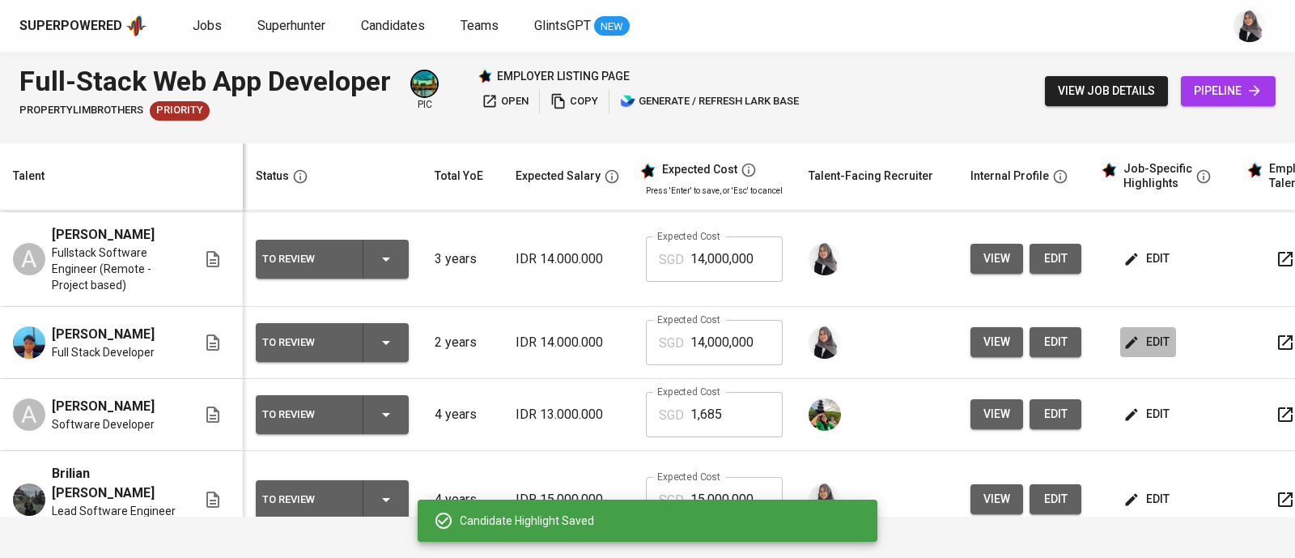
click at [1138, 352] on span "edit" at bounding box center [1148, 342] width 43 height 20
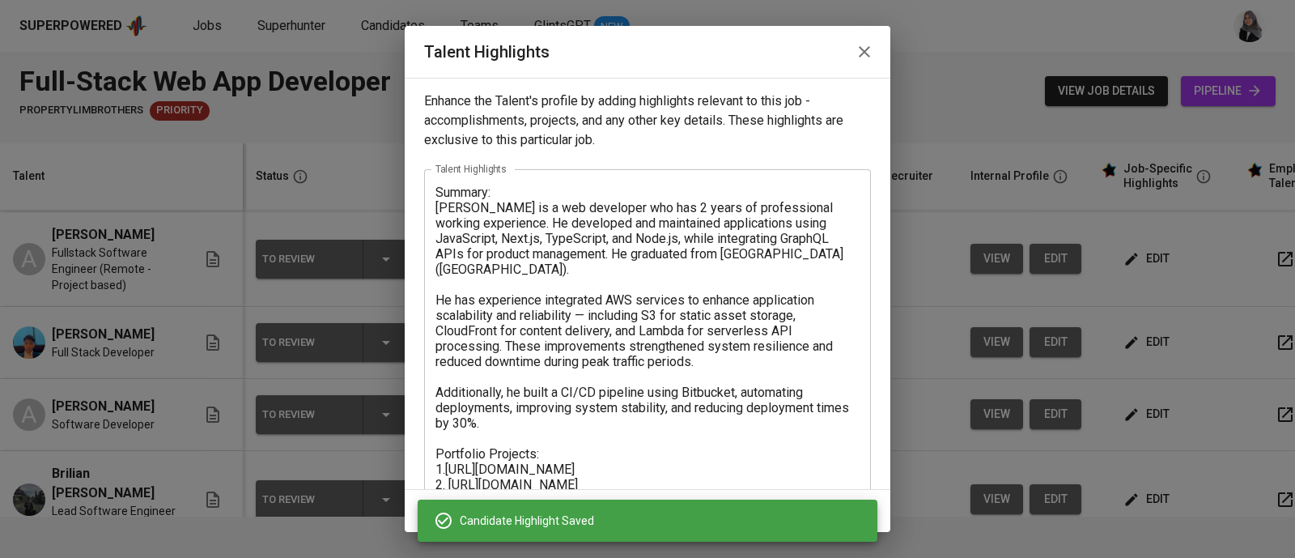
scroll to position [184, 0]
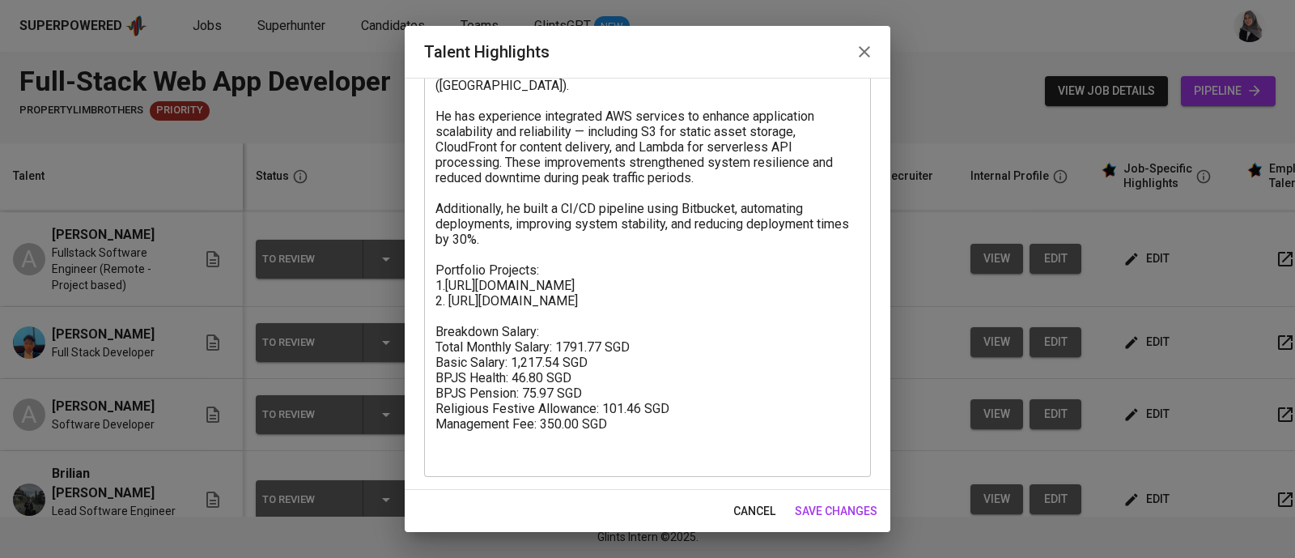
click at [628, 303] on textarea at bounding box center [647, 231] width 424 height 461
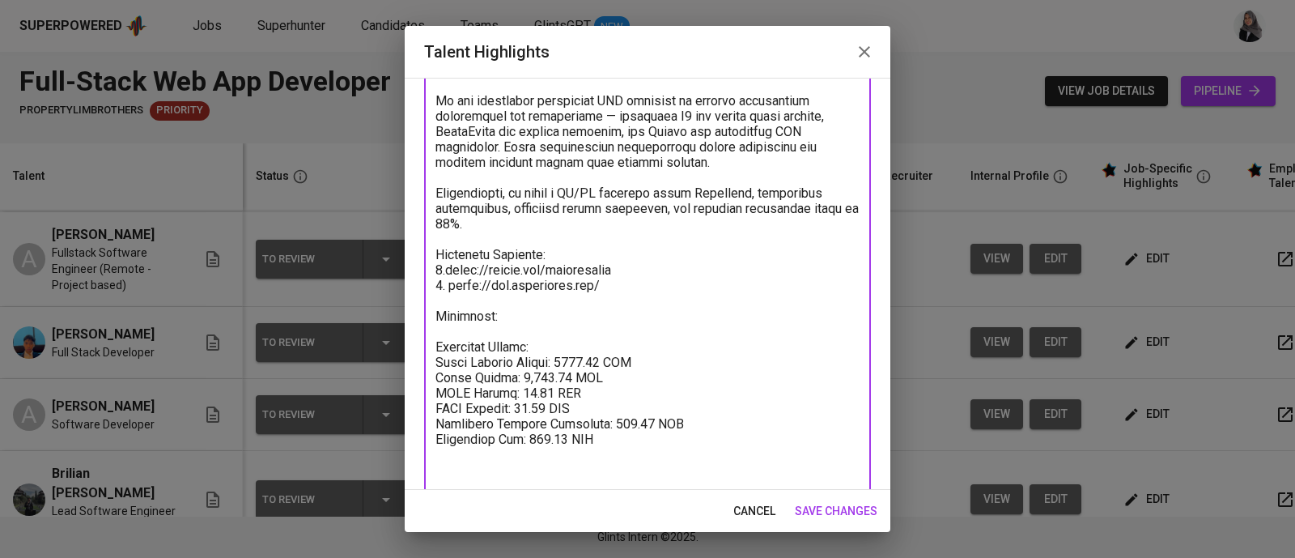
click at [756, 202] on textarea at bounding box center [647, 247] width 424 height 492
click at [508, 325] on textarea at bounding box center [647, 247] width 424 height 492
paste textarea "Bachelor of Engineering in Computer Science"
click at [766, 337] on textarea at bounding box center [647, 247] width 424 height 492
paste textarea "[GEOGRAPHIC_DATA]"
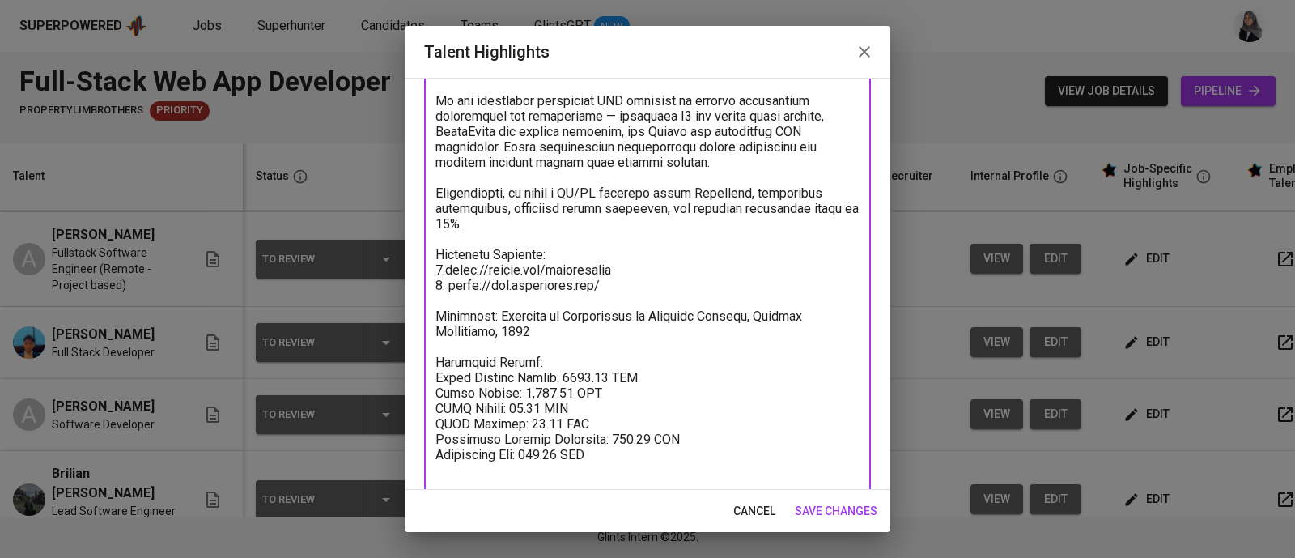
type textarea "Loremip: Dolor si a con adipiscin eli sed 9 doeiu te incididuntut laboree dolor…"
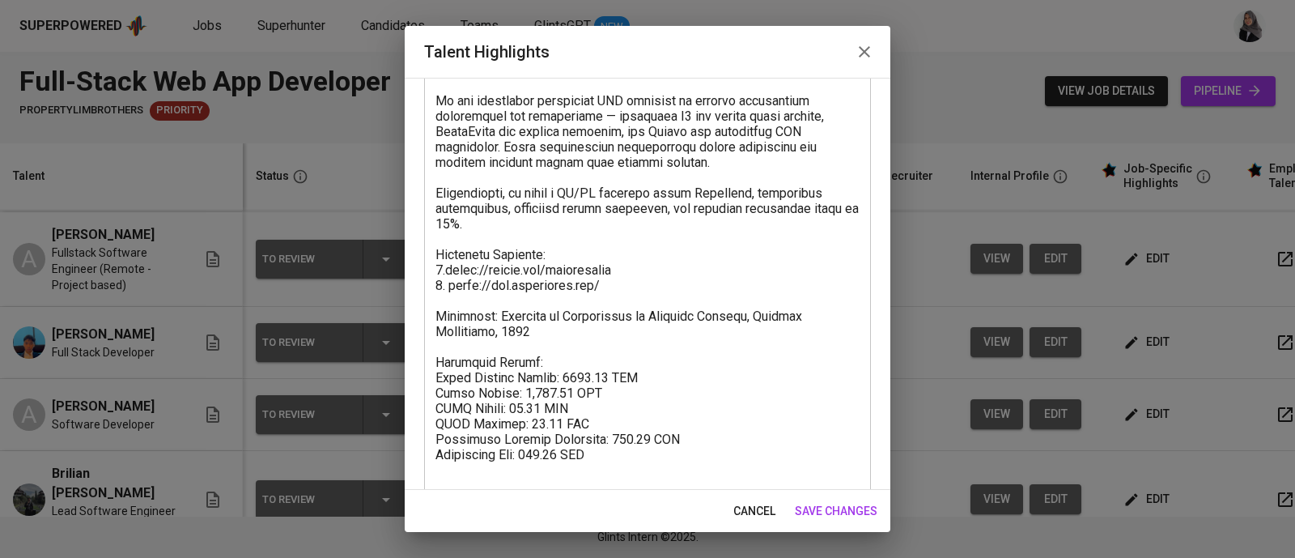
click at [711, 316] on textarea at bounding box center [647, 254] width 424 height 507
click at [855, 510] on span "save changes" at bounding box center [836, 511] width 83 height 20
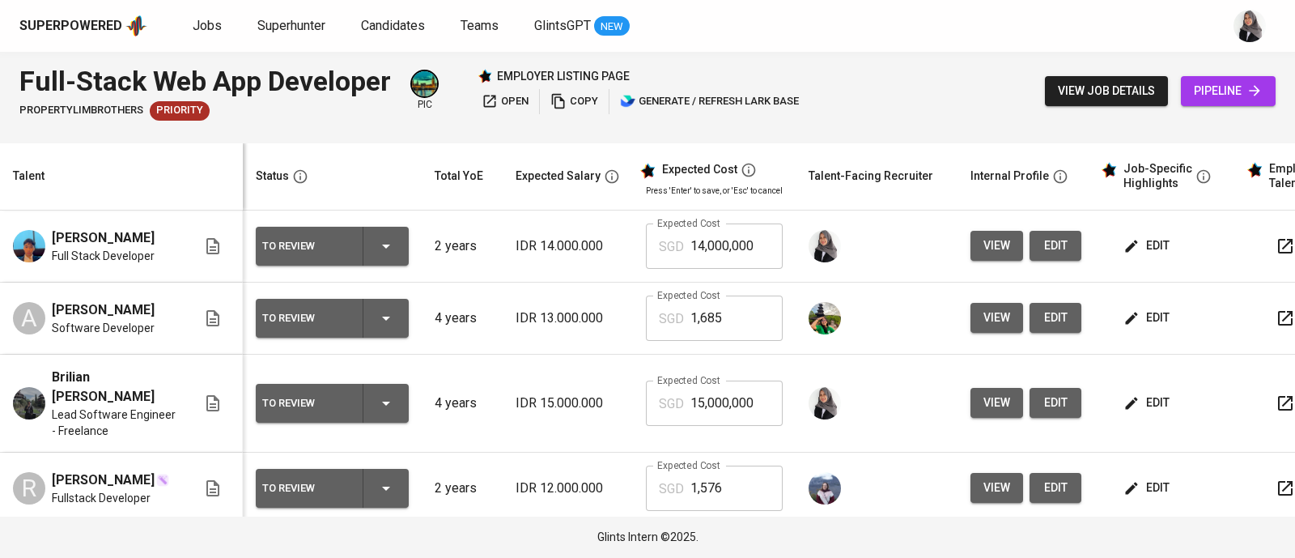
scroll to position [176, 0]
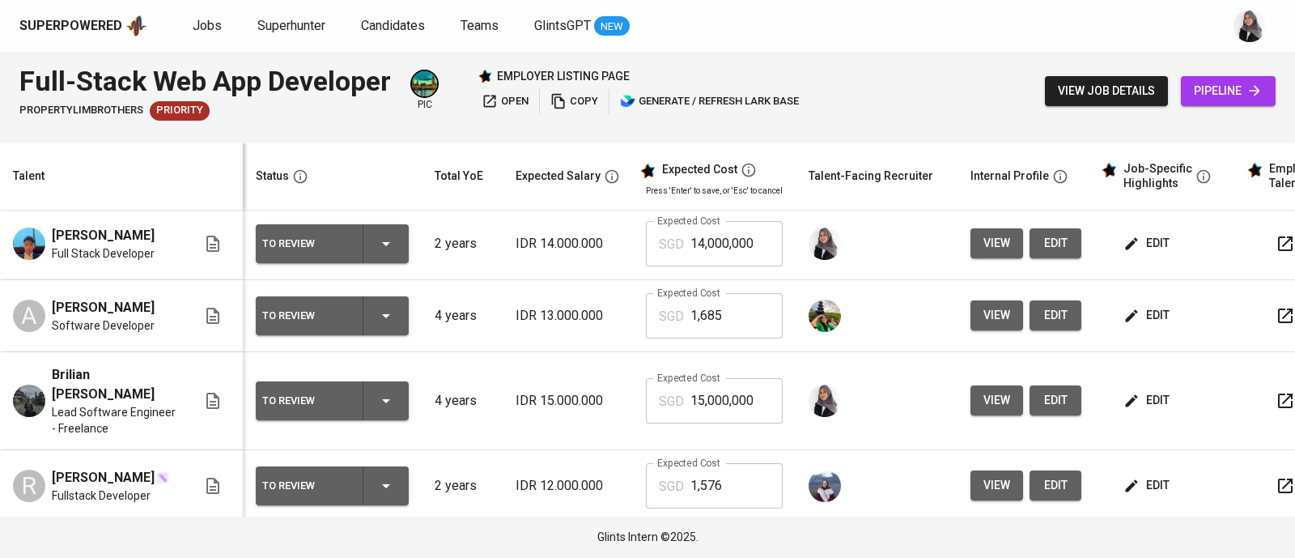
click at [1143, 406] on span "edit" at bounding box center [1148, 400] width 43 height 20
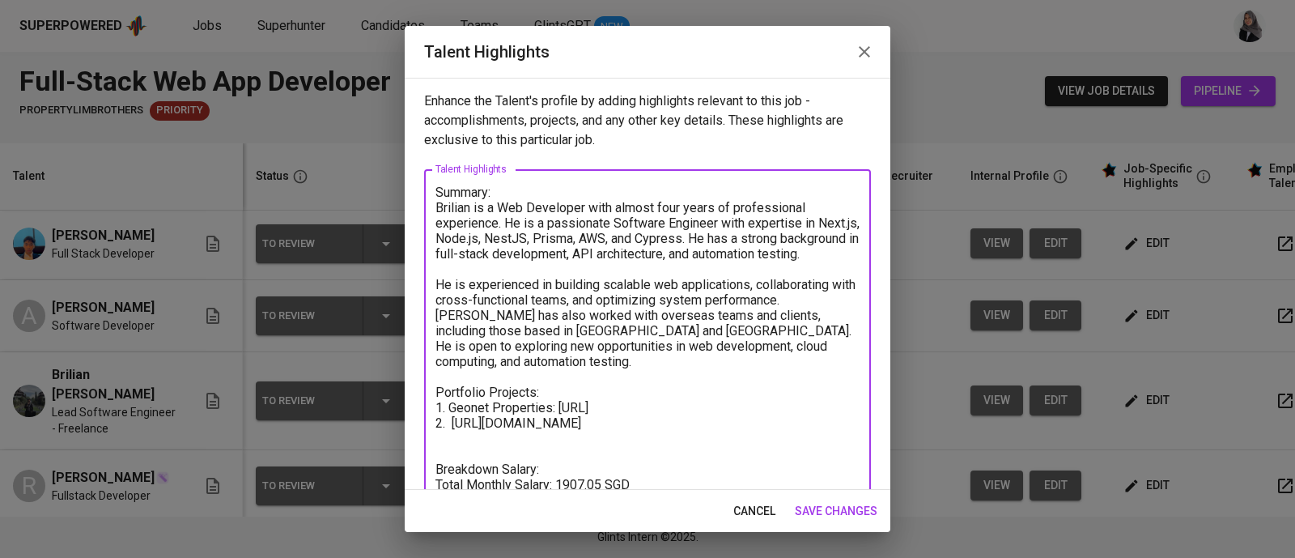
drag, startPoint x: 750, startPoint y: 355, endPoint x: 425, endPoint y: 431, distance: 333.9
click at [425, 431] on div "Summary: Brilian is a Web Developer with almost four years of professional expe…" at bounding box center [647, 399] width 447 height 460
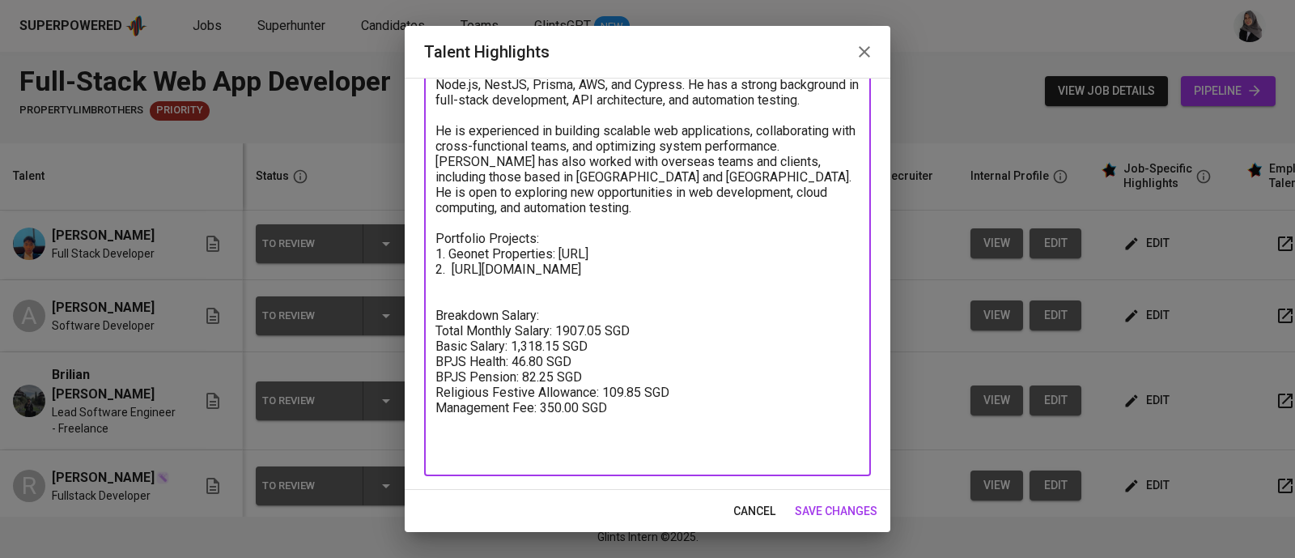
click at [473, 312] on textarea "Summary: Brilian is a Web Developer with almost four years of professional expe…" at bounding box center [647, 246] width 424 height 431
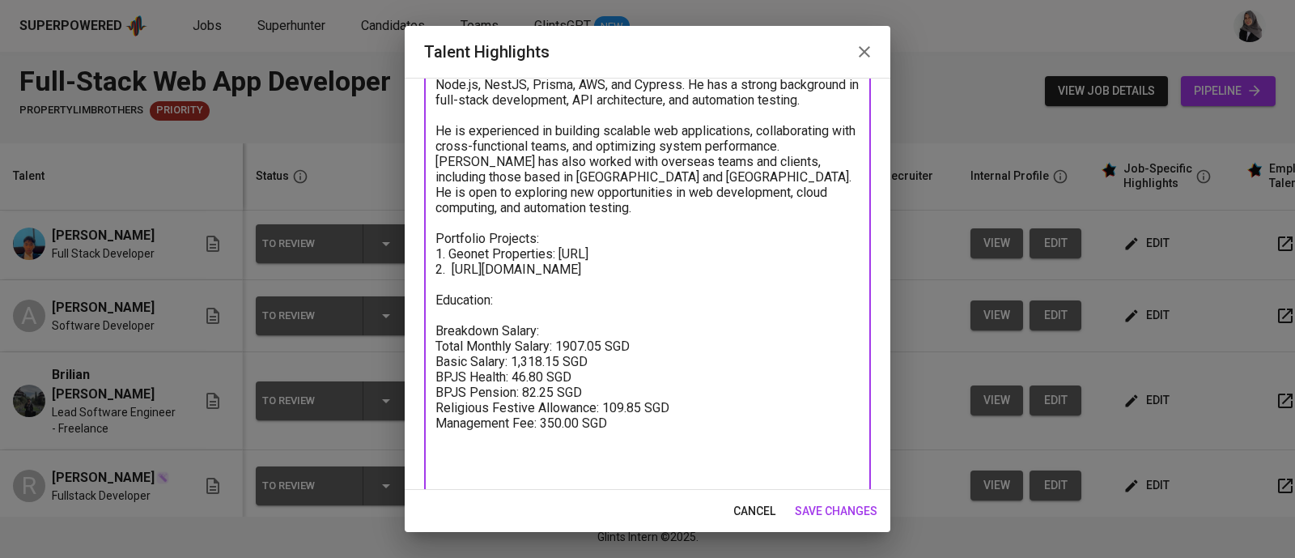
paste textarea "Bandung Institute of Technology"
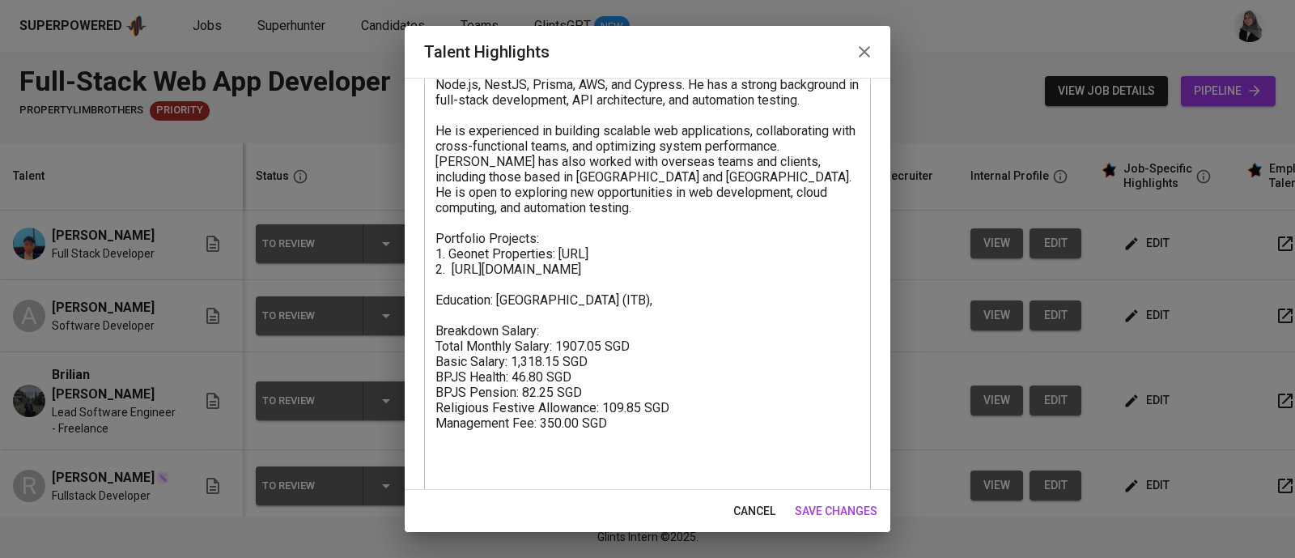
click at [745, 298] on textarea "Summary: Brilian is a Web Developer with almost four years of professional expe…" at bounding box center [647, 254] width 424 height 446
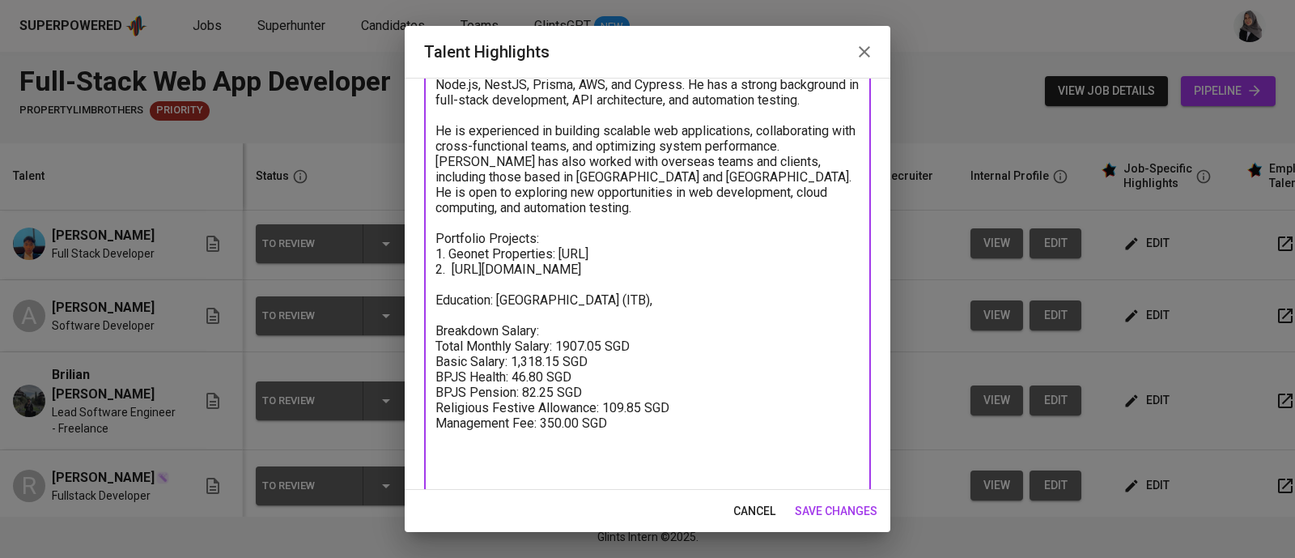
click at [499, 315] on textarea "Summary: Brilian is a Web Developer with almost four years of professional expe…" at bounding box center [647, 254] width 424 height 446
paste textarea ".Sc. Geophysical EngineeringB"
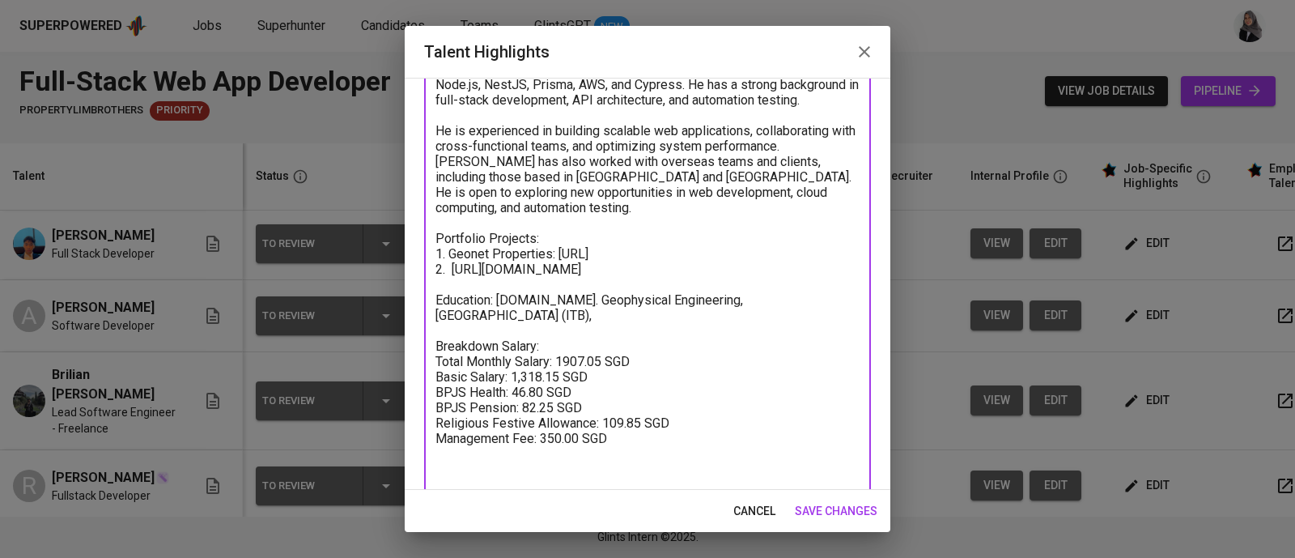
click at [595, 324] on textarea "Summary: Brilian is a Web Developer with almost four years of professional expe…" at bounding box center [647, 261] width 424 height 461
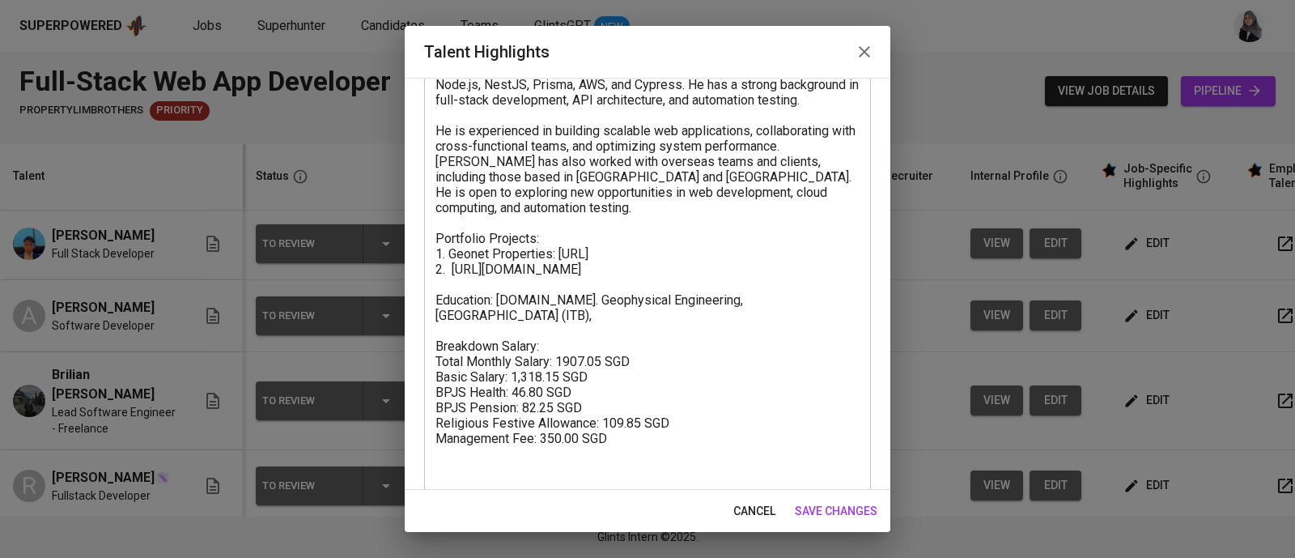
click at [667, 316] on textarea "Summary: Brilian is a Web Developer with almost four years of professional expe…" at bounding box center [647, 261] width 424 height 461
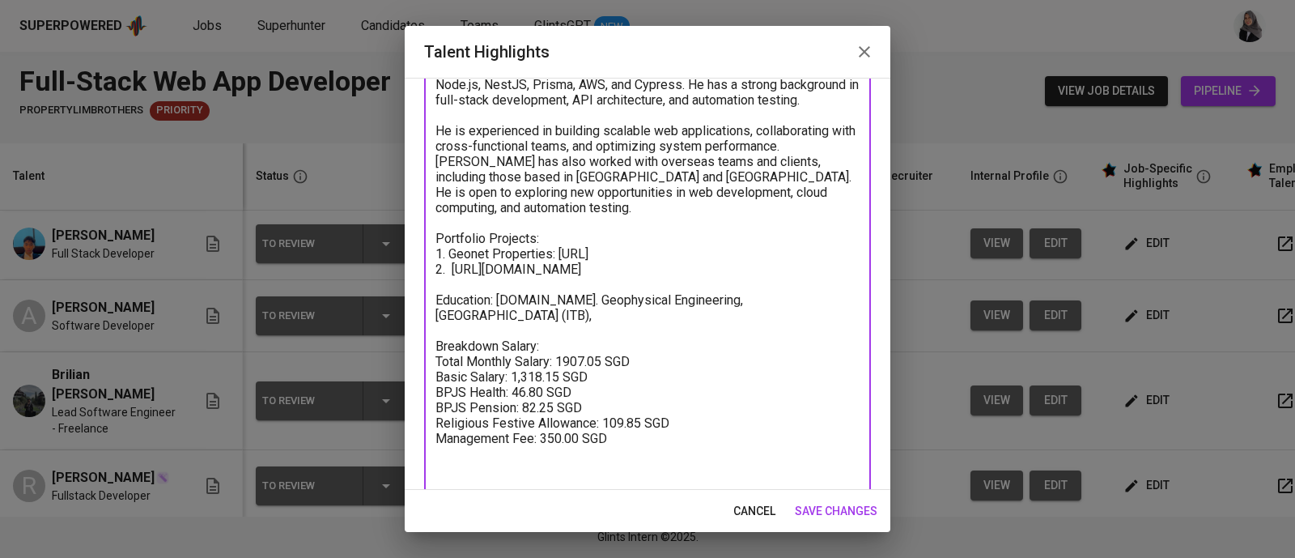
click at [573, 328] on textarea "Summary: Brilian is a Web Developer with almost four years of professional expe…" at bounding box center [647, 261] width 424 height 461
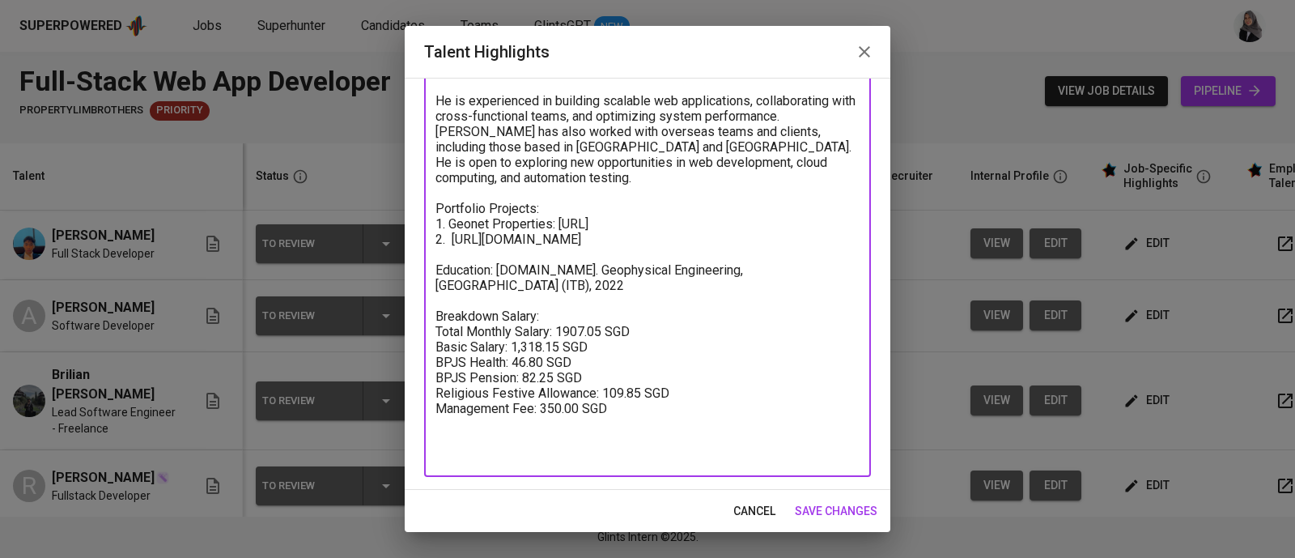
type textarea "Summary: Brilian is a Web Developer with almost four years of professional expe…"
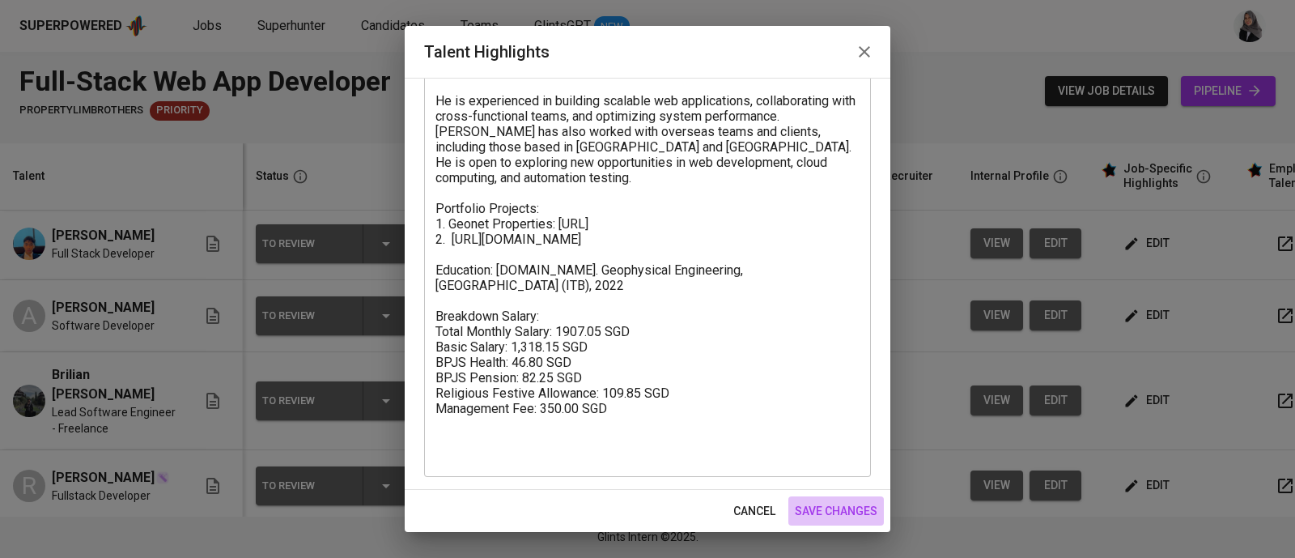
click at [862, 518] on span "save changes" at bounding box center [836, 511] width 83 height 20
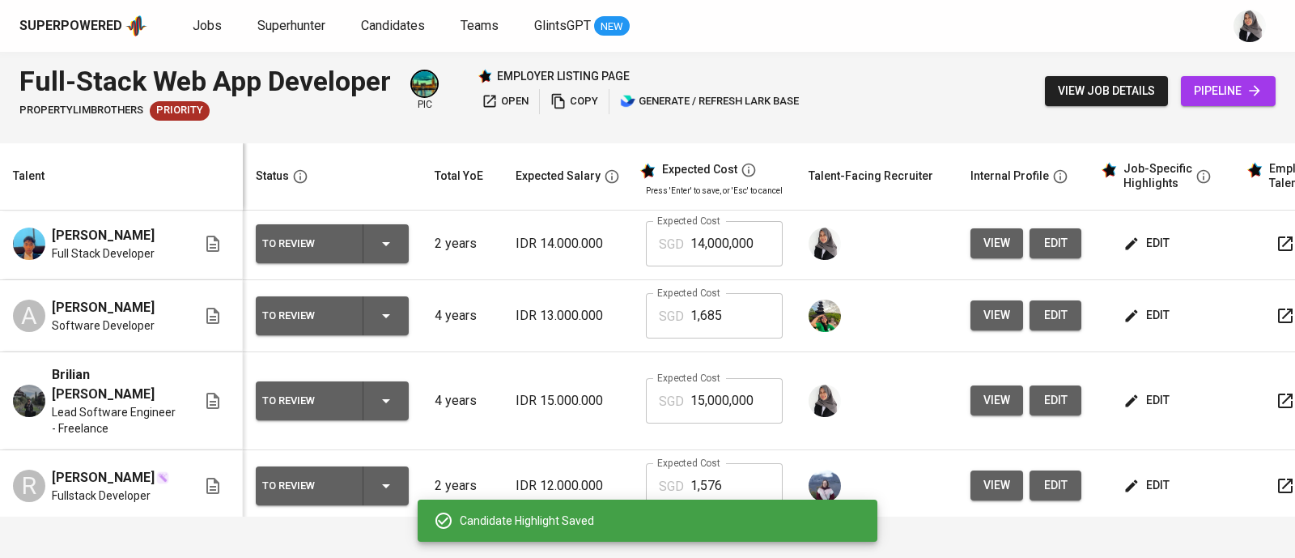
click at [825, 46] on div "Superpowered Jobs Superhunter Candidates Teams GlintsGPT NEW" at bounding box center [647, 26] width 1295 height 52
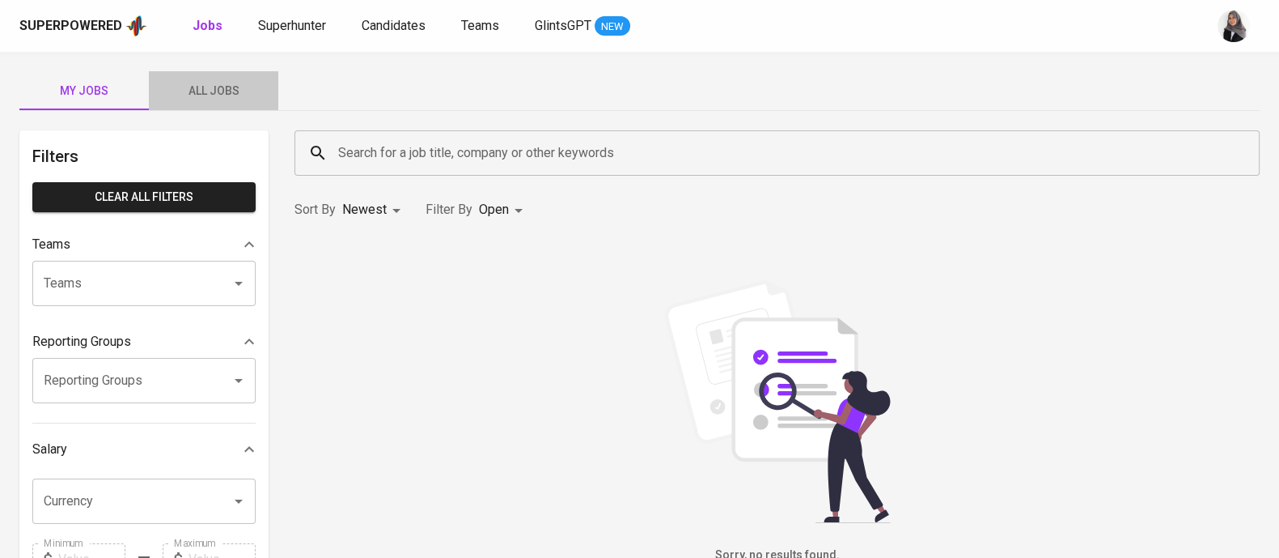
click at [210, 89] on span "All Jobs" at bounding box center [214, 91] width 110 height 20
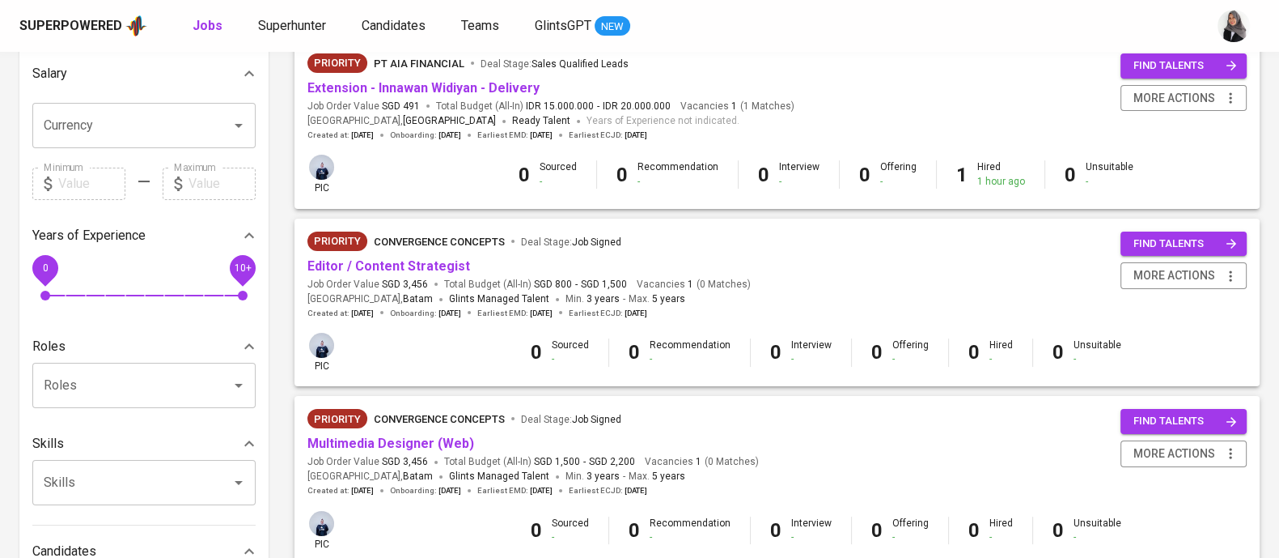
scroll to position [377, 0]
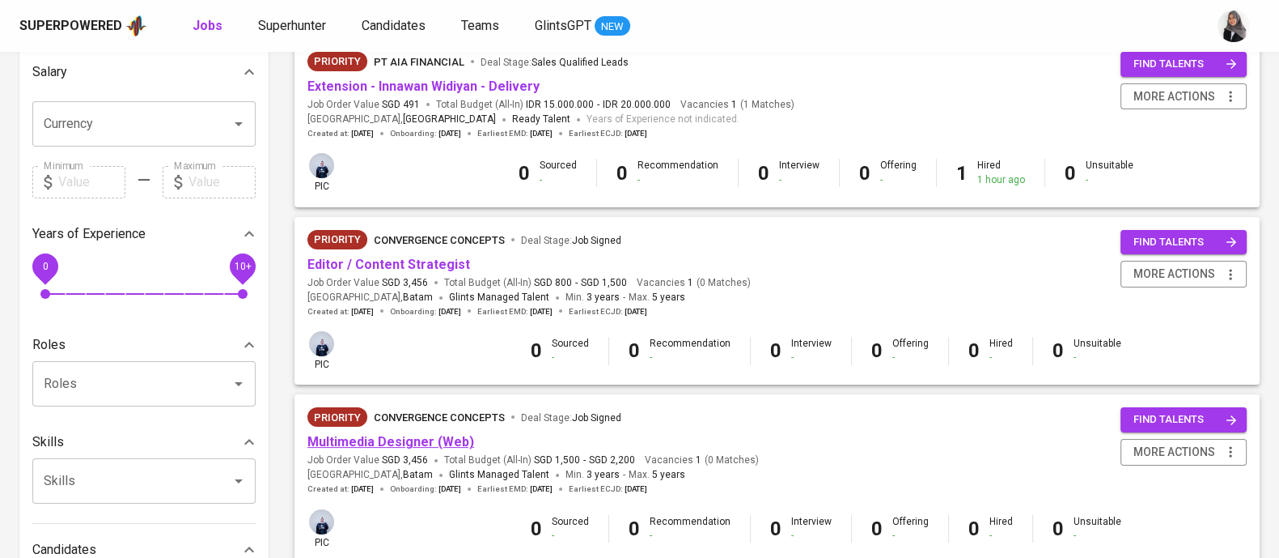
click at [411, 437] on link "Multimedia Designer (Web)" at bounding box center [391, 441] width 167 height 15
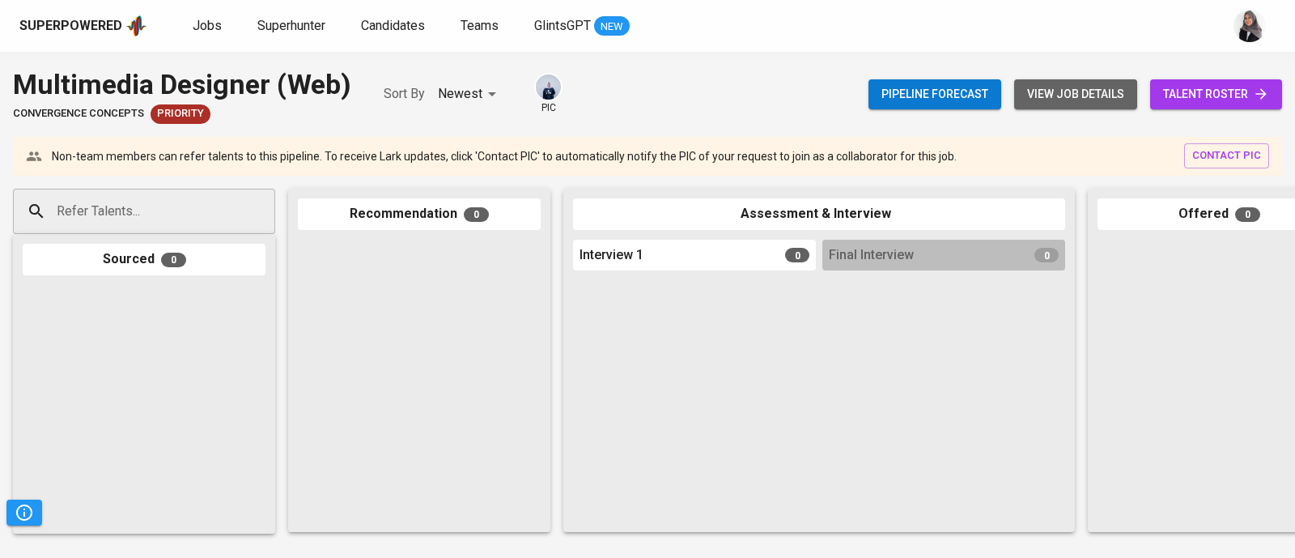
click at [1059, 91] on span "view job details" at bounding box center [1075, 94] width 97 height 20
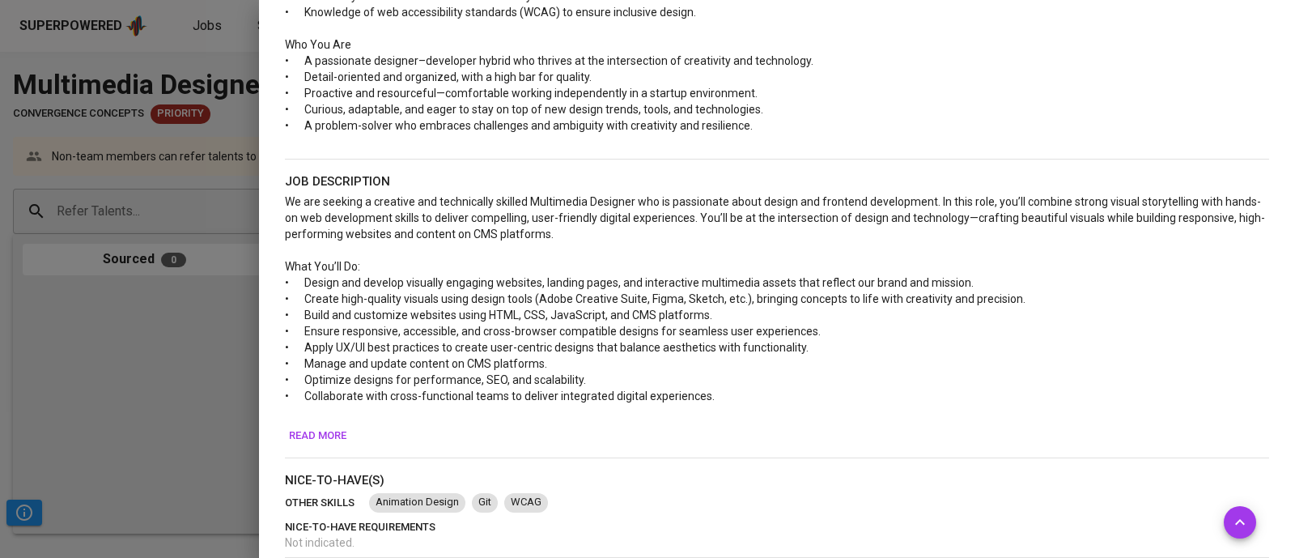
scroll to position [469, 0]
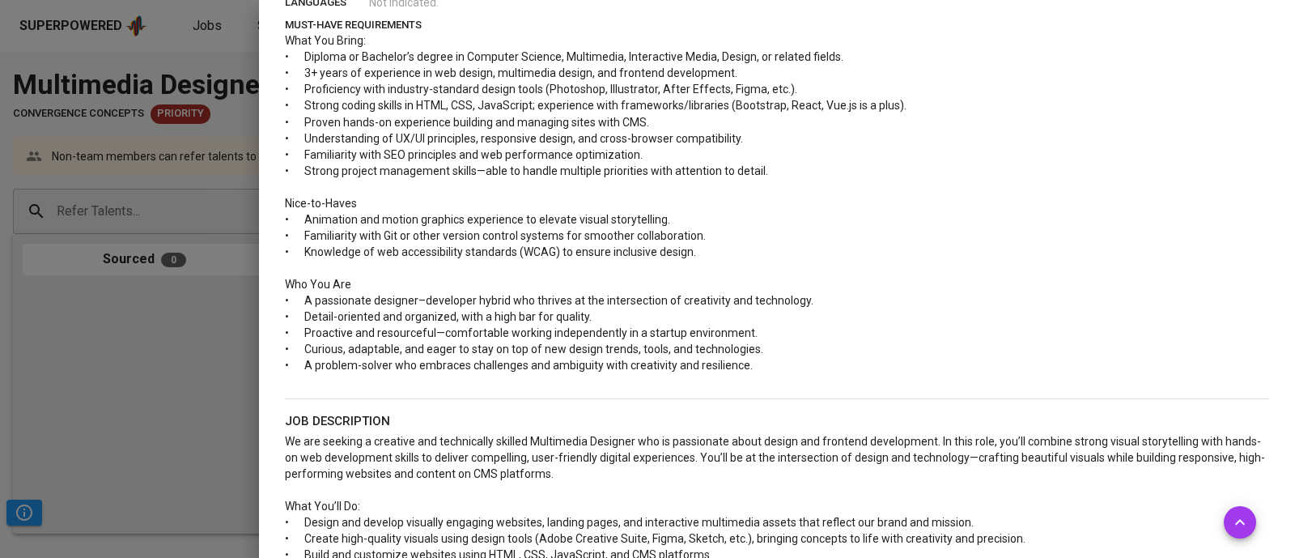
click at [1231, 91] on p "• Proficiency with industry-standard design tools (Photoshop, Illustrator, Afte…" at bounding box center [777, 89] width 984 height 16
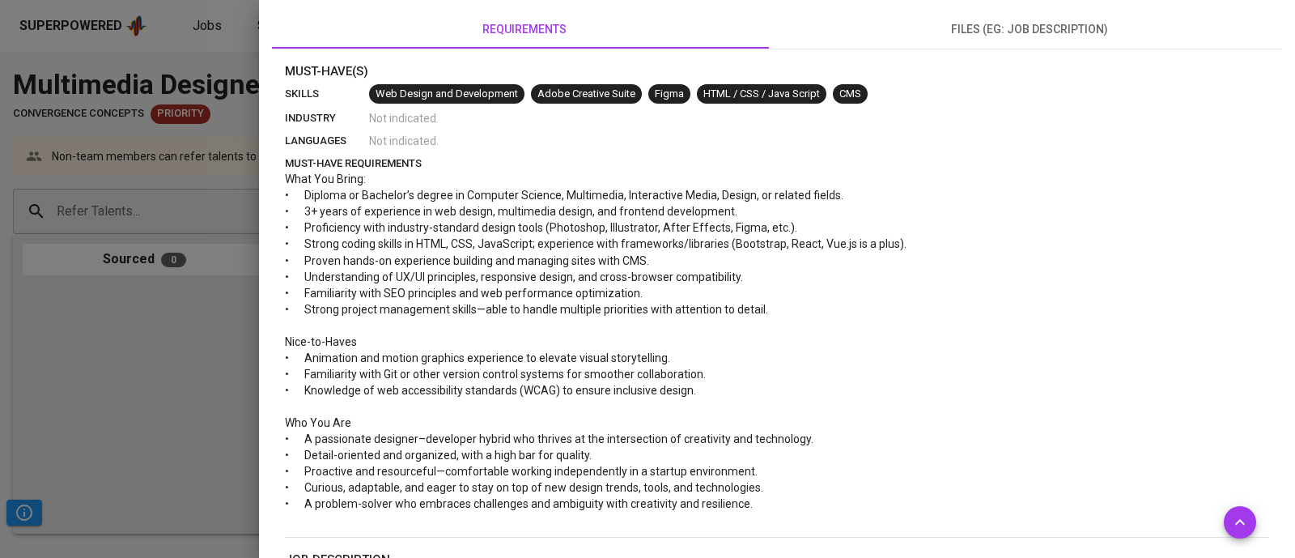
scroll to position [331, 0]
click at [1230, 203] on p "• 3+ years of experience in web design, multimedia design, and frontend develop…" at bounding box center [777, 211] width 984 height 16
click at [971, 301] on p "• Strong project management skills—able to handle multiple priorities with atte…" at bounding box center [777, 309] width 984 height 16
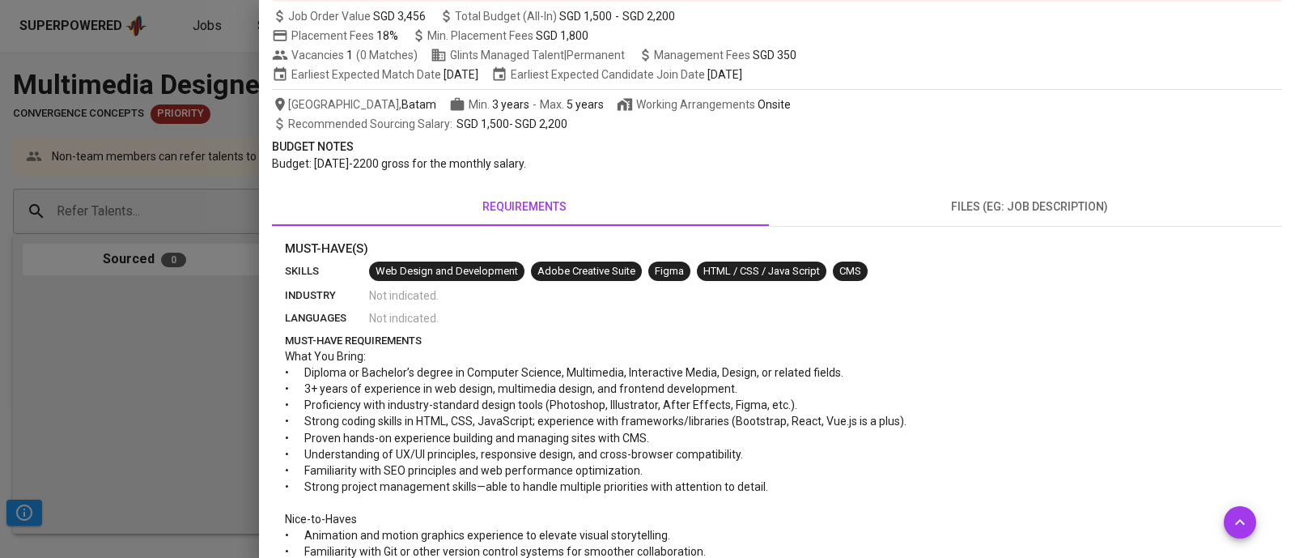
click at [1143, 143] on p "Budget Notes" at bounding box center [777, 146] width 1010 height 17
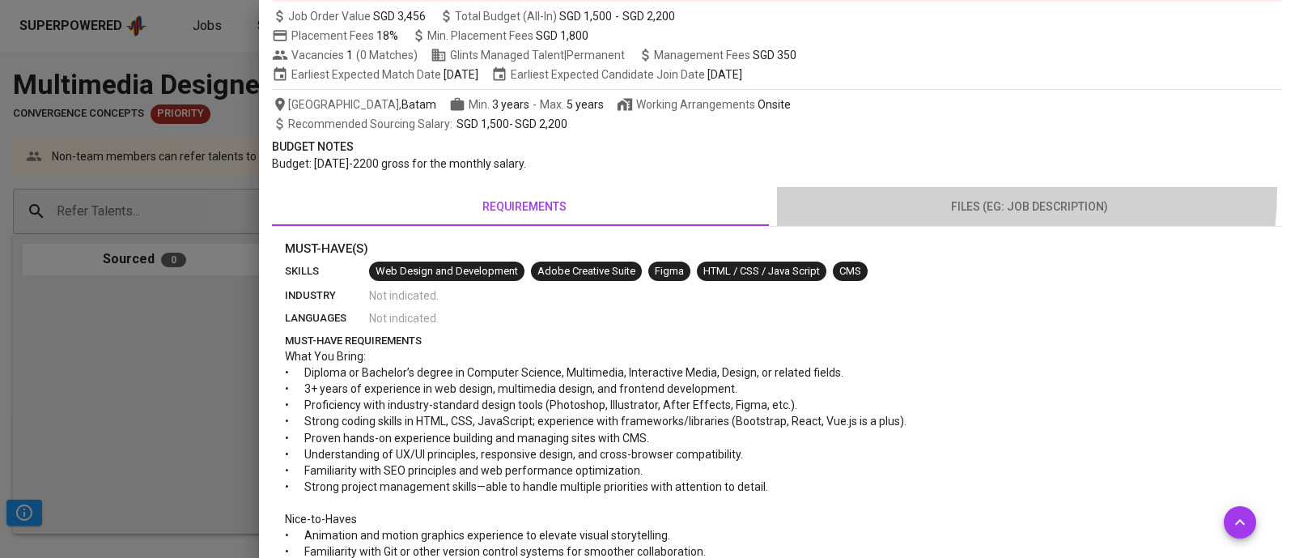
click at [894, 188] on button "files (eg: job description)" at bounding box center [1029, 206] width 505 height 39
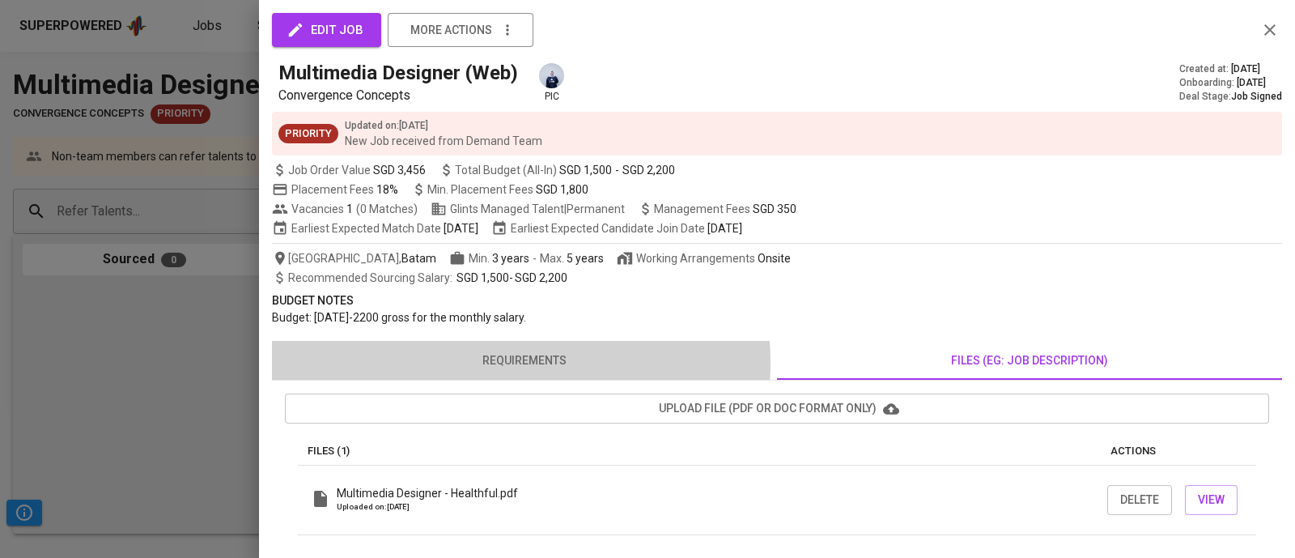
click at [510, 363] on span "requirements" at bounding box center [525, 360] width 486 height 20
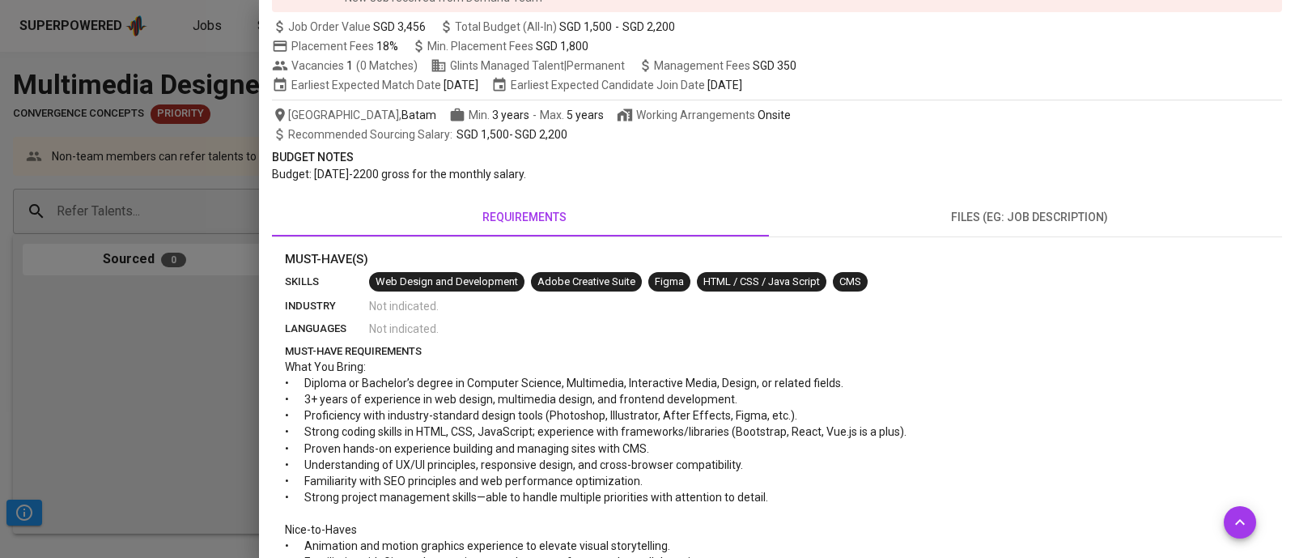
scroll to position [141, 0]
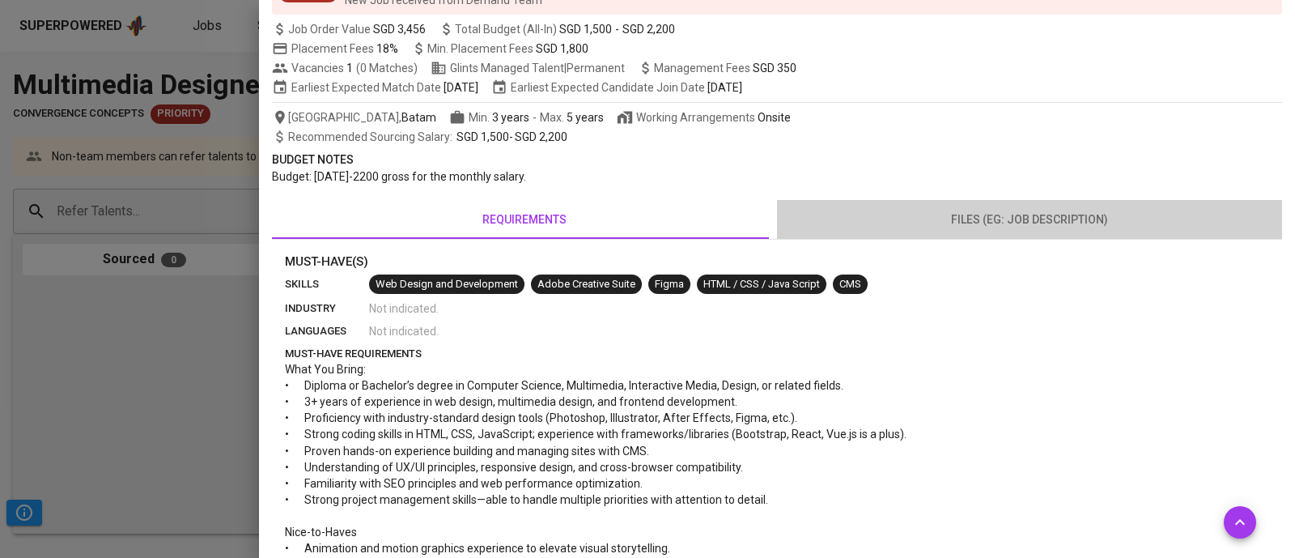
click at [1246, 204] on button "files (eg: job description)" at bounding box center [1029, 219] width 505 height 39
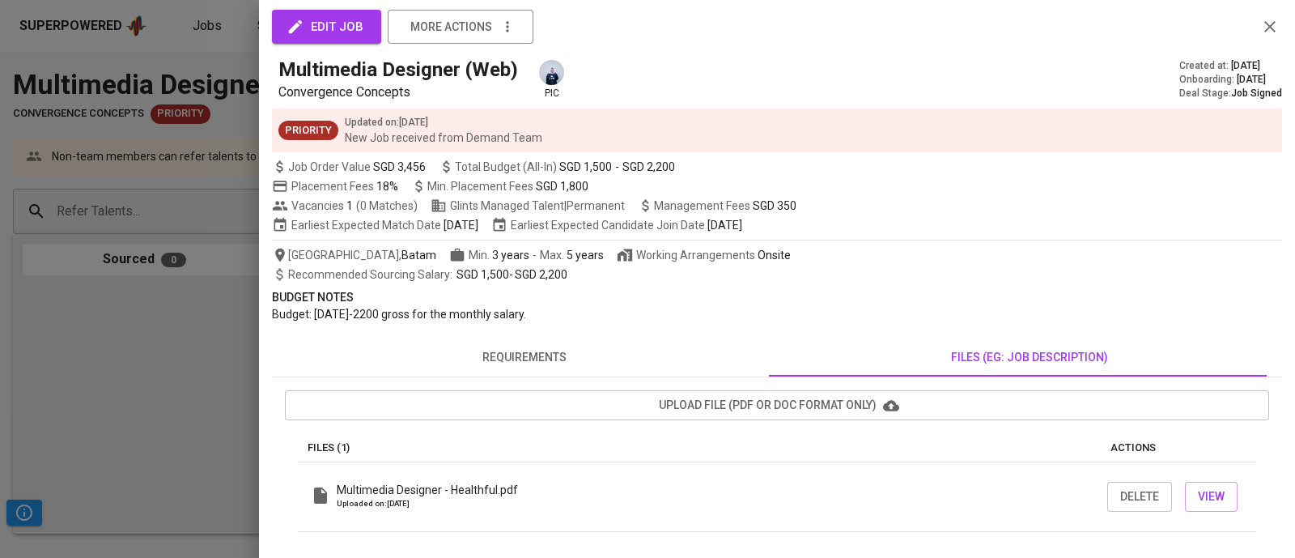
scroll to position [2, 0]
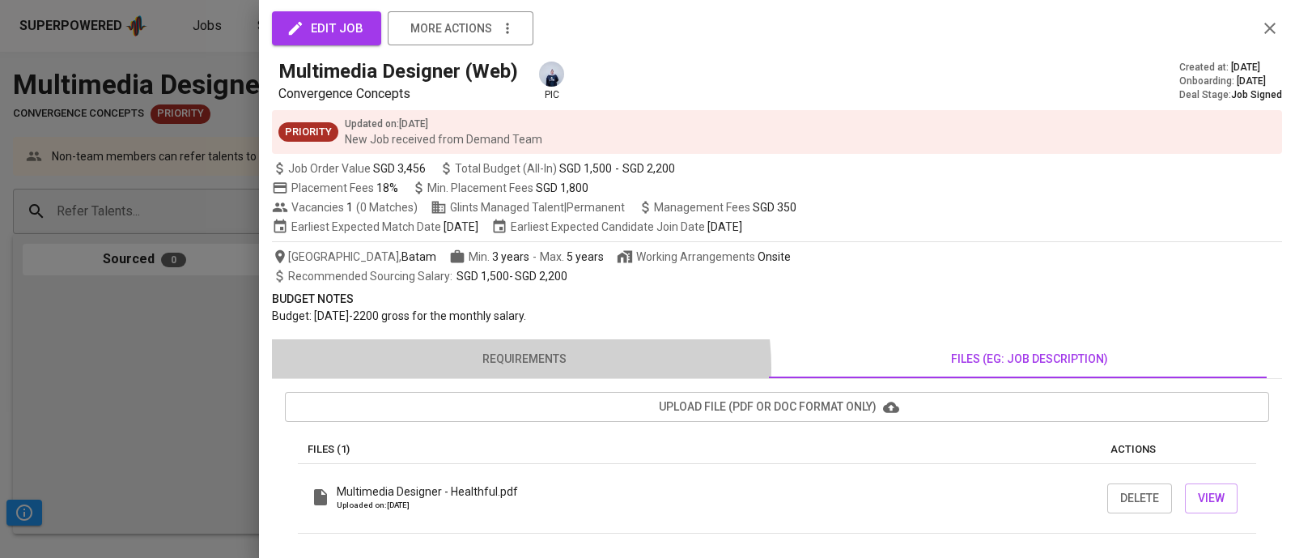
click at [518, 367] on span "requirements" at bounding box center [525, 359] width 486 height 20
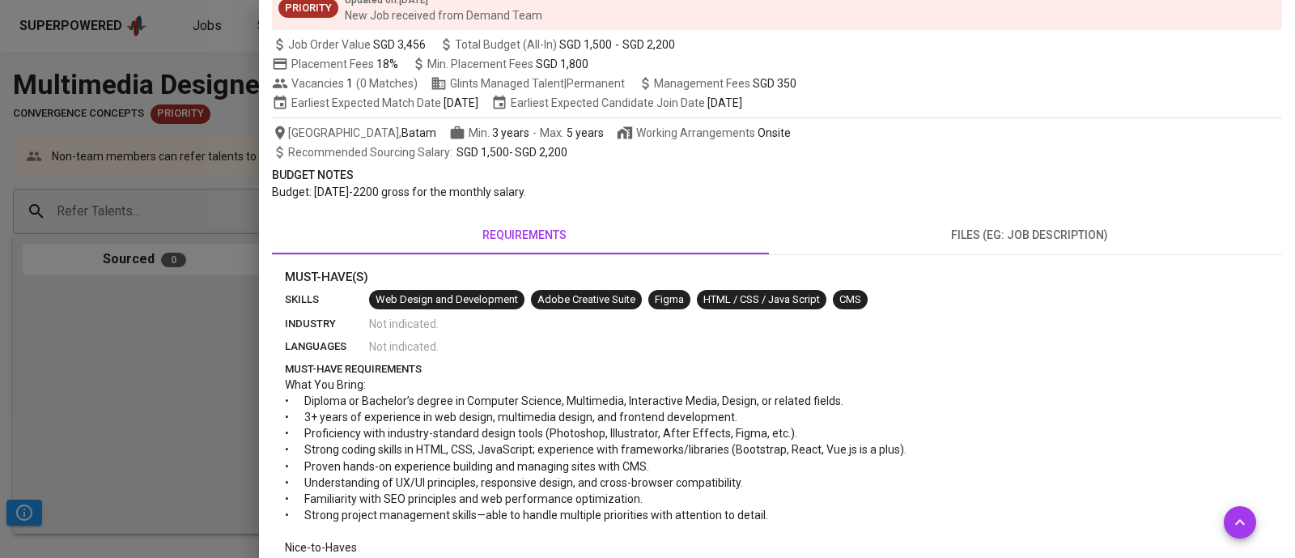
scroll to position [132, 0]
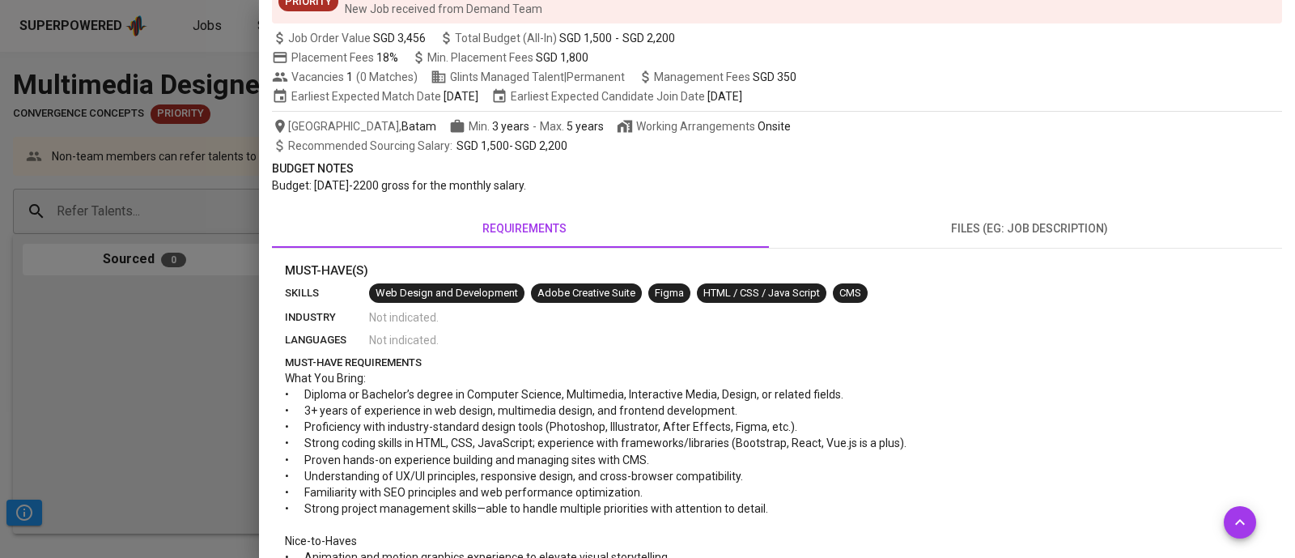
click at [1139, 72] on div "Vacancies 1 ( 0 Matches ) Glints Managed Talent | Permanent Management Fees SGD…" at bounding box center [777, 77] width 1010 height 16
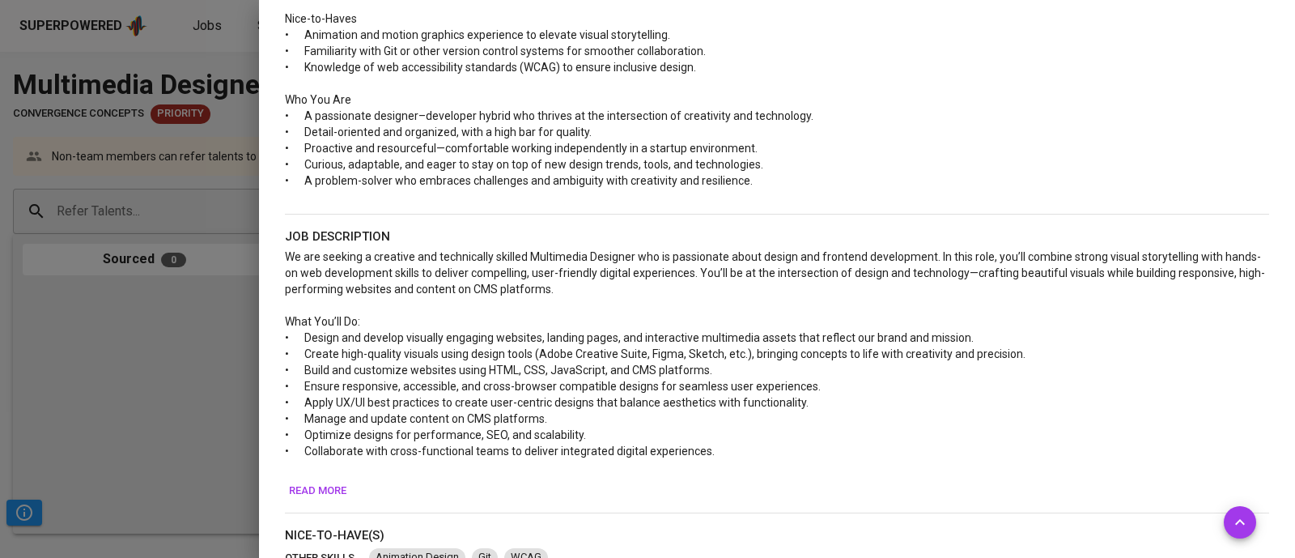
scroll to position [667, 0]
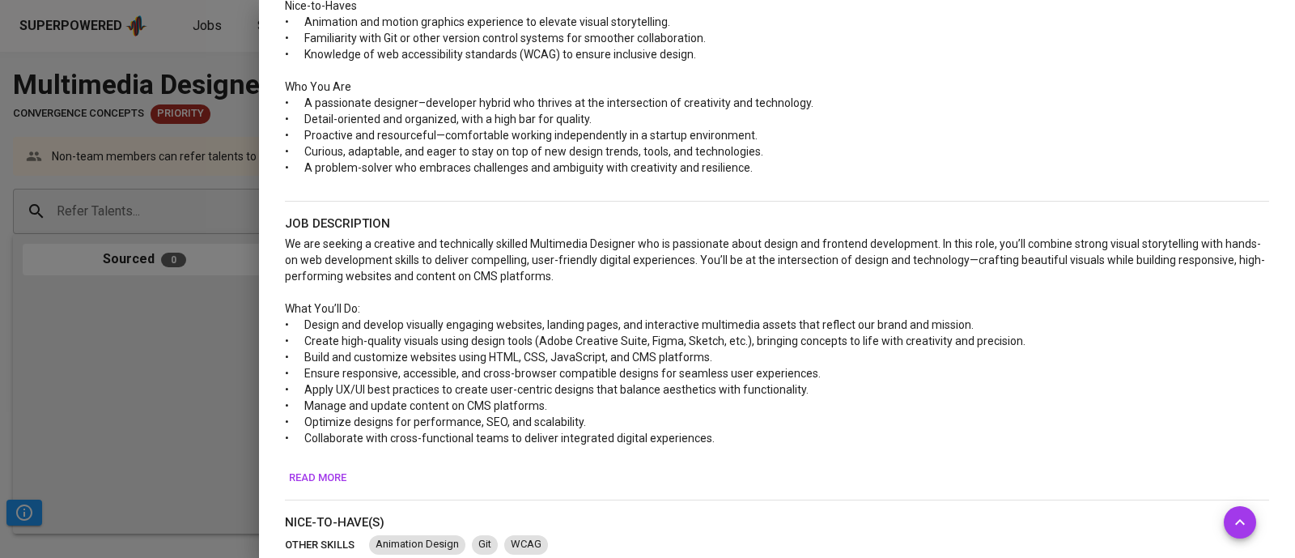
click at [1166, 147] on p "• Curious, adaptable, and eager to stay on top of new design trends, tools, and…" at bounding box center [777, 151] width 984 height 16
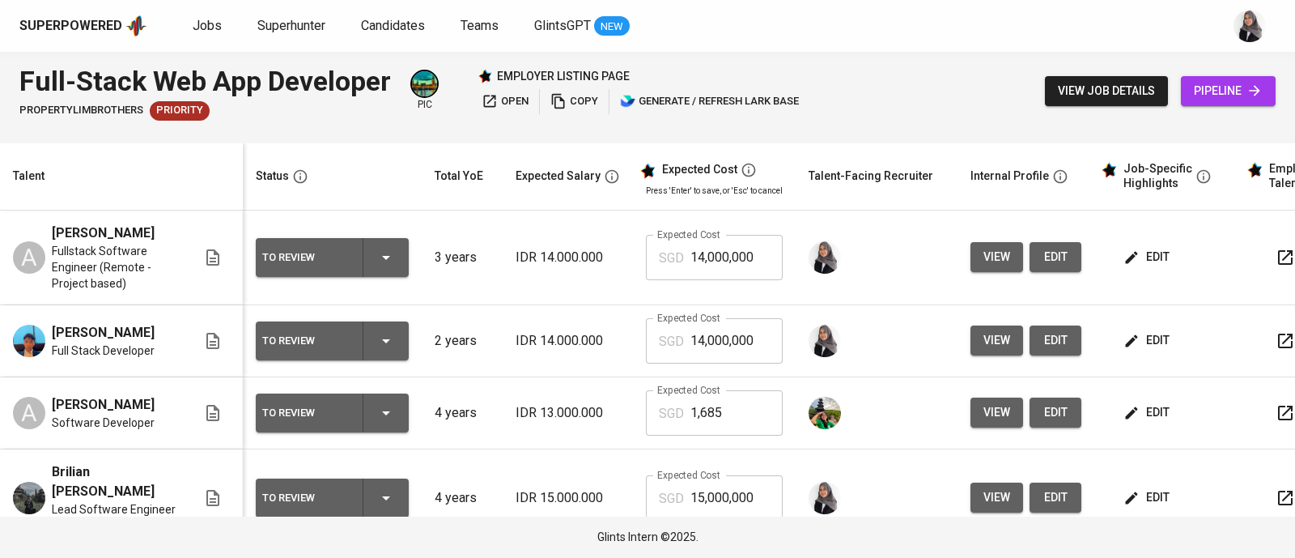
click at [1131, 56] on div "Full-Stack Web App Developer PropertyLimBrothers Priority pic employer listing …" at bounding box center [647, 91] width 1295 height 79
click at [1145, 254] on span "edit" at bounding box center [1148, 257] width 43 height 20
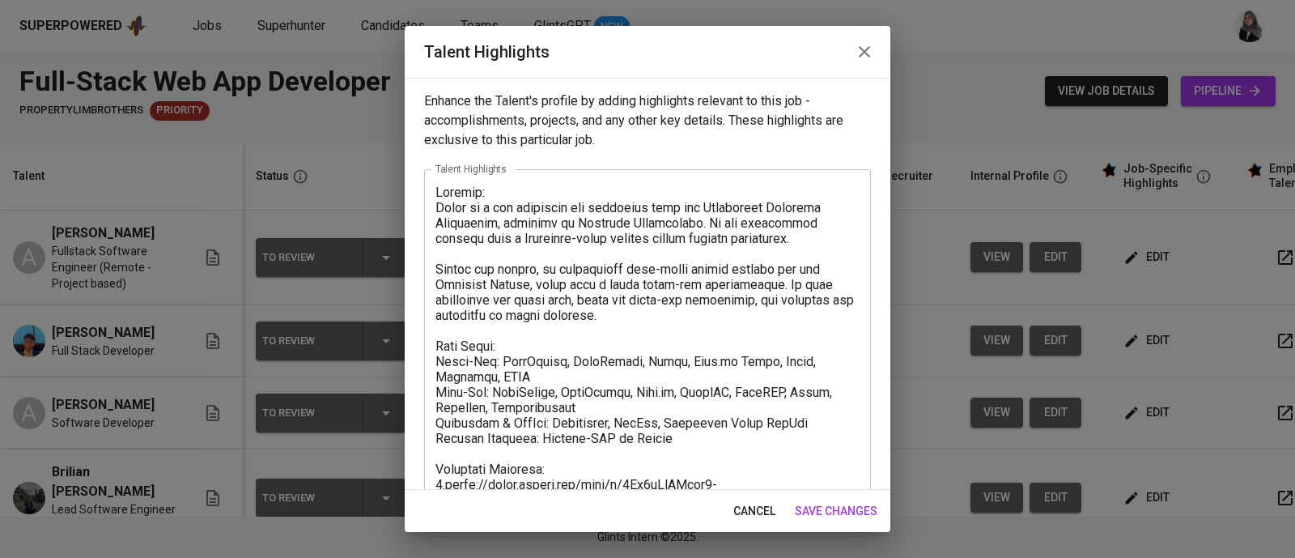
scroll to position [261, 0]
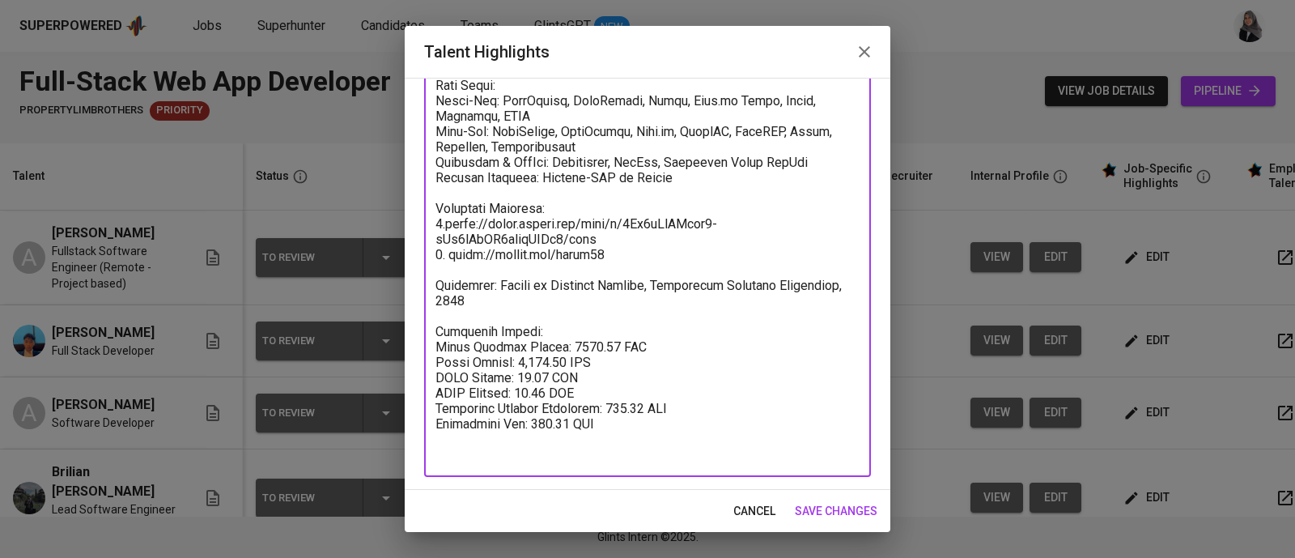
drag, startPoint x: 558, startPoint y: 346, endPoint x: 603, endPoint y: 345, distance: 45.3
click at [603, 345] on textarea at bounding box center [647, 193] width 424 height 538
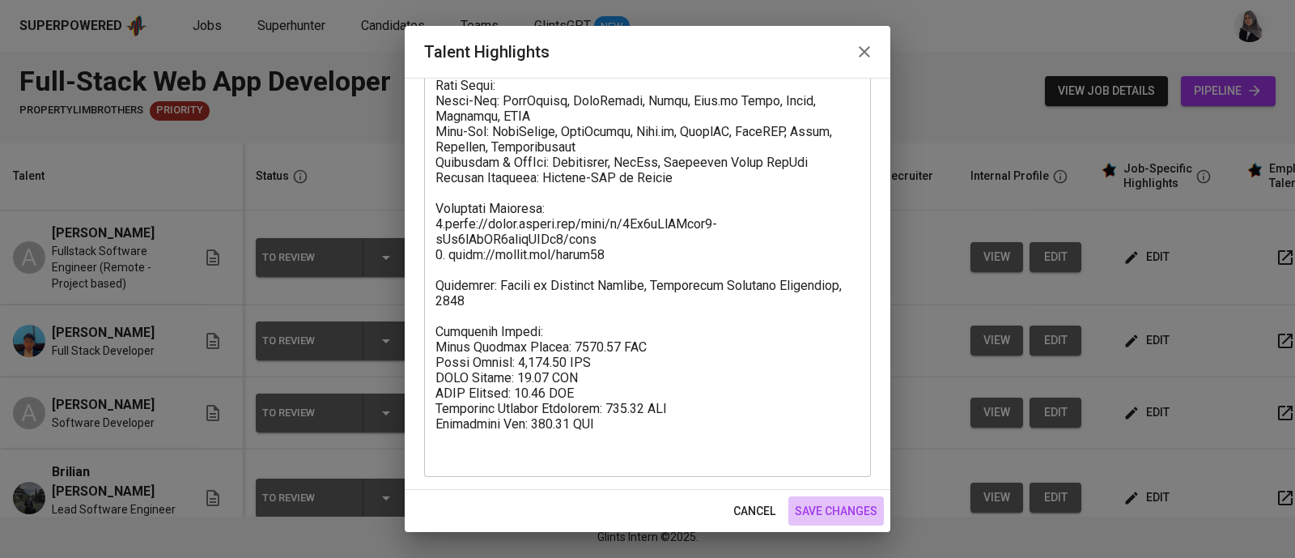
click at [872, 510] on span "save changes" at bounding box center [836, 511] width 83 height 20
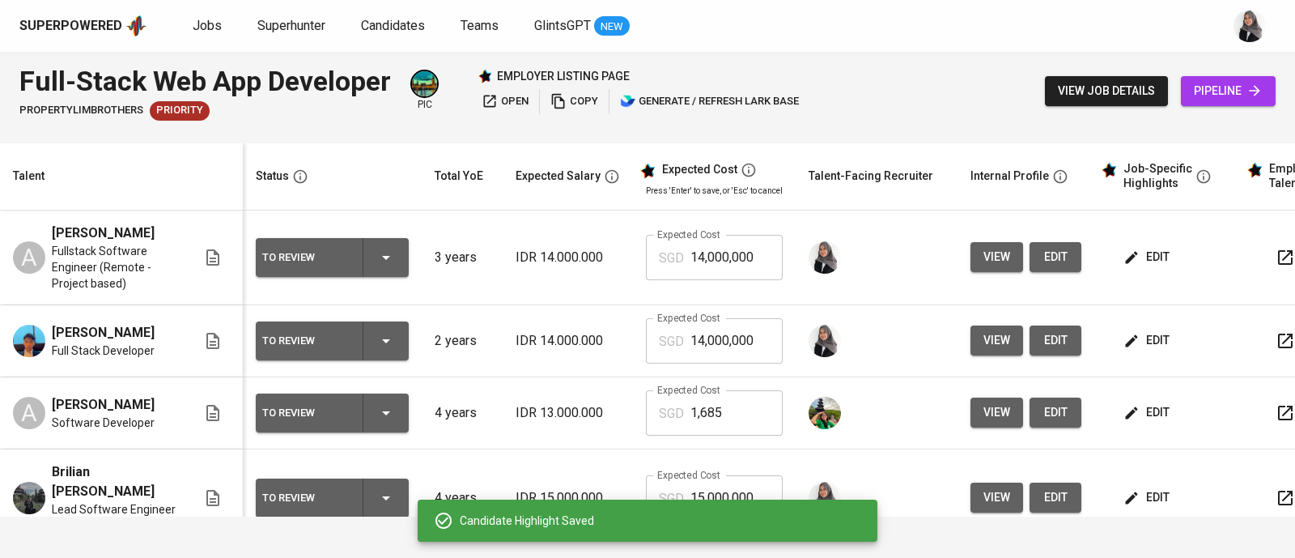
click at [723, 265] on input "14,000,000" at bounding box center [736, 257] width 92 height 45
paste input "79,177"
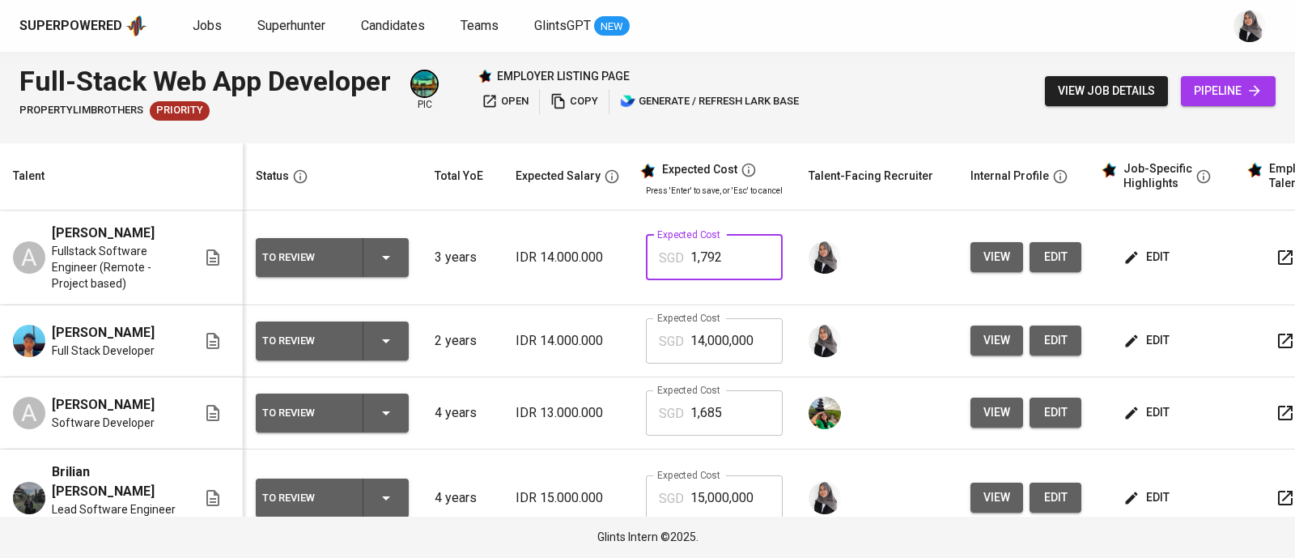
type input "1,792"
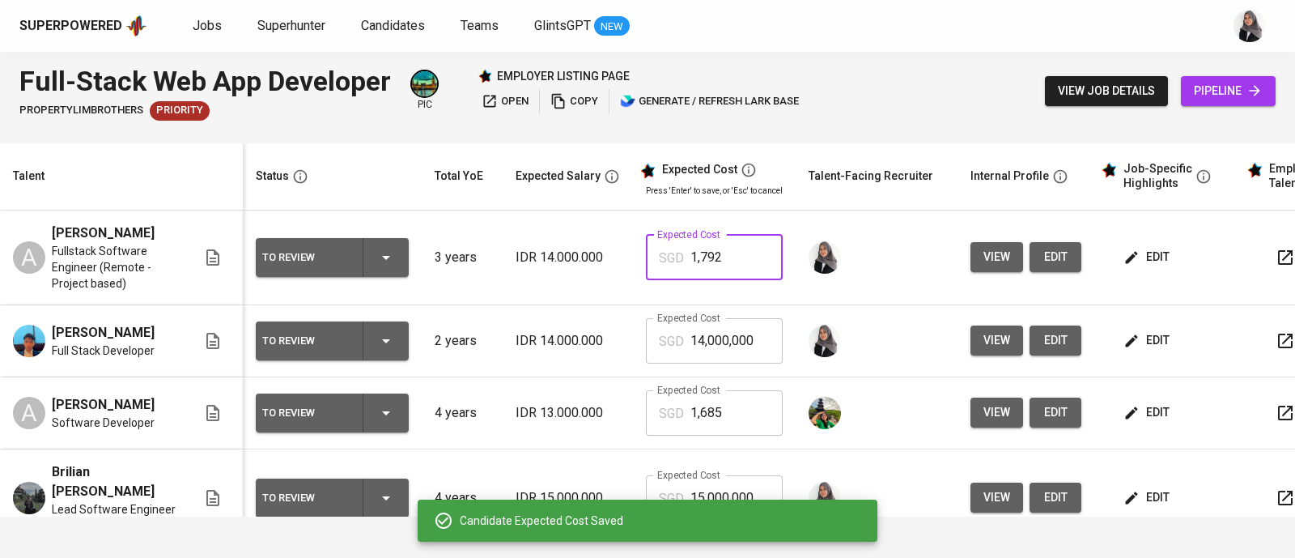
drag, startPoint x: 723, startPoint y: 262, endPoint x: 656, endPoint y: 264, distance: 66.4
click at [656, 264] on div "SGD 1,792 Expected Cost" at bounding box center [714, 257] width 137 height 45
click at [713, 338] on input "14,000,000" at bounding box center [736, 340] width 92 height 45
paste input ",792"
type input "1,792"
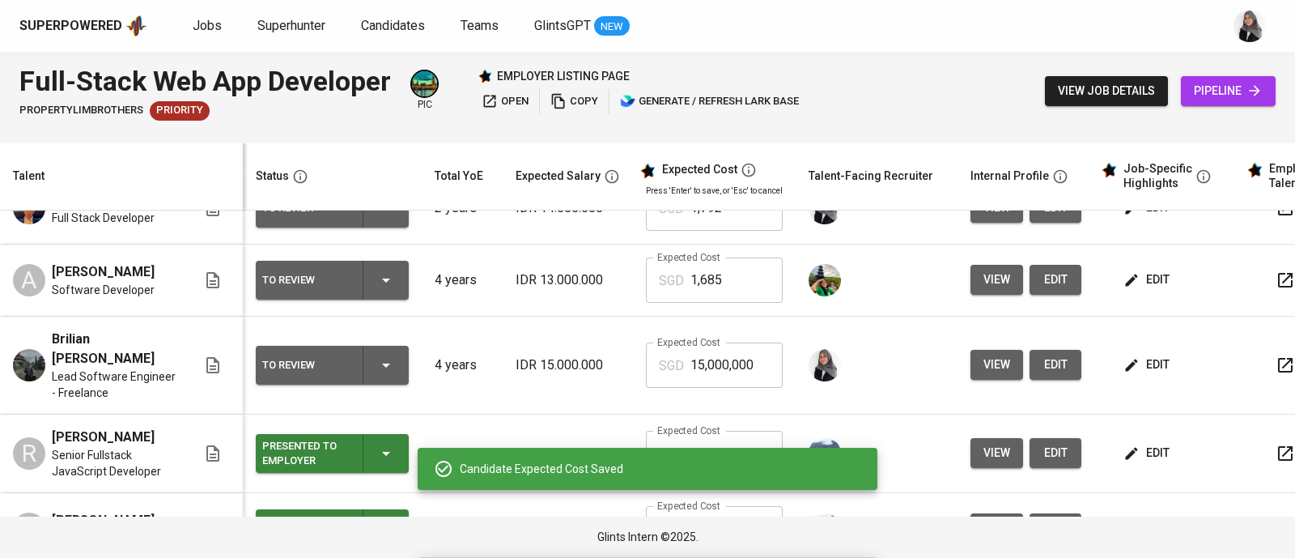
scroll to position [0, 0]
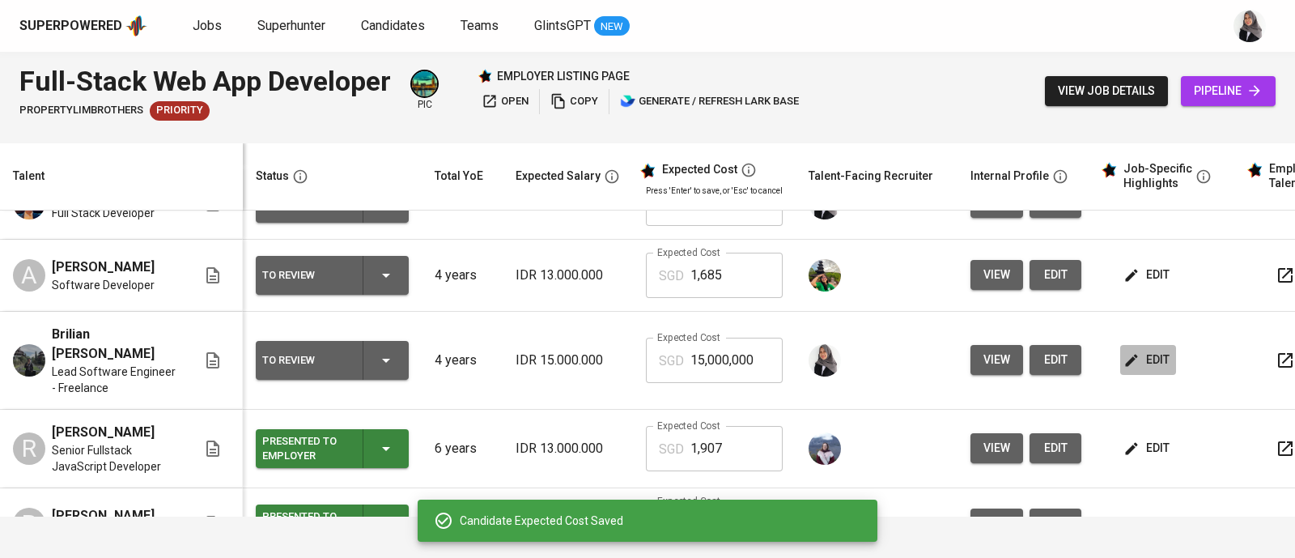
click at [1131, 352] on icon "button" at bounding box center [1131, 360] width 16 height 16
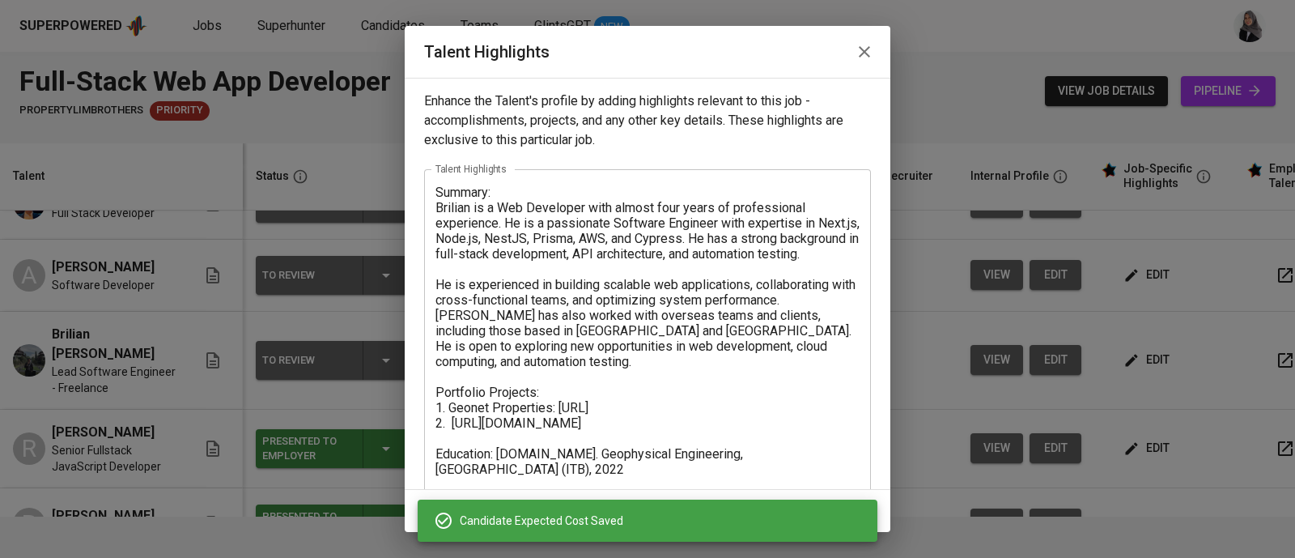
scroll to position [184, 0]
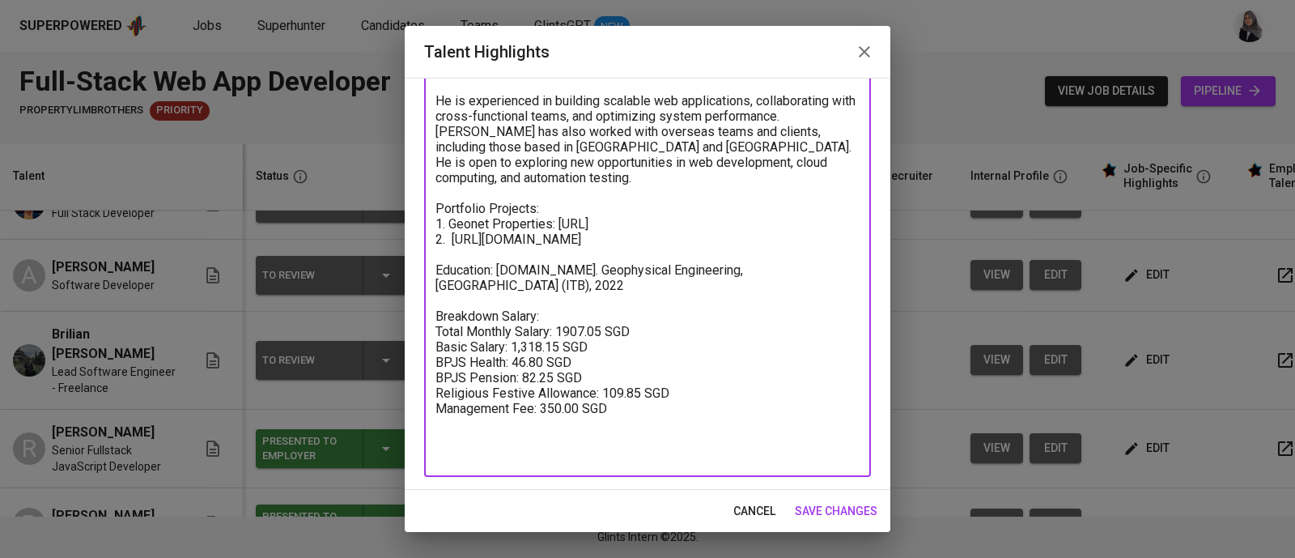
drag, startPoint x: 558, startPoint y: 346, endPoint x: 604, endPoint y: 344, distance: 46.2
click at [604, 344] on textarea "Summary: Brilian is a Web Developer with almost four years of professional expe…" at bounding box center [647, 231] width 424 height 461
click at [838, 509] on span "save changes" at bounding box center [836, 511] width 83 height 20
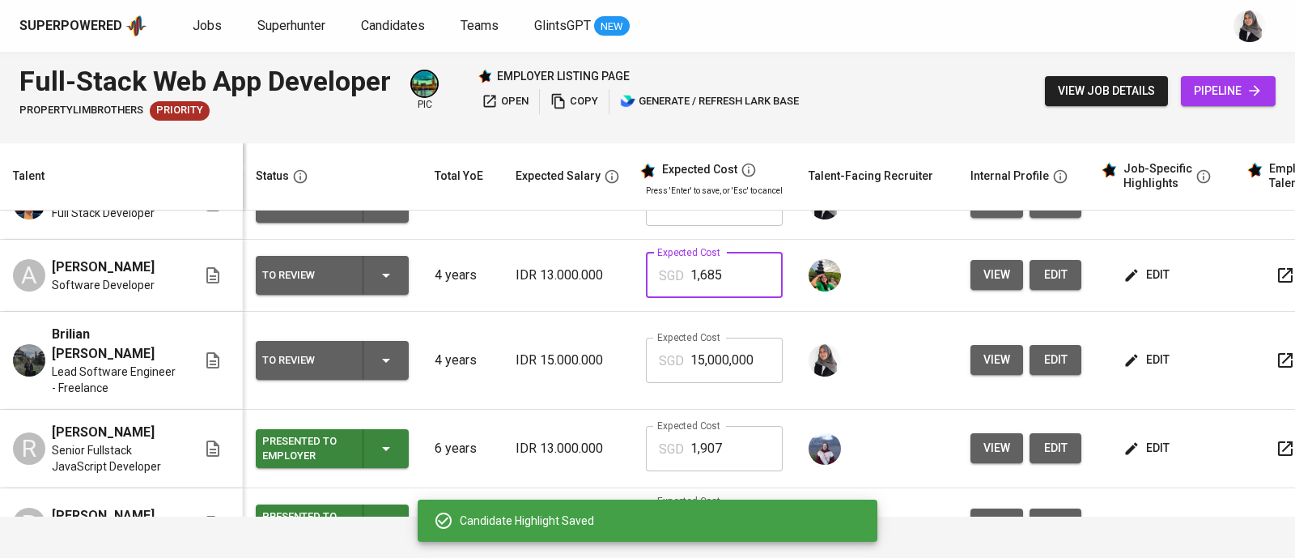
click at [719, 268] on input "1,685" at bounding box center [736, 274] width 92 height 45
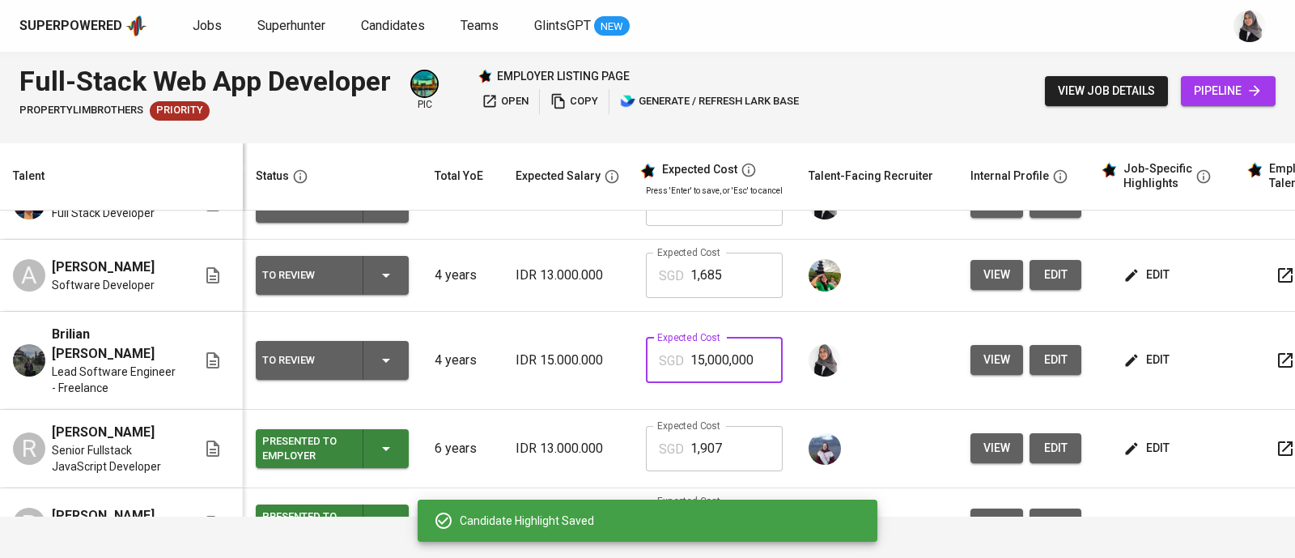
click at [731, 350] on input "15,000,000" at bounding box center [736, 359] width 92 height 45
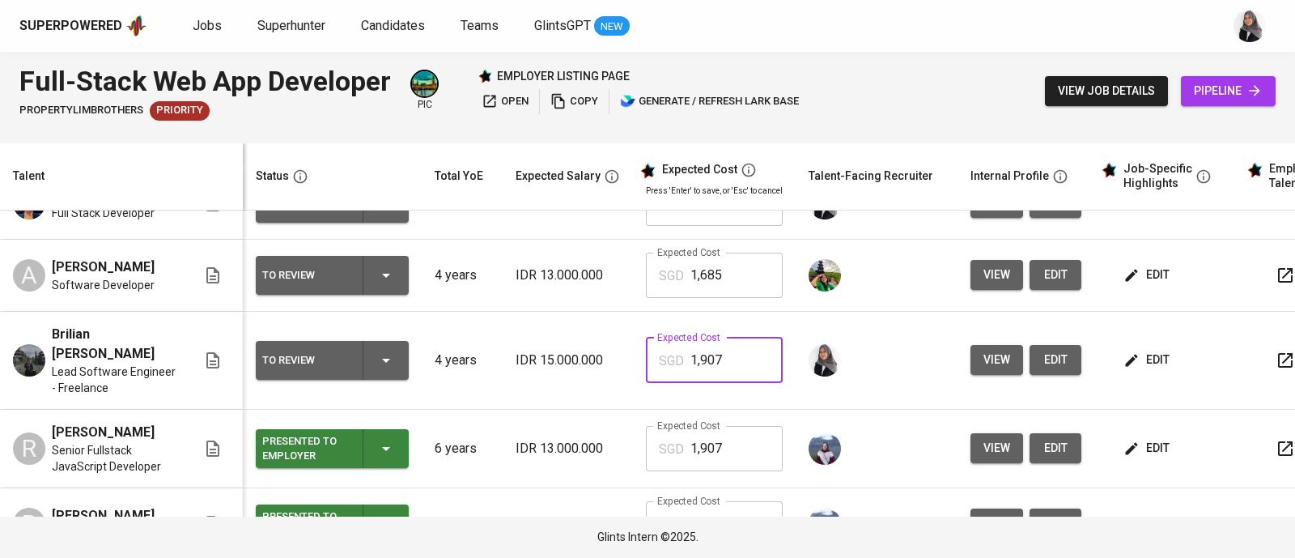
type input "1,907"
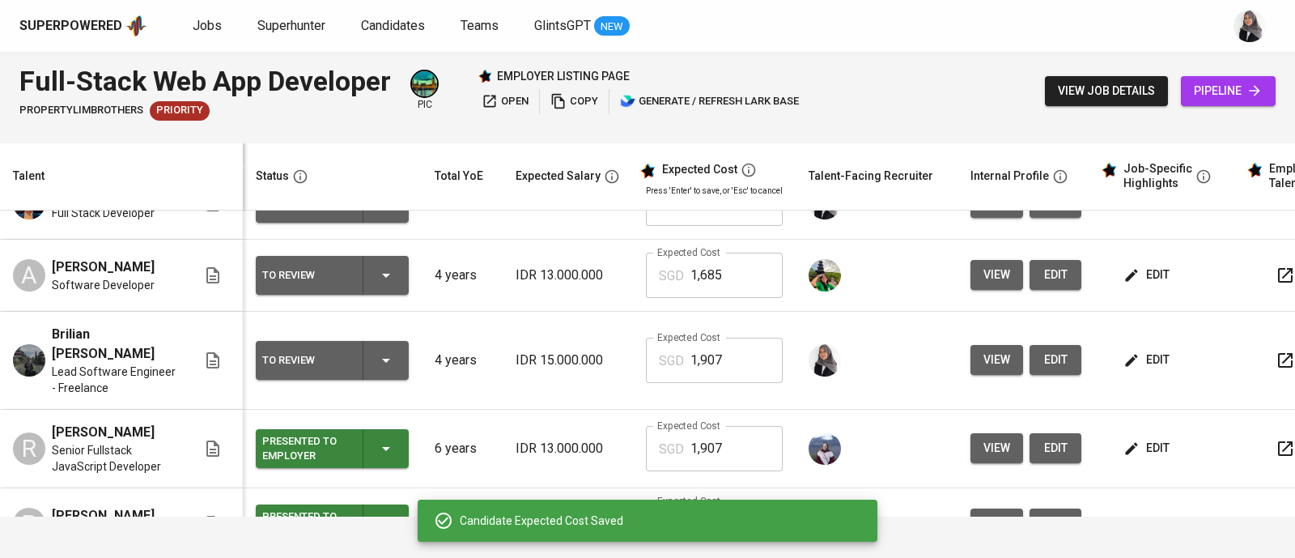
click at [907, 46] on div "Superpowered Jobs Superhunter Candidates Teams GlintsGPT NEW" at bounding box center [647, 26] width 1295 height 52
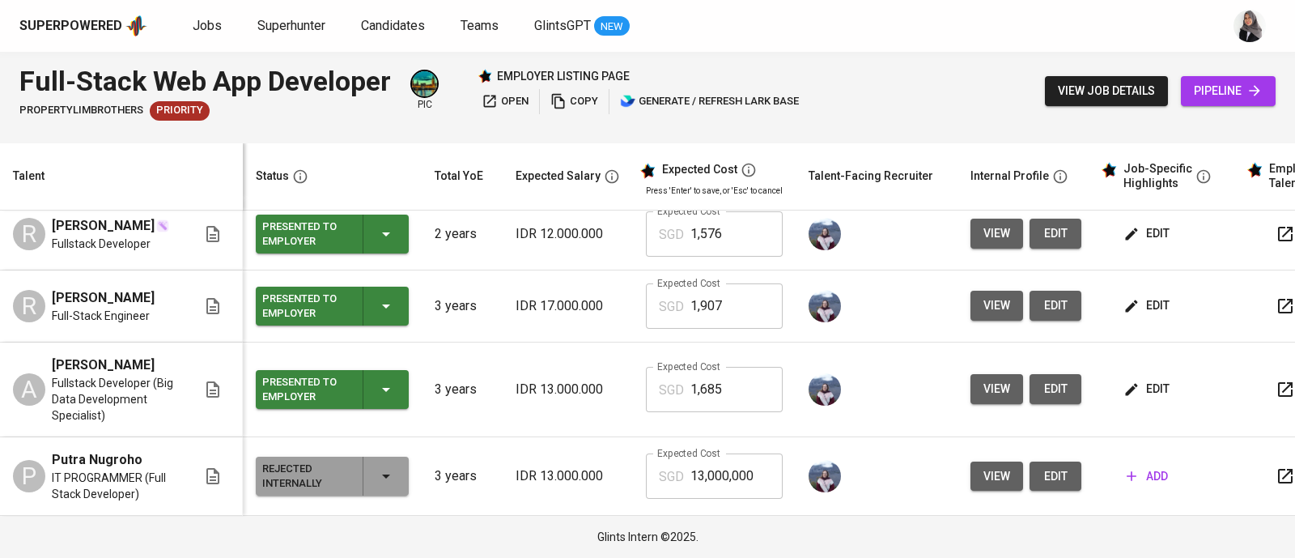
scroll to position [473, 0]
click at [1161, 295] on span "edit" at bounding box center [1148, 305] width 43 height 20
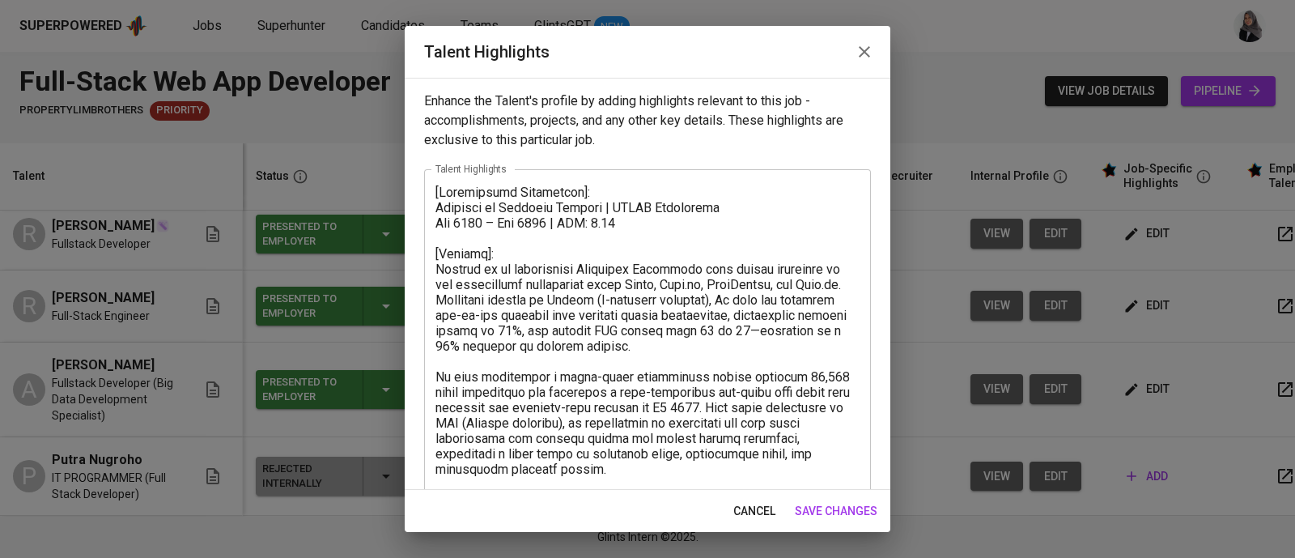
scroll to position [476, 0]
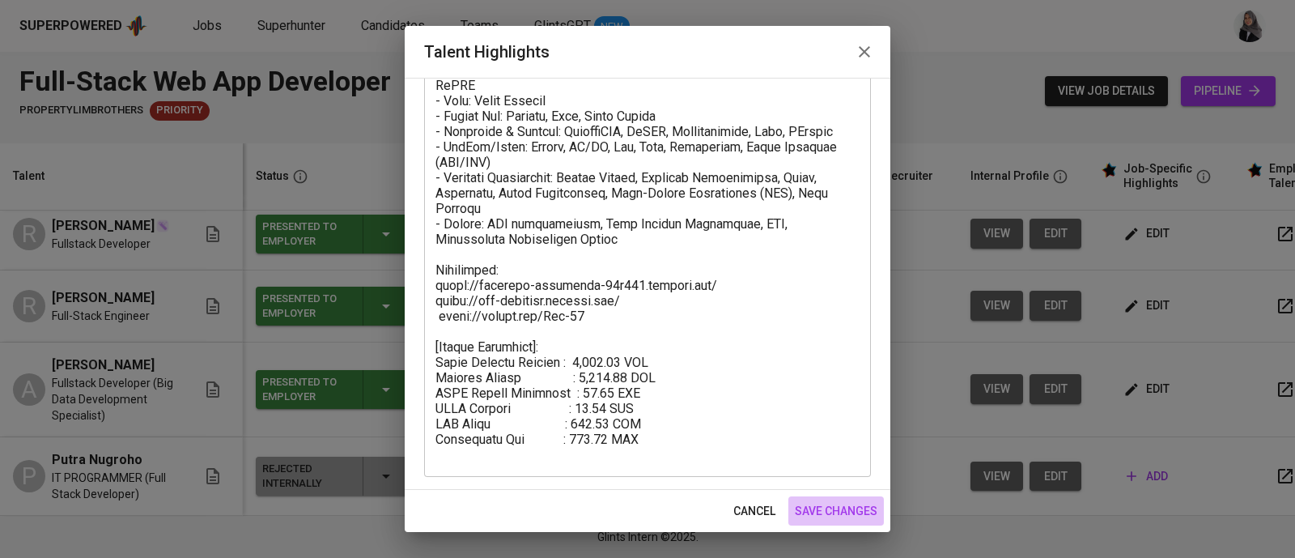
click at [844, 503] on span "save changes" at bounding box center [836, 511] width 83 height 20
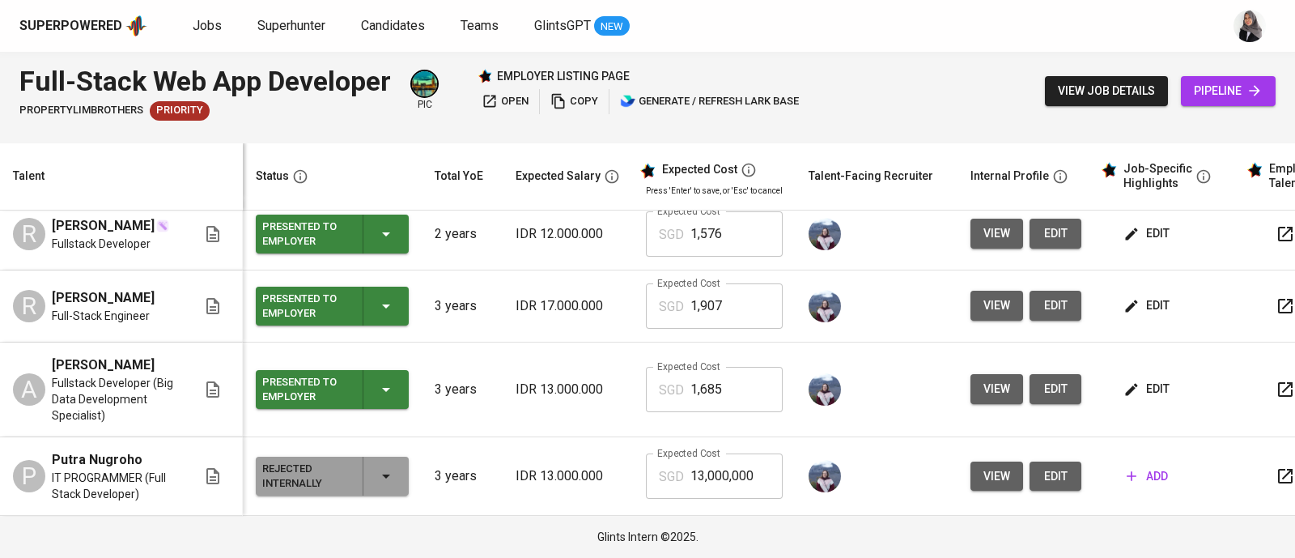
click at [1012, 75] on div "Full-Stack Web App Developer PropertyLimBrothers Priority pic employer listing …" at bounding box center [647, 91] width 1295 height 79
click at [1220, 37] on div "Superpowered Jobs Superhunter Candidates Teams GlintsGPT NEW" at bounding box center [621, 26] width 1204 height 24
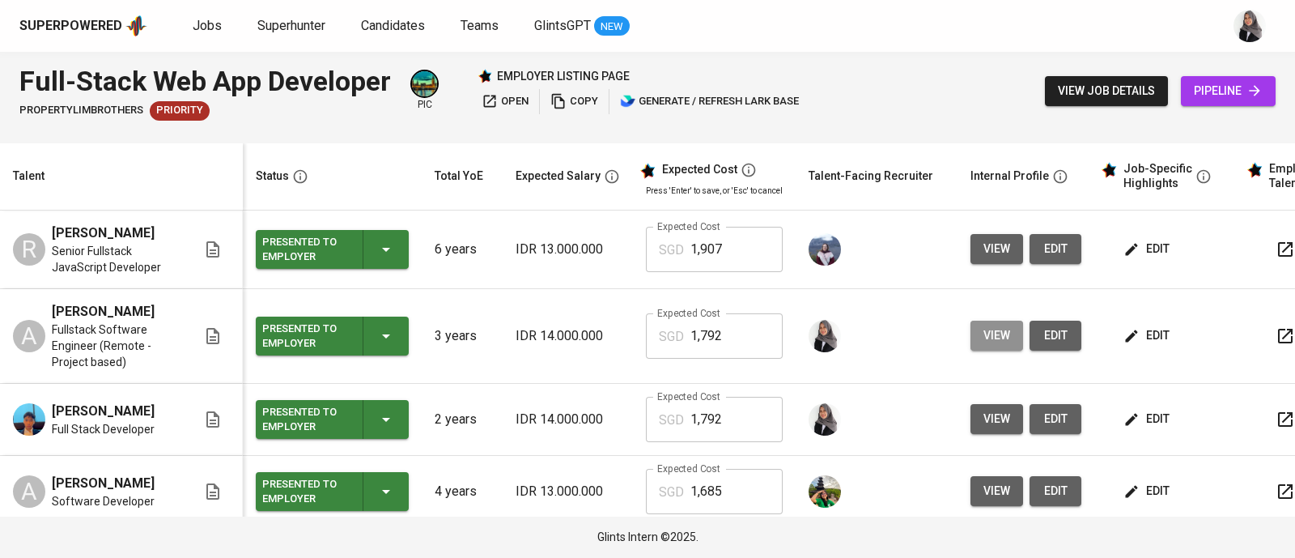
click at [1002, 346] on span "view" at bounding box center [996, 335] width 27 height 20
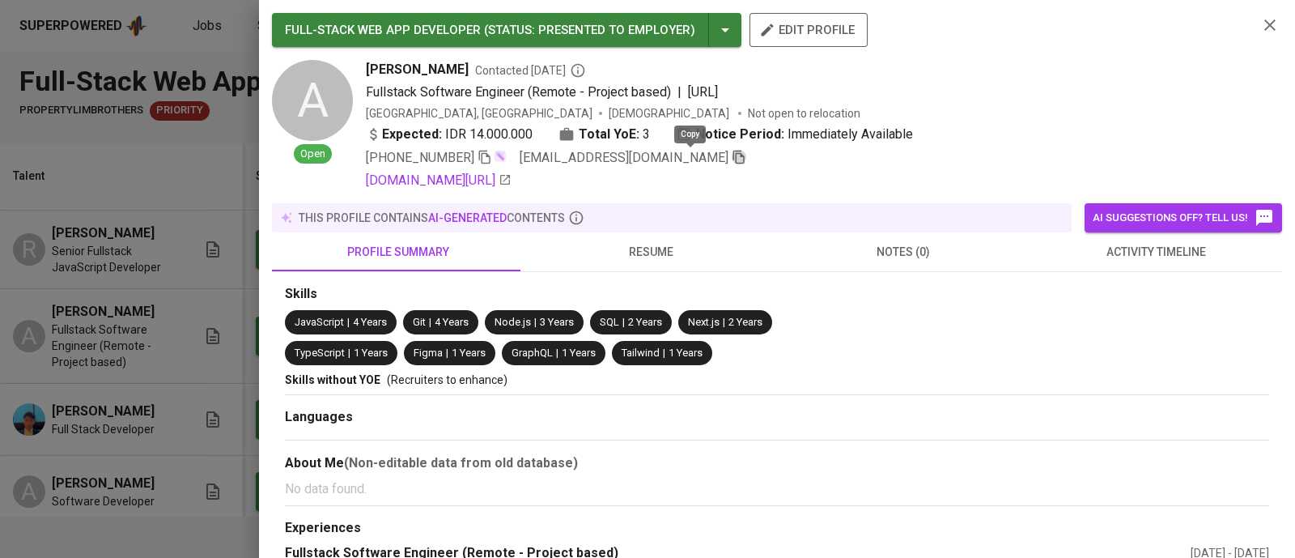
click at [732, 157] on icon "button" at bounding box center [739, 157] width 15 height 15
click at [1260, 26] on icon "button" at bounding box center [1269, 24] width 19 height 19
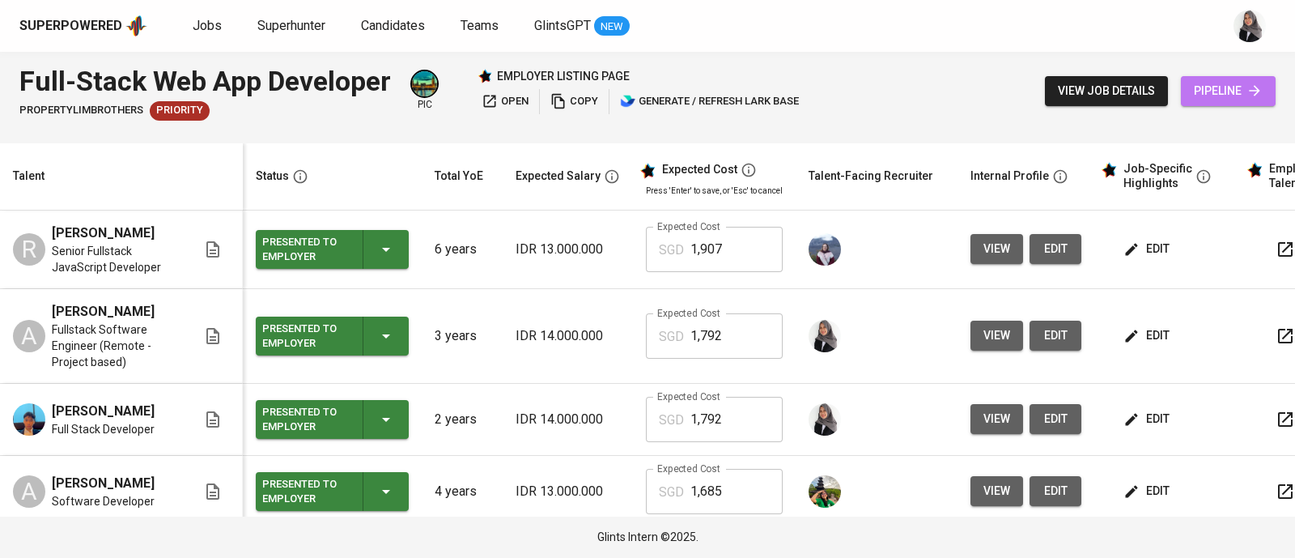
click at [1237, 101] on link "pipeline" at bounding box center [1228, 91] width 95 height 30
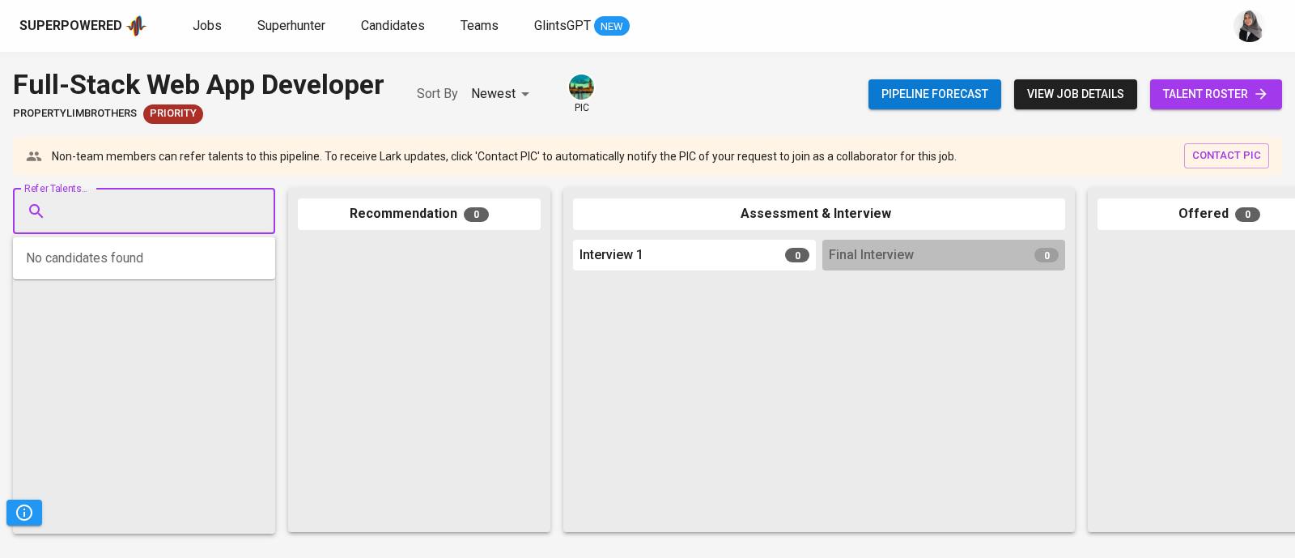
click at [150, 207] on input "Refer Talents..." at bounding box center [138, 211] width 170 height 31
paste input "[EMAIL_ADDRESS][DOMAIN_NAME]"
type input "[EMAIL_ADDRESS][DOMAIN_NAME]"
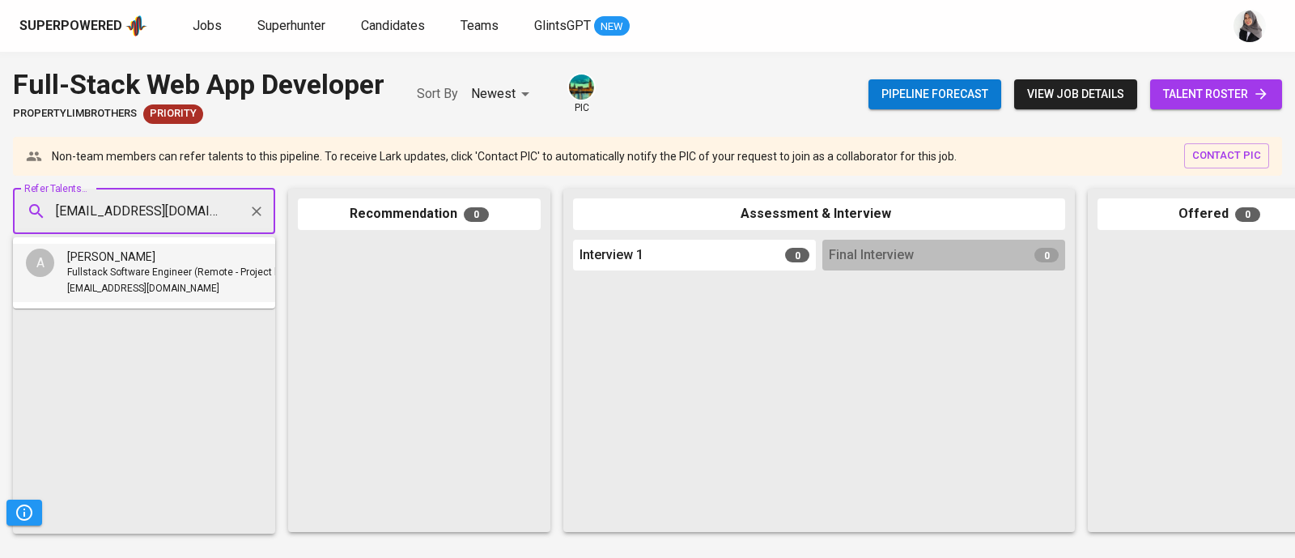
click at [149, 265] on span "Fullstack Software Engineer (Remote - Project based)" at bounding box center [186, 273] width 238 height 16
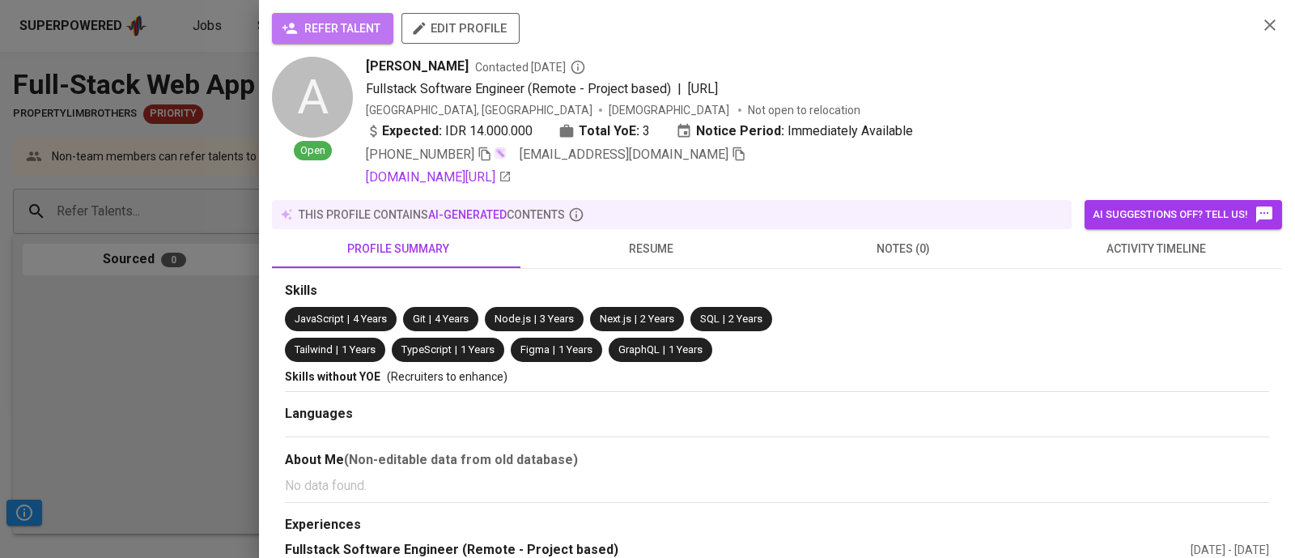
click at [324, 15] on button "refer talent" at bounding box center [332, 28] width 121 height 31
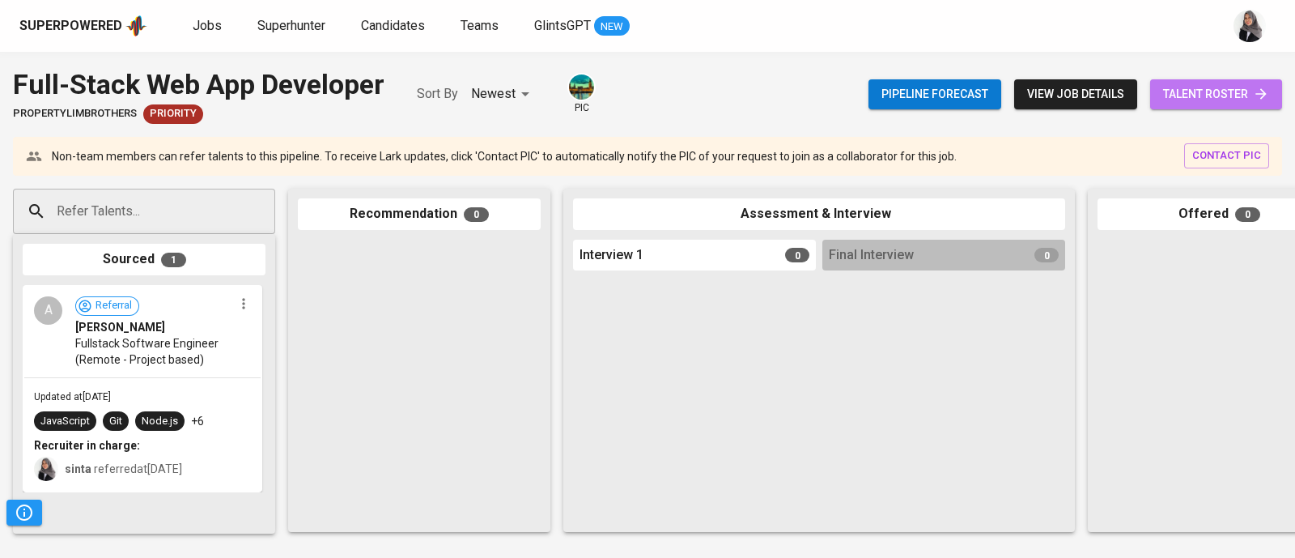
click at [1198, 91] on span "talent roster" at bounding box center [1216, 94] width 106 height 20
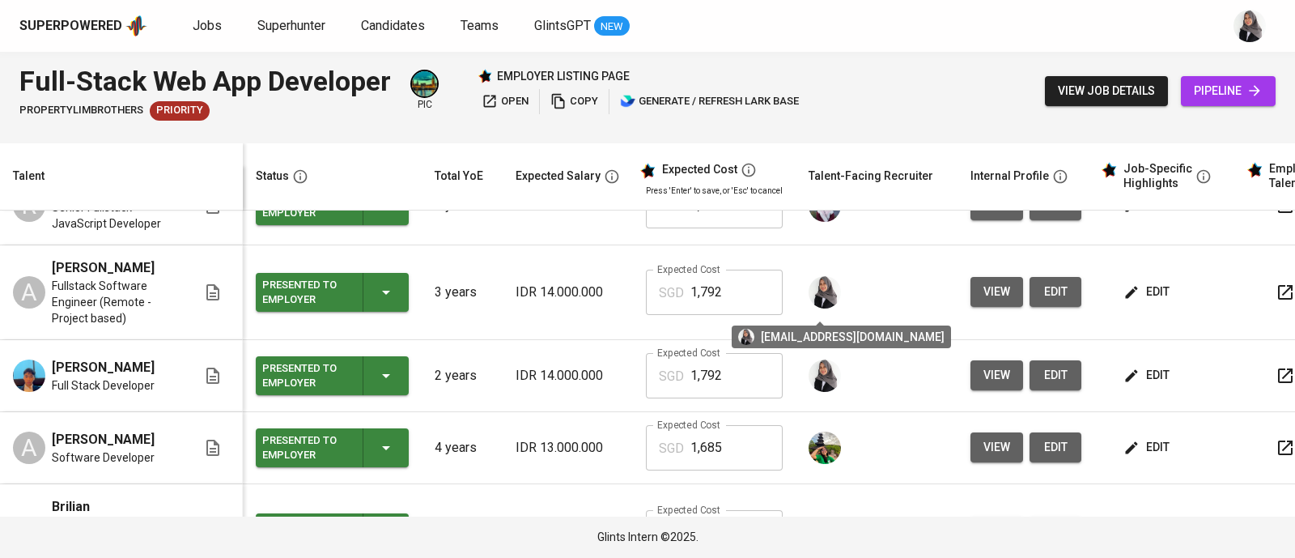
scroll to position [53, 0]
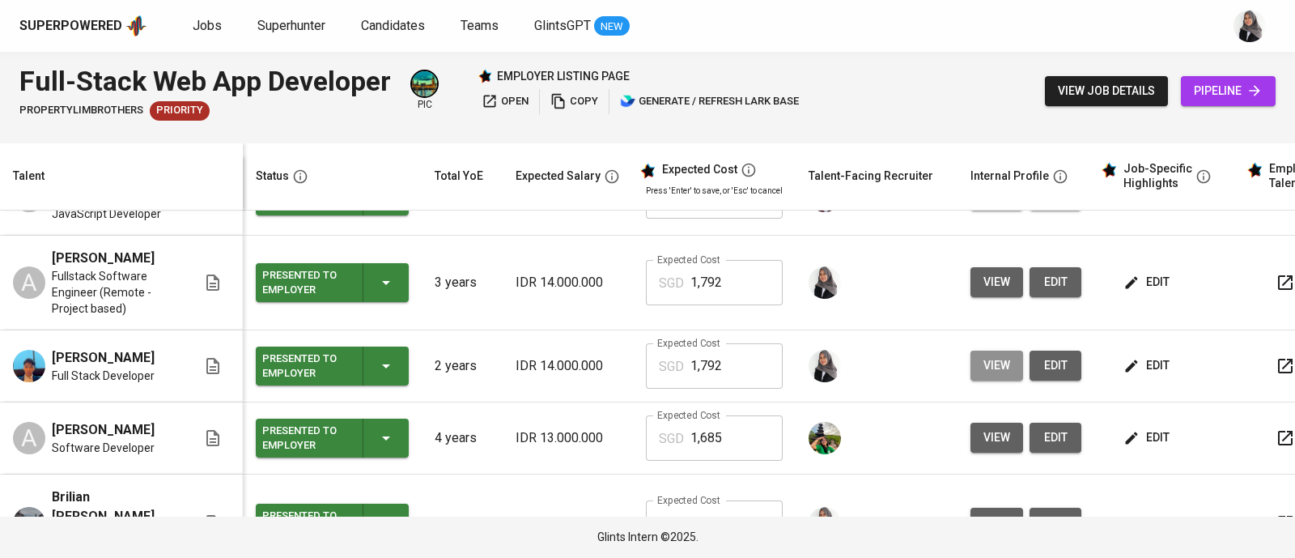
click at [987, 374] on span "view" at bounding box center [996, 365] width 27 height 20
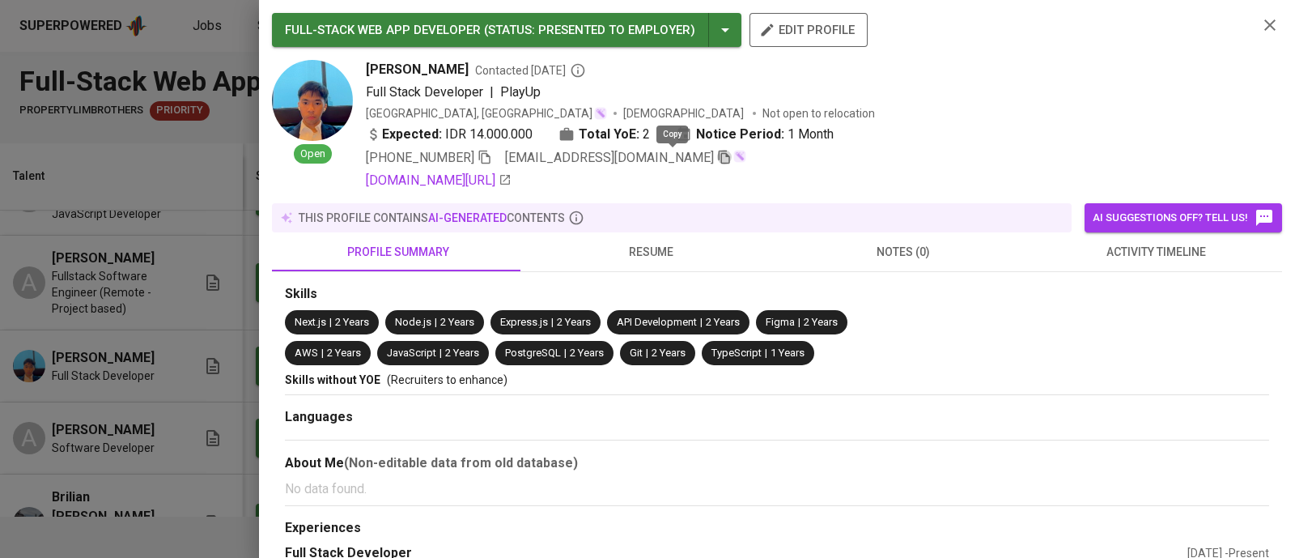
click at [717, 151] on icon "button" at bounding box center [724, 157] width 15 height 15
click at [1260, 33] on icon "button" at bounding box center [1269, 24] width 19 height 19
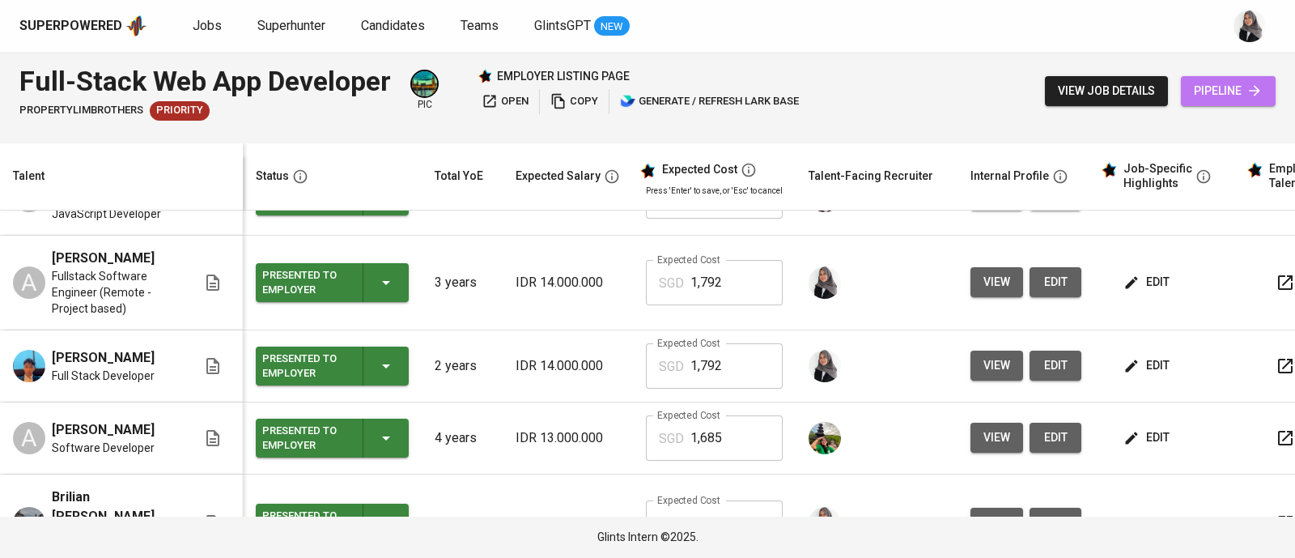
click at [1223, 99] on span "pipeline" at bounding box center [1228, 91] width 69 height 20
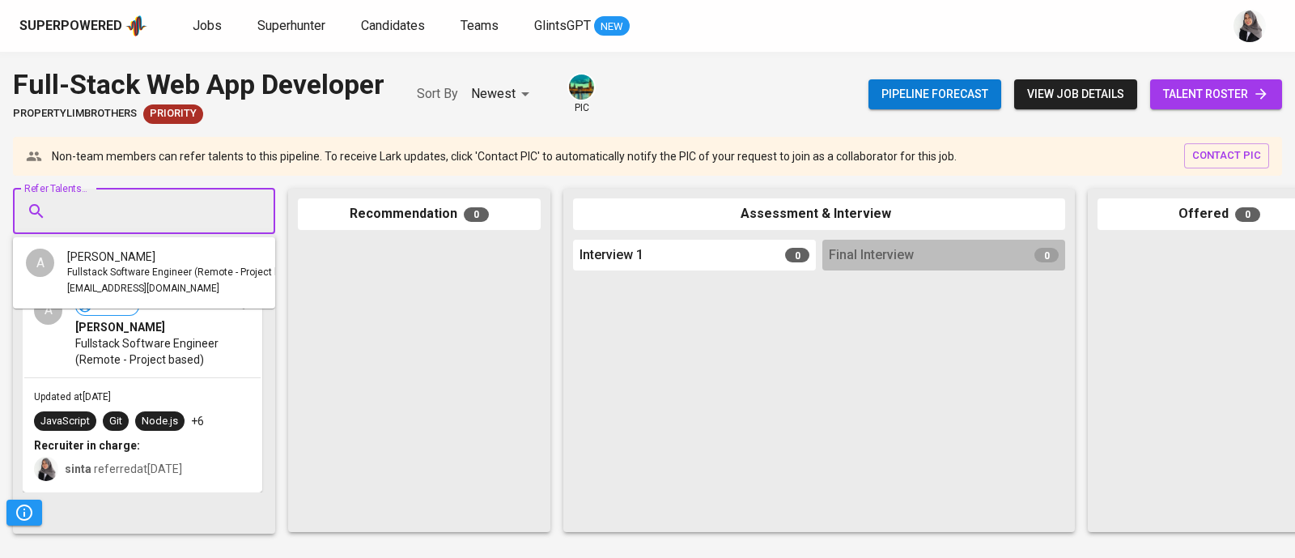
click at [207, 212] on input "Refer Talents..." at bounding box center [138, 211] width 170 height 31
paste input "[EMAIL_ADDRESS][DOMAIN_NAME]"
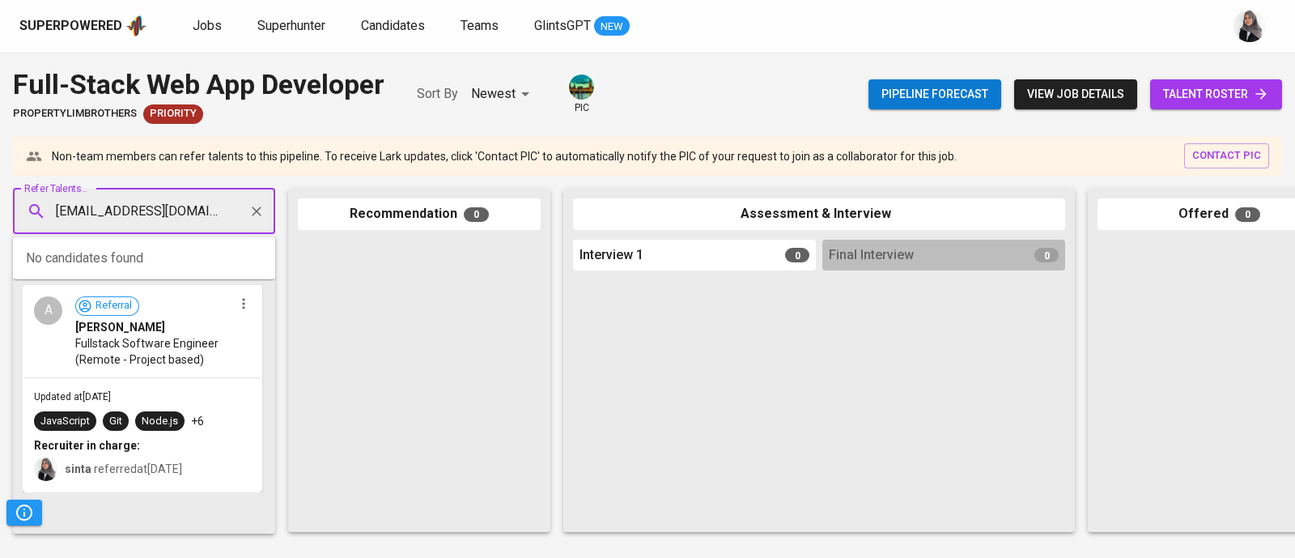
type input "[EMAIL_ADDRESS][DOMAIN_NAME]"
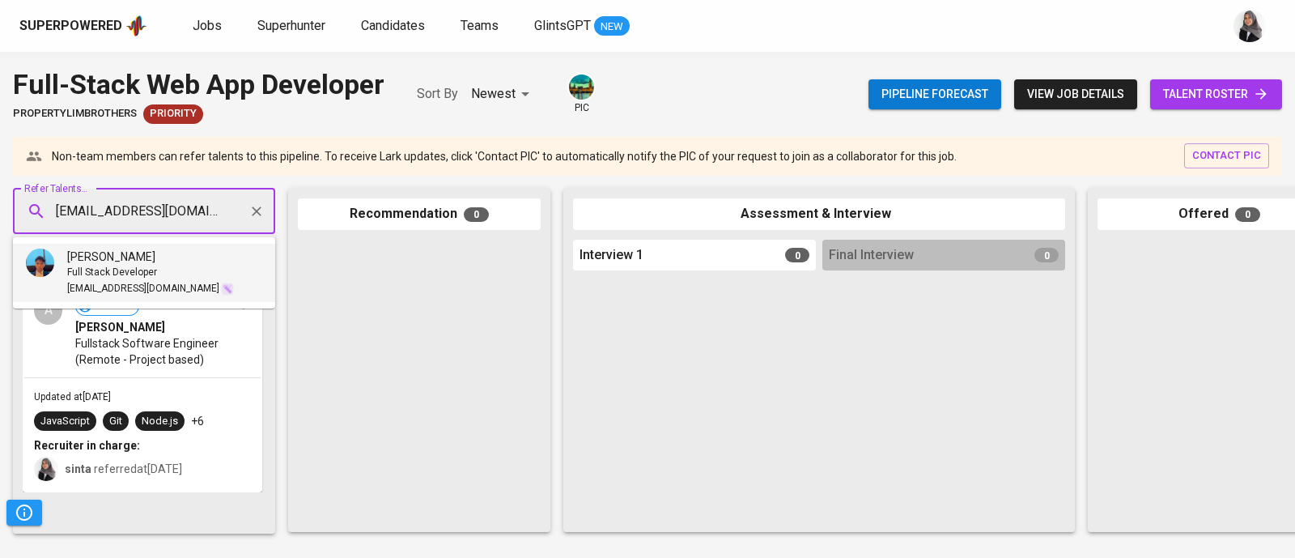
click at [108, 265] on span "Full Stack Developer" at bounding box center [112, 273] width 90 height 16
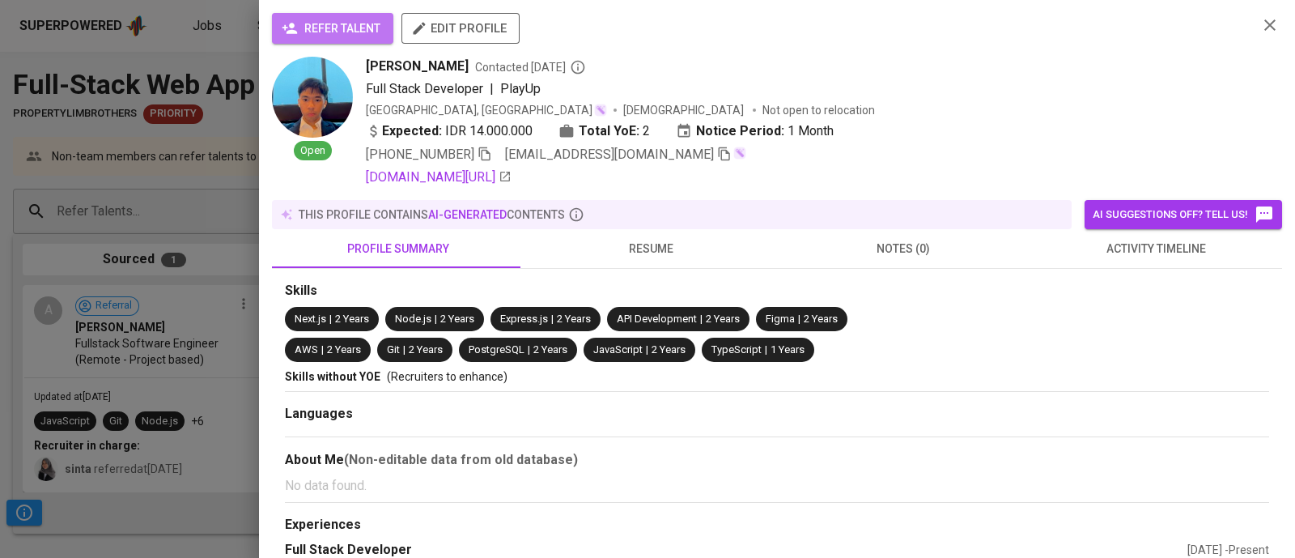
click at [333, 32] on span "refer talent" at bounding box center [332, 29] width 95 height 20
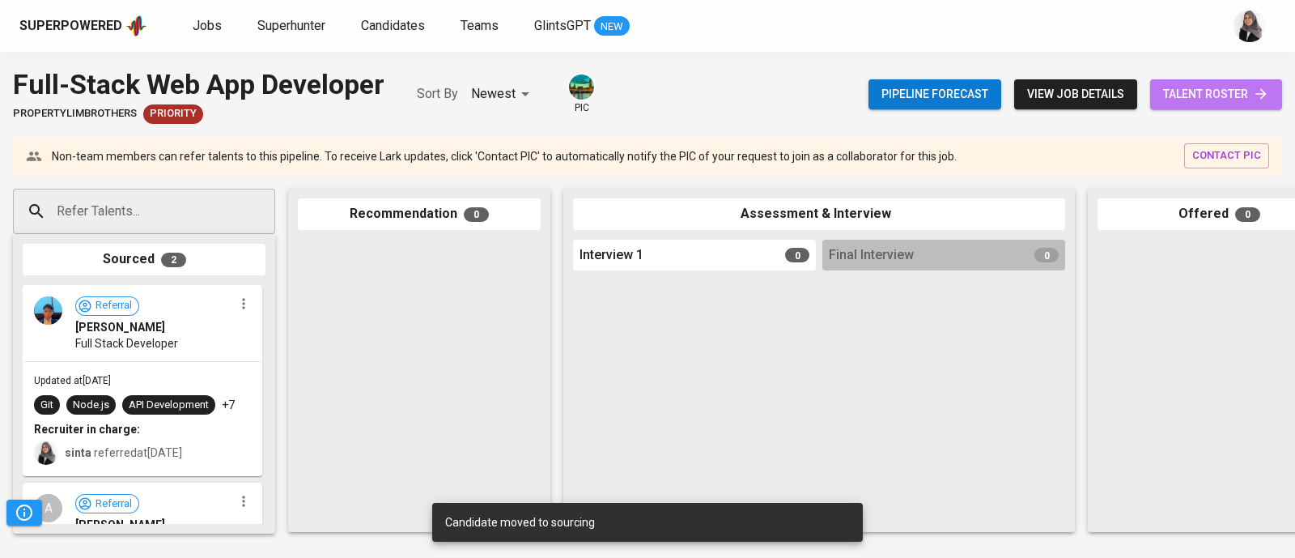
click at [1230, 100] on span "talent roster" at bounding box center [1216, 94] width 106 height 20
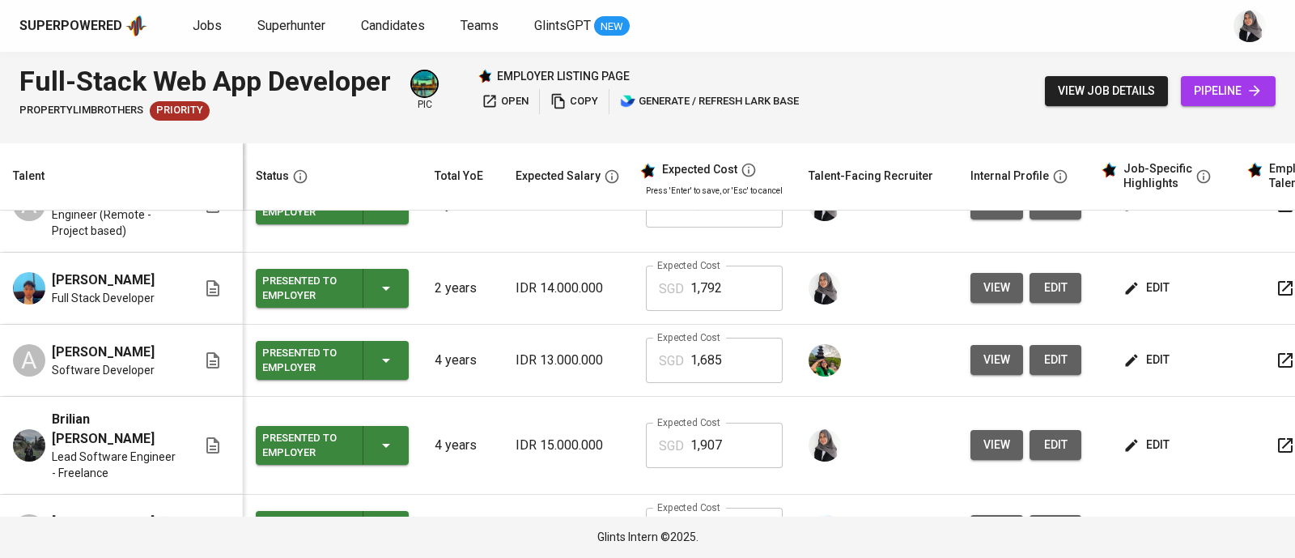
scroll to position [134, 0]
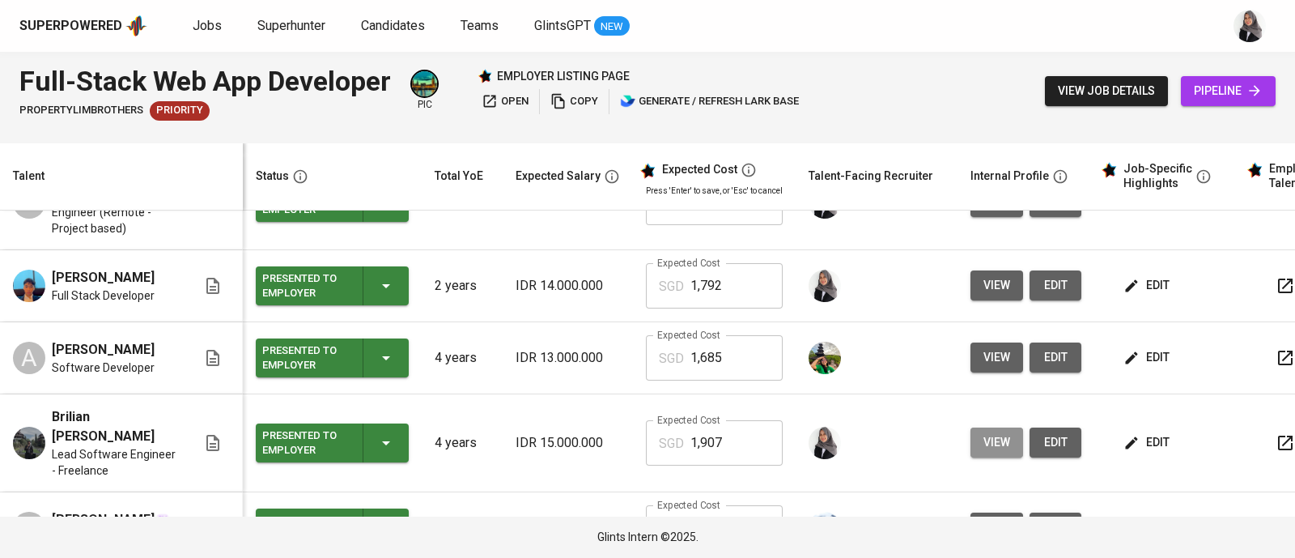
click at [991, 448] on span "view" at bounding box center [996, 442] width 27 height 20
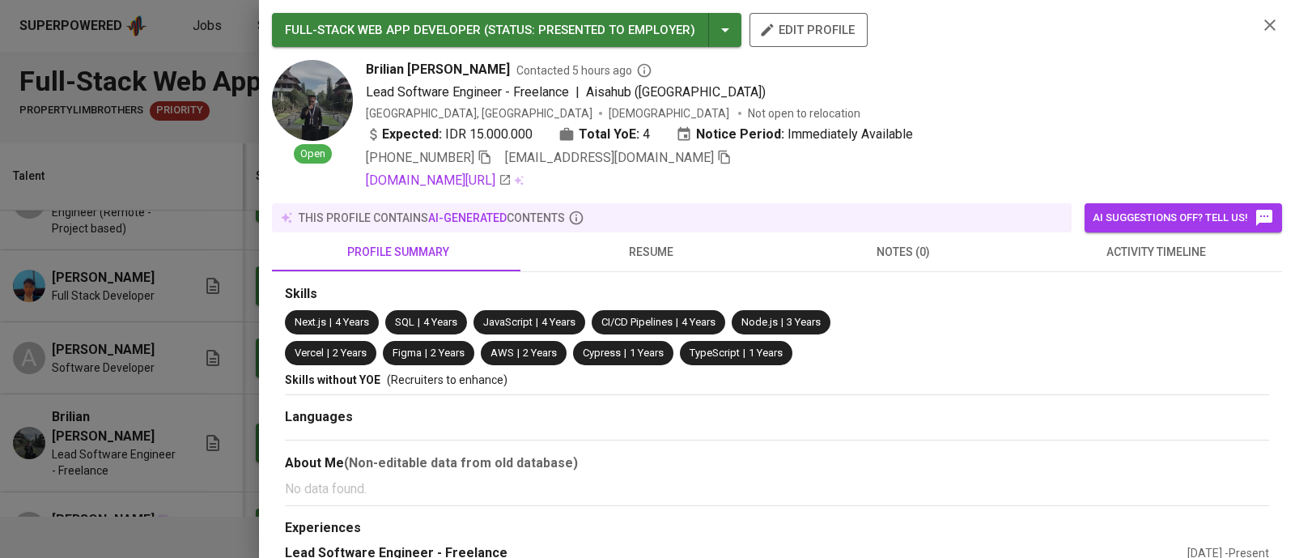
click at [656, 157] on div "[PHONE_NUMBER] [EMAIL_ADDRESS][DOMAIN_NAME]" at bounding box center [805, 157] width 879 height 19
click at [717, 159] on icon "button" at bounding box center [724, 157] width 15 height 15
click at [1261, 22] on icon "button" at bounding box center [1269, 24] width 19 height 19
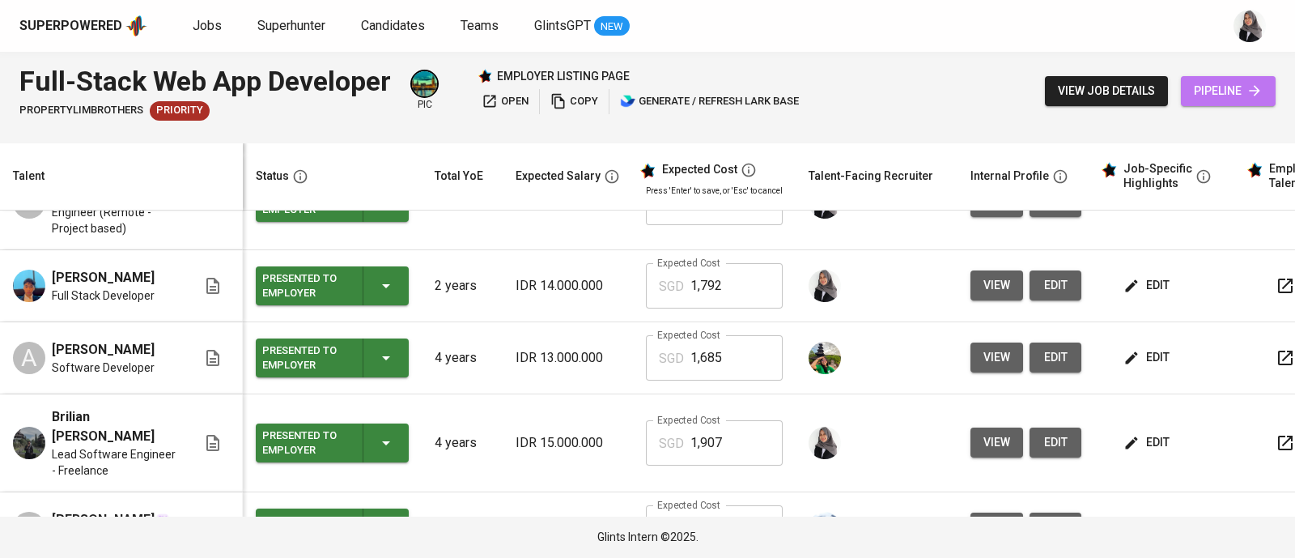
click at [1239, 90] on span "pipeline" at bounding box center [1228, 91] width 69 height 20
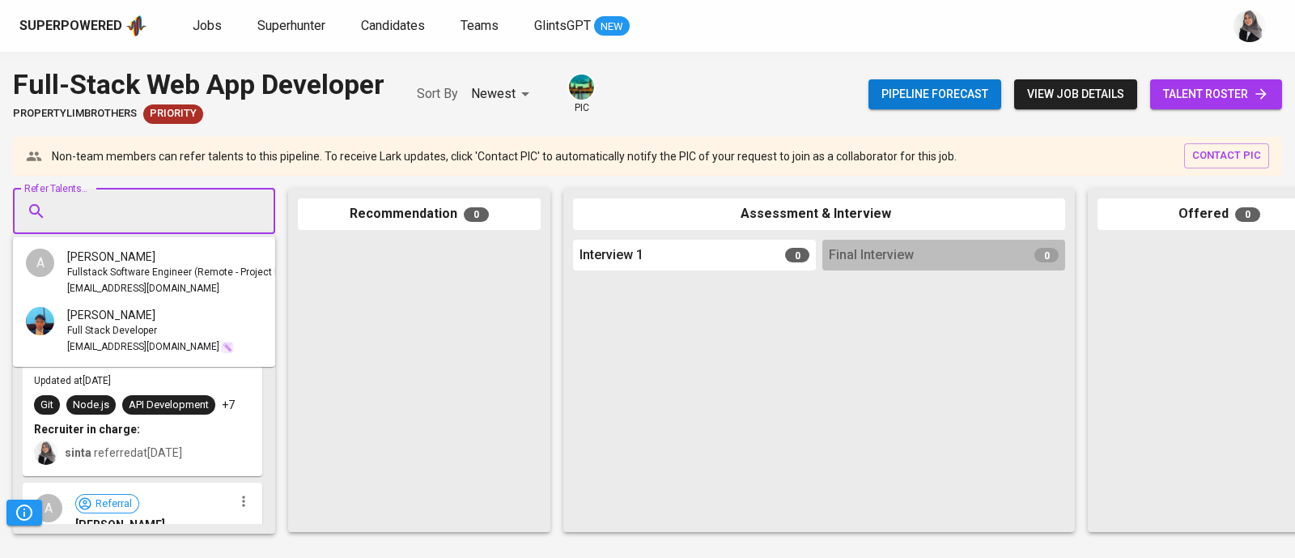
click at [125, 220] on input "Refer Talents..." at bounding box center [138, 211] width 170 height 31
paste input "[EMAIL_ADDRESS][DOMAIN_NAME]"
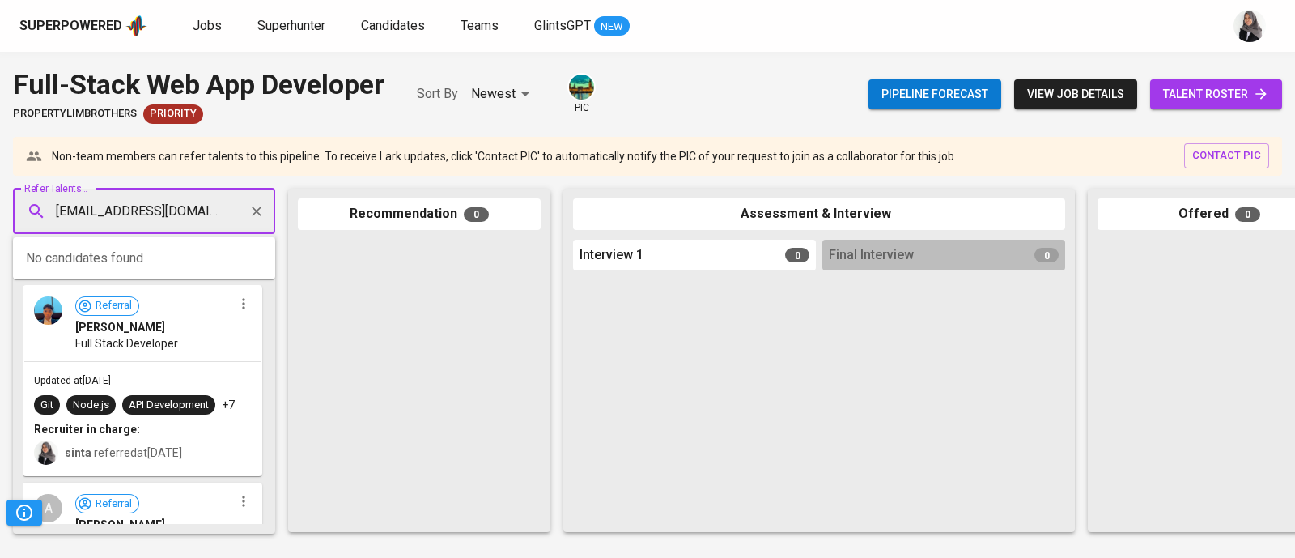
type input "[EMAIL_ADDRESS][DOMAIN_NAME]"
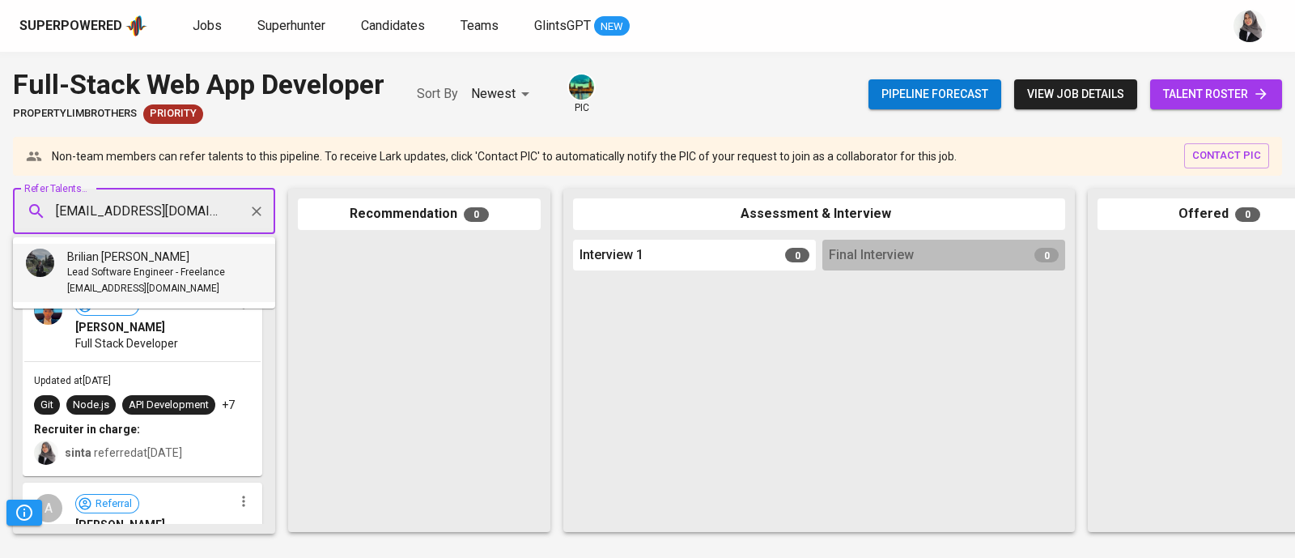
click at [125, 281] on span "[EMAIL_ADDRESS][DOMAIN_NAME]" at bounding box center [143, 289] width 152 height 16
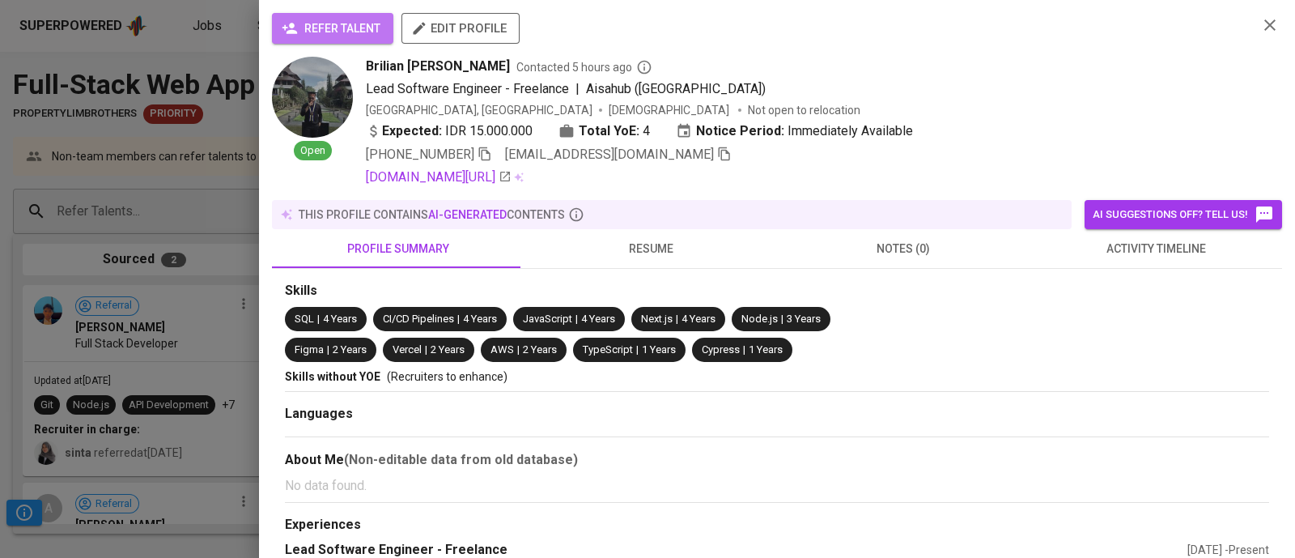
click at [322, 38] on span "refer talent" at bounding box center [332, 29] width 95 height 20
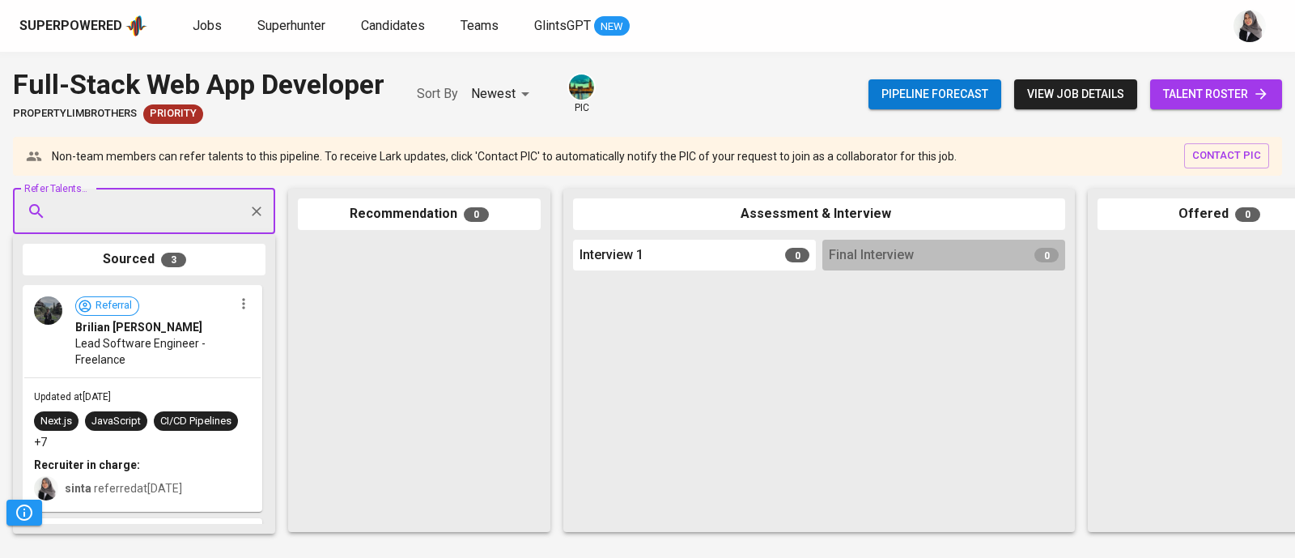
click at [1294, 277] on div at bounding box center [1218, 381] width 243 height 283
click at [1194, 32] on div "Superpowered Jobs Superhunter Candidates Teams GlintsGPT NEW" at bounding box center [621, 26] width 1204 height 24
